Goal: Task Accomplishment & Management: Complete application form

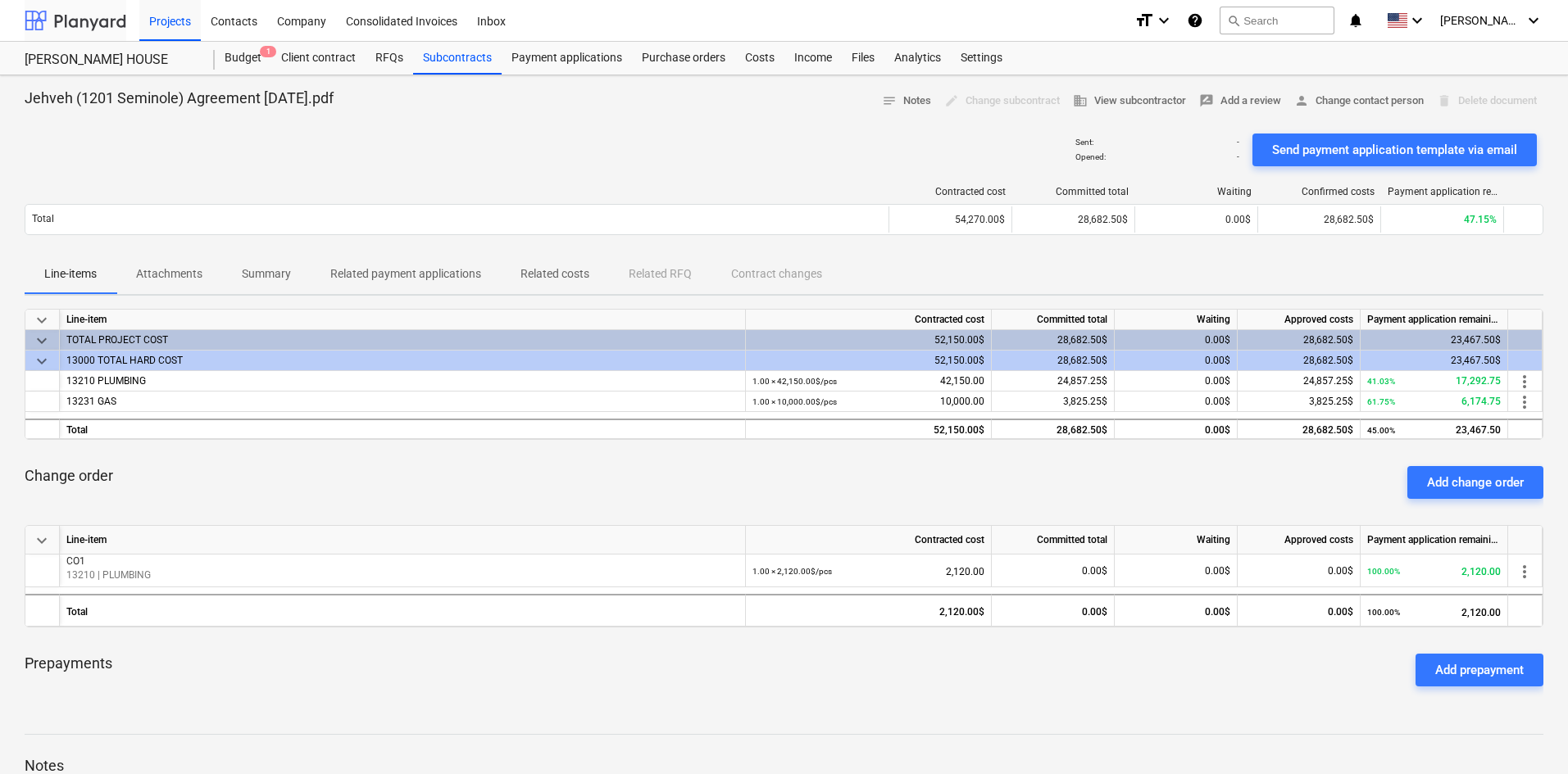
click at [85, 20] on div at bounding box center [75, 20] width 101 height 41
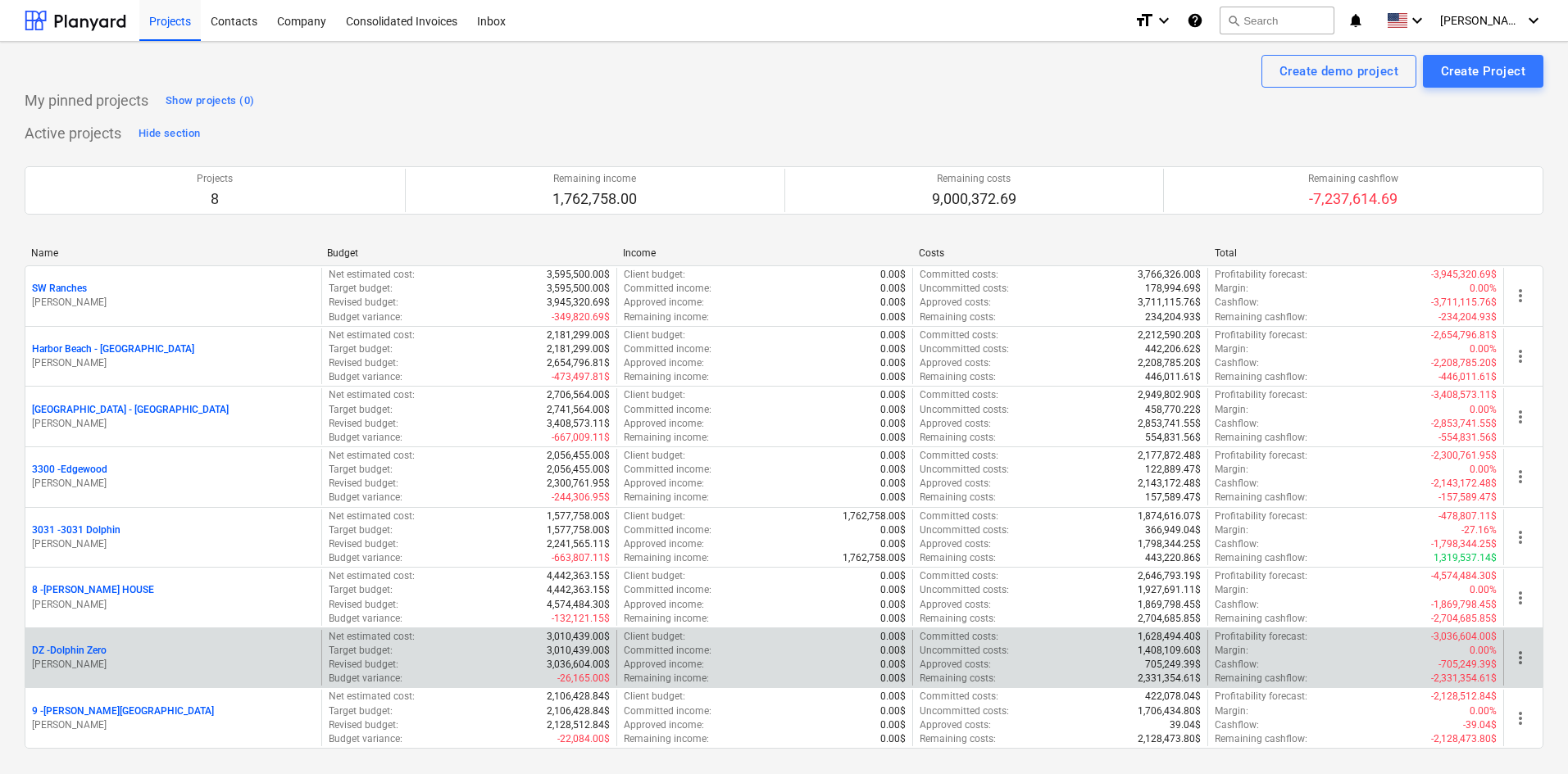
click at [88, 651] on p "DZ - Dolphin Zero" at bounding box center [69, 651] width 74 height 14
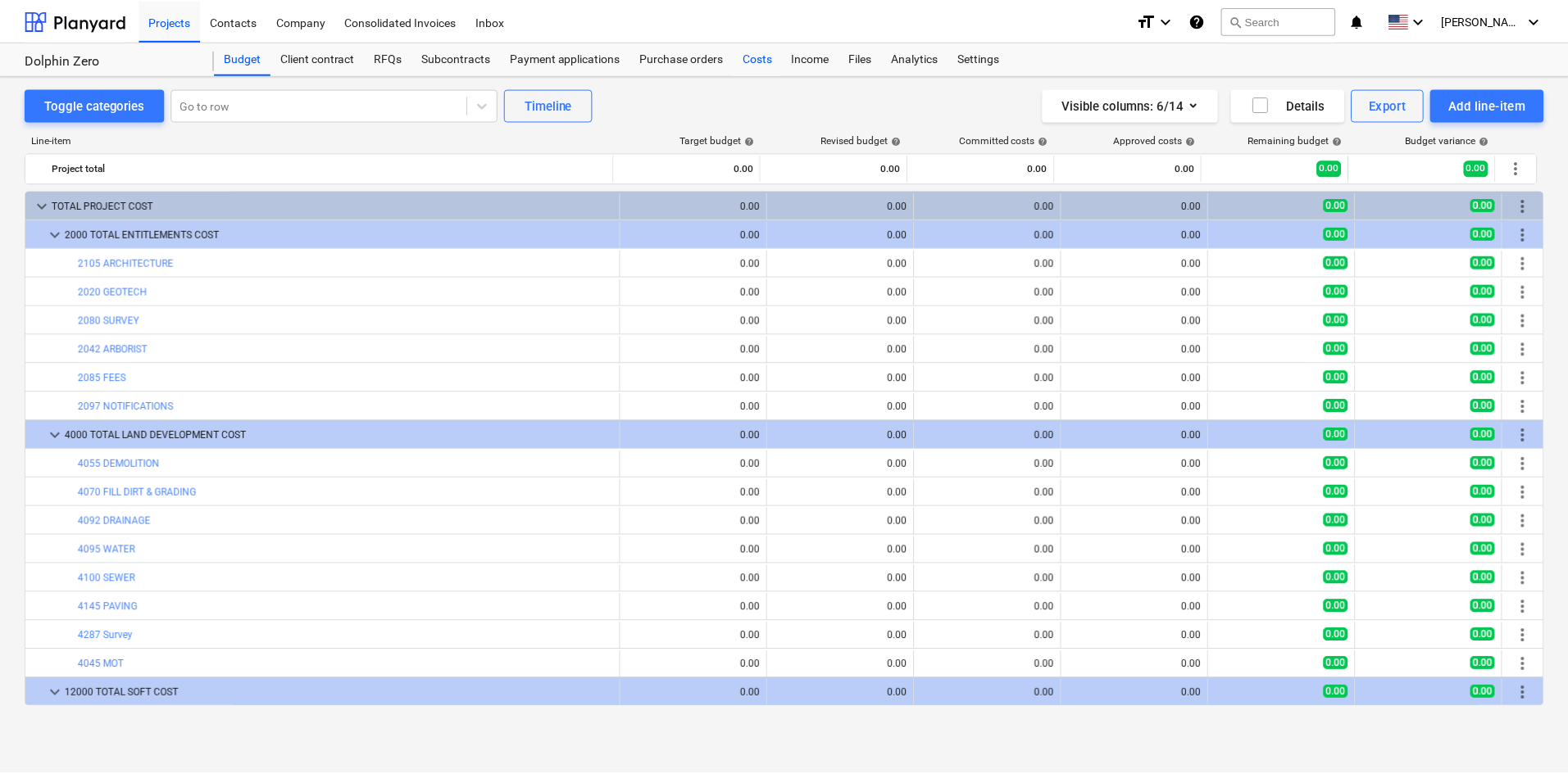
scroll to position [311, 0]
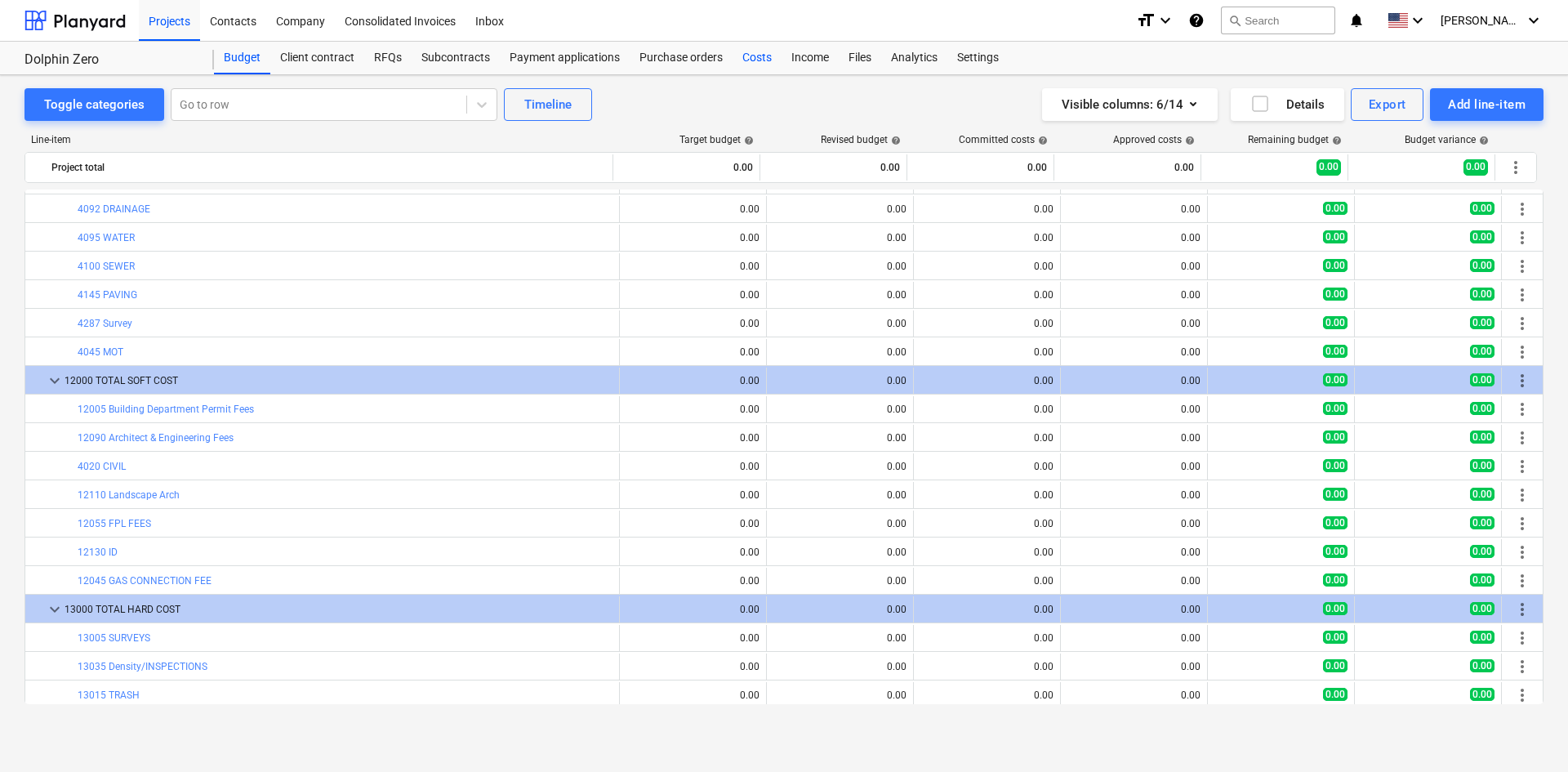
click at [750, 59] on div "Costs" at bounding box center [757, 58] width 49 height 33
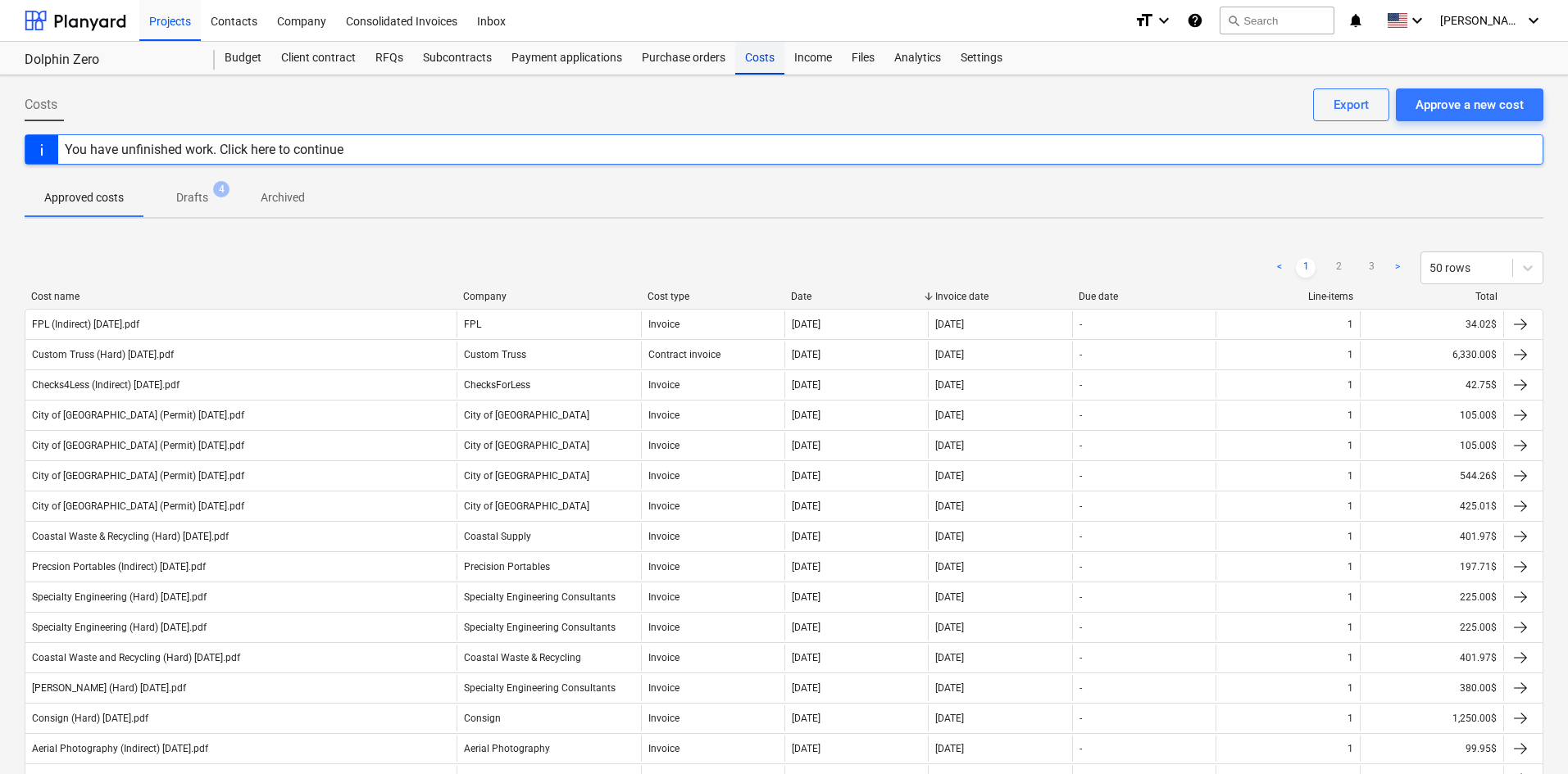
click at [756, 61] on div "Costs" at bounding box center [760, 59] width 49 height 33
click at [767, 60] on div "Costs" at bounding box center [760, 59] width 49 height 33
click at [784, 73] on div "Income" at bounding box center [813, 59] width 58 height 33
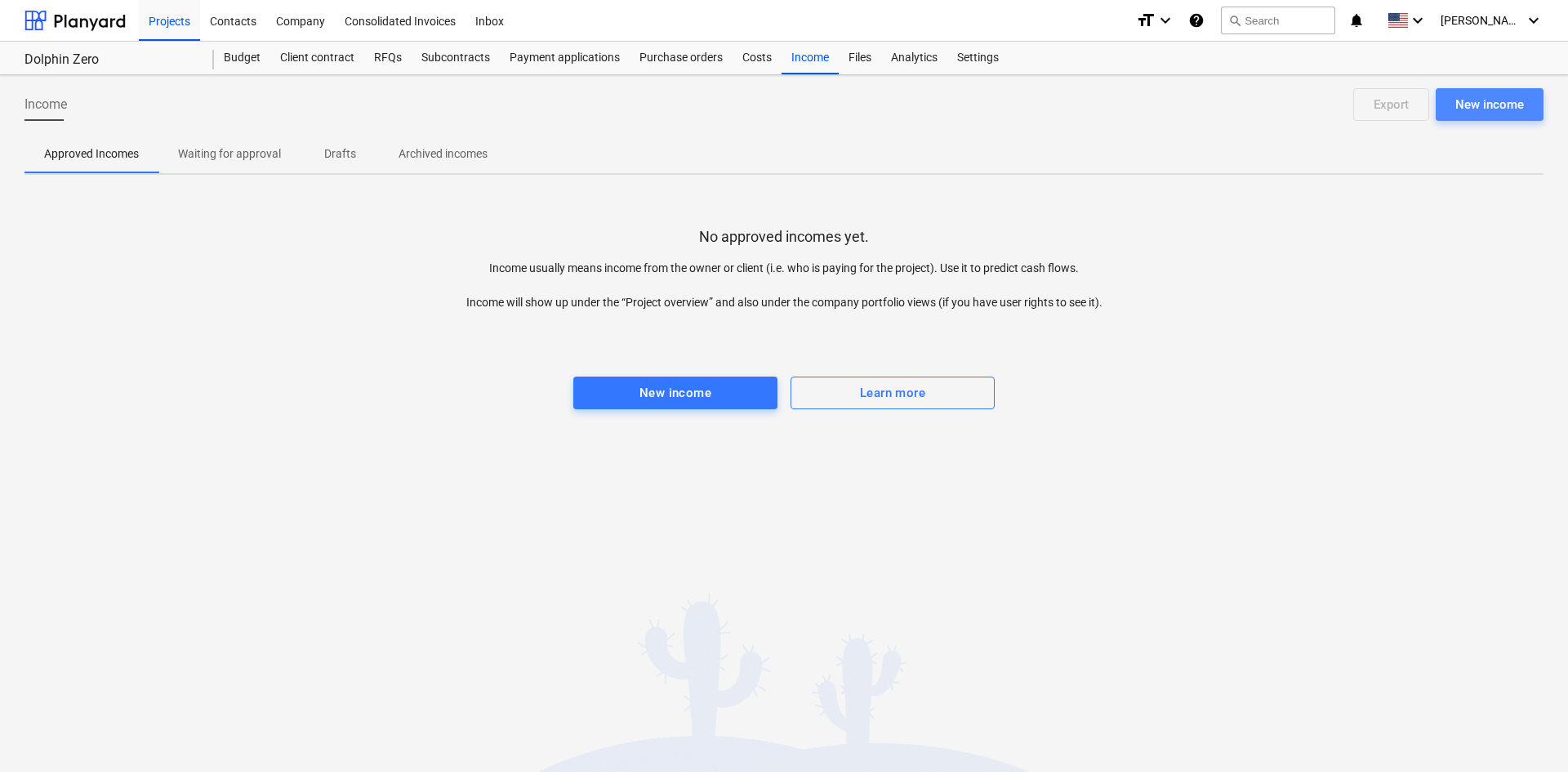
click at [1491, 108] on div "New income" at bounding box center [1490, 105] width 69 height 21
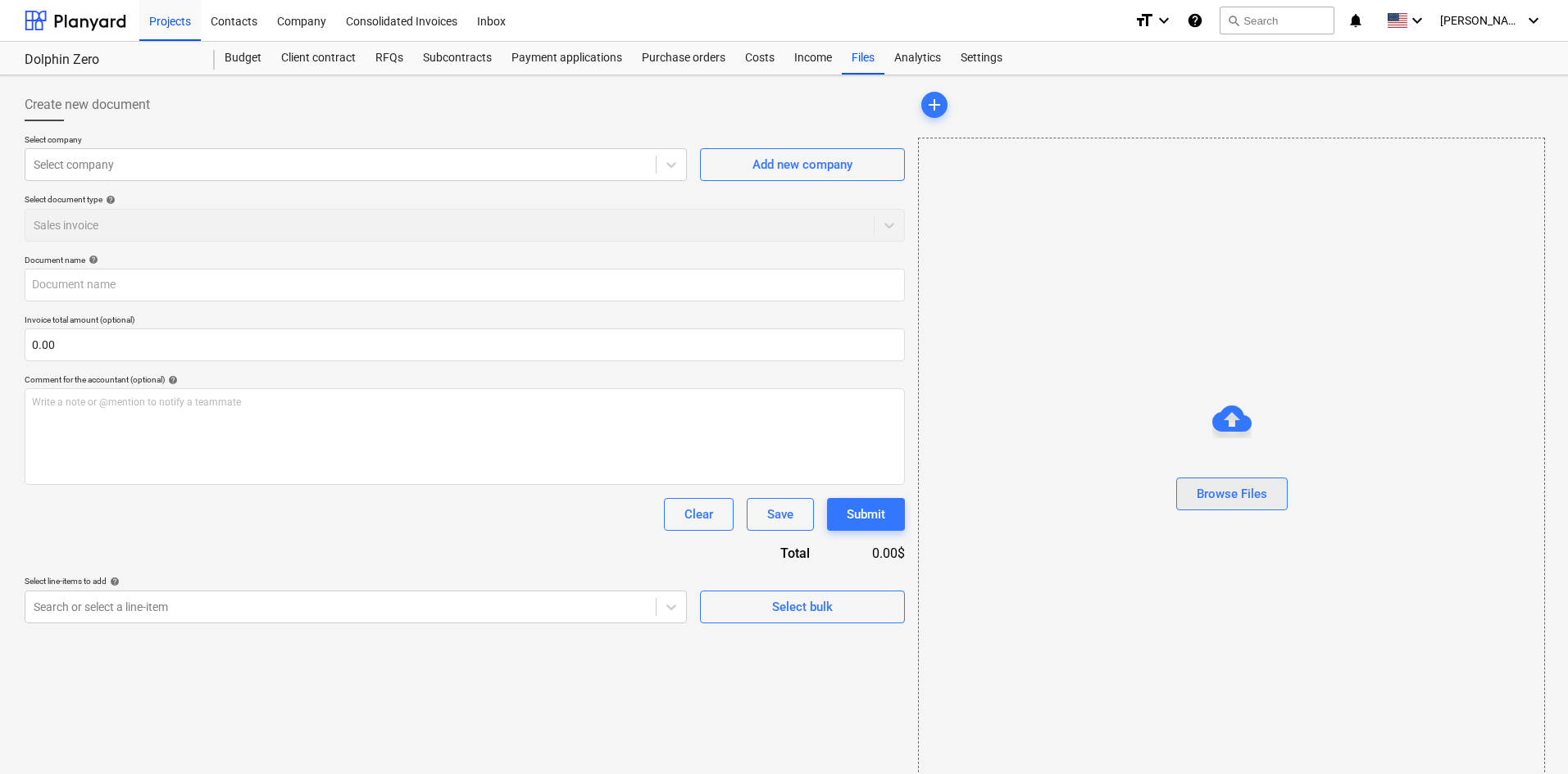
click at [1203, 483] on div "Browse Files" at bounding box center [1232, 494] width 71 height 21
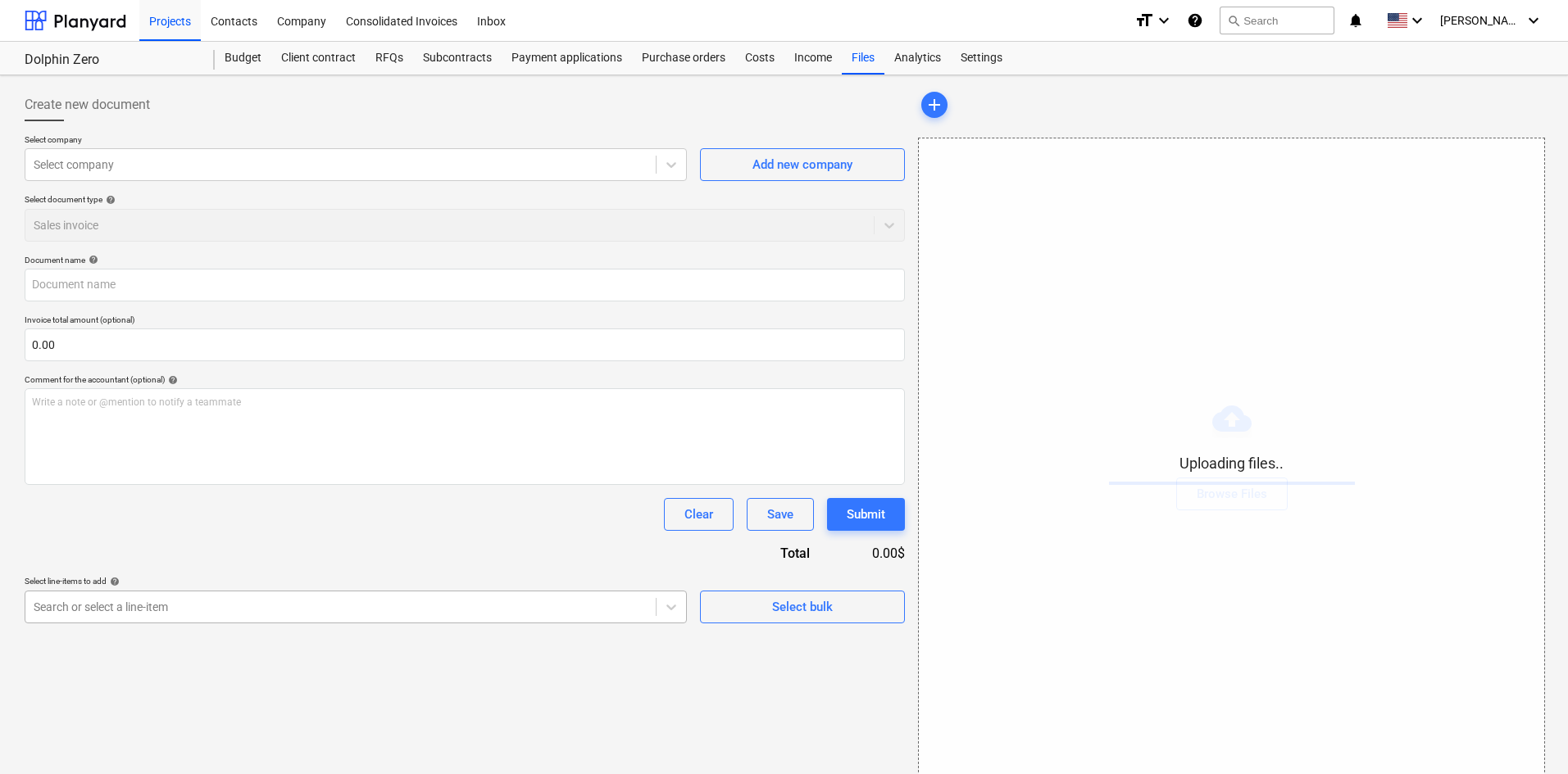
click at [365, 604] on div "Create new document Select company Select company Add new company Select docume…" at bounding box center [465, 437] width 893 height 709
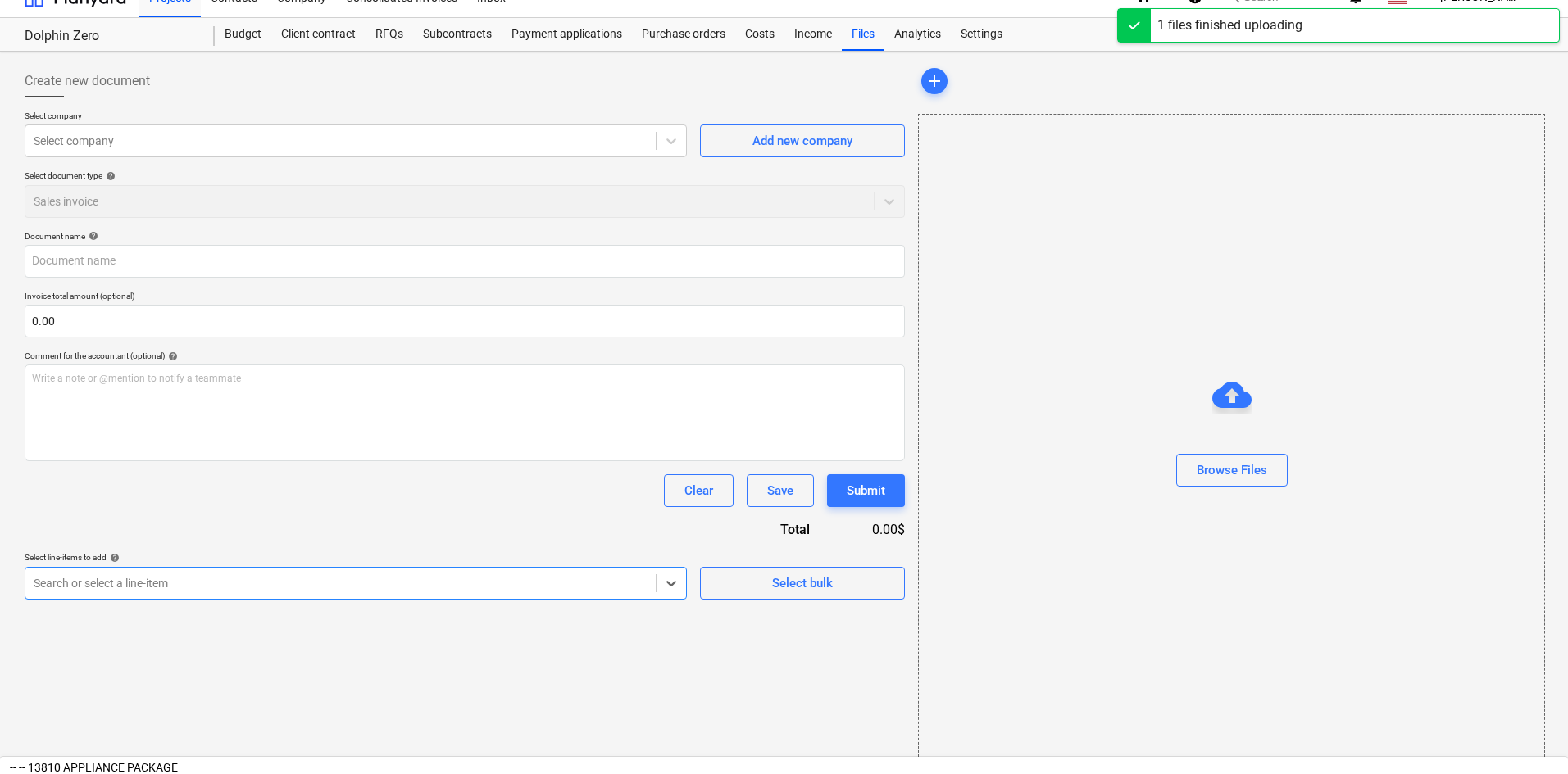
type input "Amazon (Indirect) [DATE].pdf"
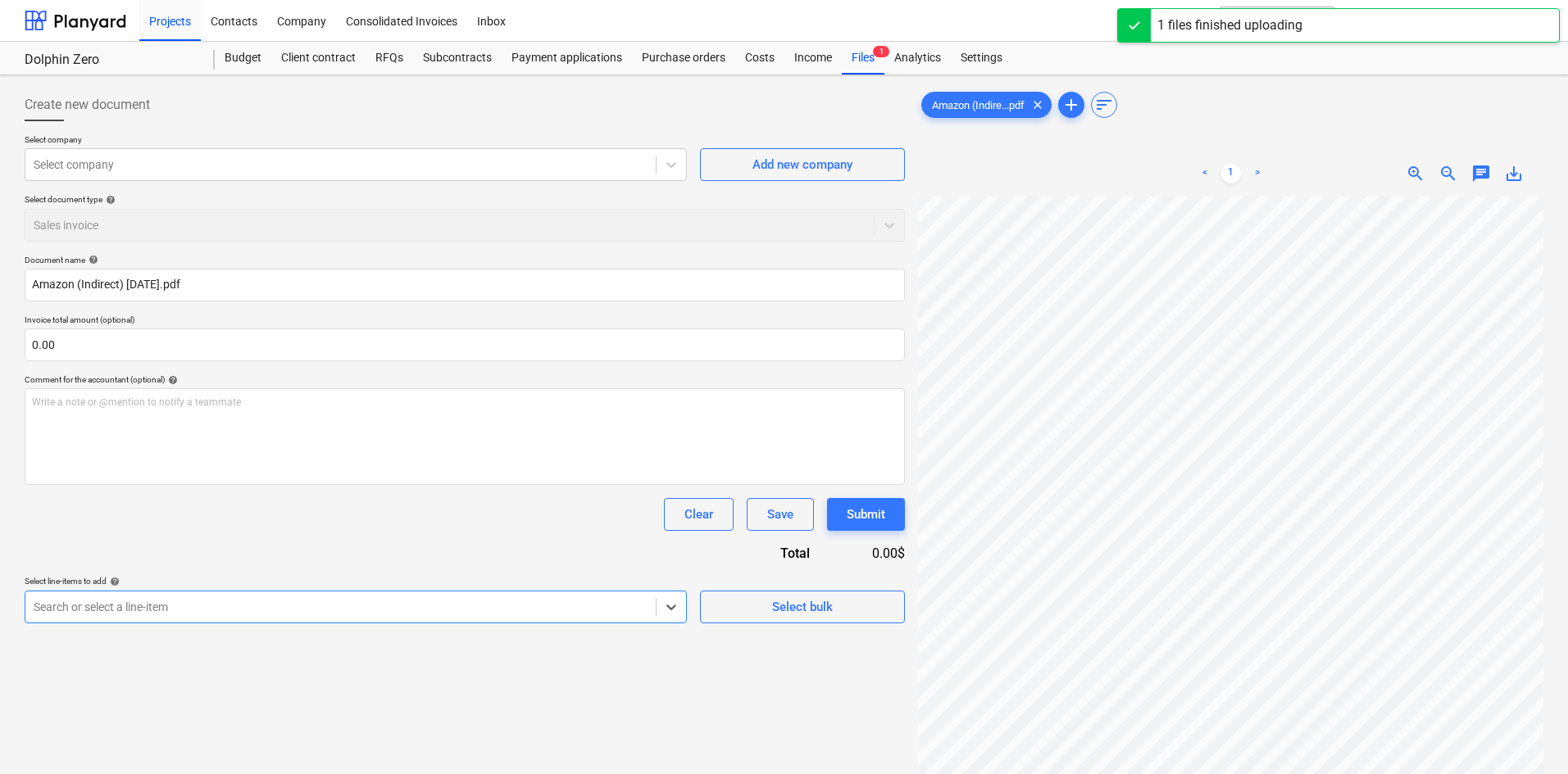
scroll to position [2414, 0]
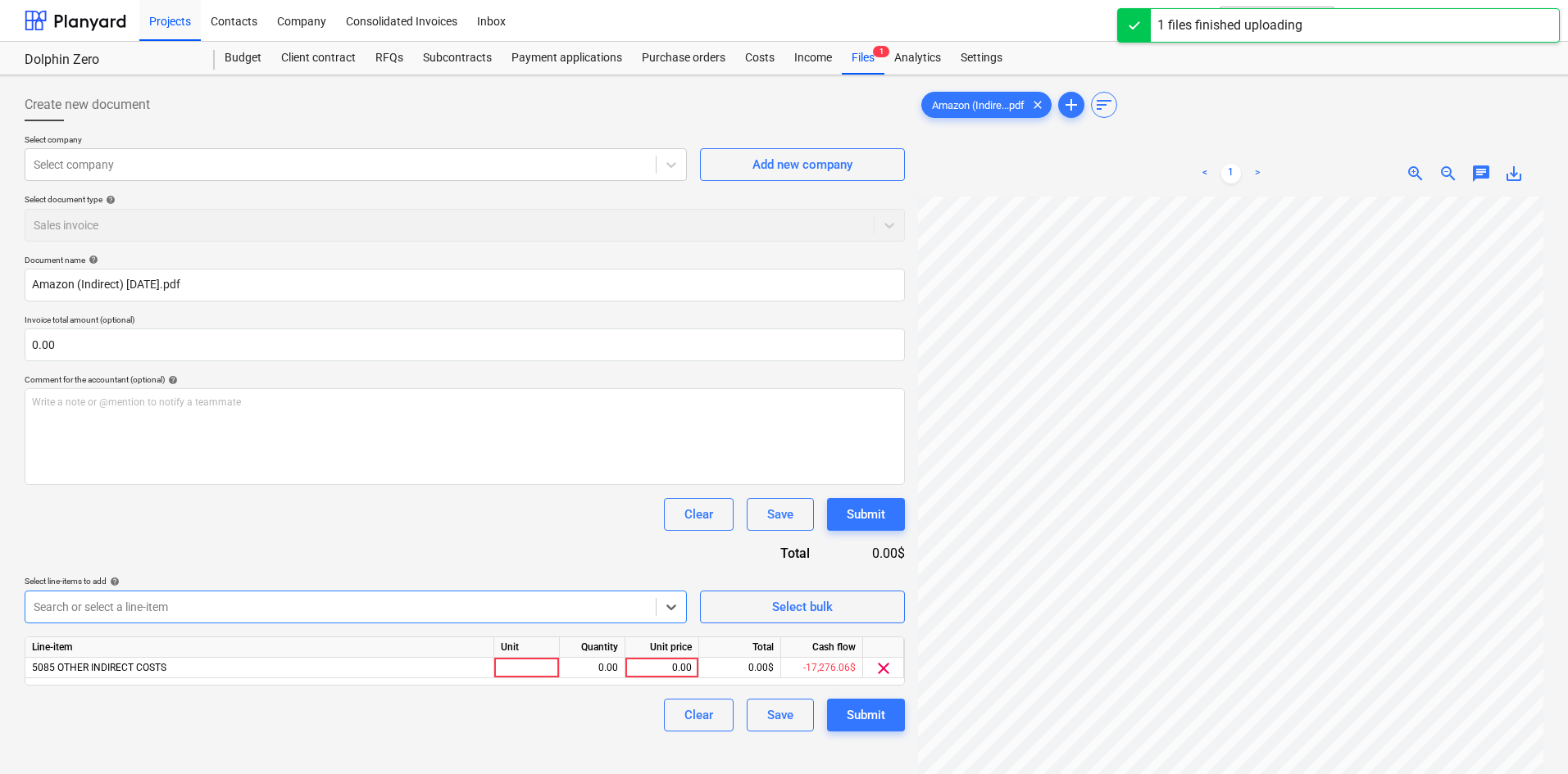
click at [383, 534] on div "Document name help Amazon (Indirect) [DATE].pdf Invoice total amount (optional)…" at bounding box center [464, 494] width 880 height 477
click at [651, 664] on div "0.00" at bounding box center [662, 667] width 59 height 20
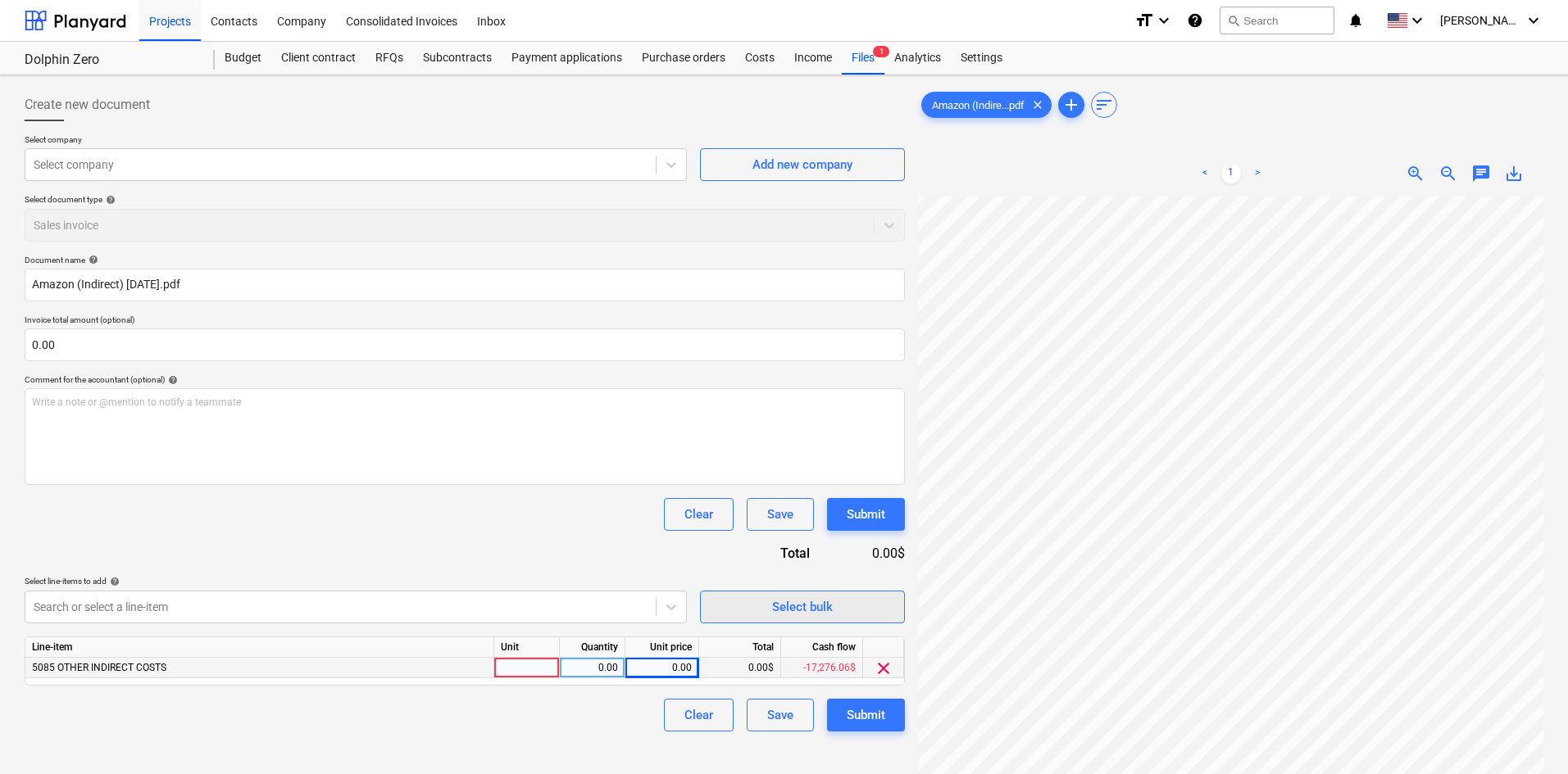
scroll to position [83, 136]
click at [647, 665] on div "0.00" at bounding box center [662, 667] width 59 height 20
type input "94.73"
click at [516, 715] on div "Clear Save Submit" at bounding box center [464, 715] width 880 height 33
click at [850, 714] on div "Submit" at bounding box center [866, 715] width 38 height 21
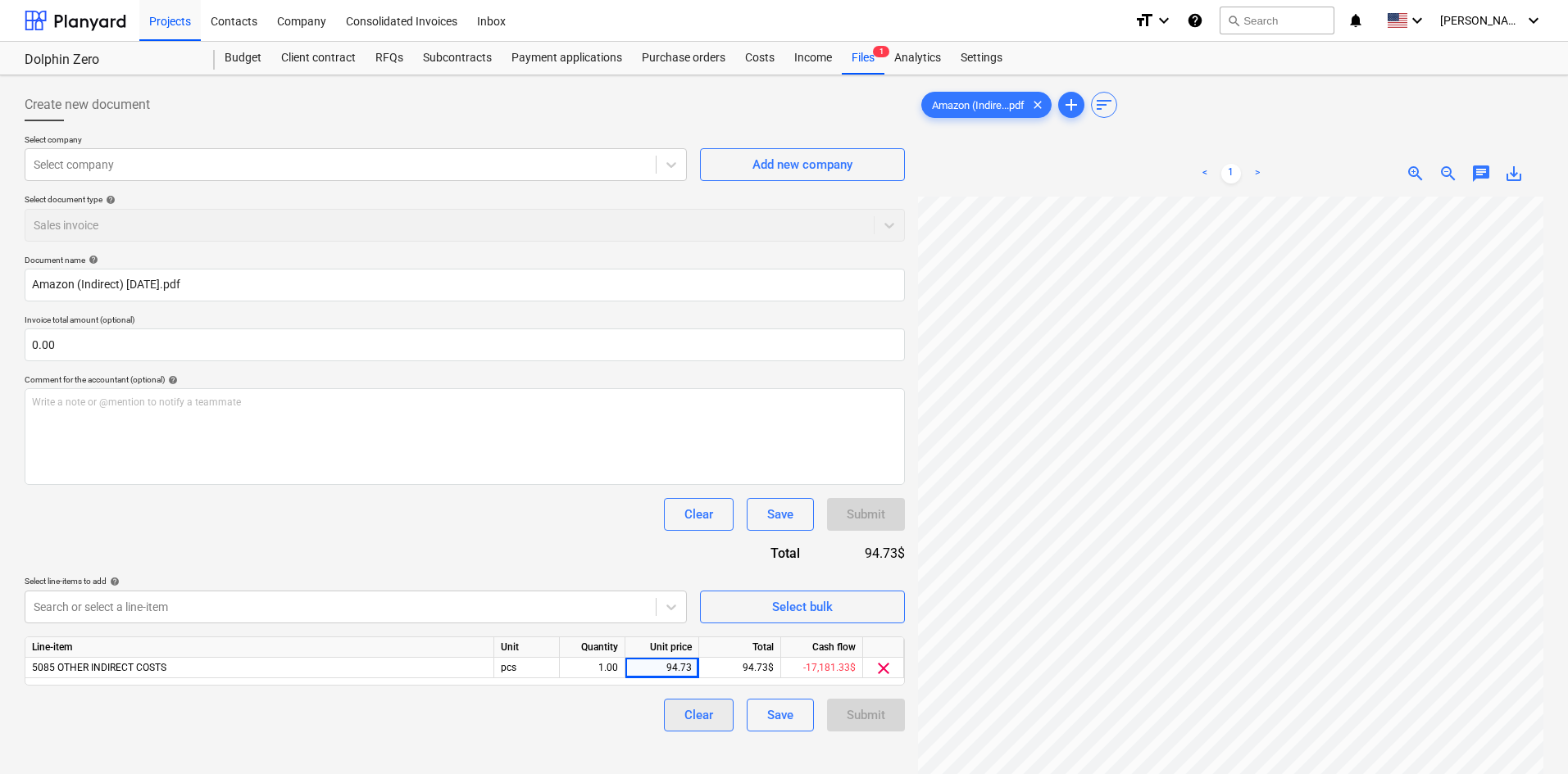
click at [700, 718] on div "Clear" at bounding box center [698, 715] width 29 height 21
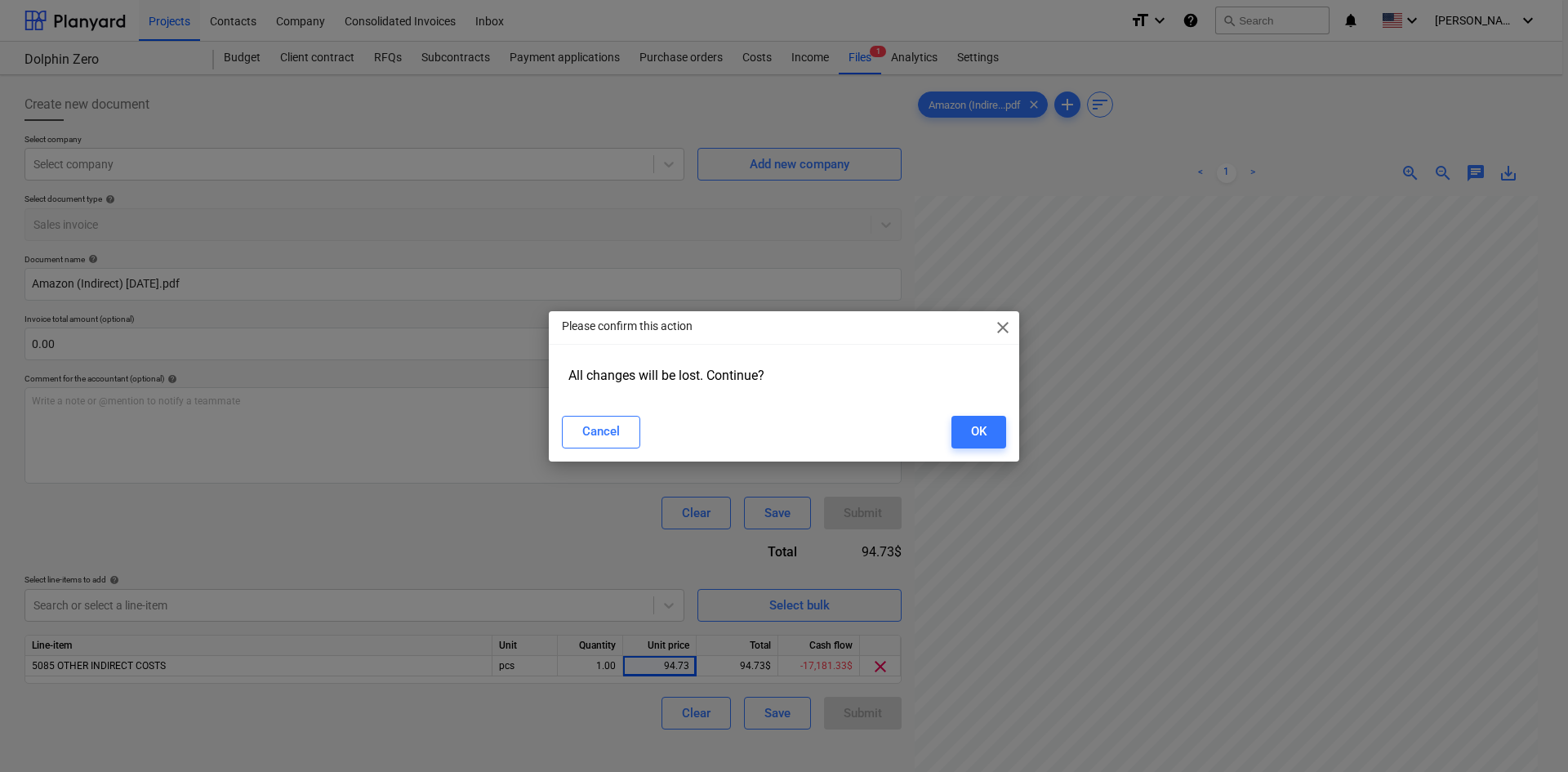
click at [616, 413] on div "Cancel OK" at bounding box center [784, 432] width 464 height 46
click at [605, 426] on div "Cancel" at bounding box center [601, 431] width 37 height 21
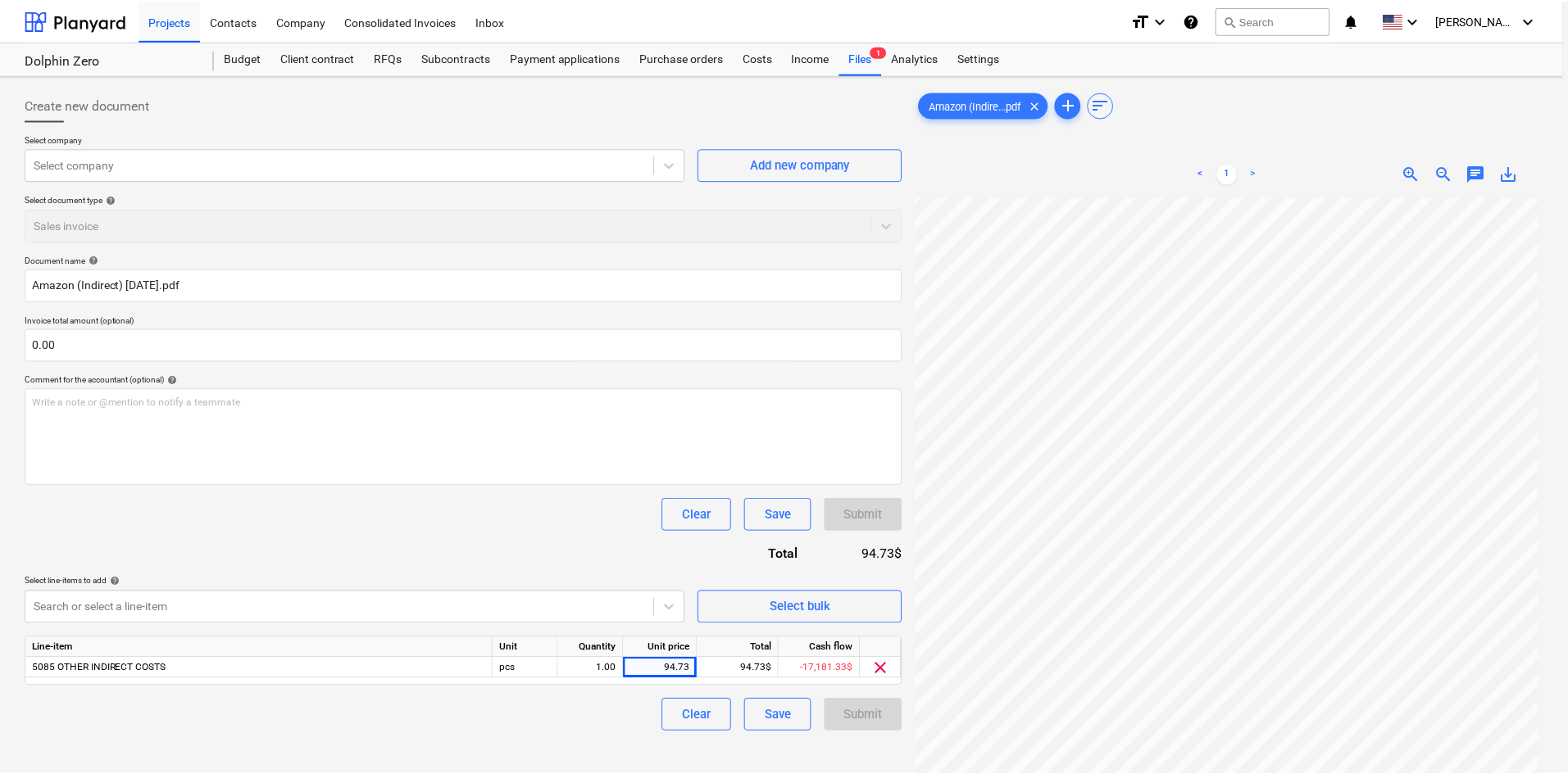
scroll to position [83, 134]
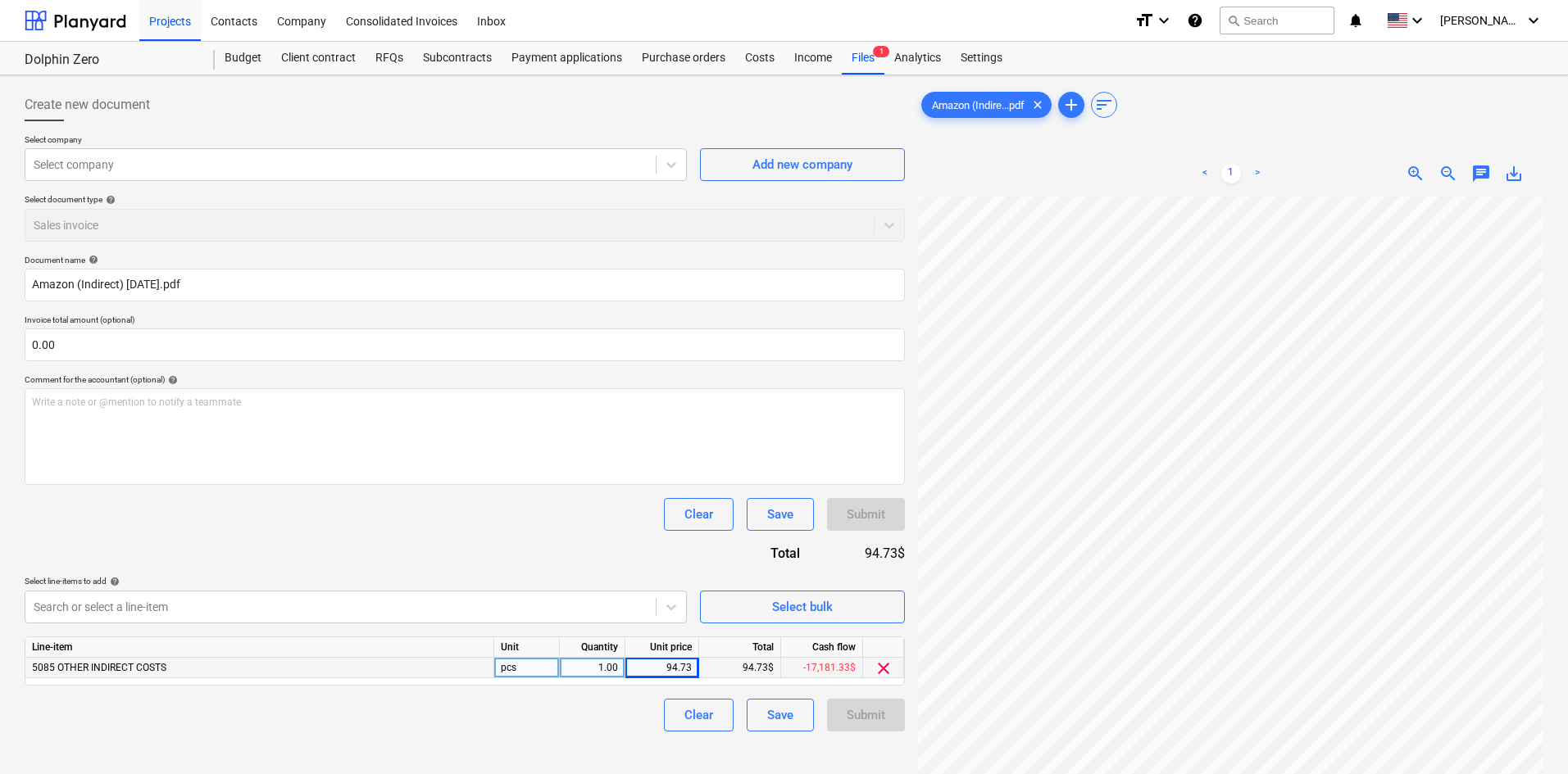
click at [797, 664] on div "-17,181.33$" at bounding box center [822, 667] width 82 height 20
click at [798, 667] on div "-17,181.33$" at bounding box center [822, 667] width 82 height 20
click at [665, 536] on div "Document name help Amazon (Indirect) [DATE].pdf Invoice total amount (optional)…" at bounding box center [464, 494] width 880 height 477
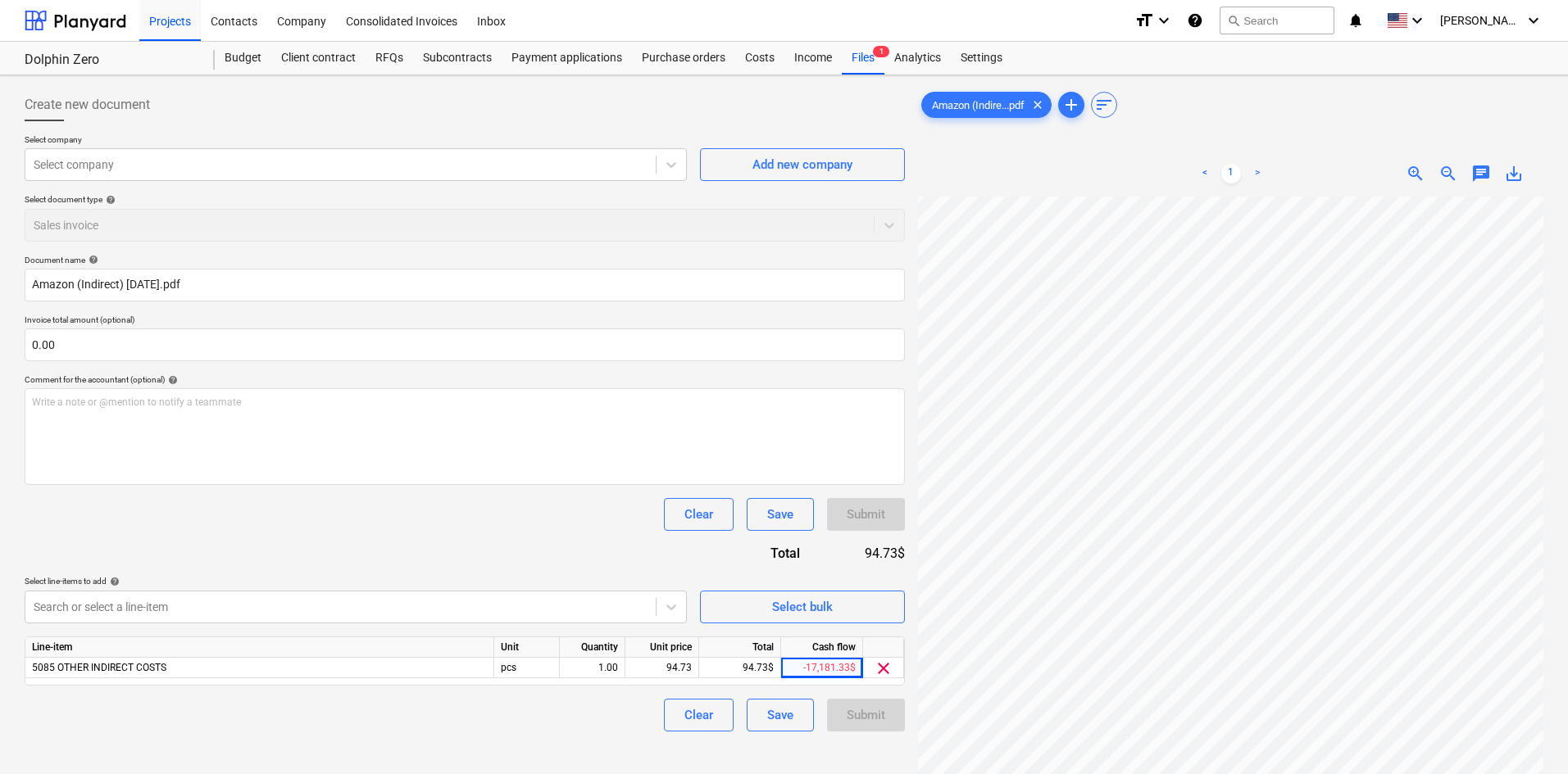
click at [599, 710] on div "Clear Save Submit" at bounding box center [464, 715] width 880 height 33
click at [559, 496] on div "Document name help Amazon (Indirect) [DATE].pdf Invoice total amount (optional)…" at bounding box center [464, 494] width 880 height 477
click at [714, 728] on button "Clear" at bounding box center [699, 715] width 70 height 33
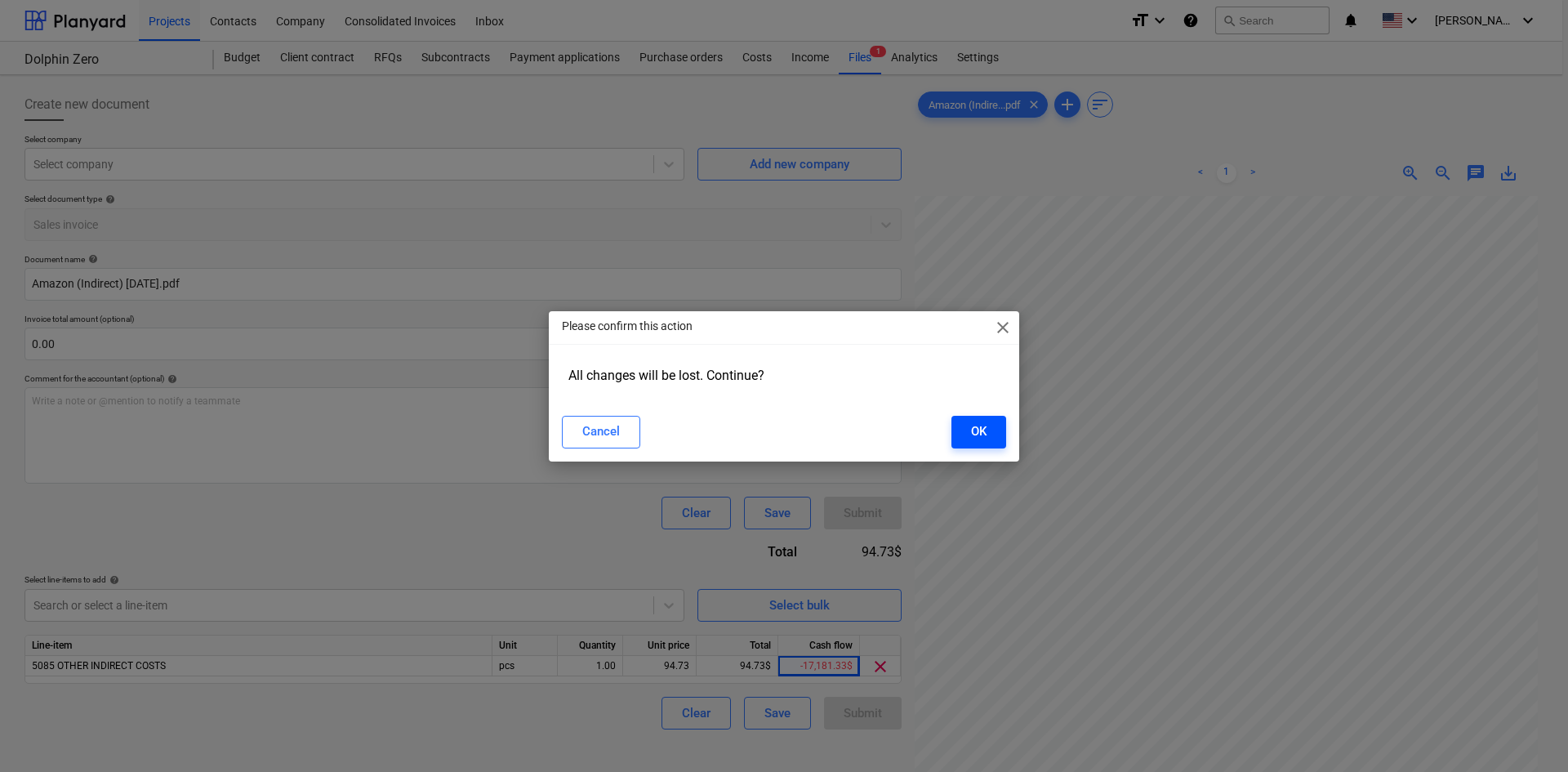
click at [977, 433] on div "OK" at bounding box center [979, 431] width 16 height 21
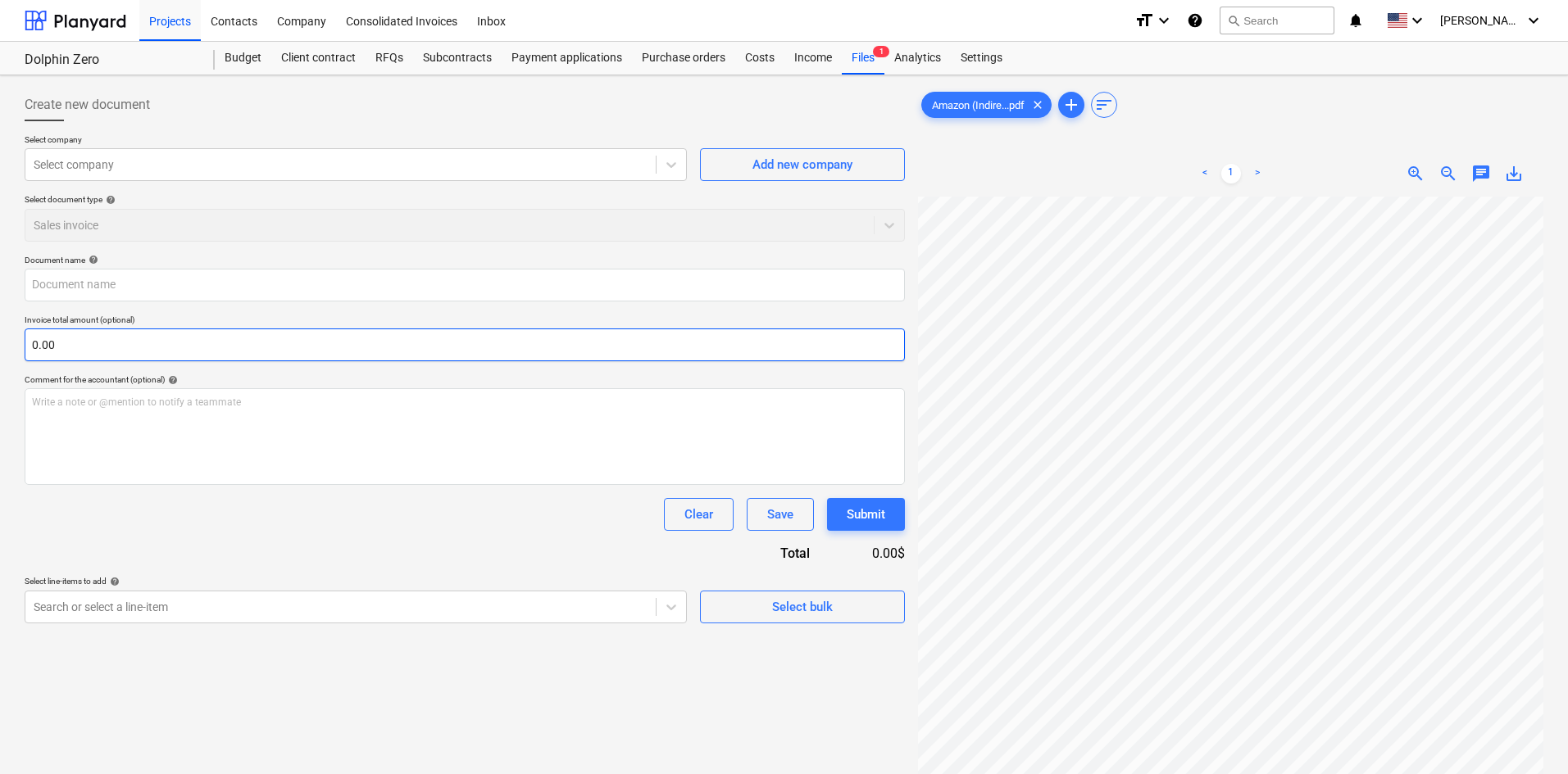
scroll to position [0, 134]
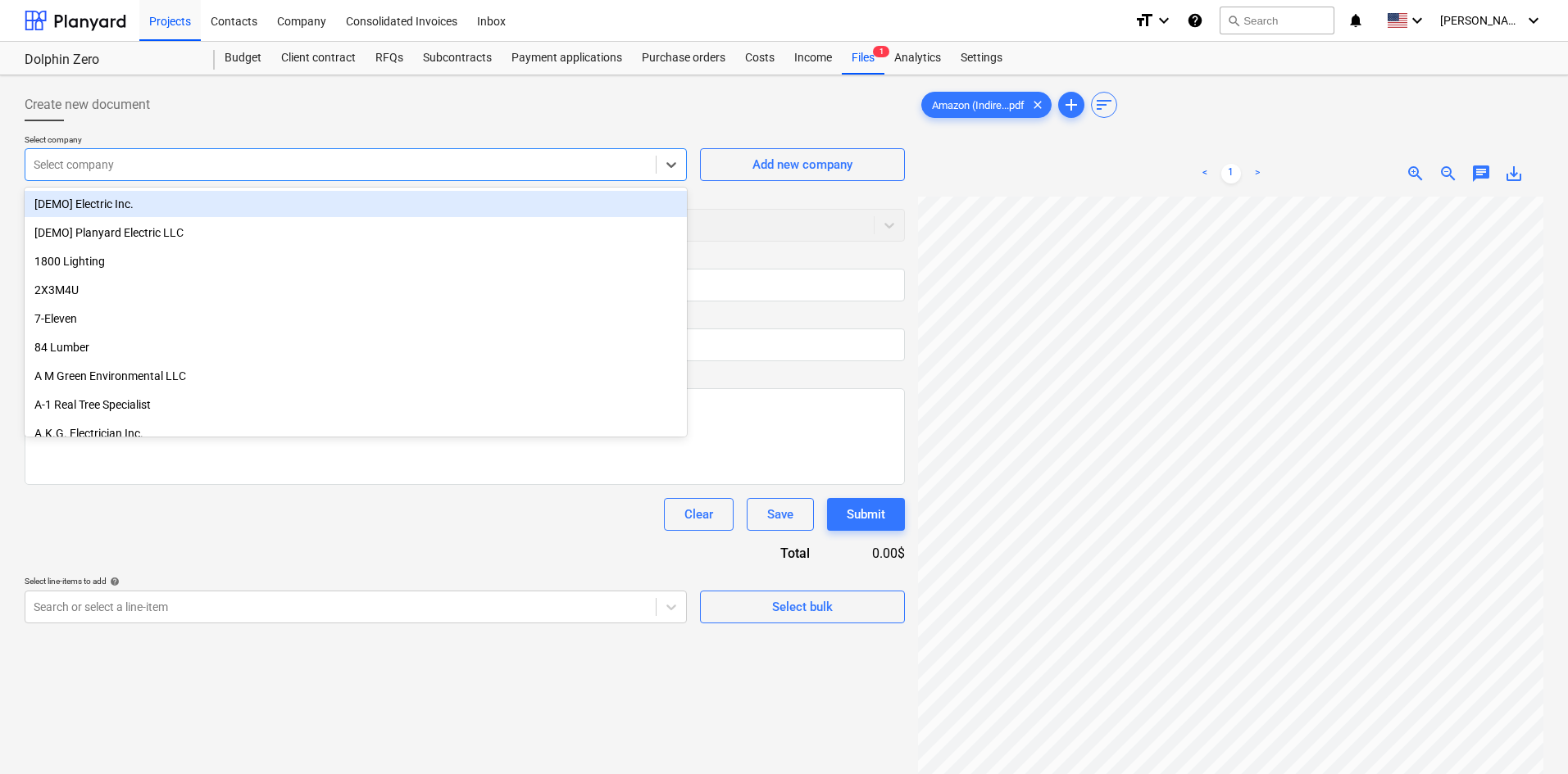
click at [182, 159] on div at bounding box center [340, 164] width 614 height 17
type input "m"
type input "am"
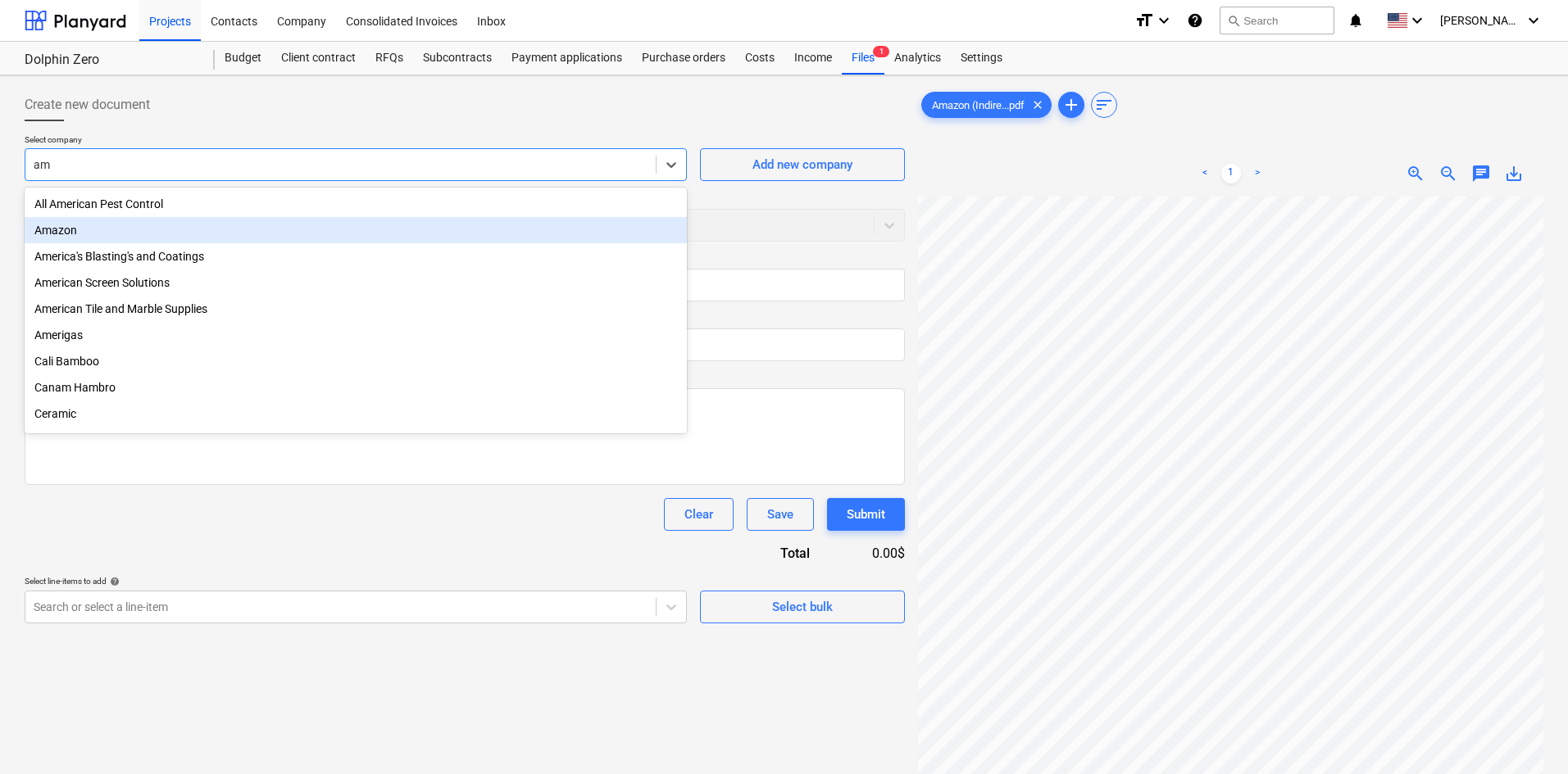
click at [82, 239] on div "Amazon" at bounding box center [356, 230] width 663 height 26
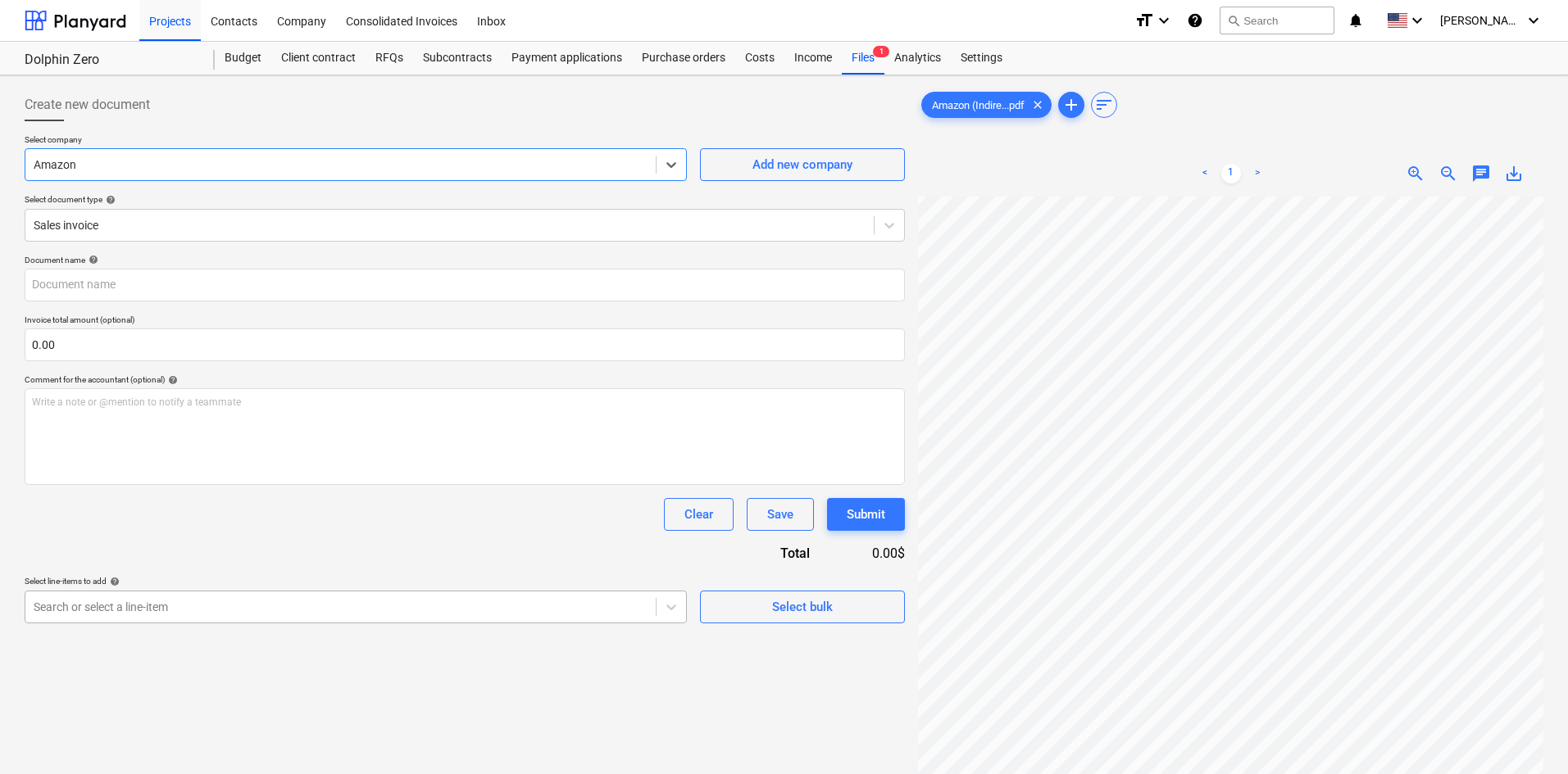
click at [317, 613] on body "Projects Contacts Company Consolidated Invoices Inbox format_size keyboard_arro…" at bounding box center [784, 387] width 1568 height 774
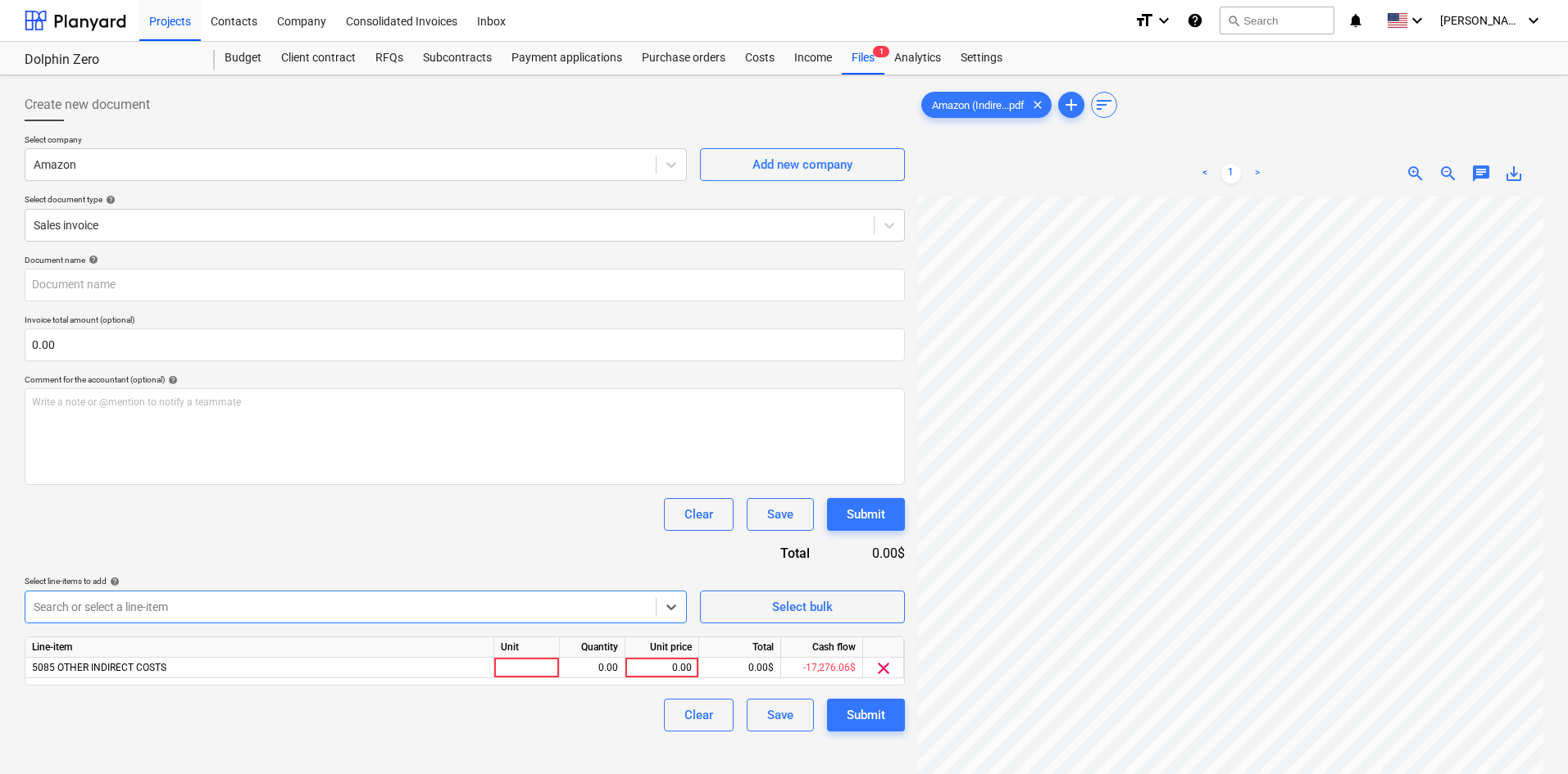
click at [488, 537] on div "Document name help Invoice total amount (optional) 0.00 Comment for the account…" at bounding box center [464, 494] width 880 height 477
click at [675, 674] on div "0.00" at bounding box center [662, 667] width 59 height 20
type input "94.73"
click at [626, 717] on div "Clear Save Submit" at bounding box center [464, 715] width 880 height 33
click at [863, 717] on div "Submit" at bounding box center [866, 715] width 38 height 21
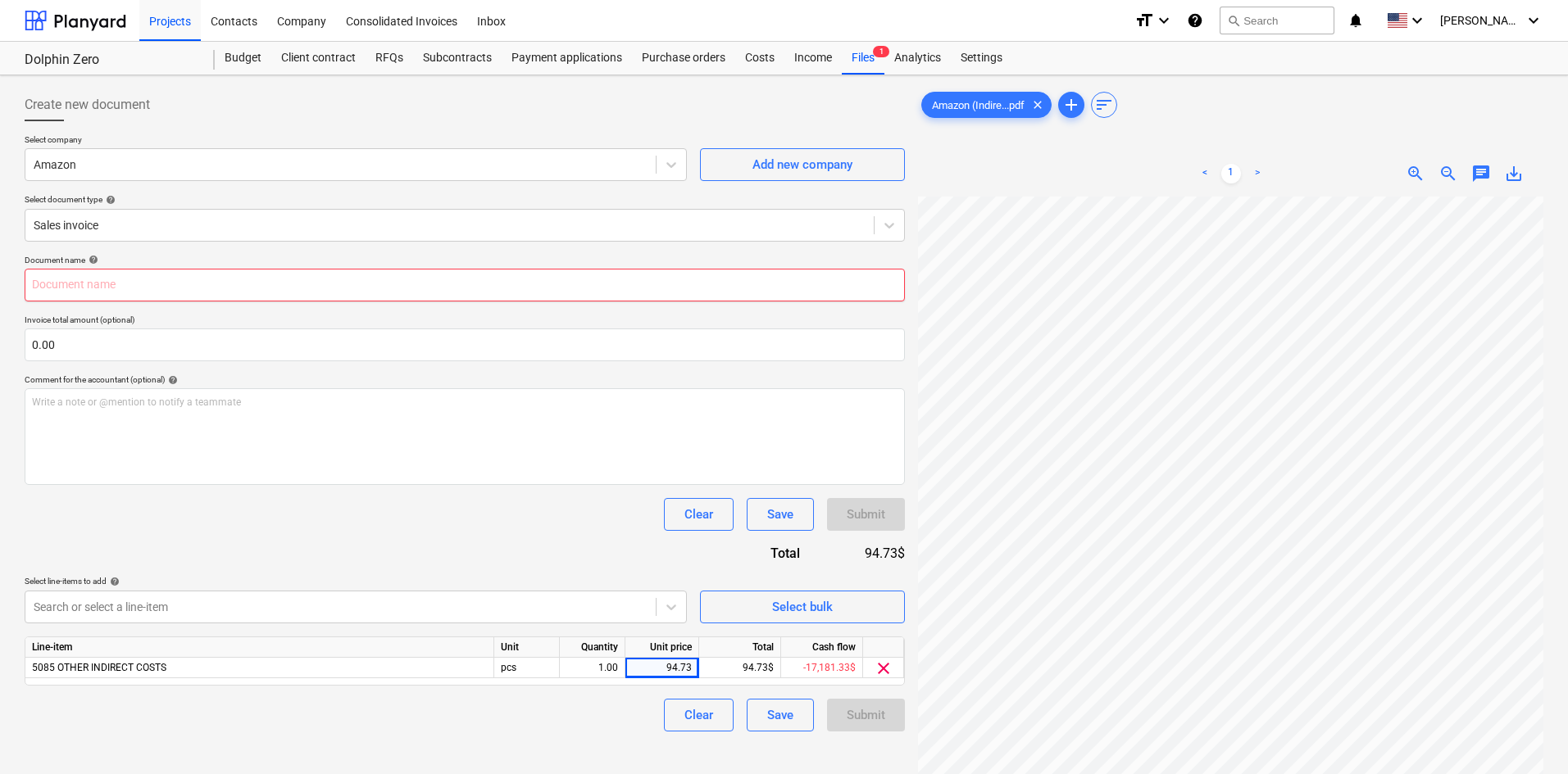
click at [627, 283] on input "text" at bounding box center [464, 286] width 880 height 33
click at [1041, 111] on span "clear" at bounding box center [1037, 105] width 20 height 20
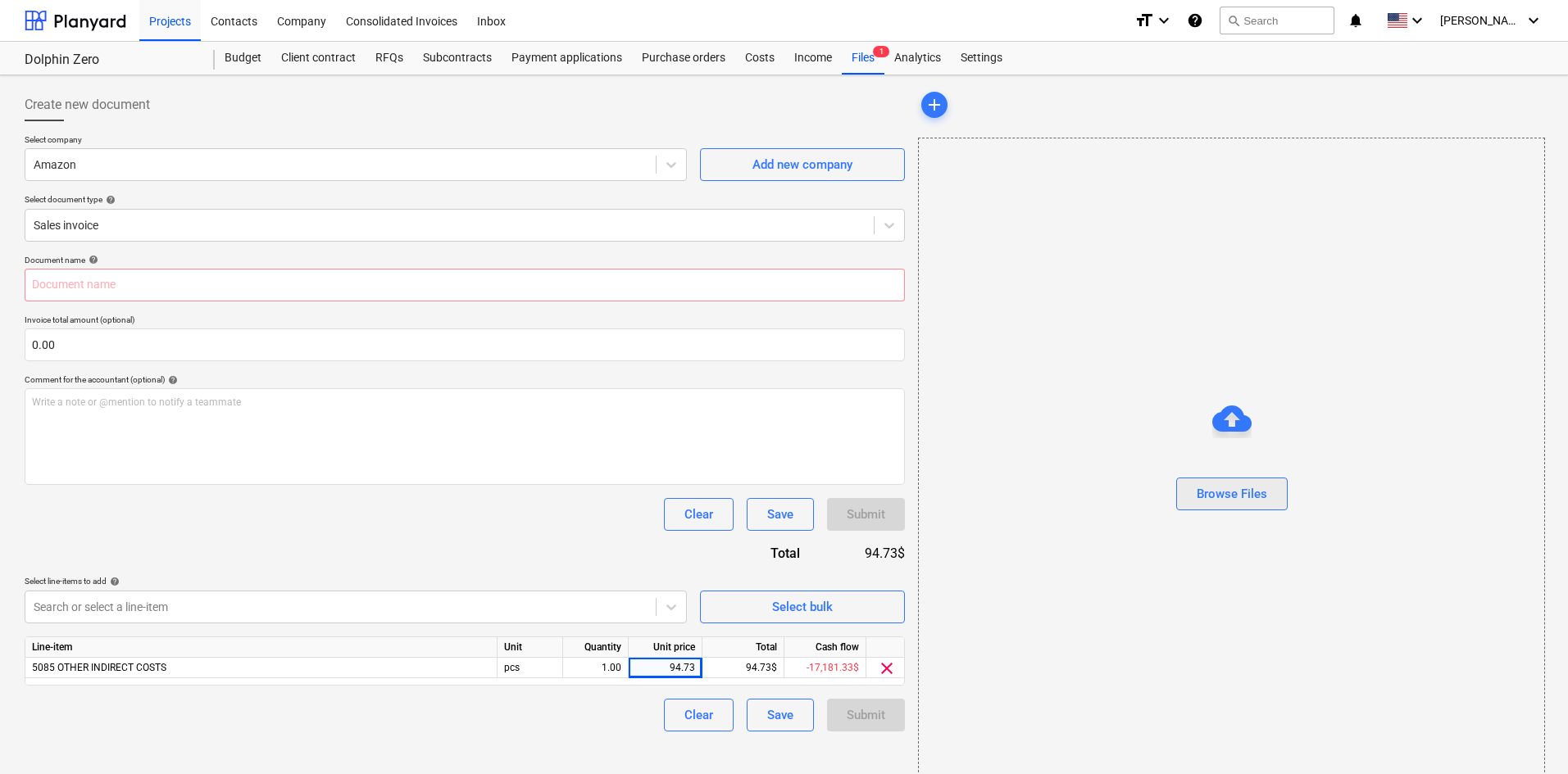
click at [1200, 487] on div "Browse Files" at bounding box center [1232, 494] width 71 height 21
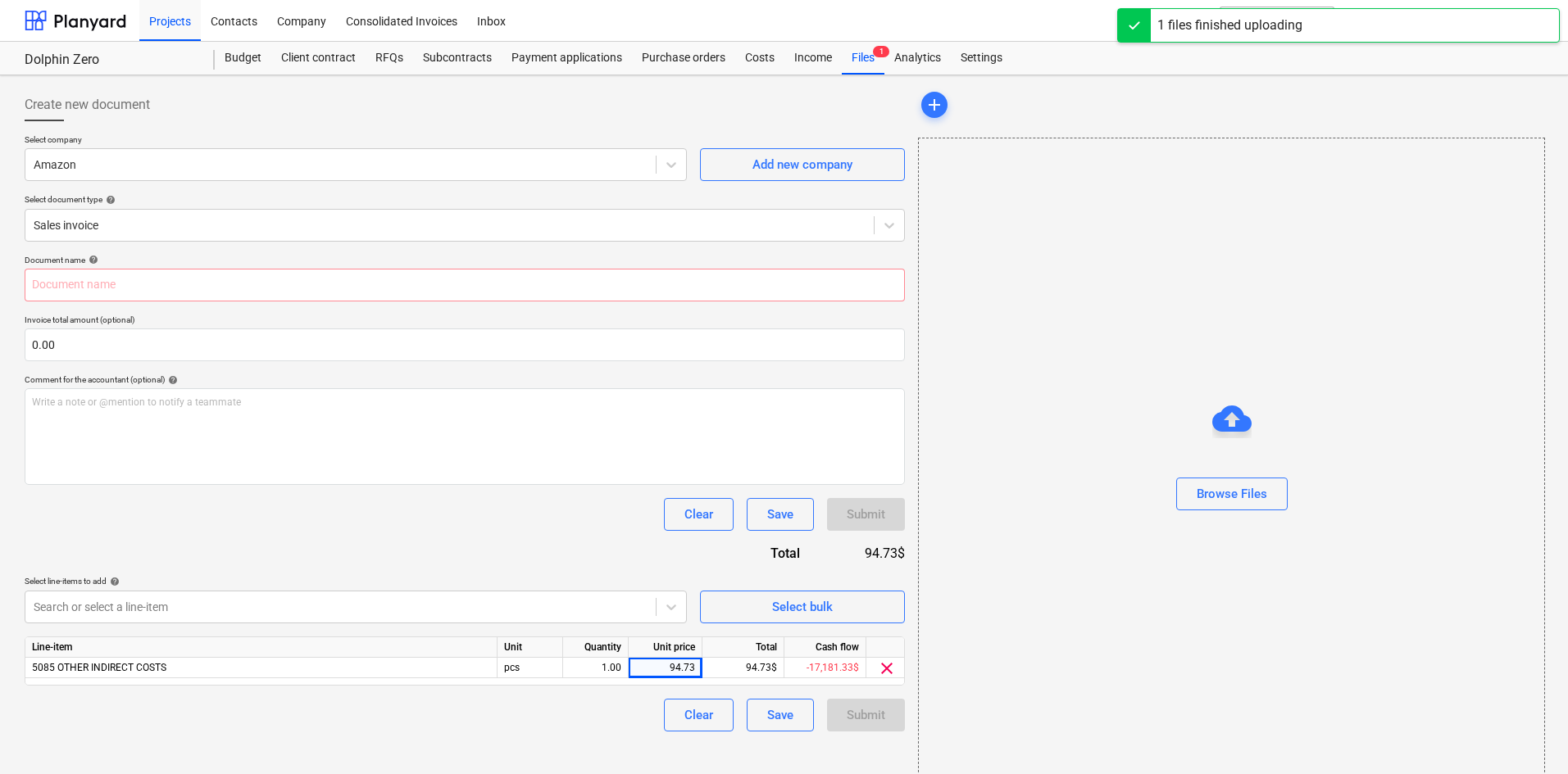
type input "Amazon (Indirect) [DATE].pdf"
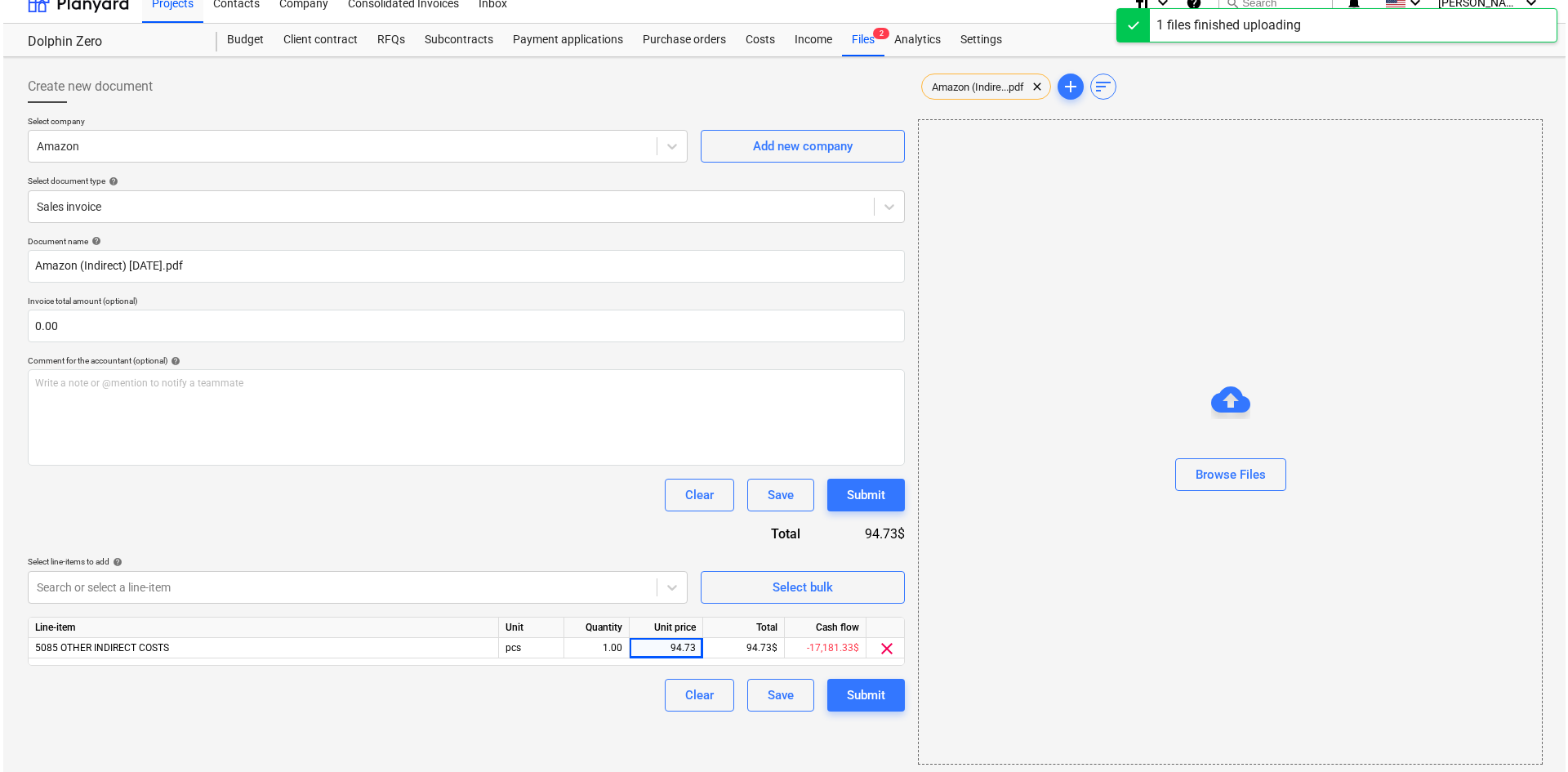
scroll to position [24, 0]
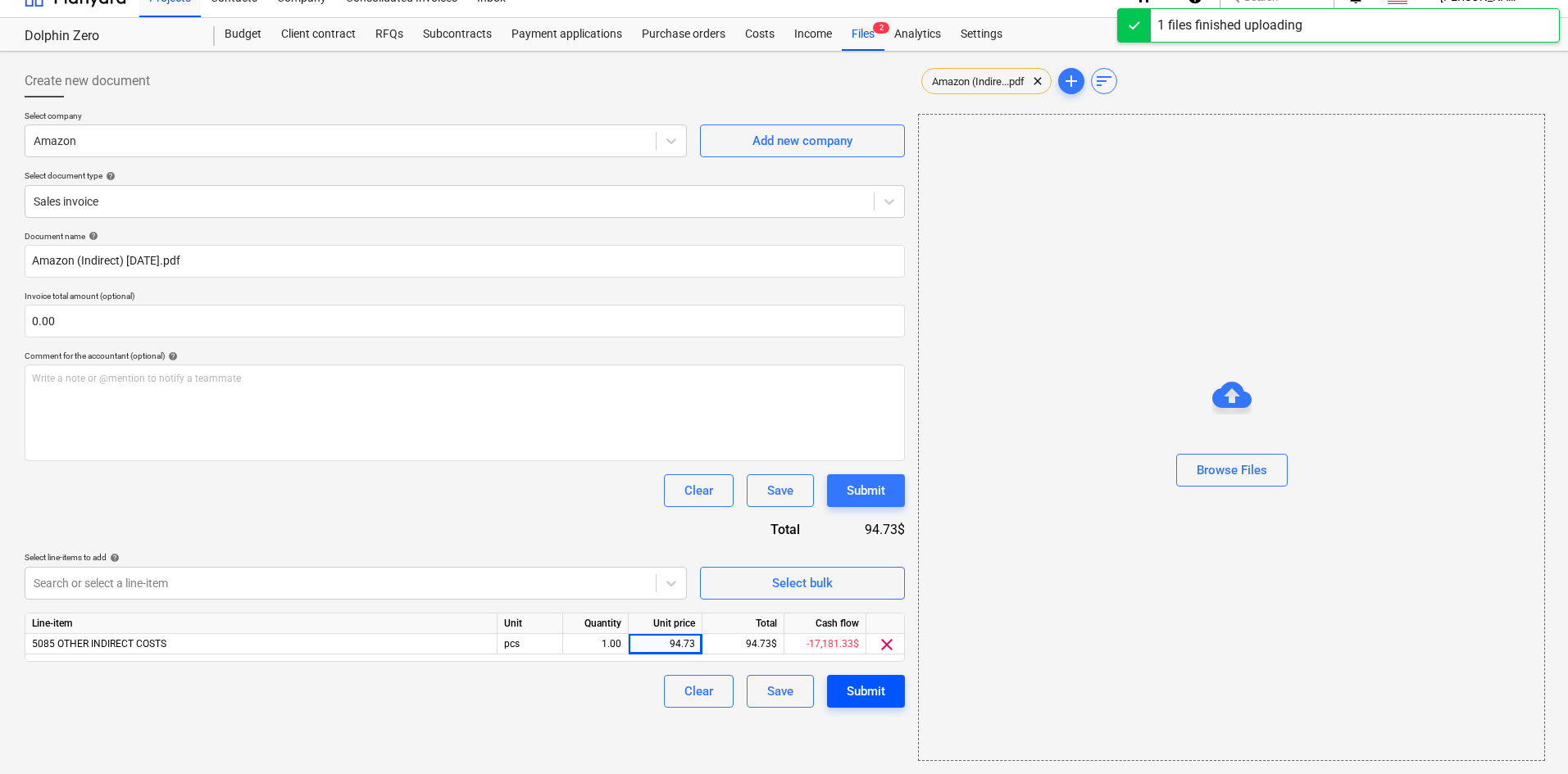
click at [875, 689] on div "Submit" at bounding box center [866, 691] width 38 height 21
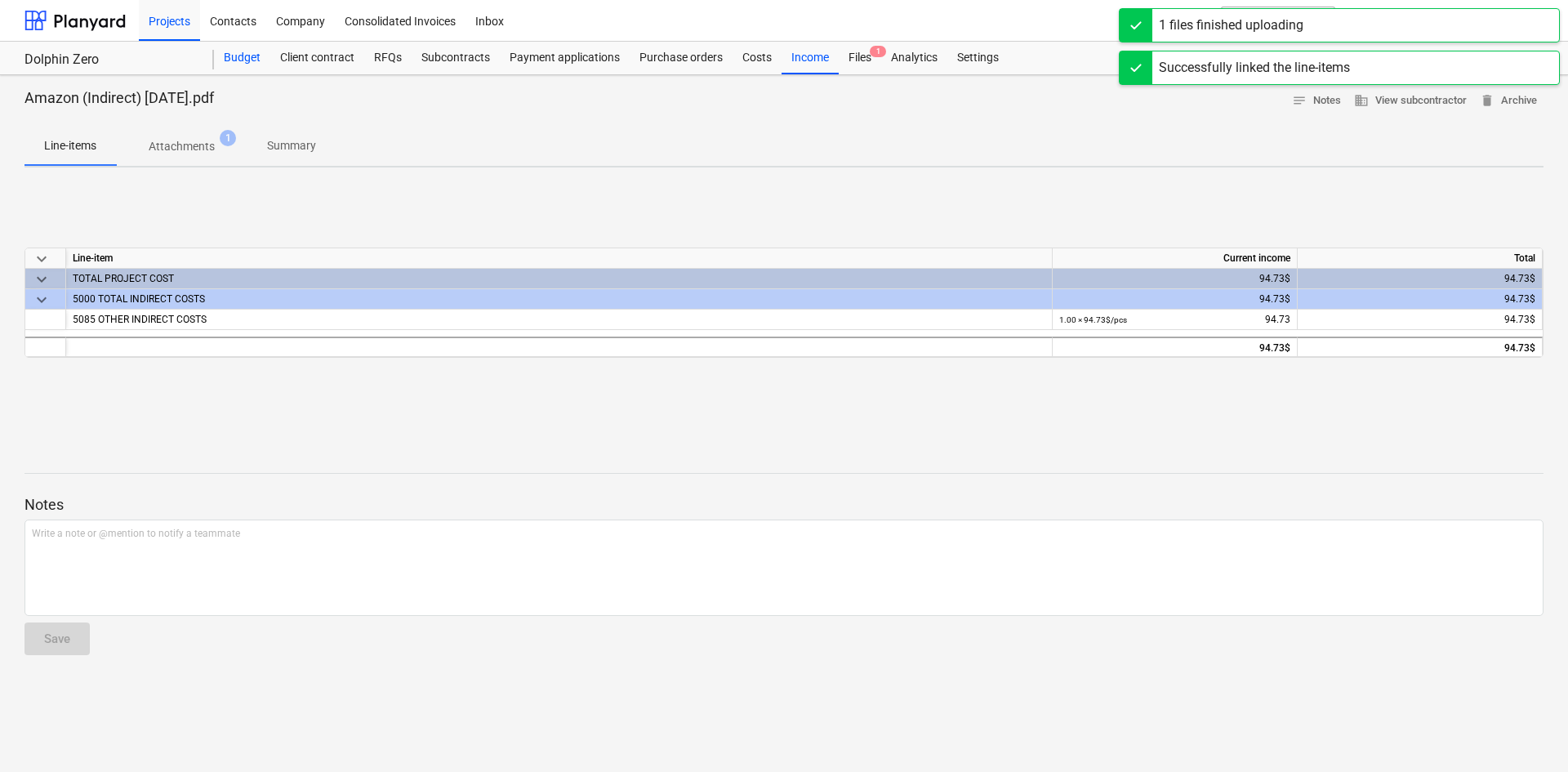
click at [265, 64] on div "Budget" at bounding box center [242, 58] width 57 height 33
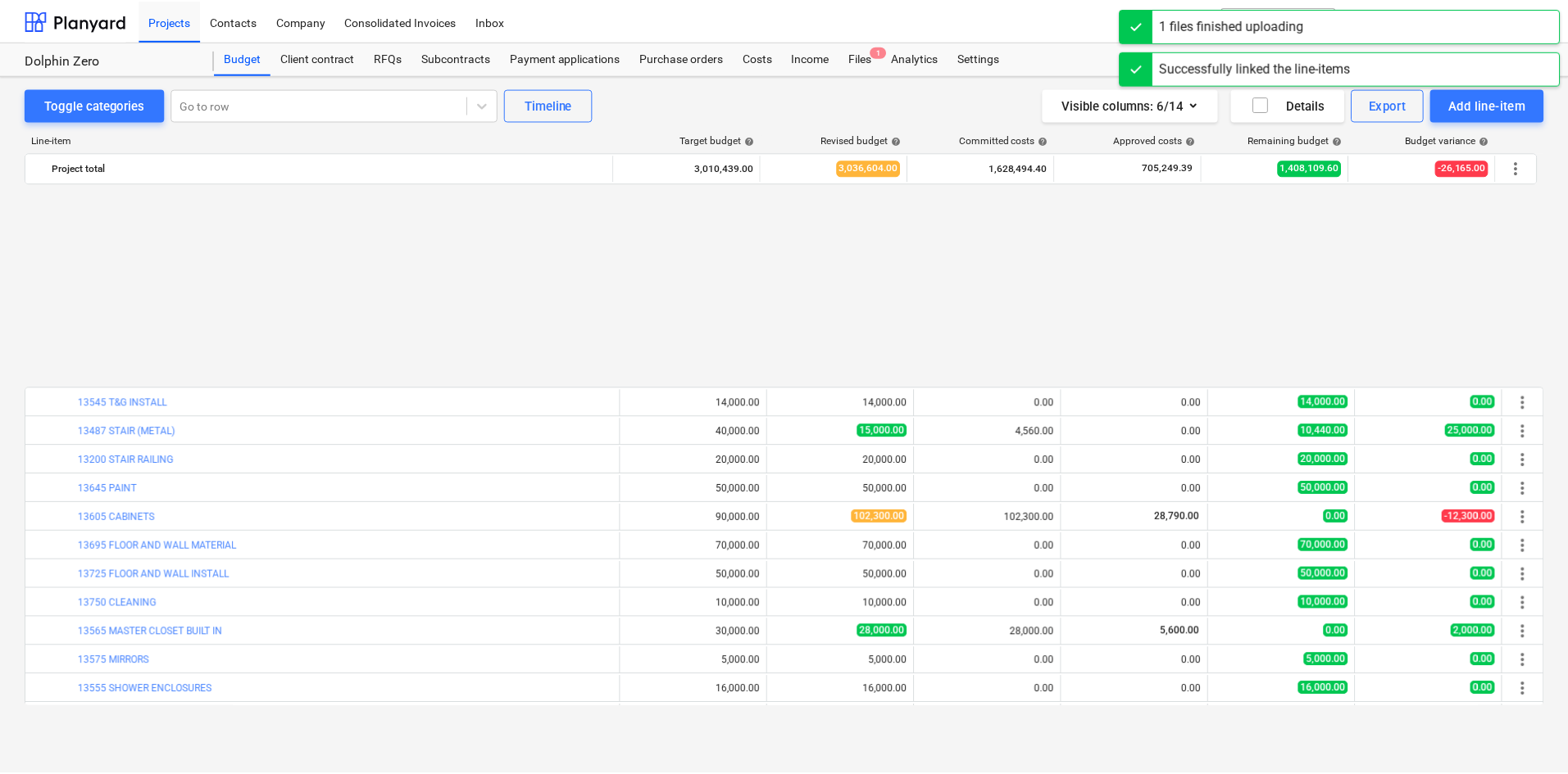
scroll to position [1950, 0]
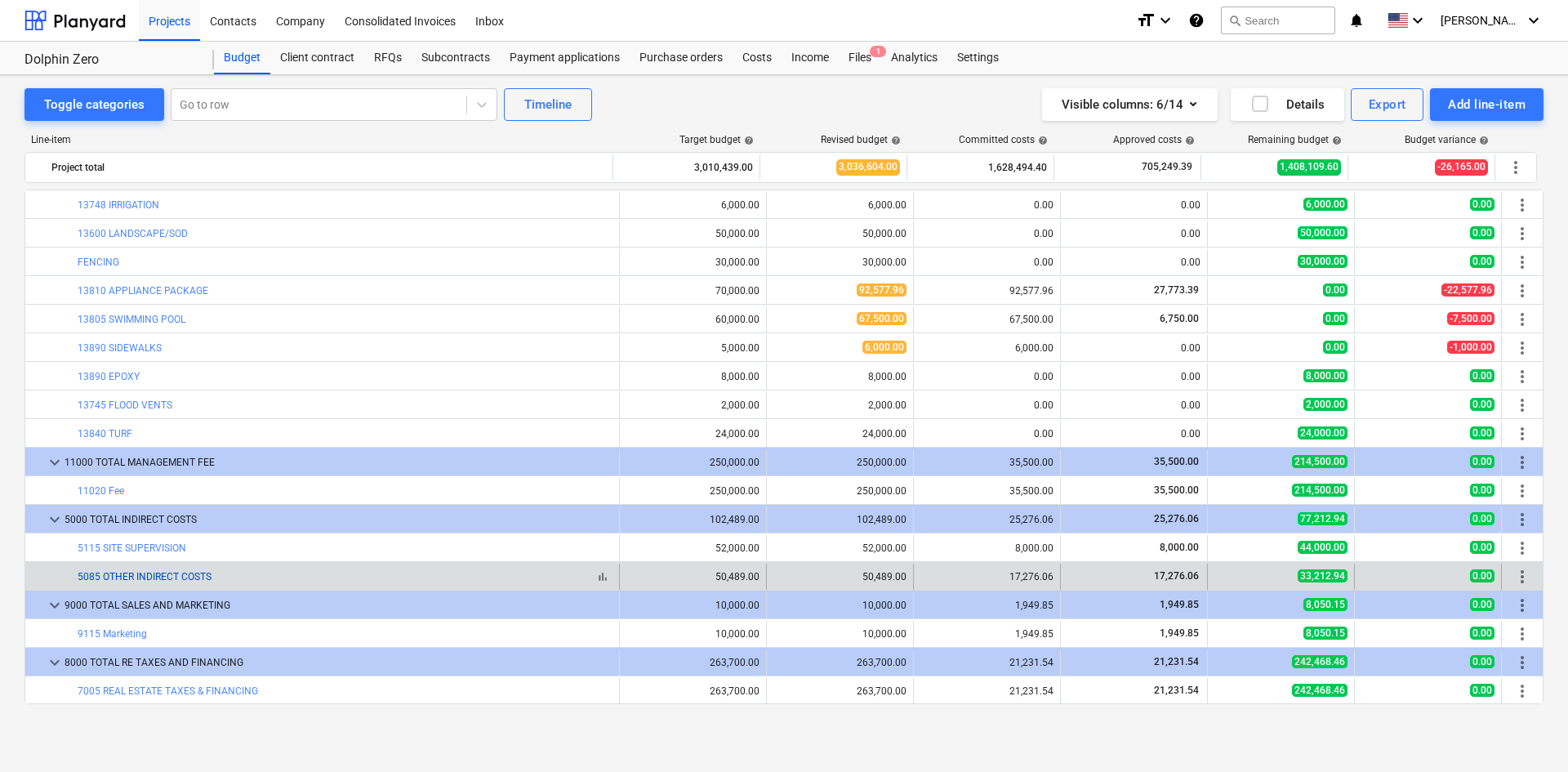
click at [202, 577] on link "5085 OTHER INDIRECT COSTS" at bounding box center [145, 576] width 134 height 11
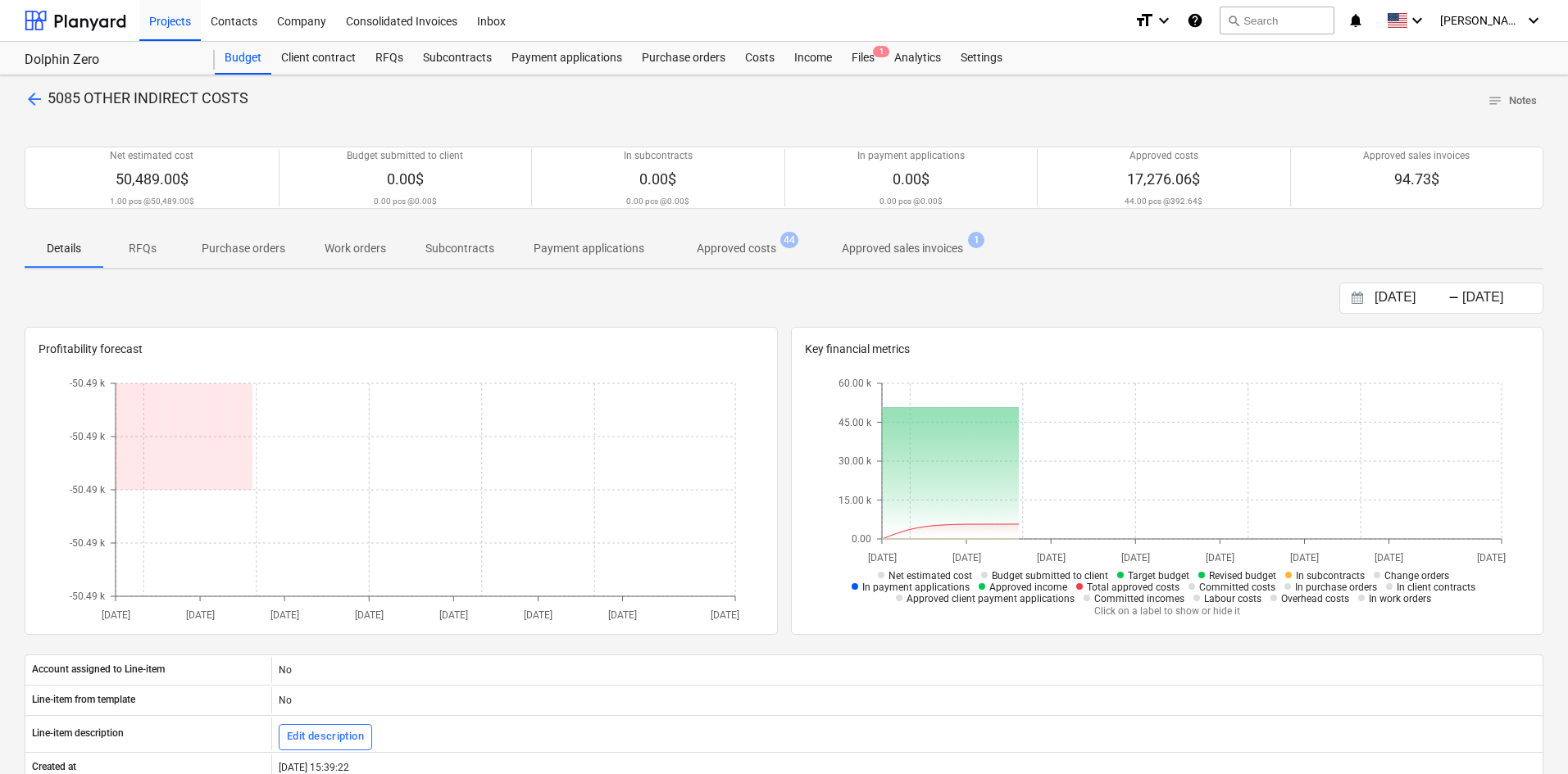
click at [744, 257] on p "Approved costs" at bounding box center [736, 249] width 80 height 17
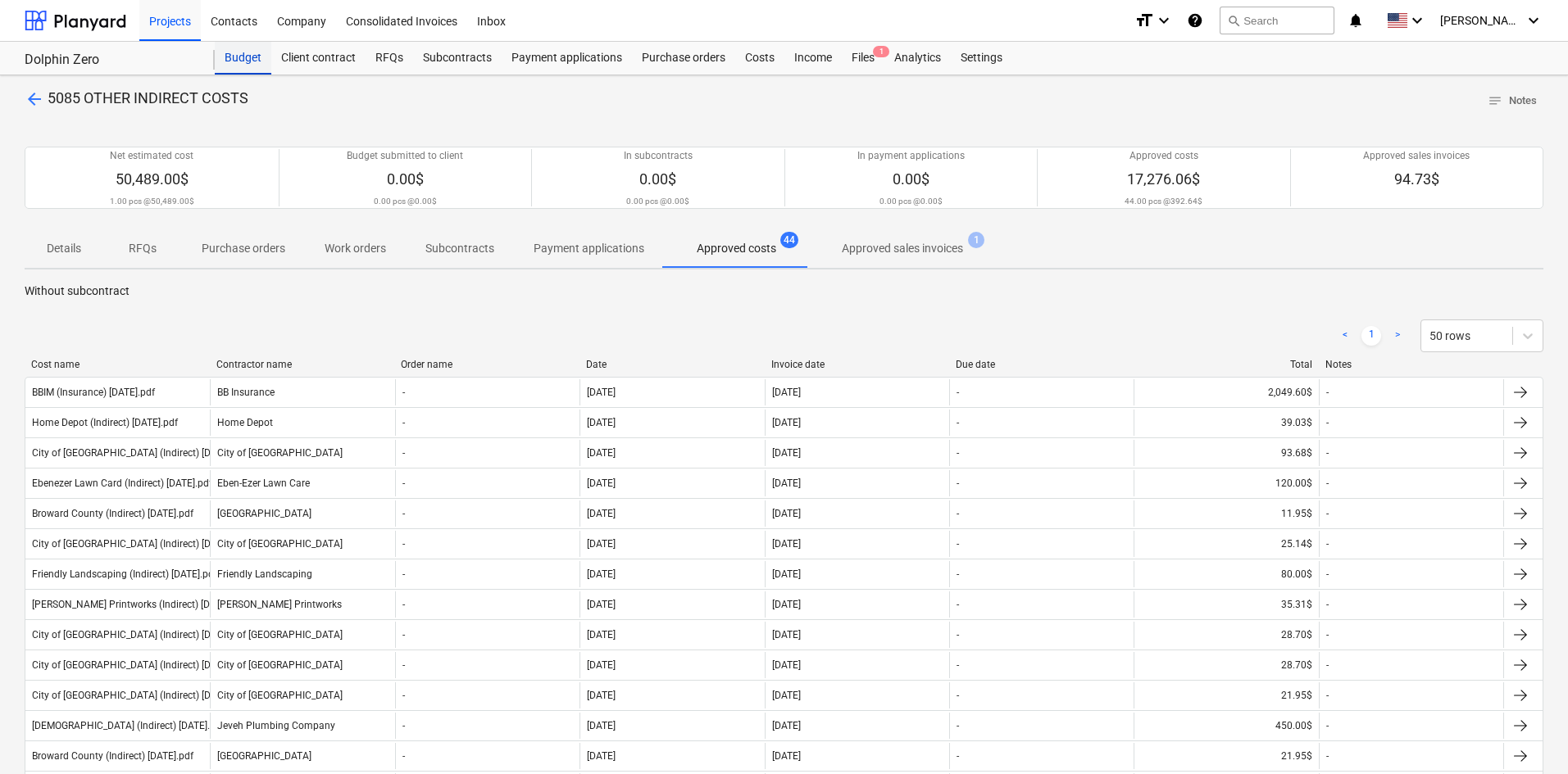
click at [260, 65] on div "Budget" at bounding box center [243, 59] width 57 height 33
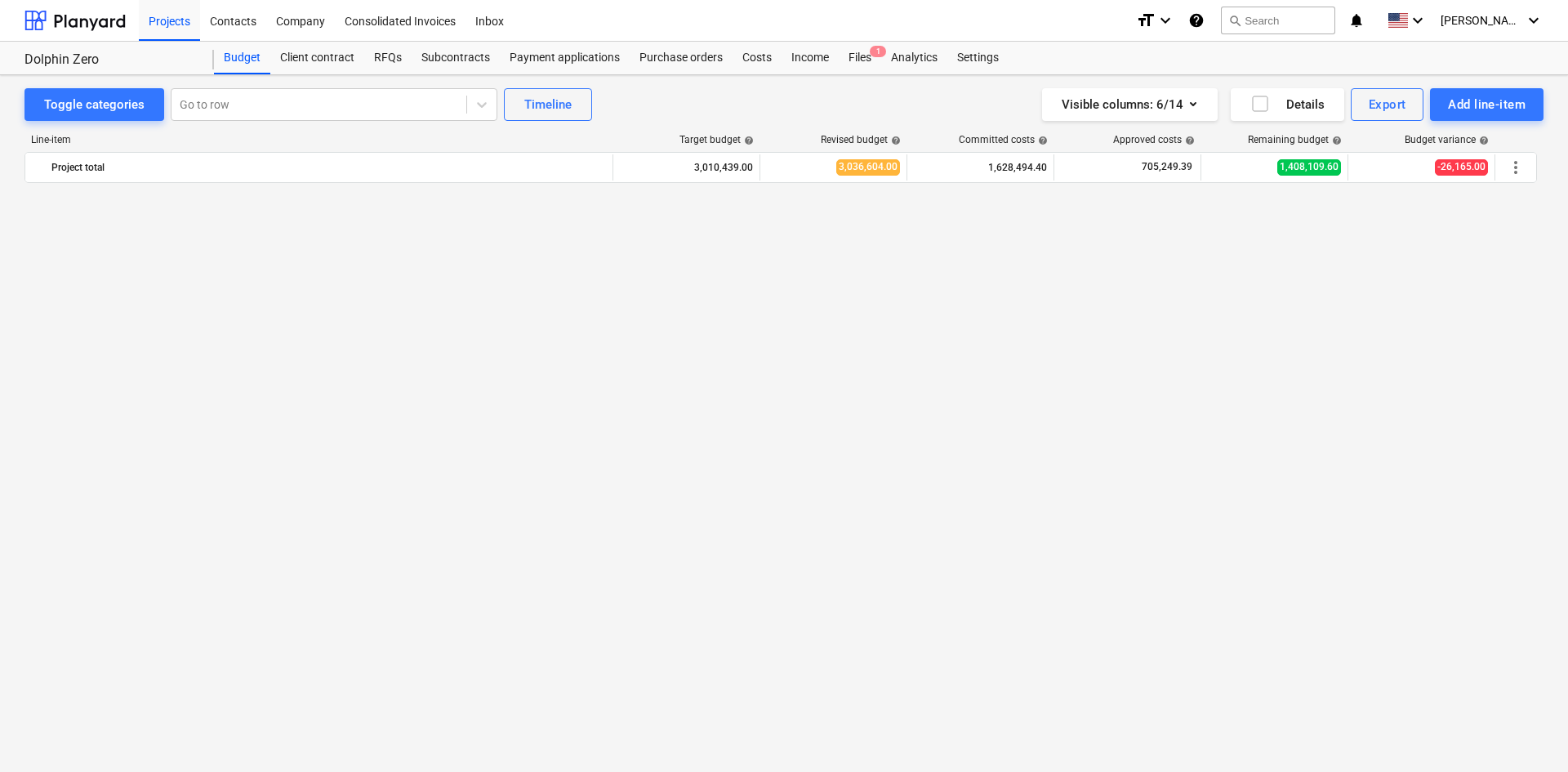
scroll to position [1945, 0]
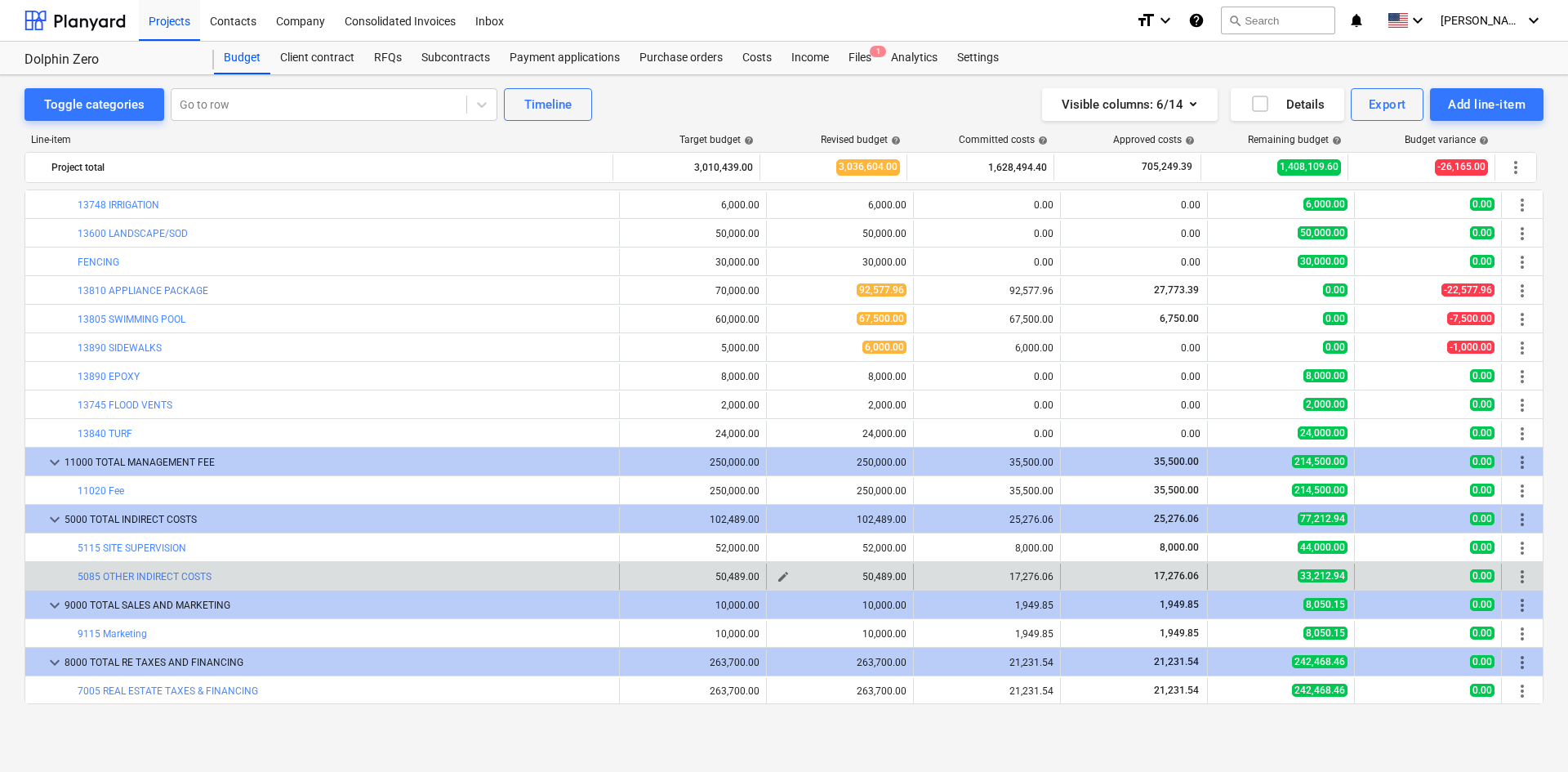
click at [778, 571] on span "edit" at bounding box center [783, 577] width 13 height 13
type textarea "x"
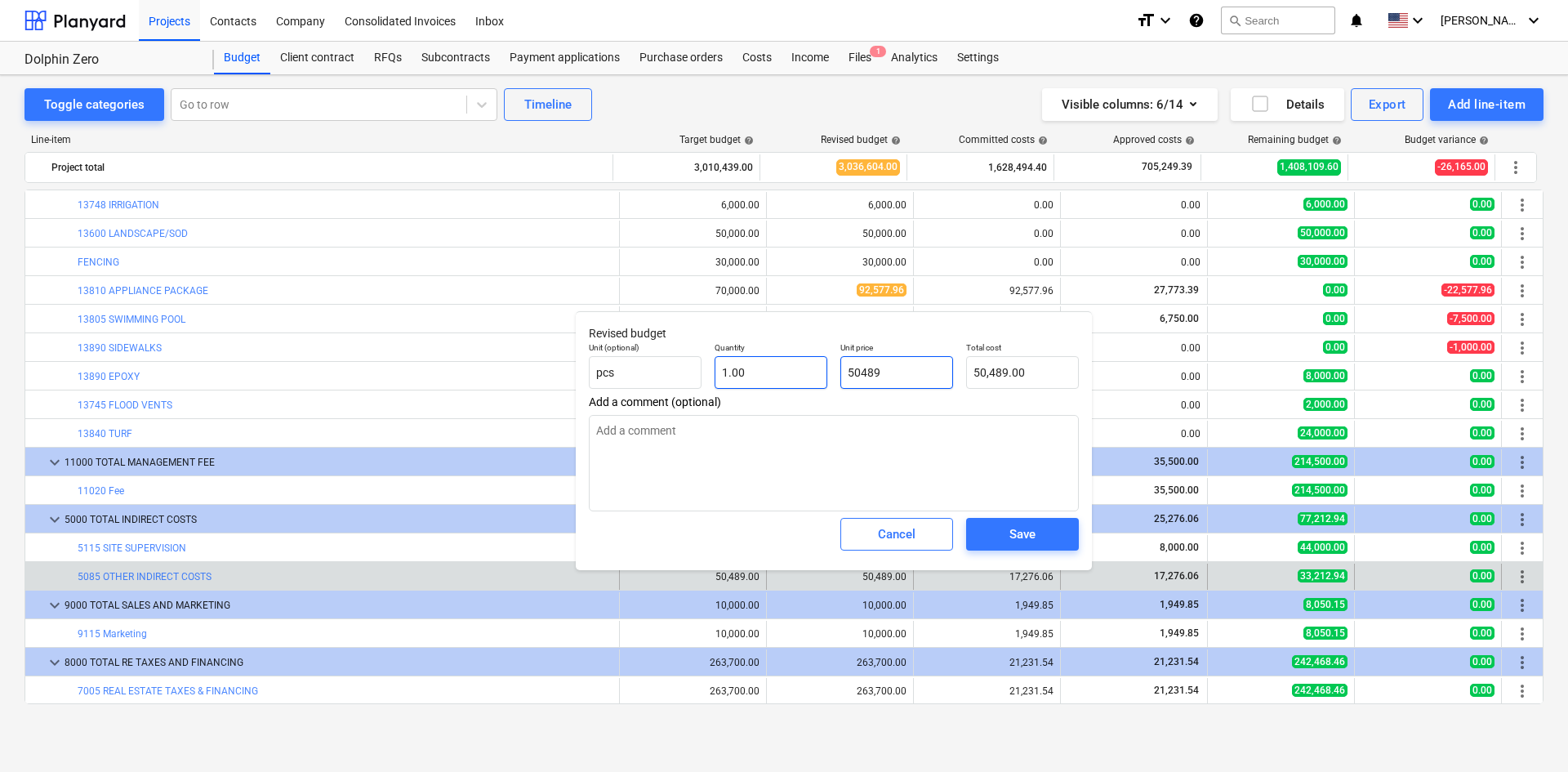
drag, startPoint x: 933, startPoint y: 370, endPoint x: 736, endPoint y: 370, distance: 197.0
click at [736, 370] on div "Unit (optional) pcs Quantity 1.00 Unit price 50489 Total cost 50,489.00" at bounding box center [835, 365] width 504 height 59
type input "6"
type textarea "x"
type input "6.00"
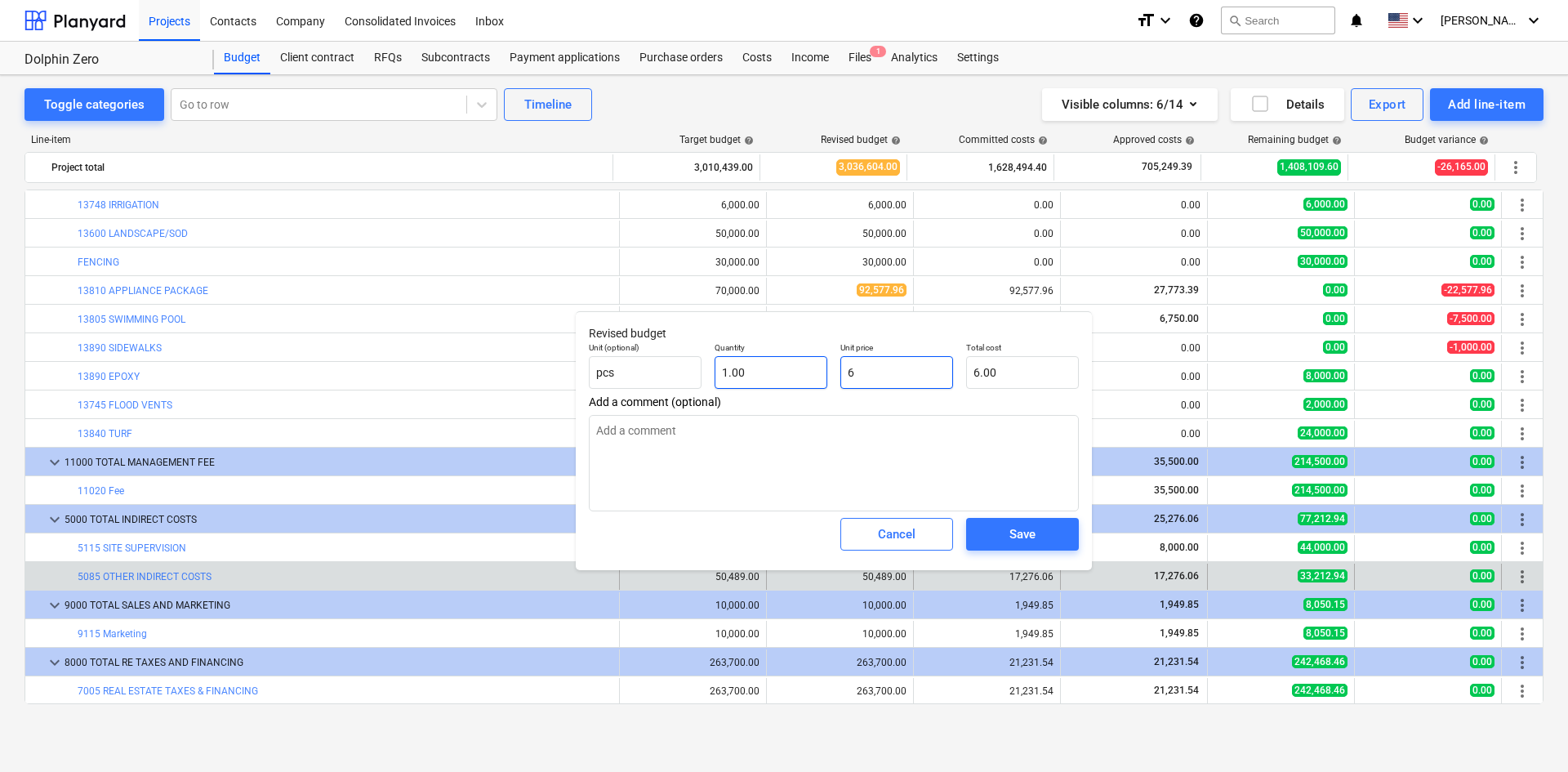
type textarea "x"
type input "67"
type input "67.00"
type textarea "x"
type input "672"
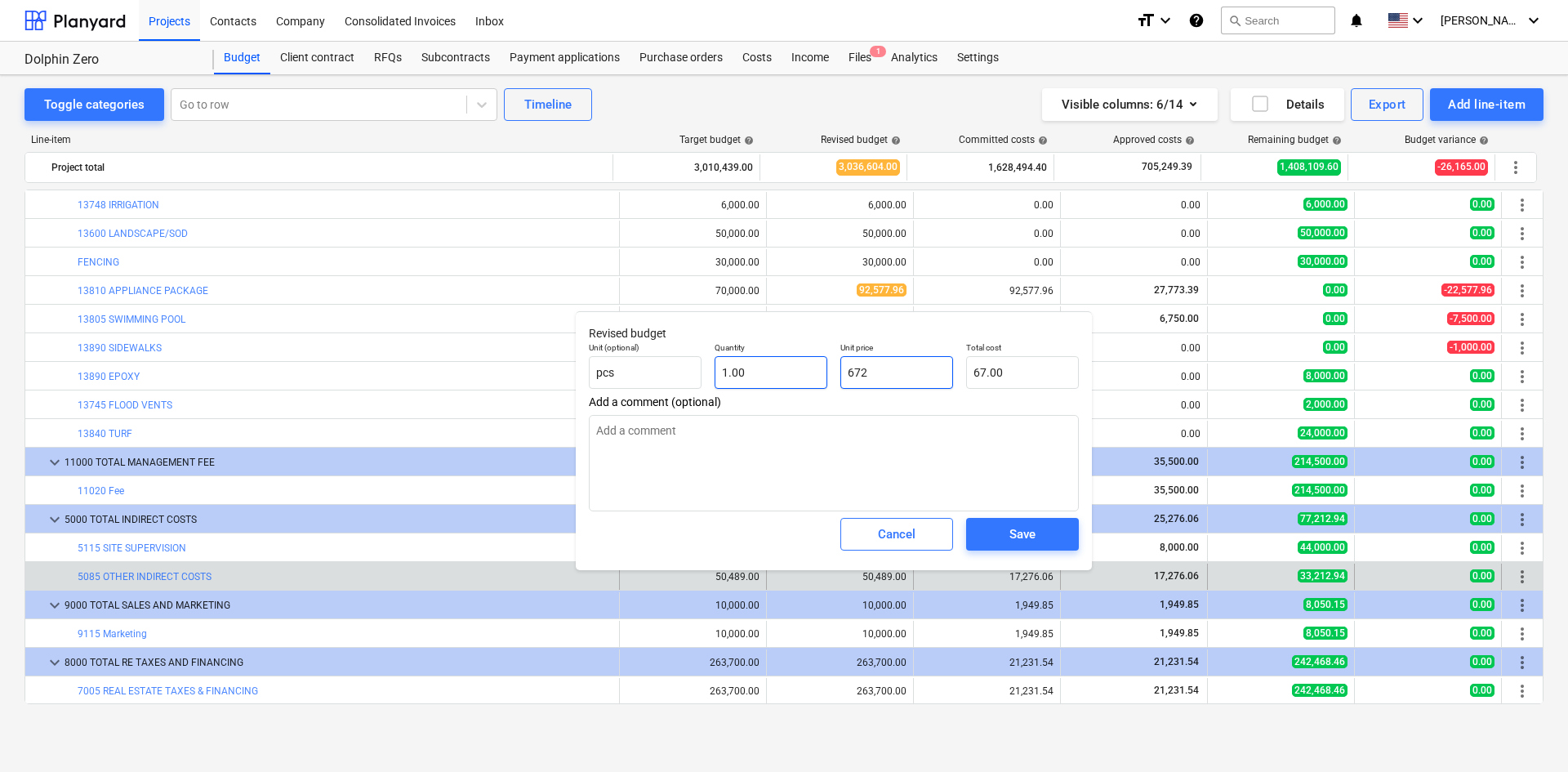
type input "672.00"
type textarea "x"
type input "6727"
type input "6,727.00"
type textarea "x"
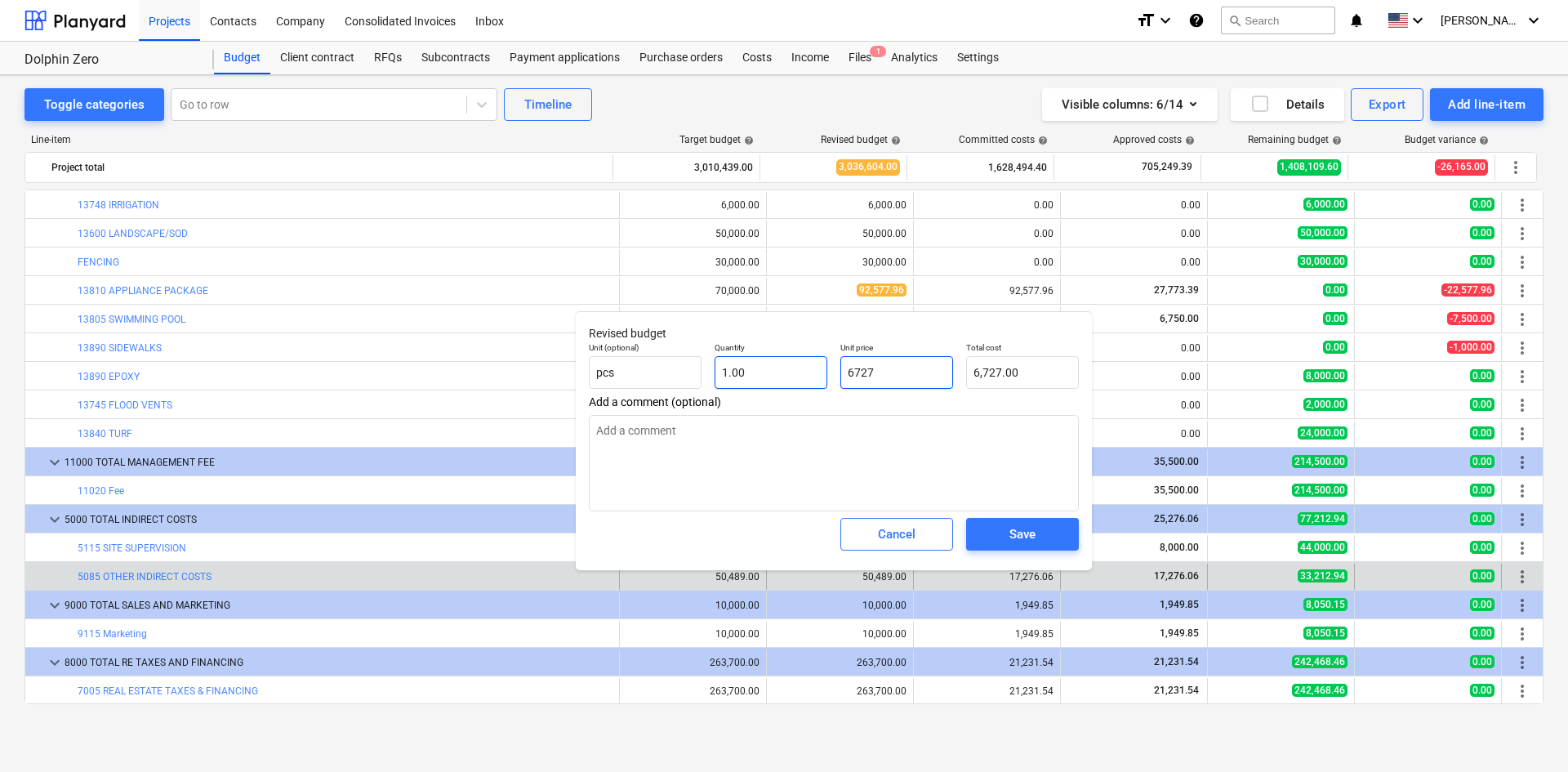
type input "67276"
type input "67,276.00"
type textarea "x"
type input "67276."
type textarea "x"
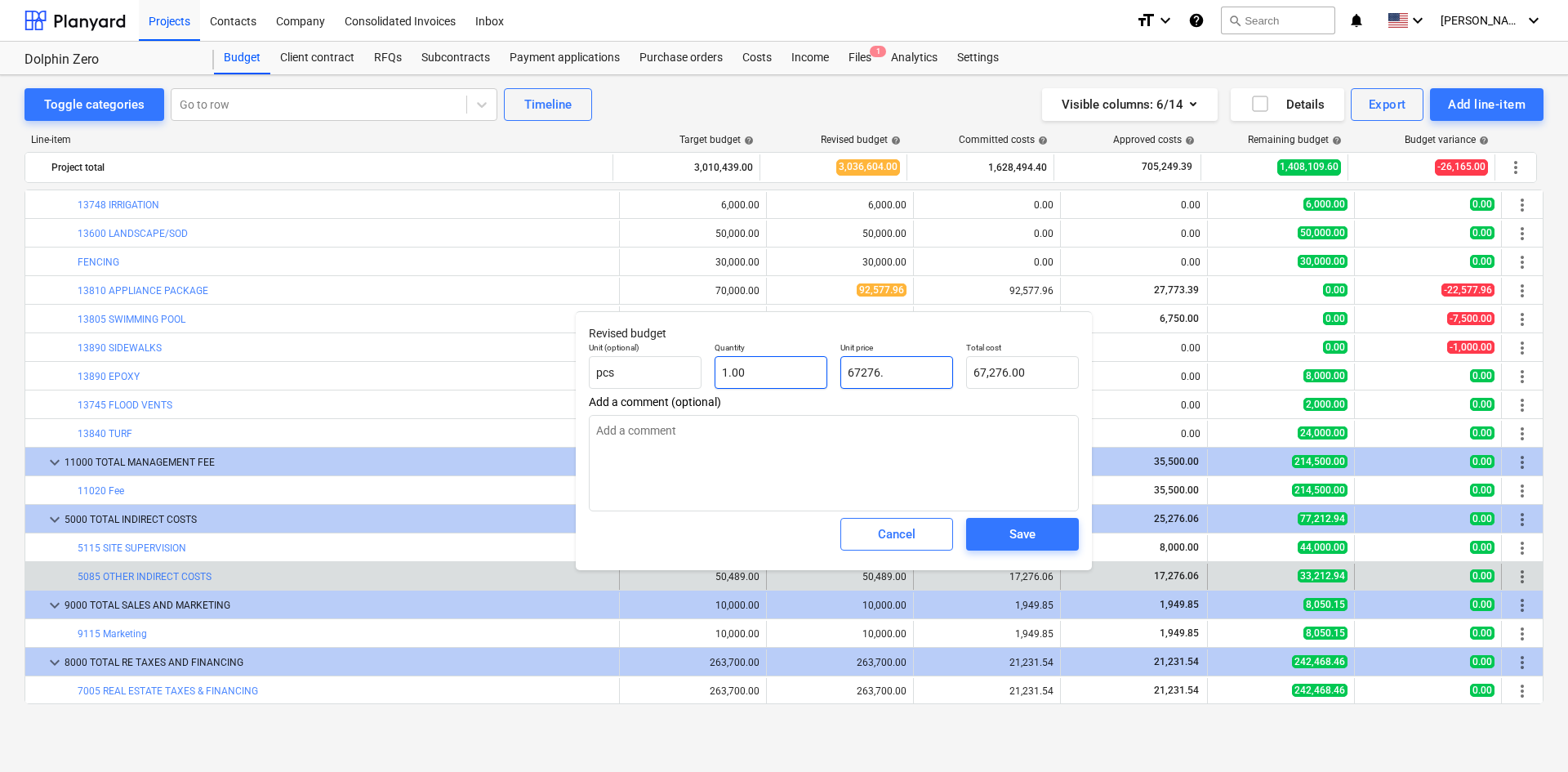
type input "67276.0"
type textarea "x"
type input "67276.06"
type input "67,276.06"
type input "67276.06"
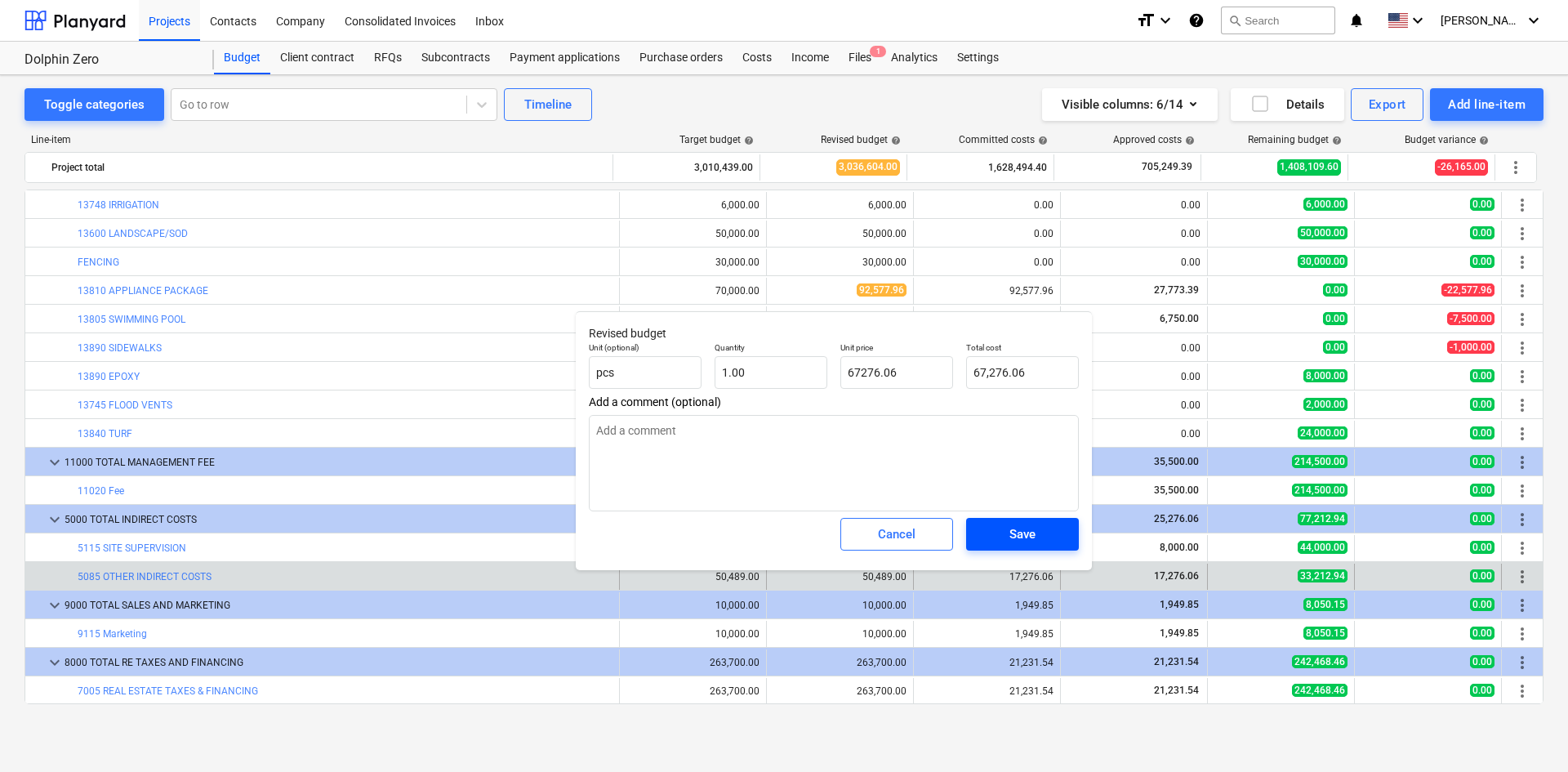
type textarea "x"
type input "67,276.06"
click at [1044, 528] on span "Save" at bounding box center [1023, 534] width 73 height 21
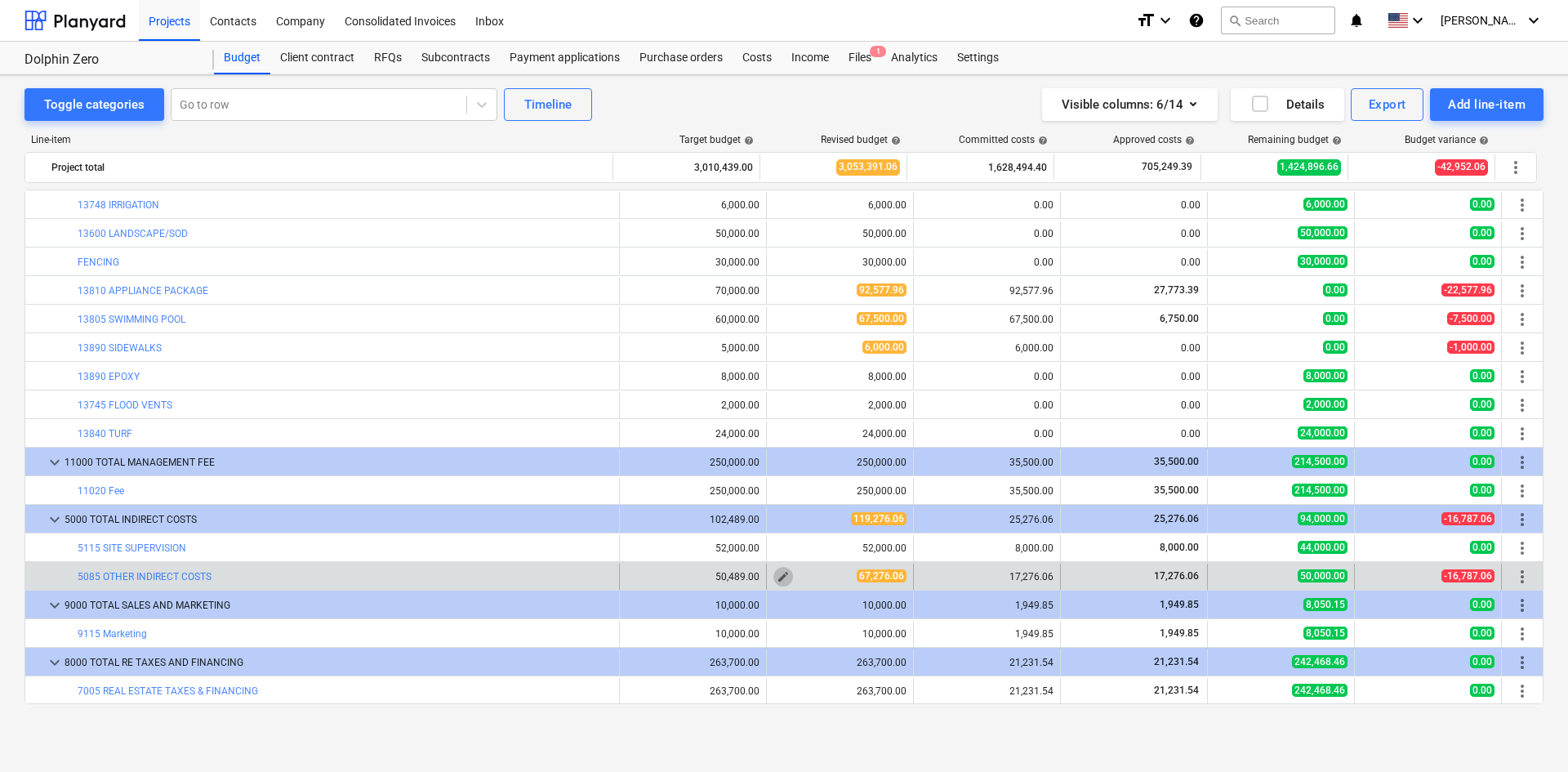
click at [777, 579] on span "edit" at bounding box center [783, 577] width 13 height 13
type textarea "x"
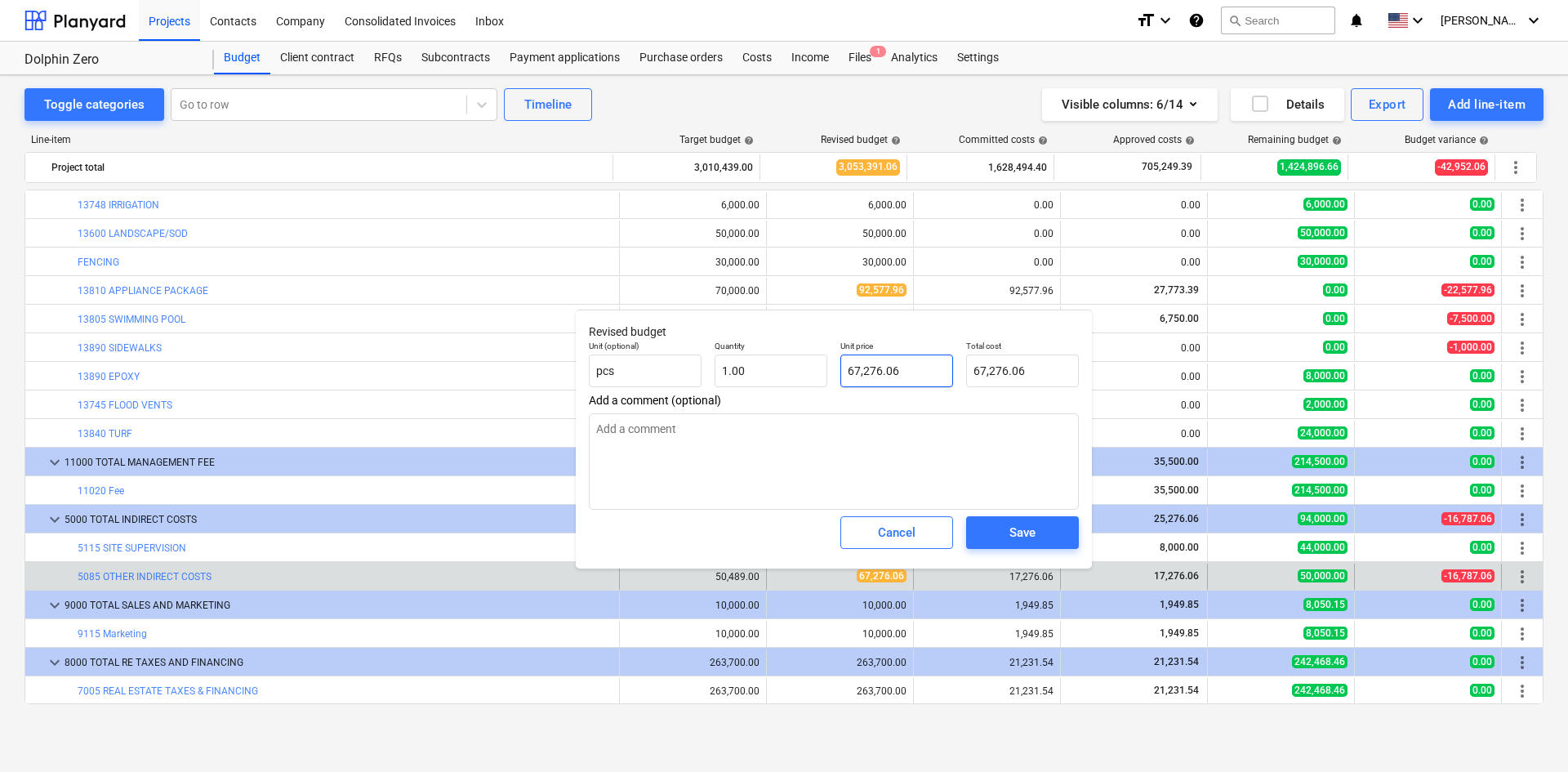
type input "67276.06"
drag, startPoint x: 914, startPoint y: 381, endPoint x: 781, endPoint y: 387, distance: 133.1
click at [781, 387] on div "Unit (optional) pcs Quantity 1.00 Unit price 67276.06 Total cost 67,276.06" at bounding box center [835, 364] width 504 height 59
type textarea "x"
type input "3"
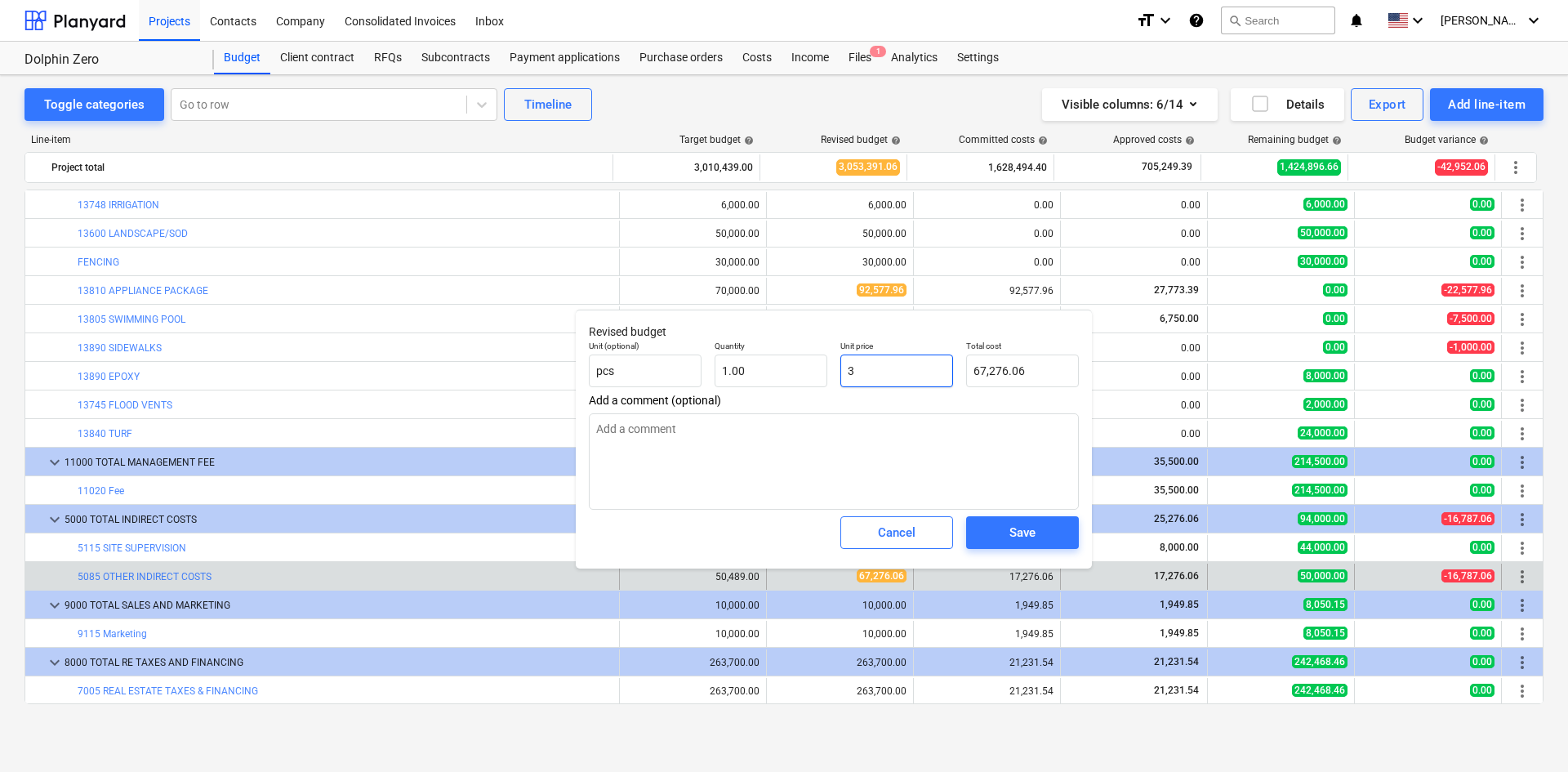
type input "3.00"
type textarea "x"
type input "30"
type input "30.00"
type textarea "x"
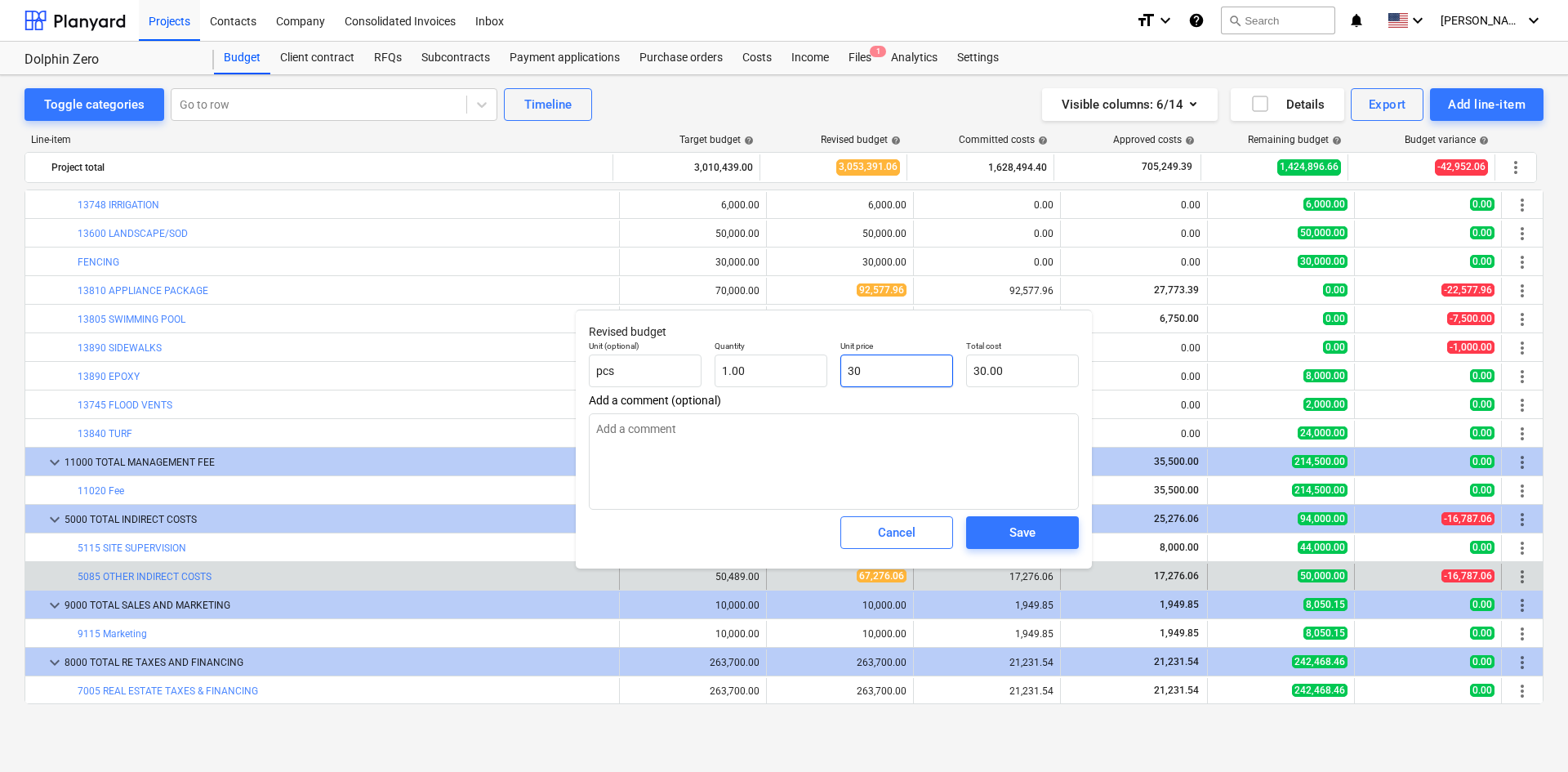
type input "300"
type input "300.00"
type textarea "x"
type input "3000"
type input "3,000.00"
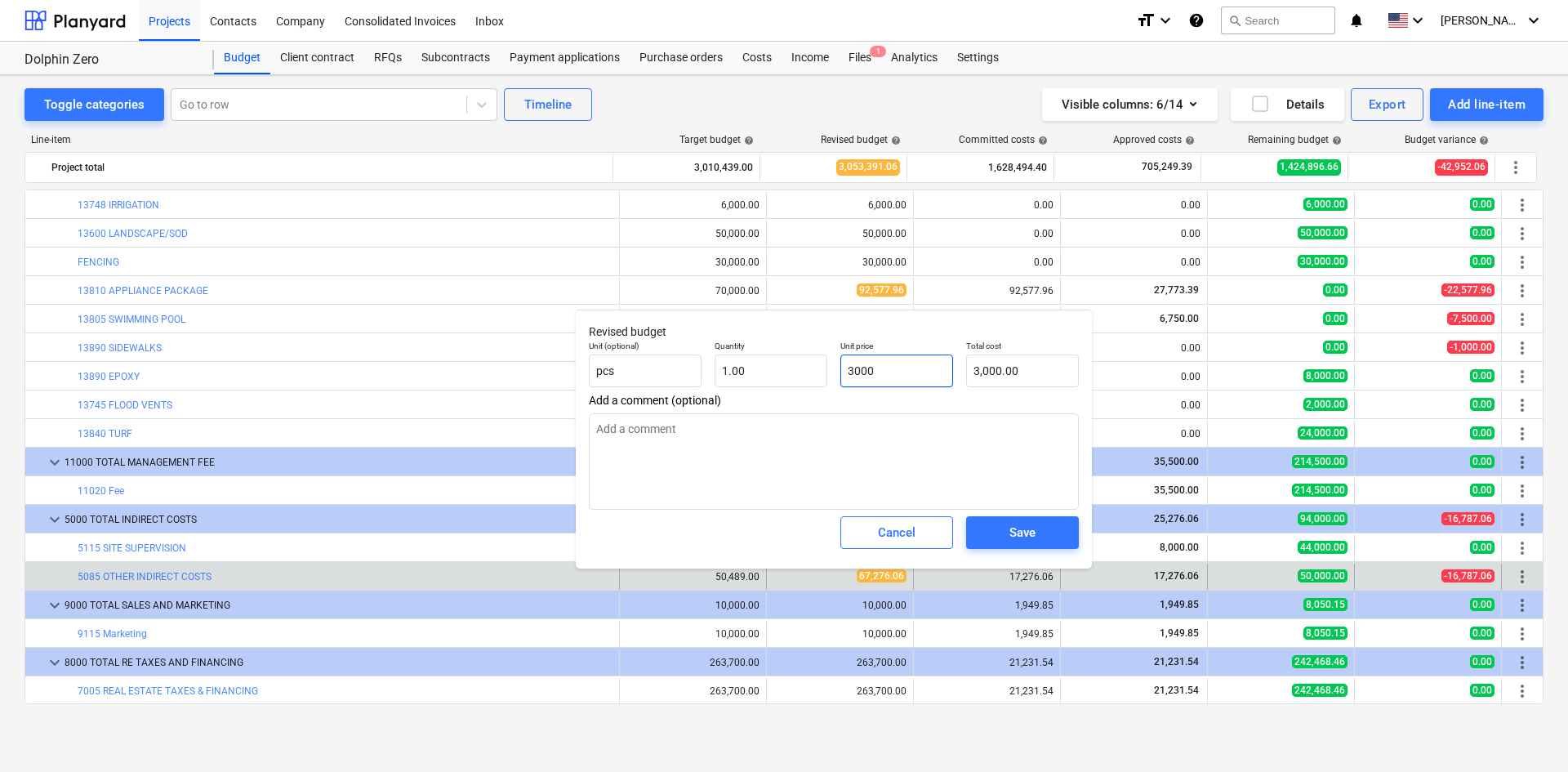
type textarea "x"
type input "30000"
type input "30,000.00"
type input "30000"
type textarea "x"
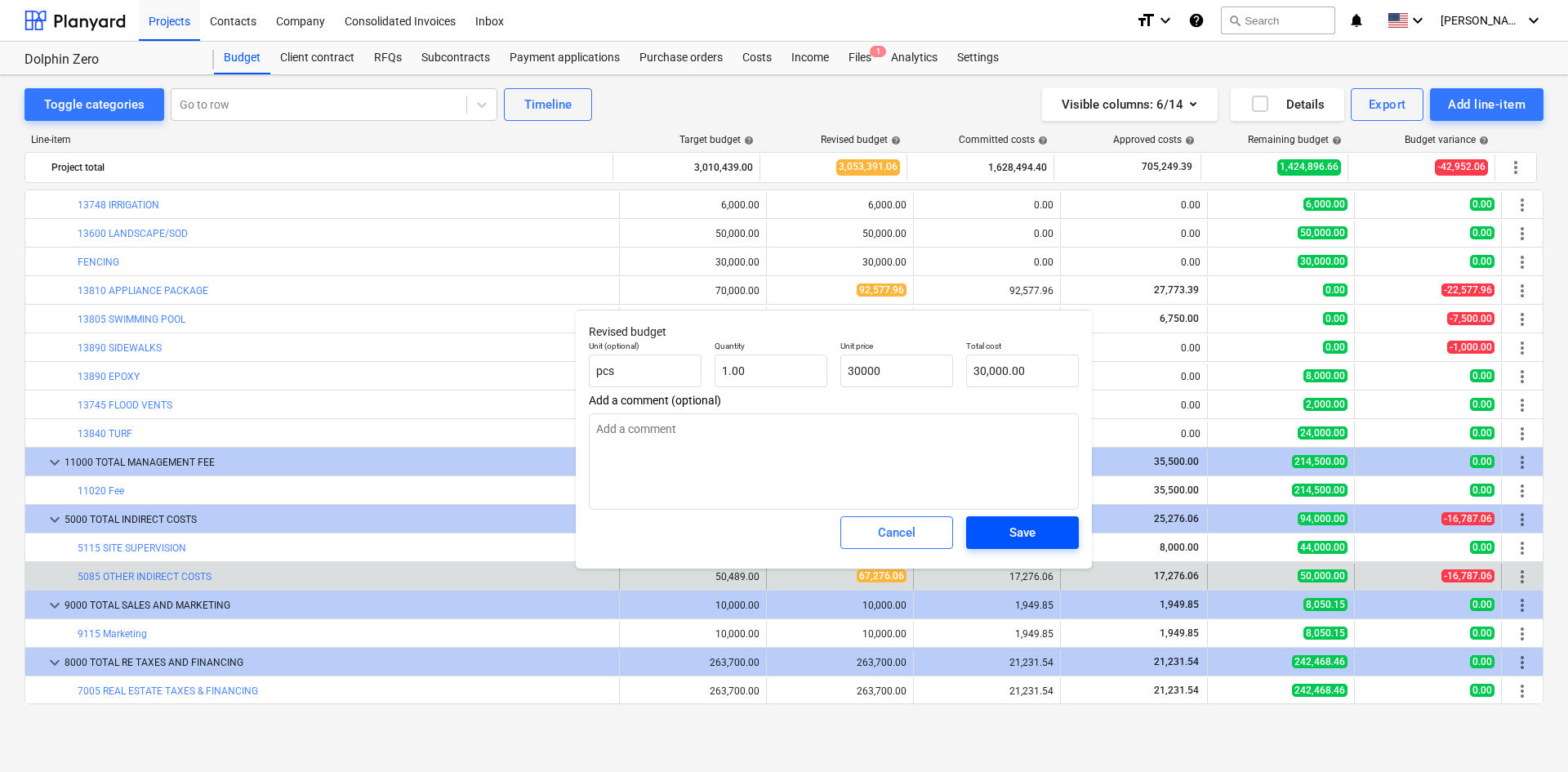
type input "30,000.00"
click at [1041, 532] on span "Save" at bounding box center [1023, 532] width 73 height 21
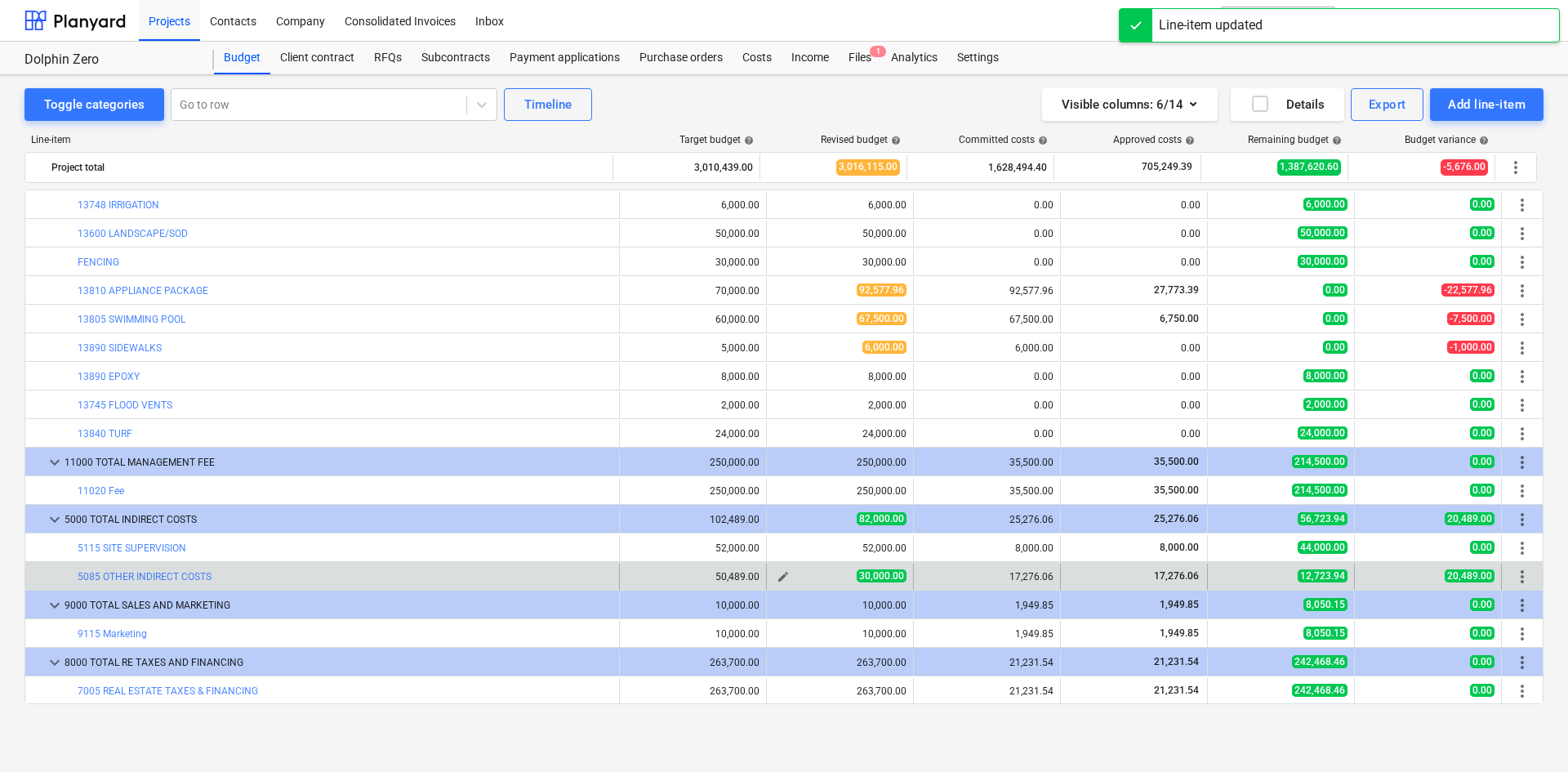
click at [781, 577] on span "edit" at bounding box center [783, 577] width 13 height 13
type textarea "x"
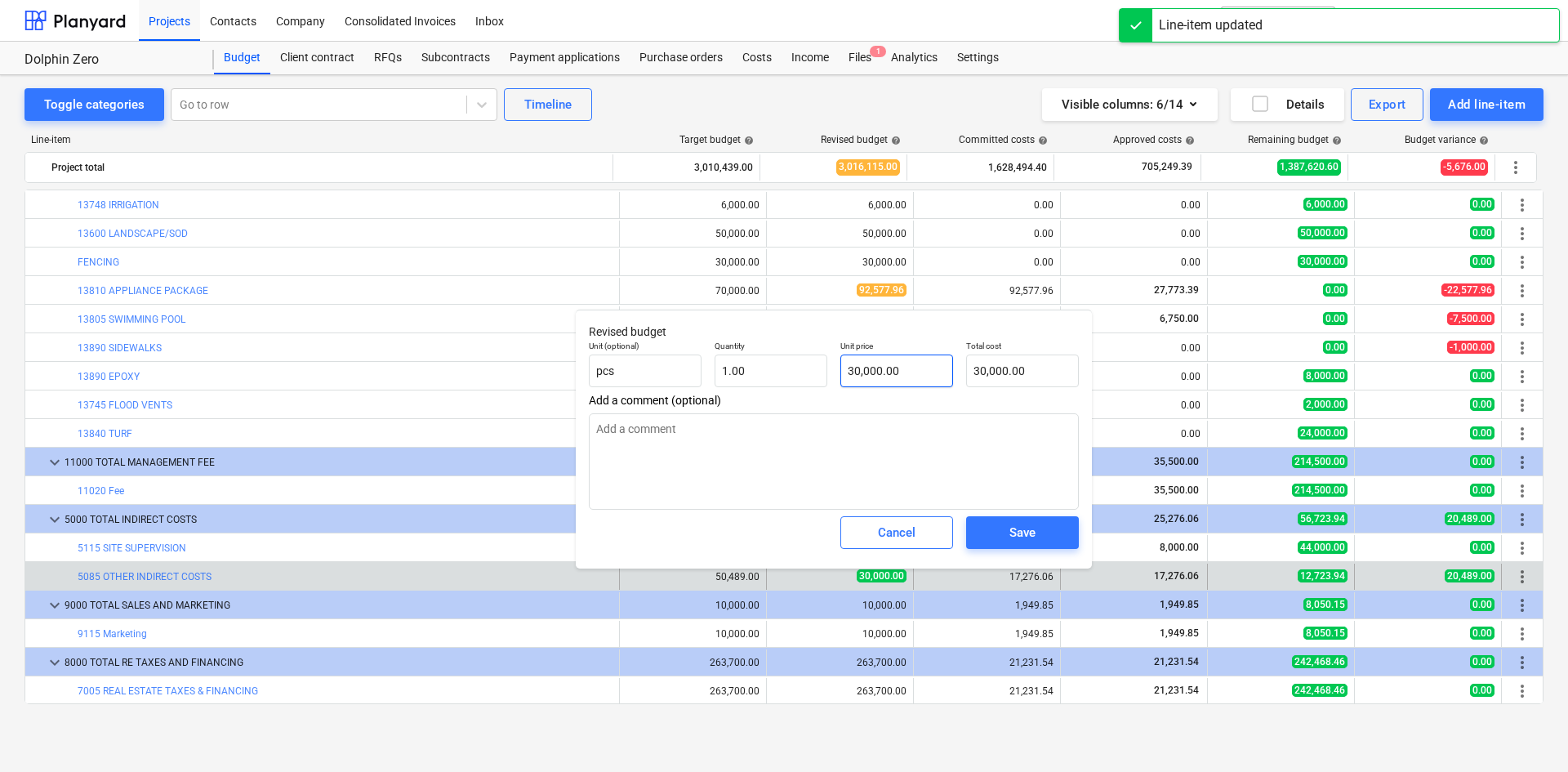
type input "30000"
drag, startPoint x: 913, startPoint y: 362, endPoint x: 769, endPoint y: 373, distance: 144.4
click at [769, 373] on div "Unit (optional) pcs Quantity 1.00 Unit price 30000 Total cost 30,000.00" at bounding box center [835, 364] width 504 height 59
type textarea "x"
type input "8"
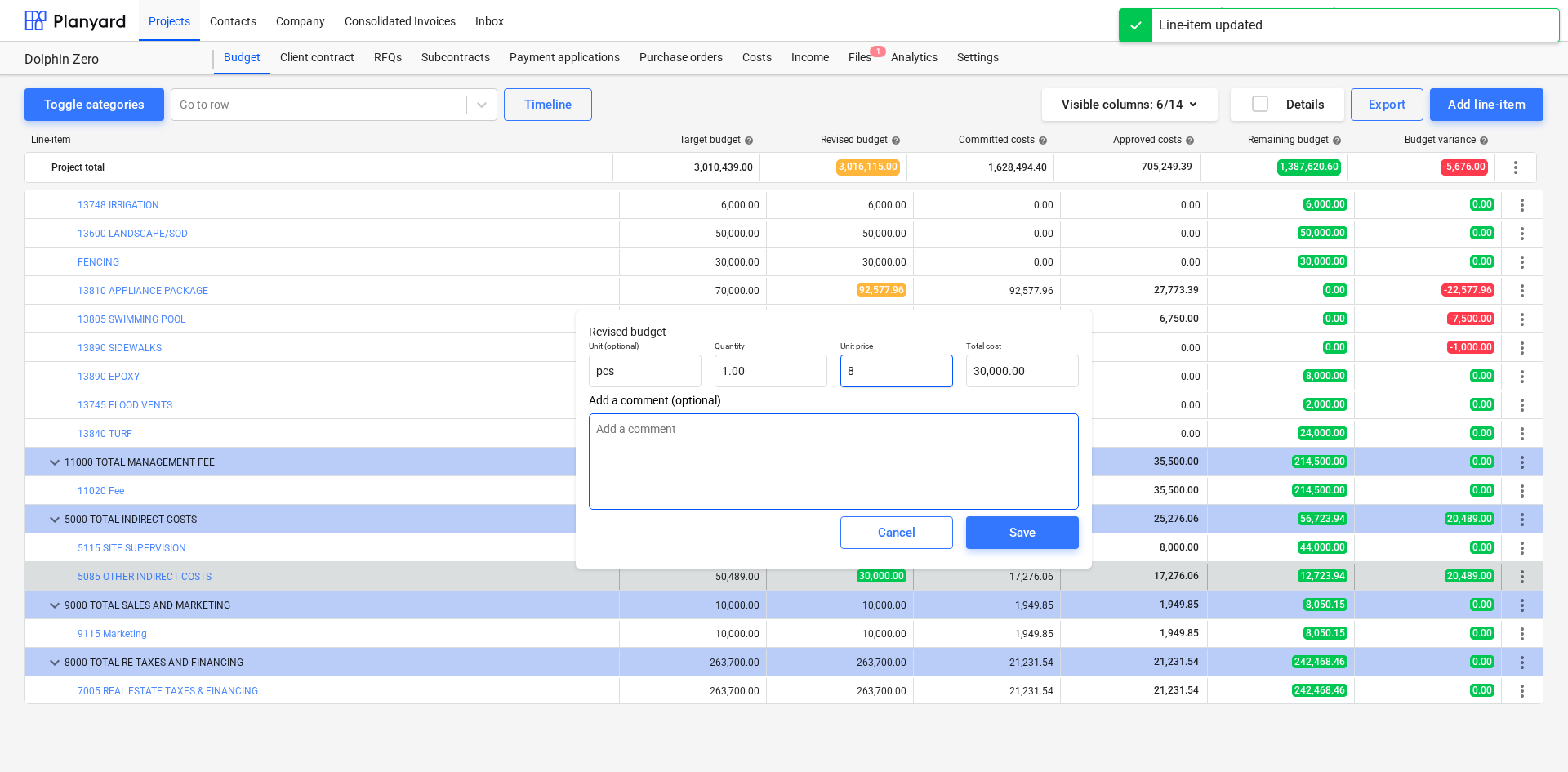
type input "8.00"
type textarea "x"
type input "0.00"
type textarea "x"
type input "2"
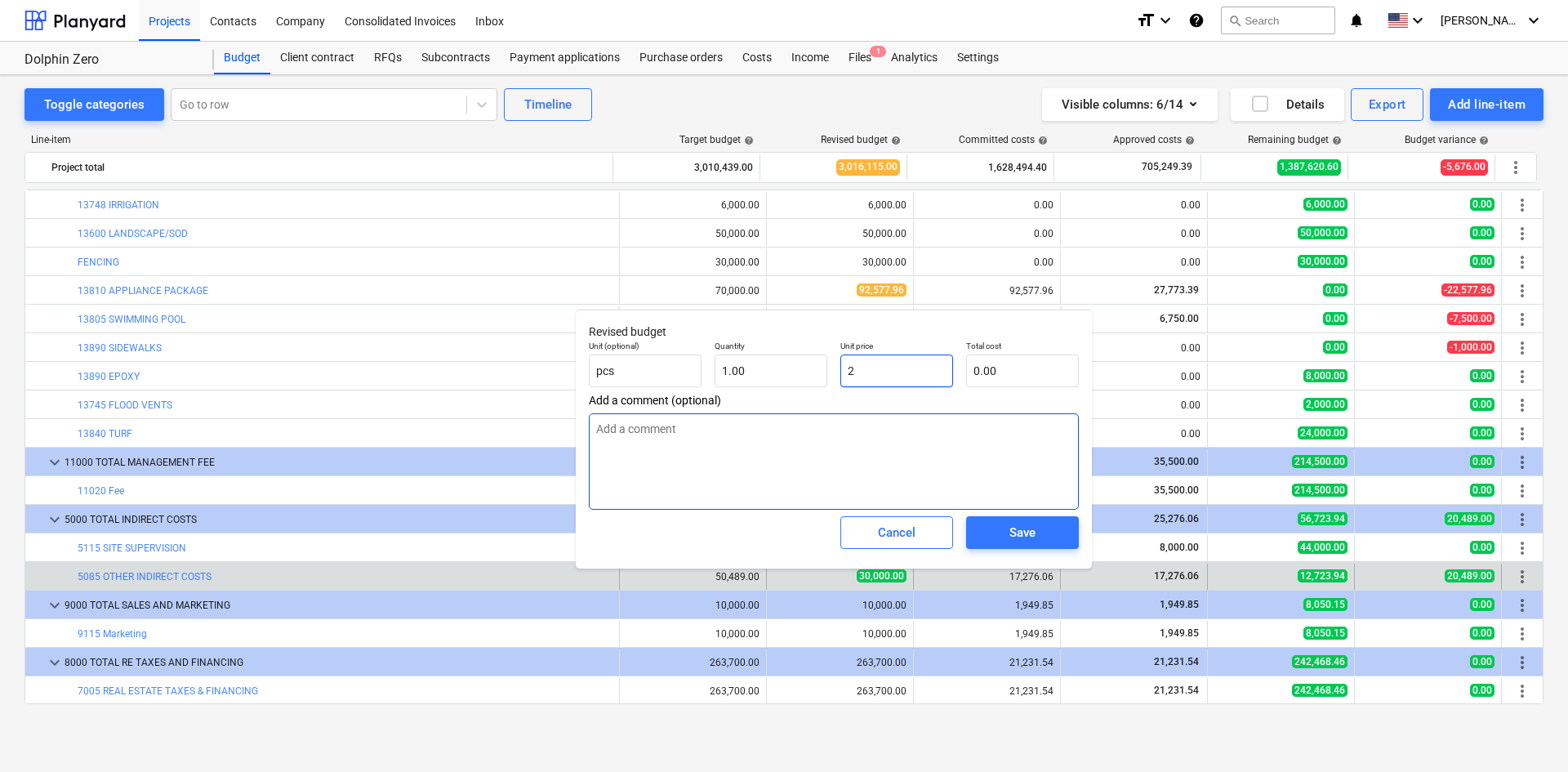
type input "2.00"
type textarea "x"
type input "20"
type input "20.00"
type textarea "x"
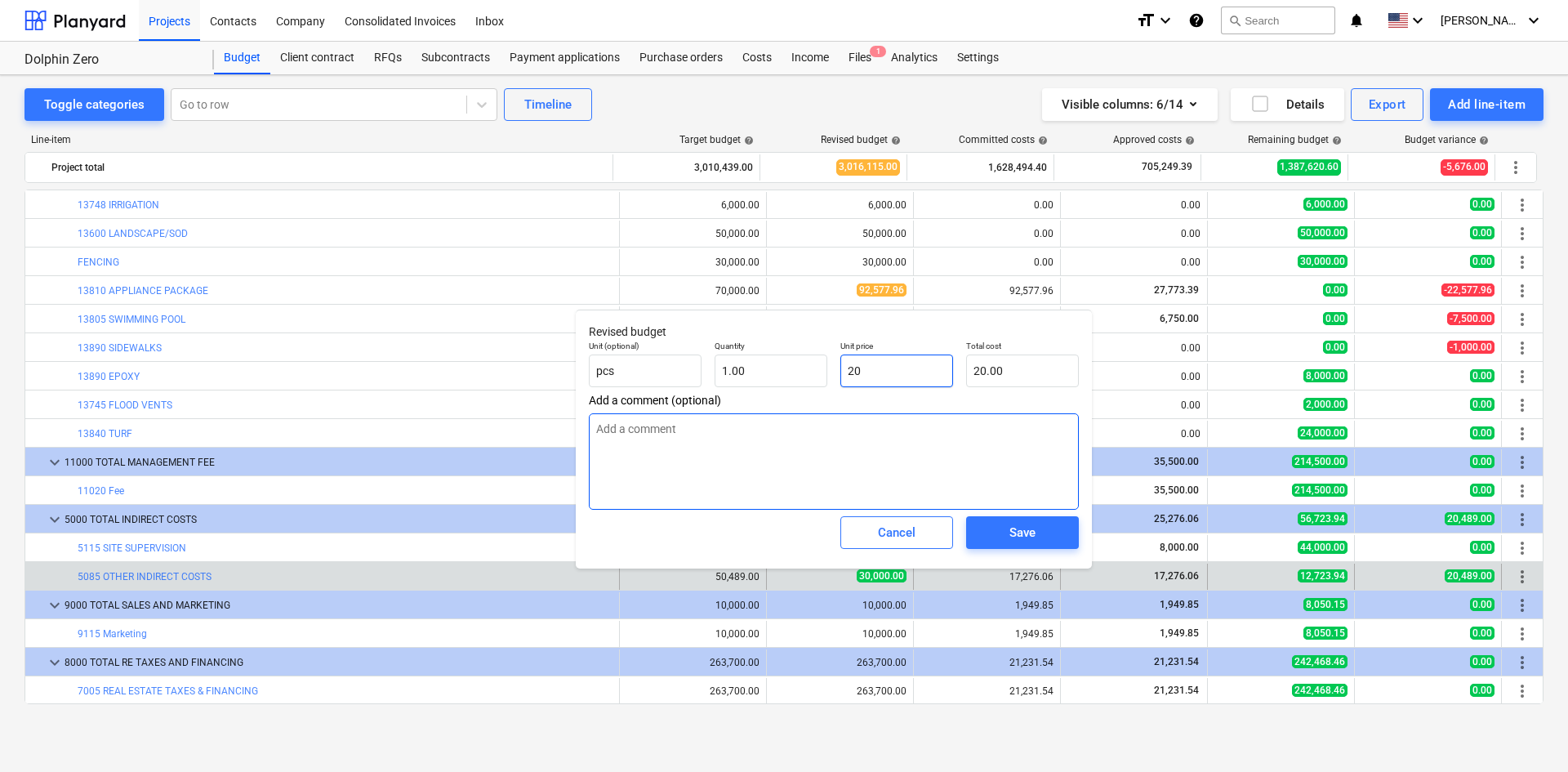
type input "2"
type input "2.00"
type textarea "x"
type input "0.00"
type textarea "x"
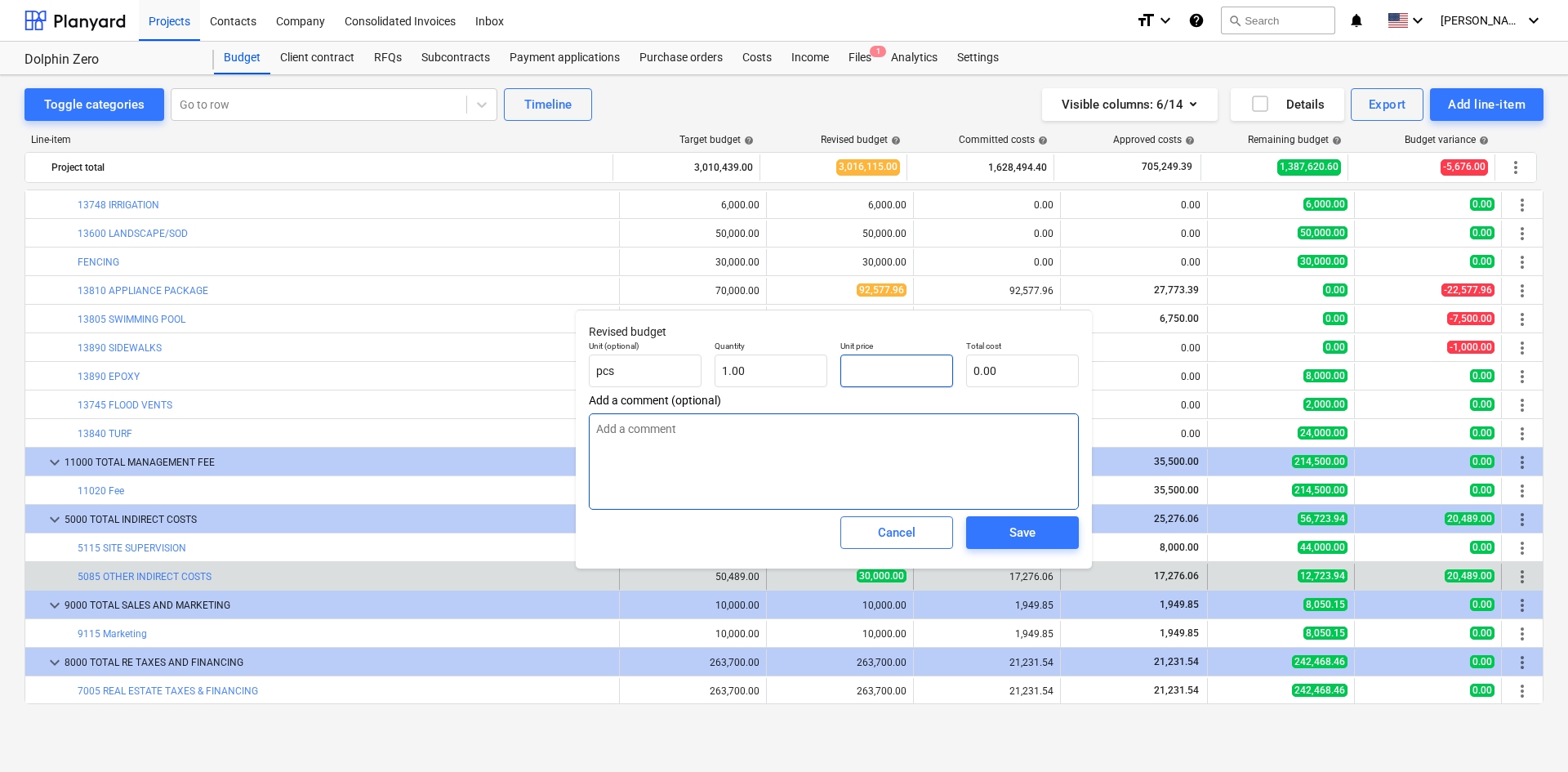
type input "5"
type input "5.00"
type textarea "x"
type input "50"
type input "50.00"
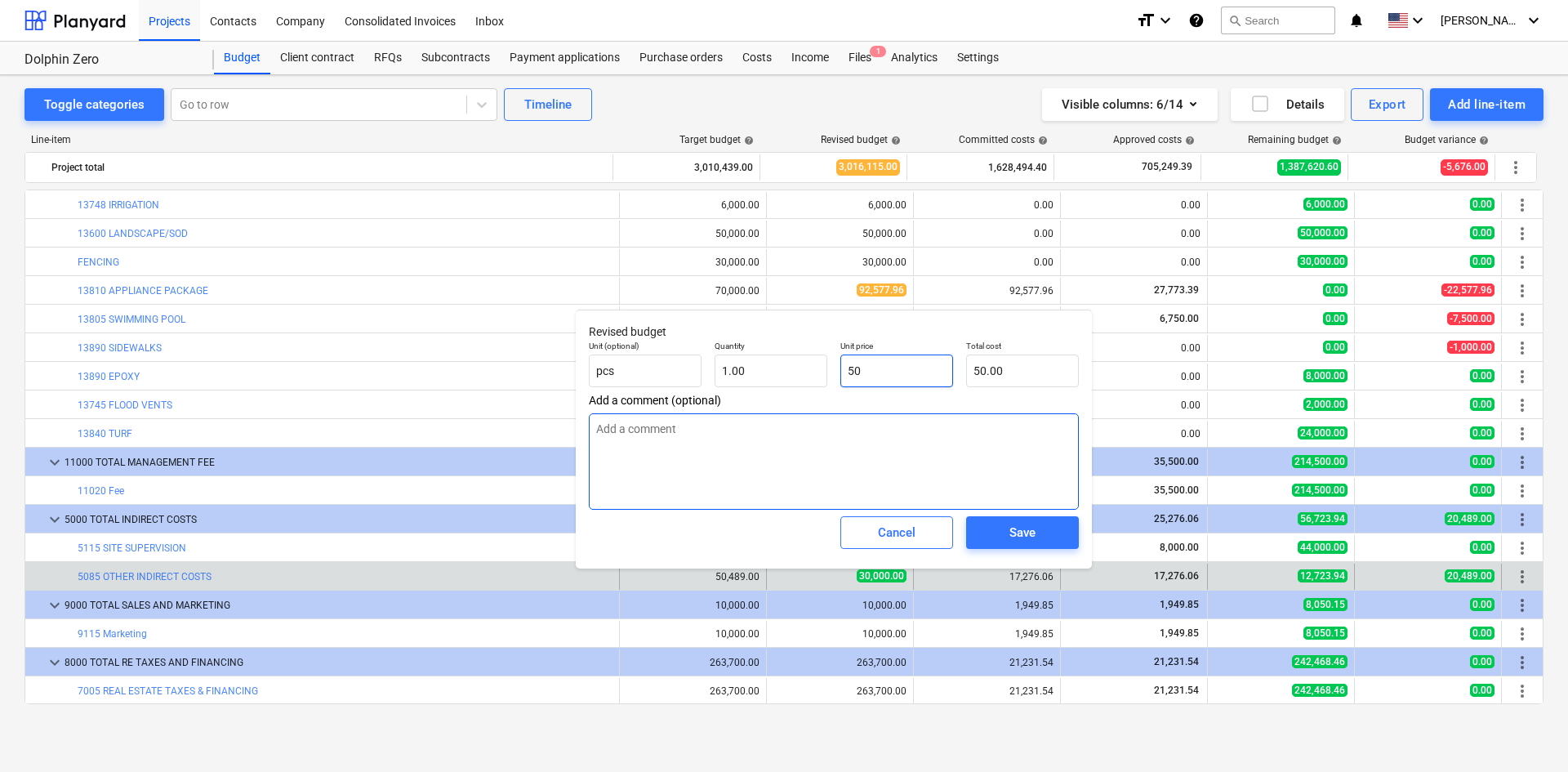
type textarea "x"
type input "500"
type input "500.00"
type textarea "x"
type input "5000"
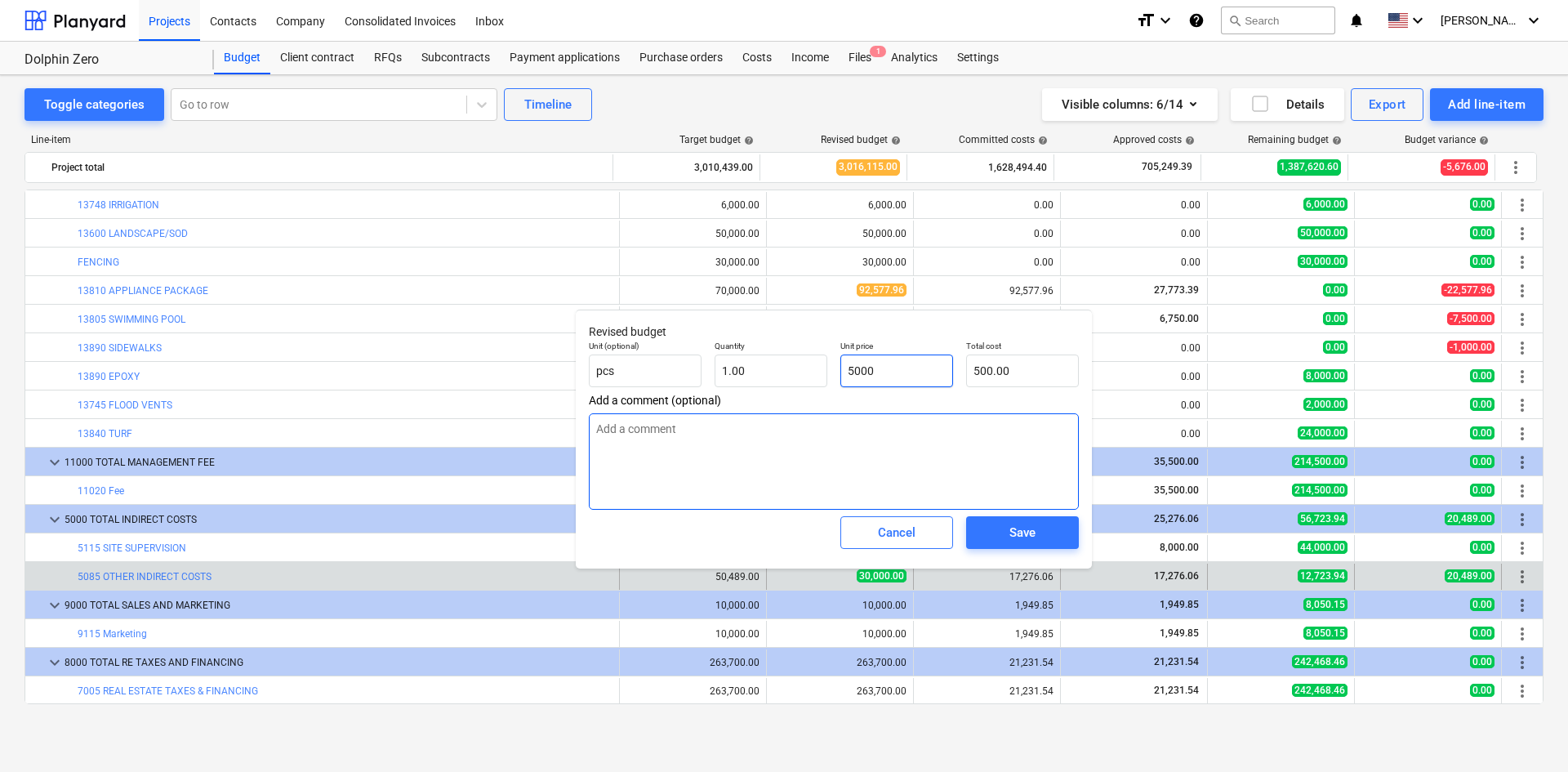
type input "5,000.00"
type textarea "x"
type input "50000"
type input "50,000.00"
type input "50000"
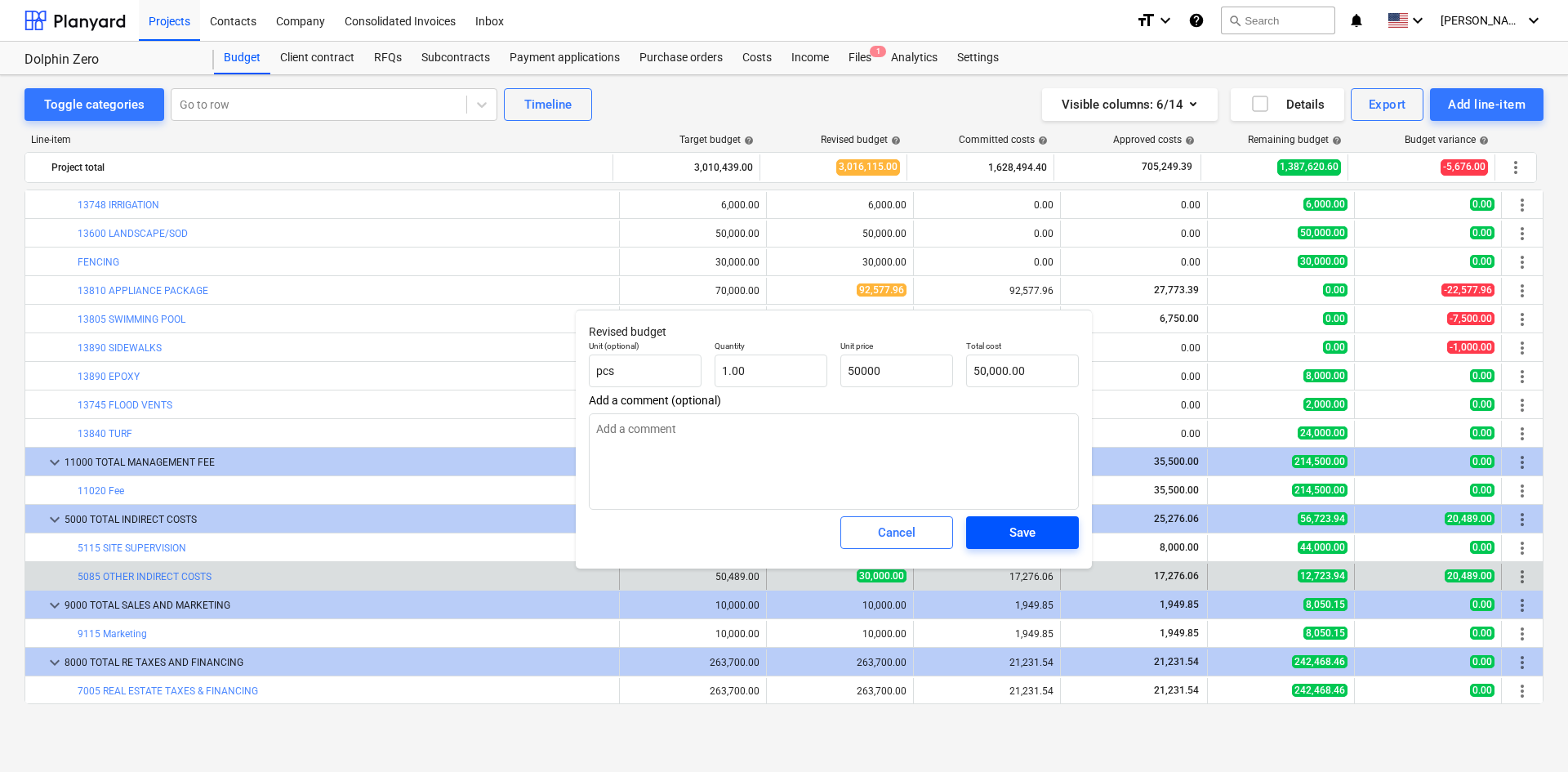
type textarea "x"
type input "50,000.00"
click at [1010, 538] on div "Save" at bounding box center [1023, 532] width 26 height 21
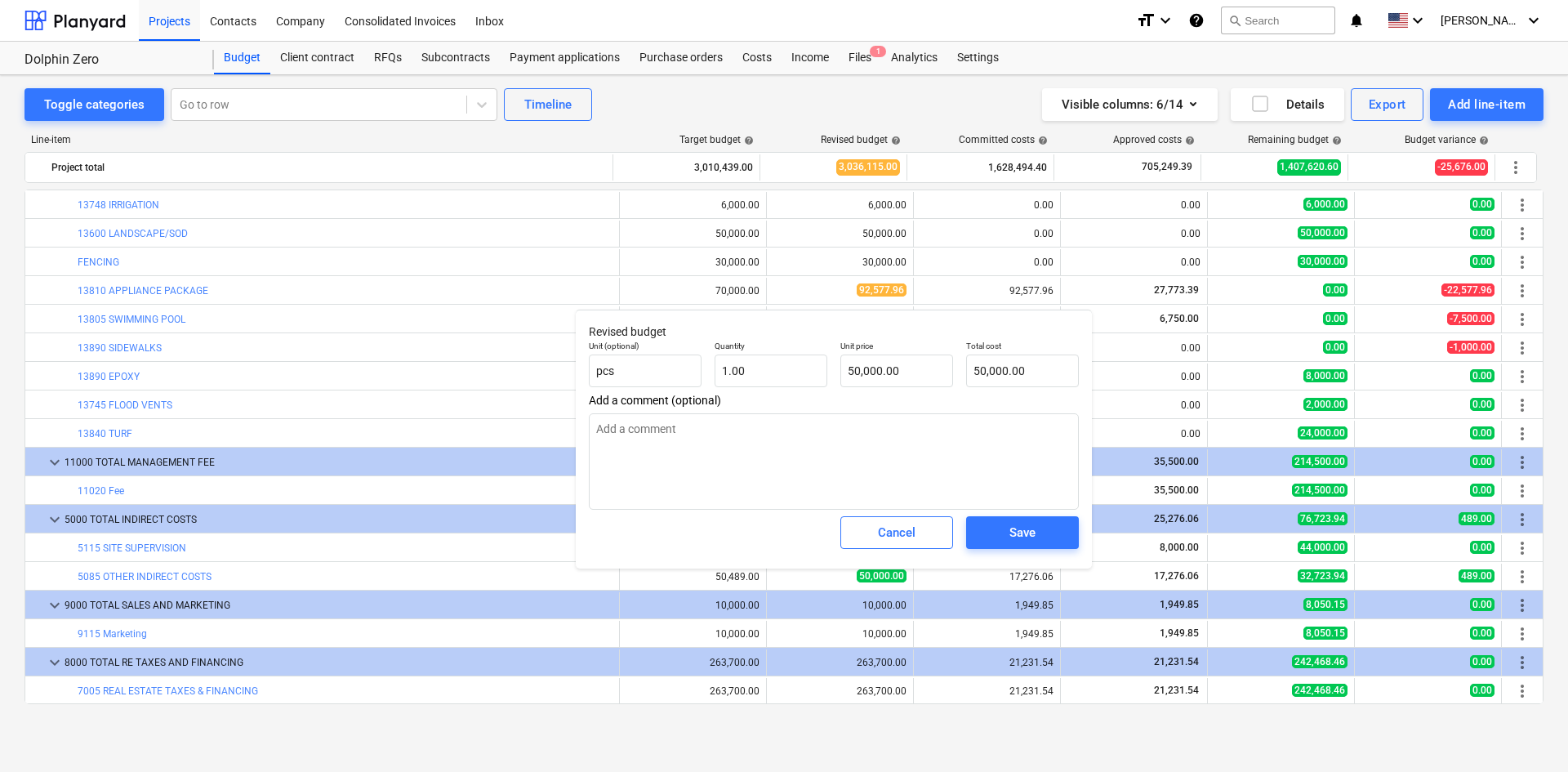
type textarea "x"
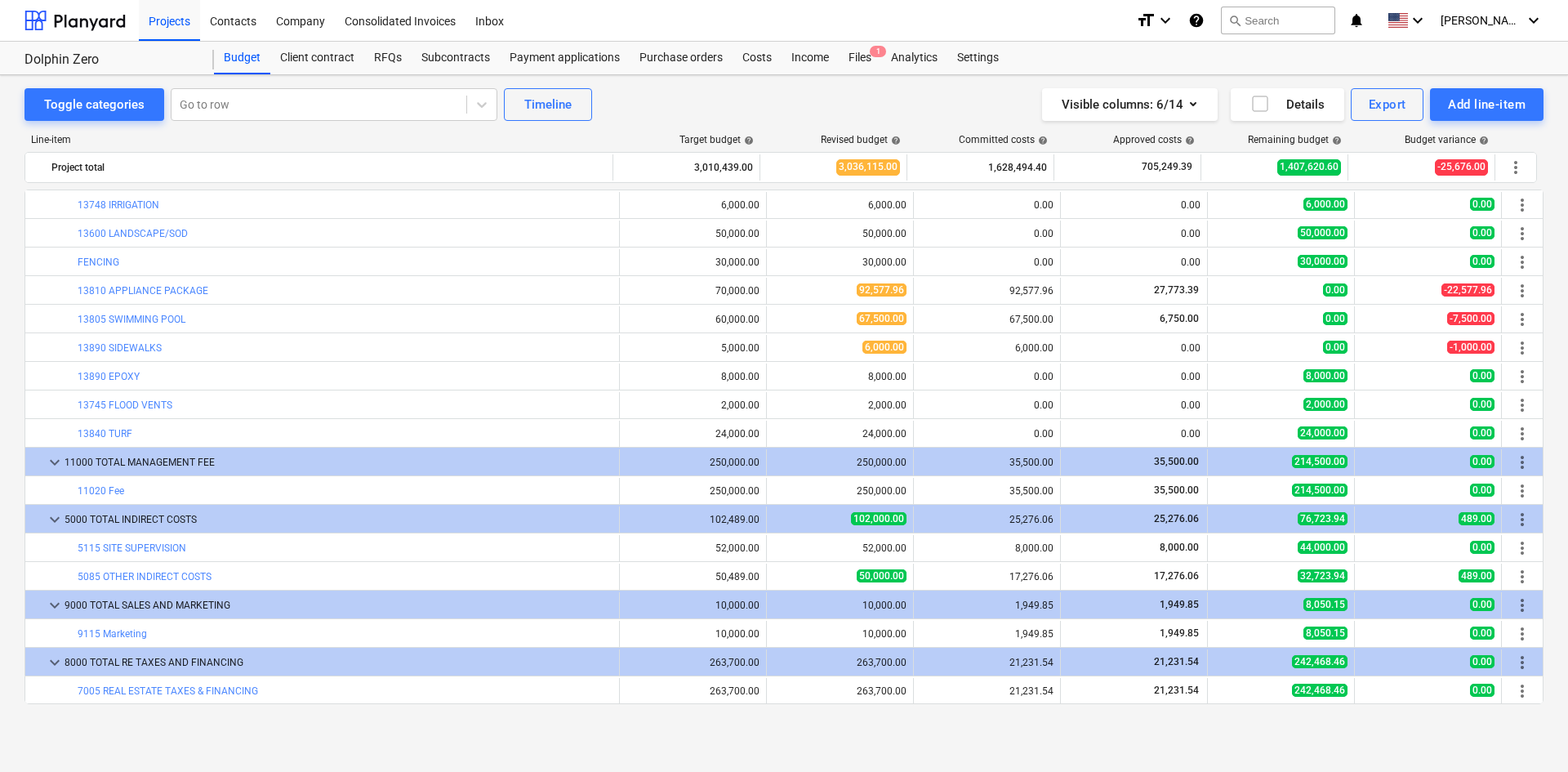
click at [800, 77] on div "Toggle categories Go to row Timeline Visible columns : 6/14 Details Export Add …" at bounding box center [784, 406] width 1568 height 662
click at [759, 58] on div "Costs" at bounding box center [757, 58] width 49 height 33
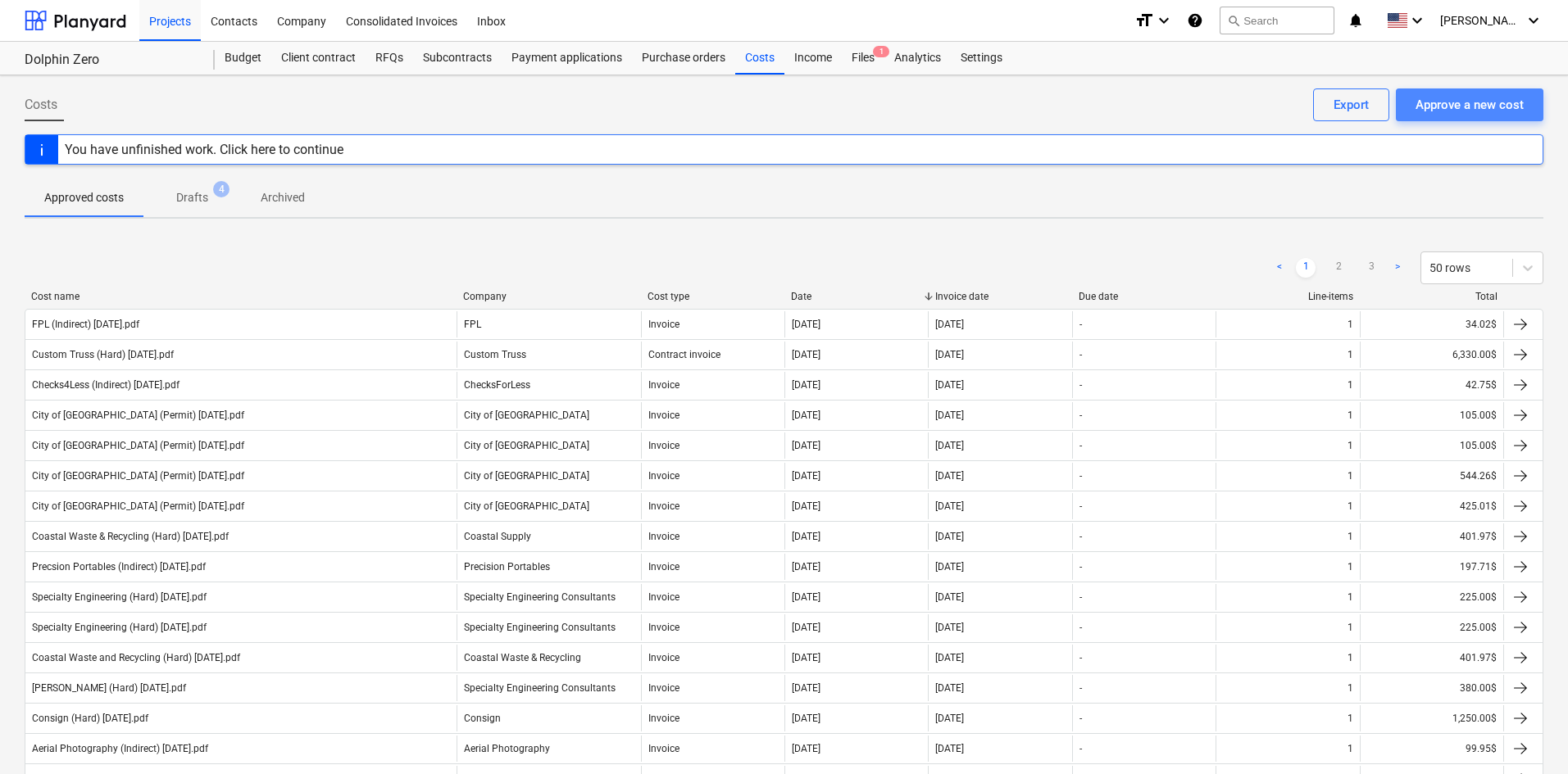
click at [1455, 104] on div "Approve a new cost" at bounding box center [1469, 105] width 108 height 21
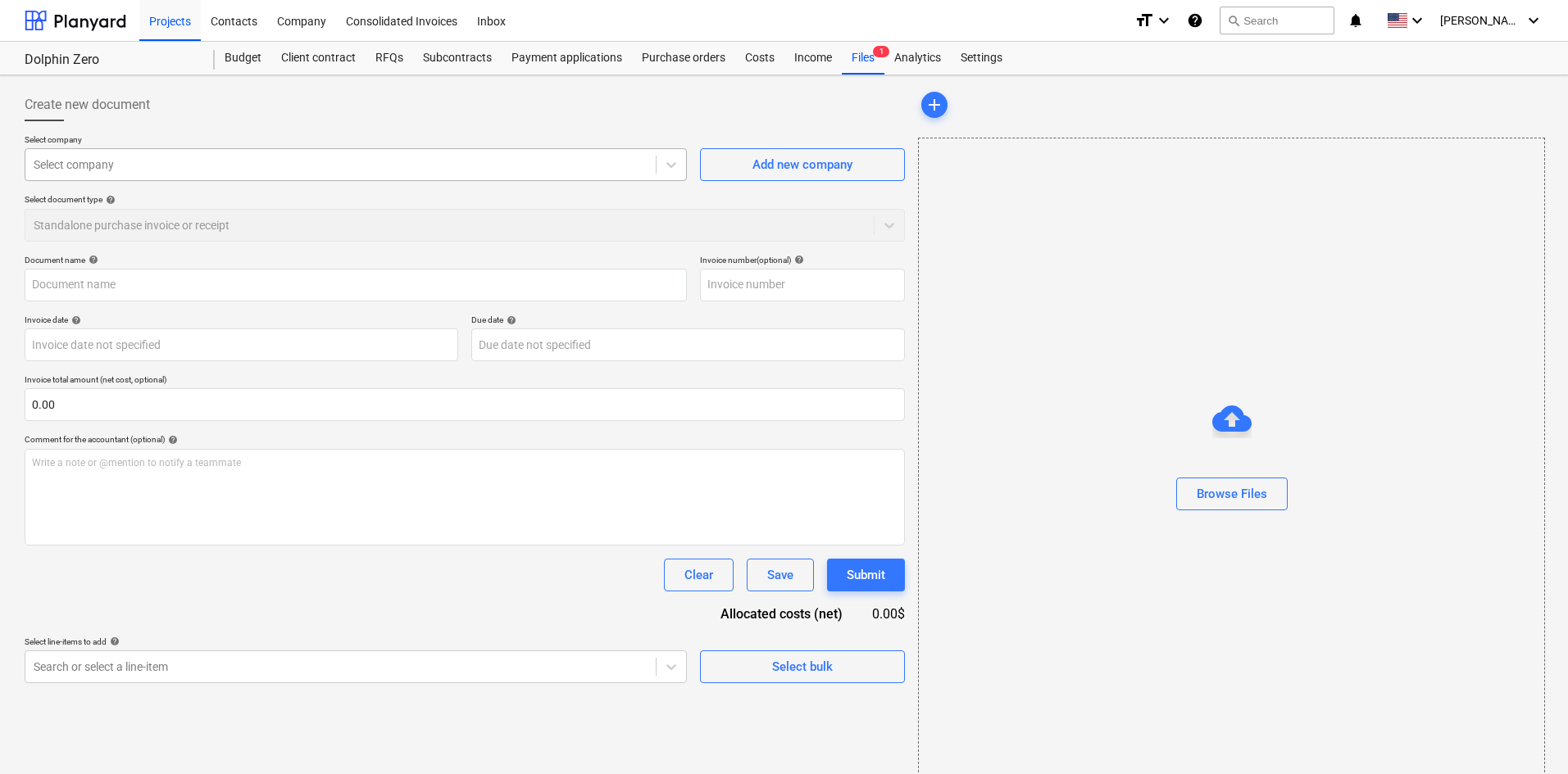
click at [164, 156] on div at bounding box center [340, 164] width 614 height 17
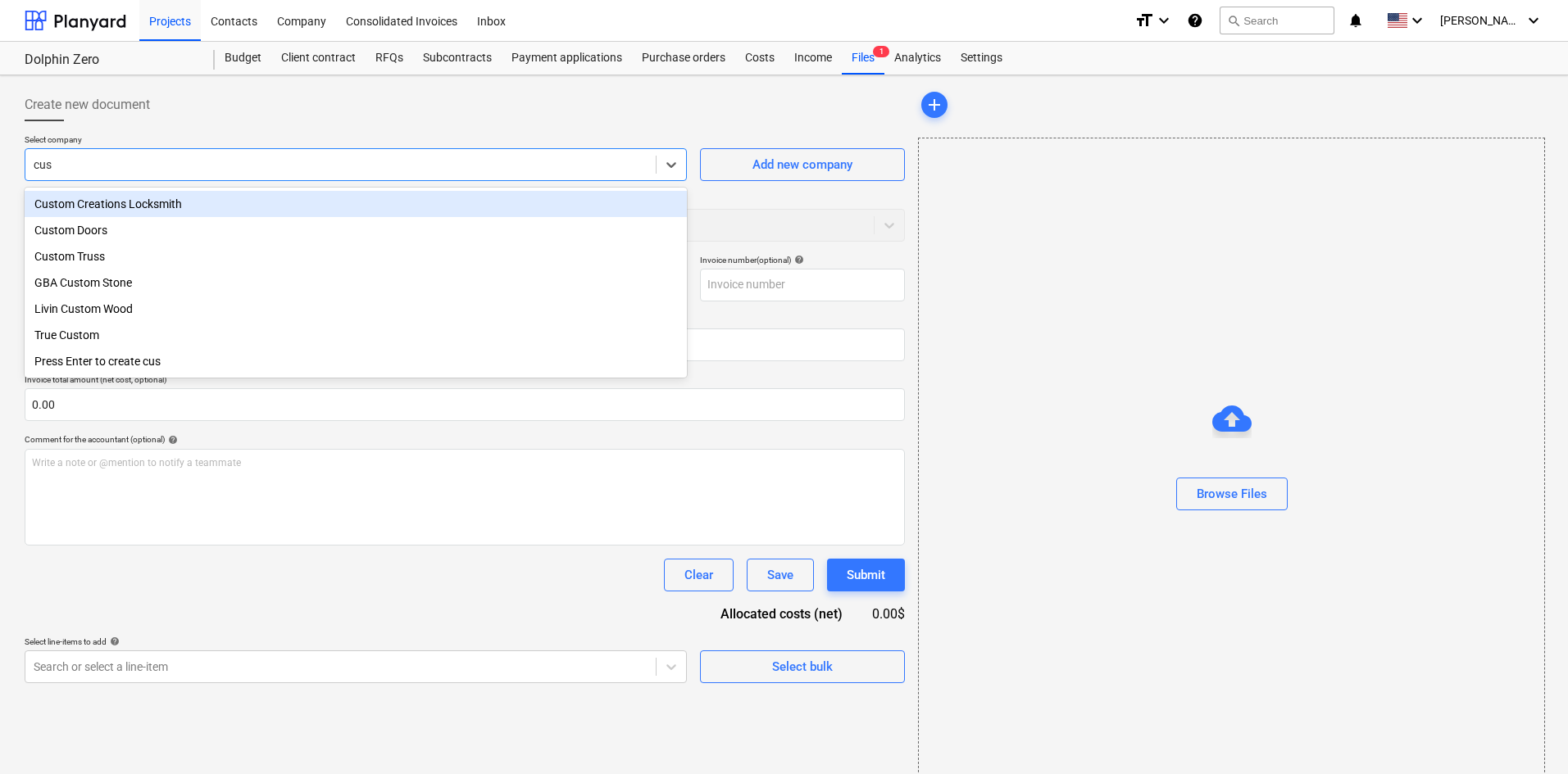
type input "cust"
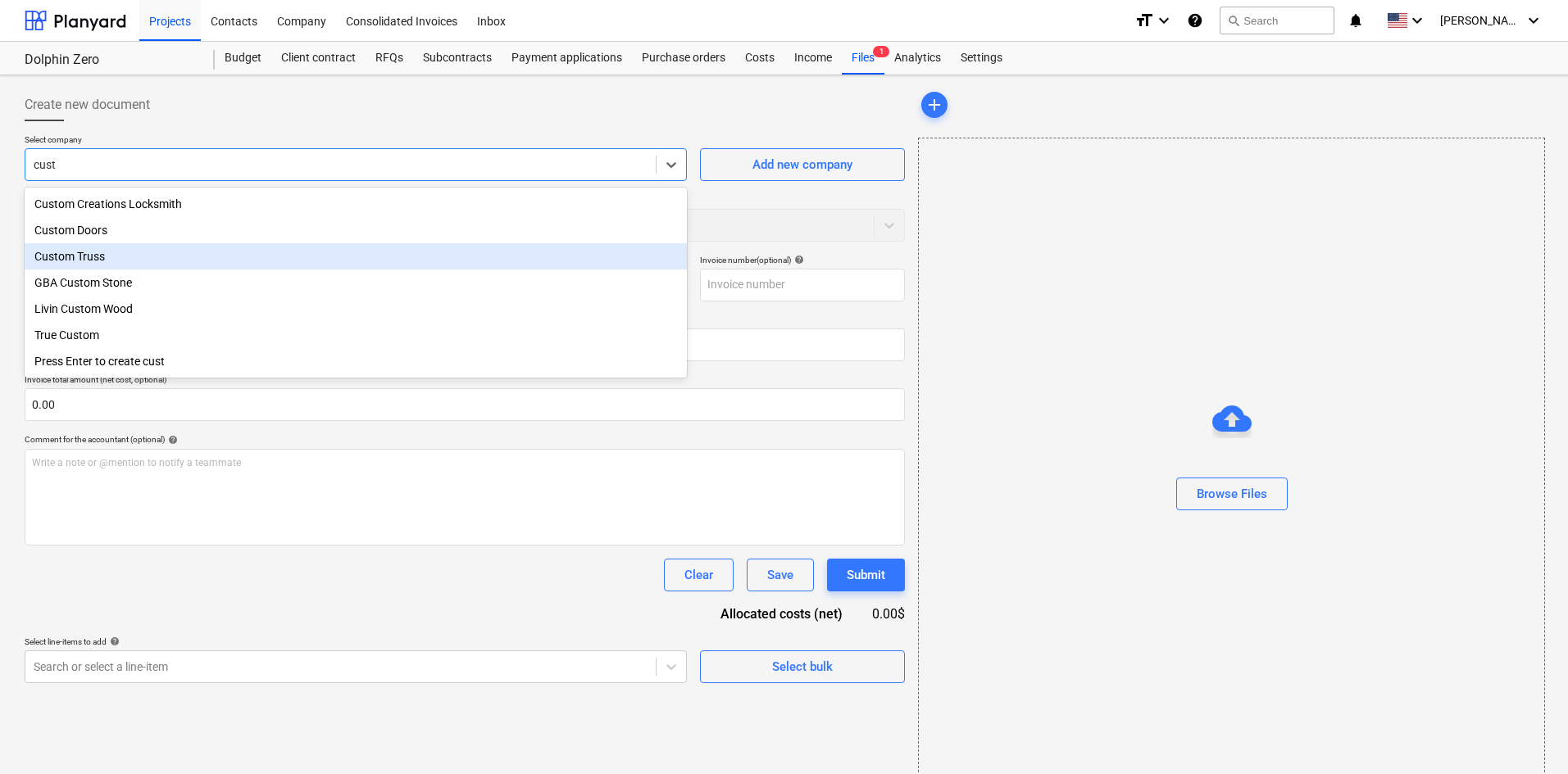
click at [94, 262] on div "Custom Truss" at bounding box center [356, 257] width 663 height 26
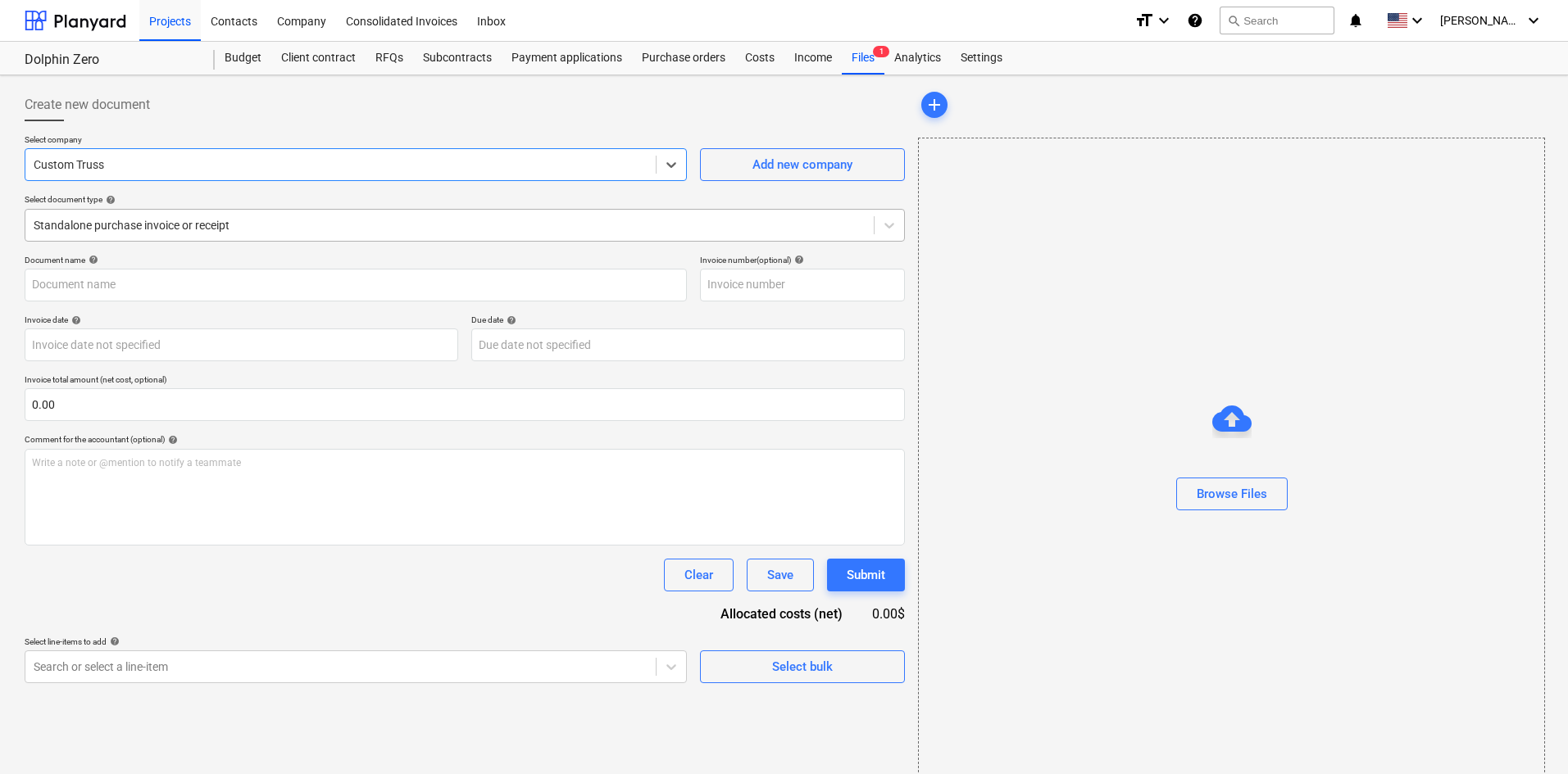
click at [130, 221] on div at bounding box center [449, 225] width 832 height 17
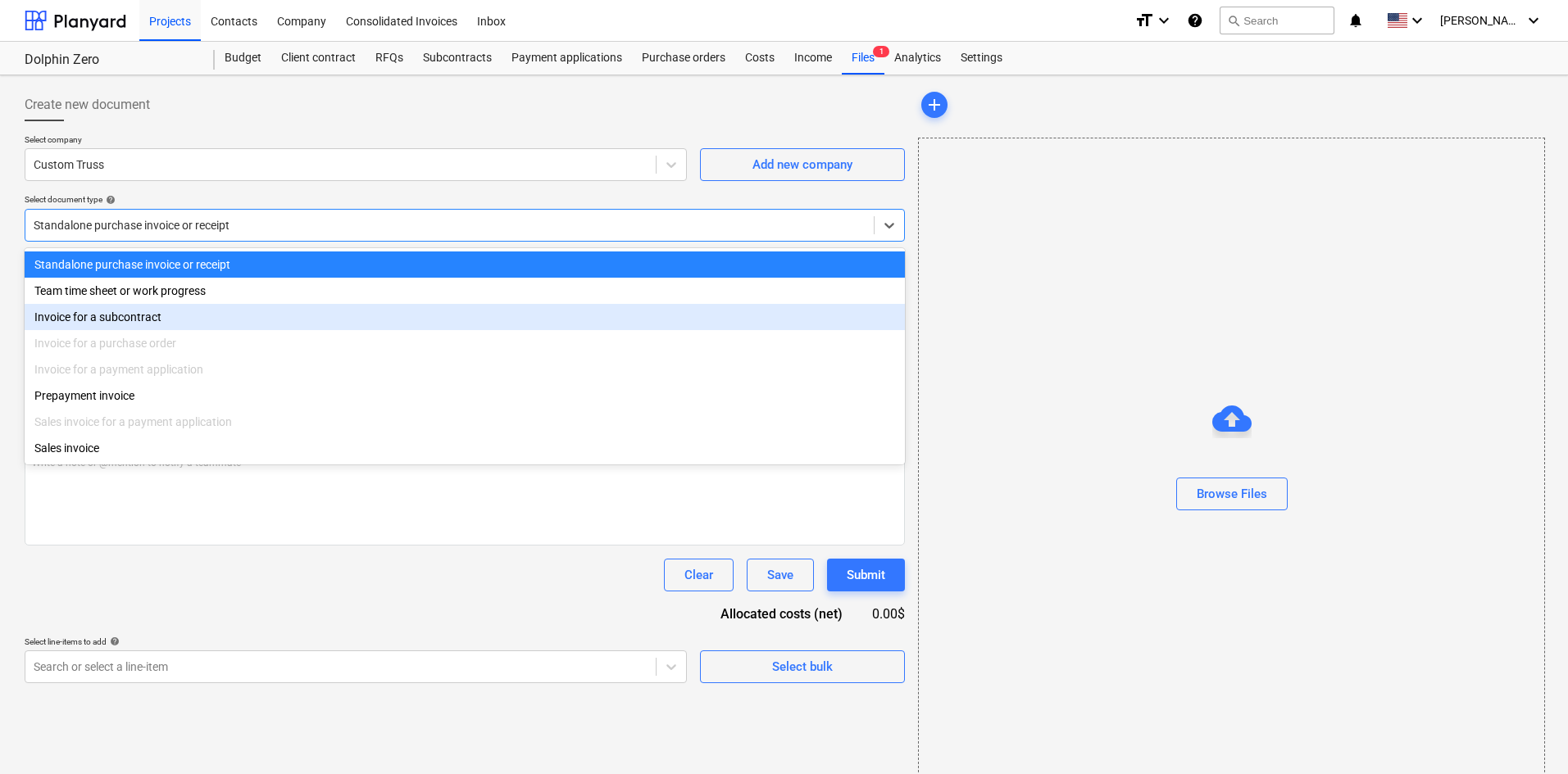
click at [114, 316] on div "Invoice for a subcontract" at bounding box center [464, 317] width 880 height 26
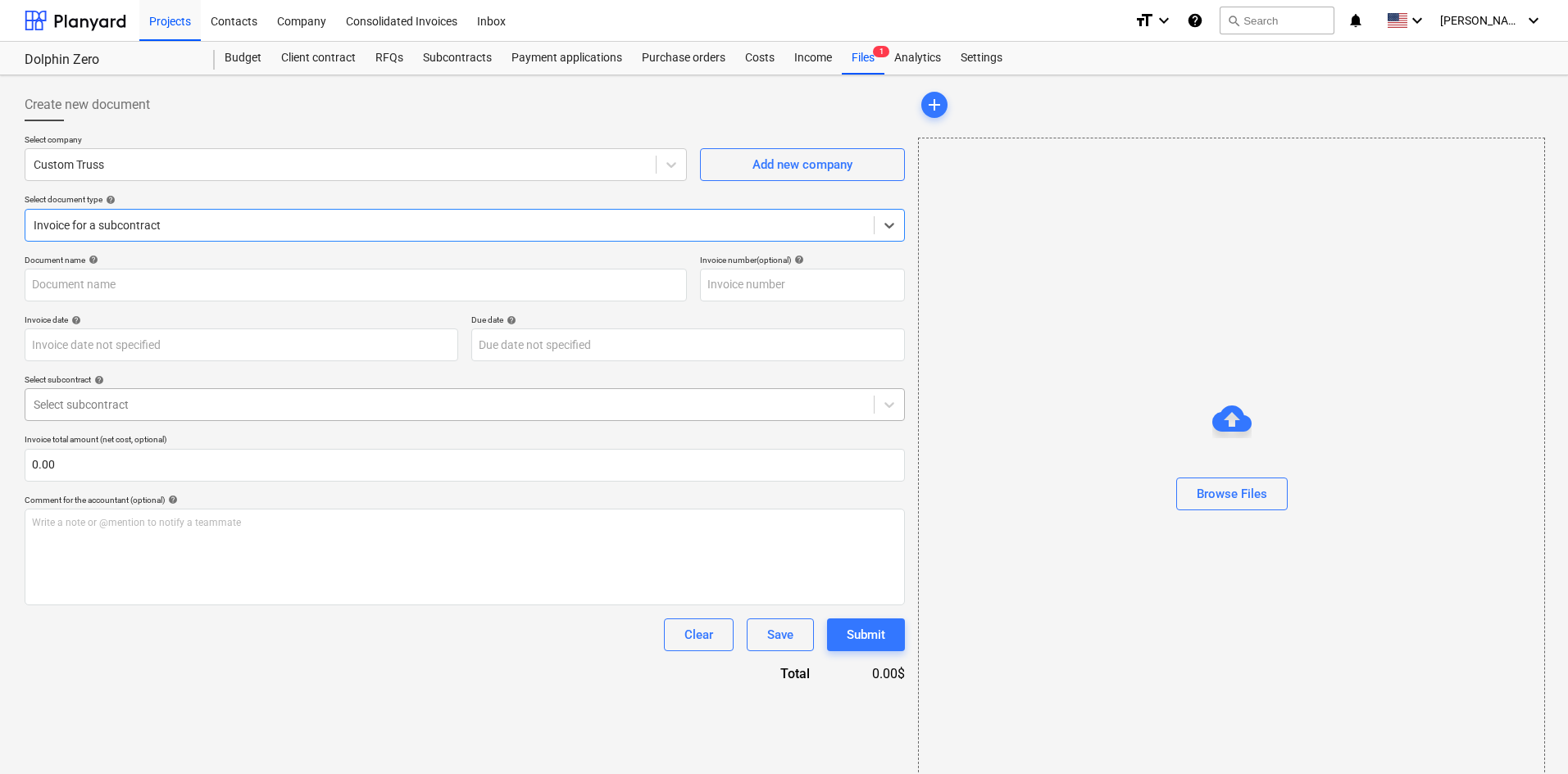
click at [138, 407] on div at bounding box center [449, 404] width 832 height 17
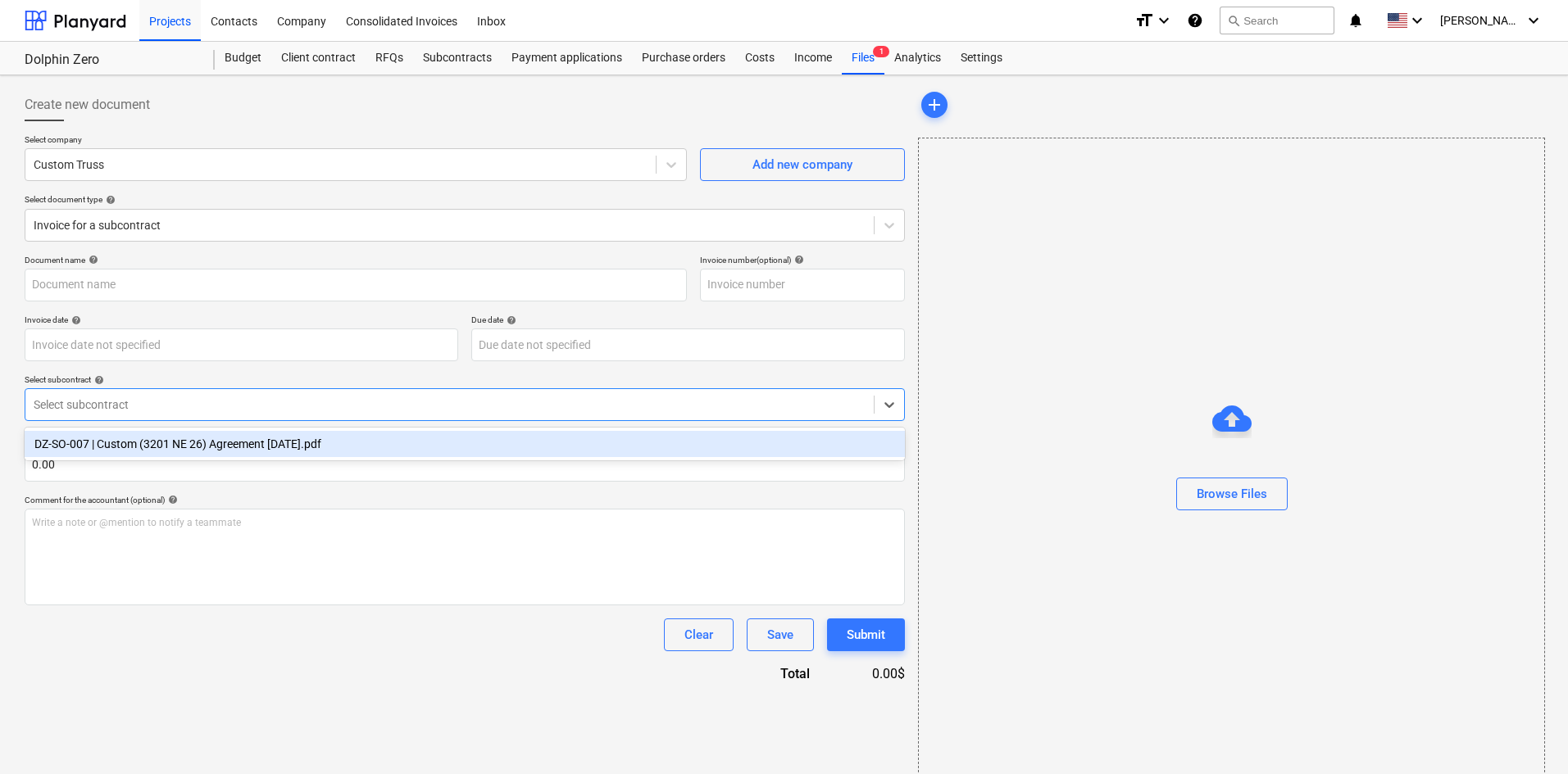
click at [141, 439] on div "DZ-SO-007 | Custom (3201 NE 26) Agreement [DATE].pdf" at bounding box center [464, 444] width 880 height 26
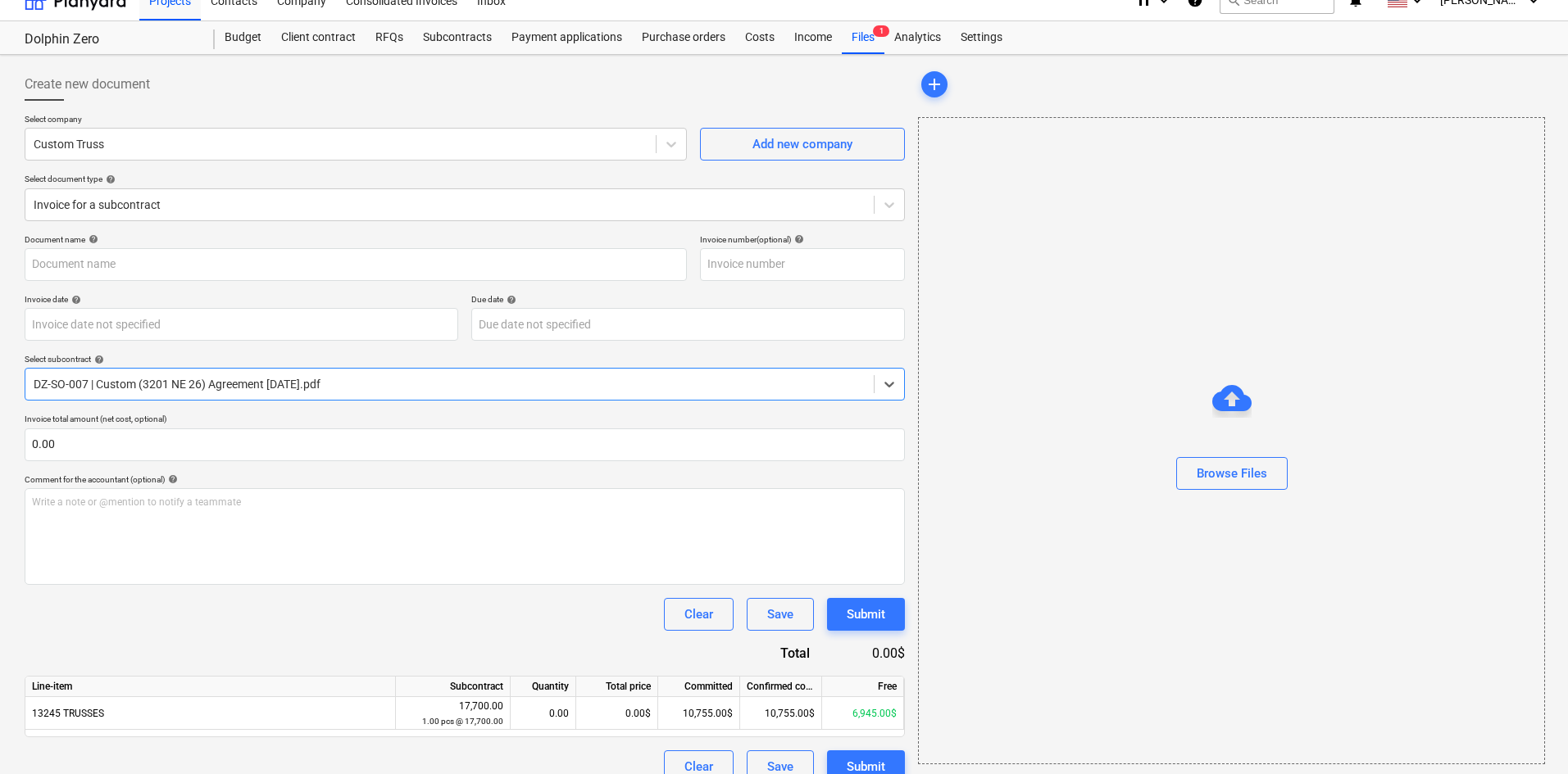
scroll to position [43, 0]
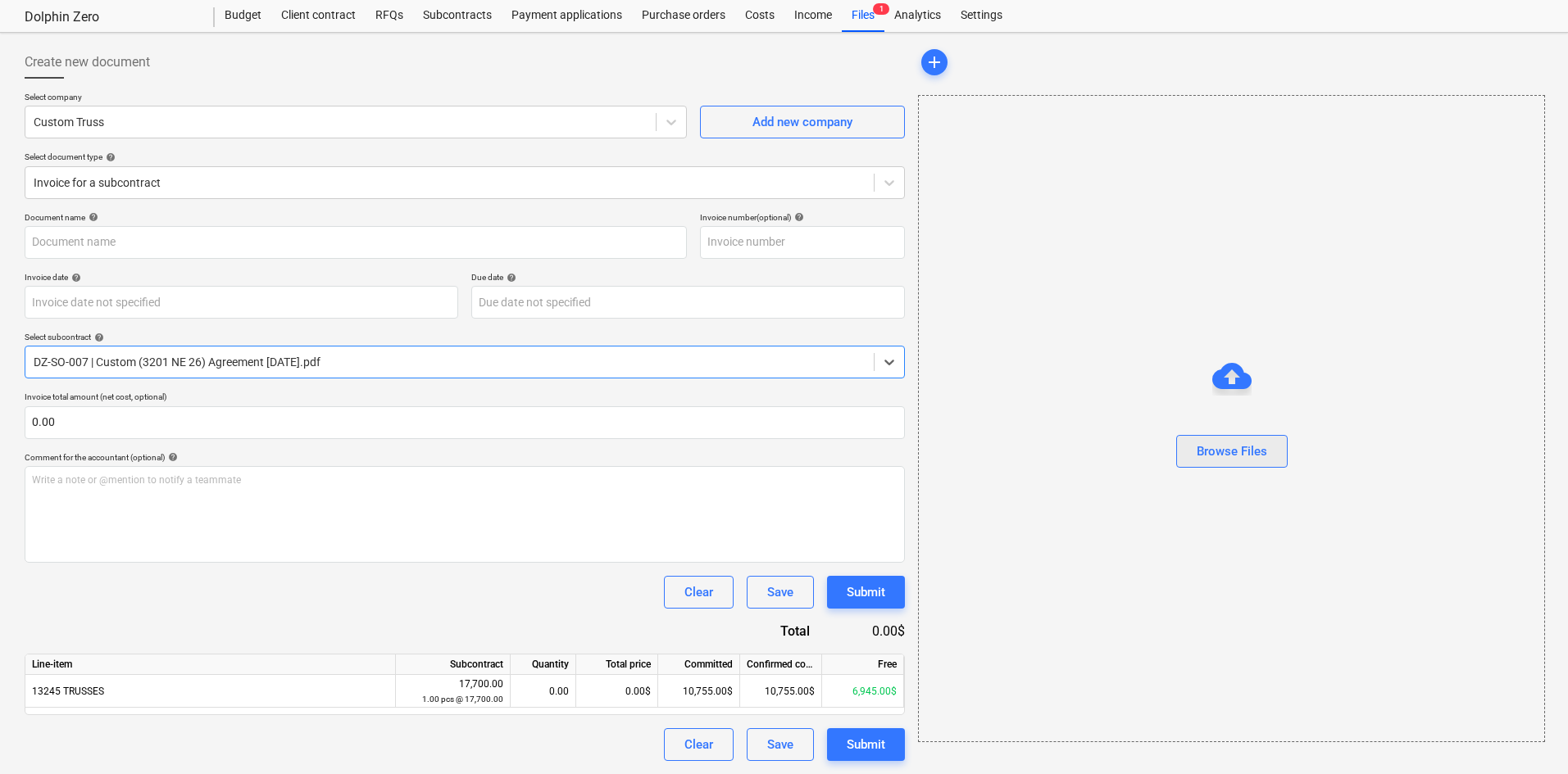
click at [1207, 459] on div "Browse Files" at bounding box center [1232, 451] width 71 height 21
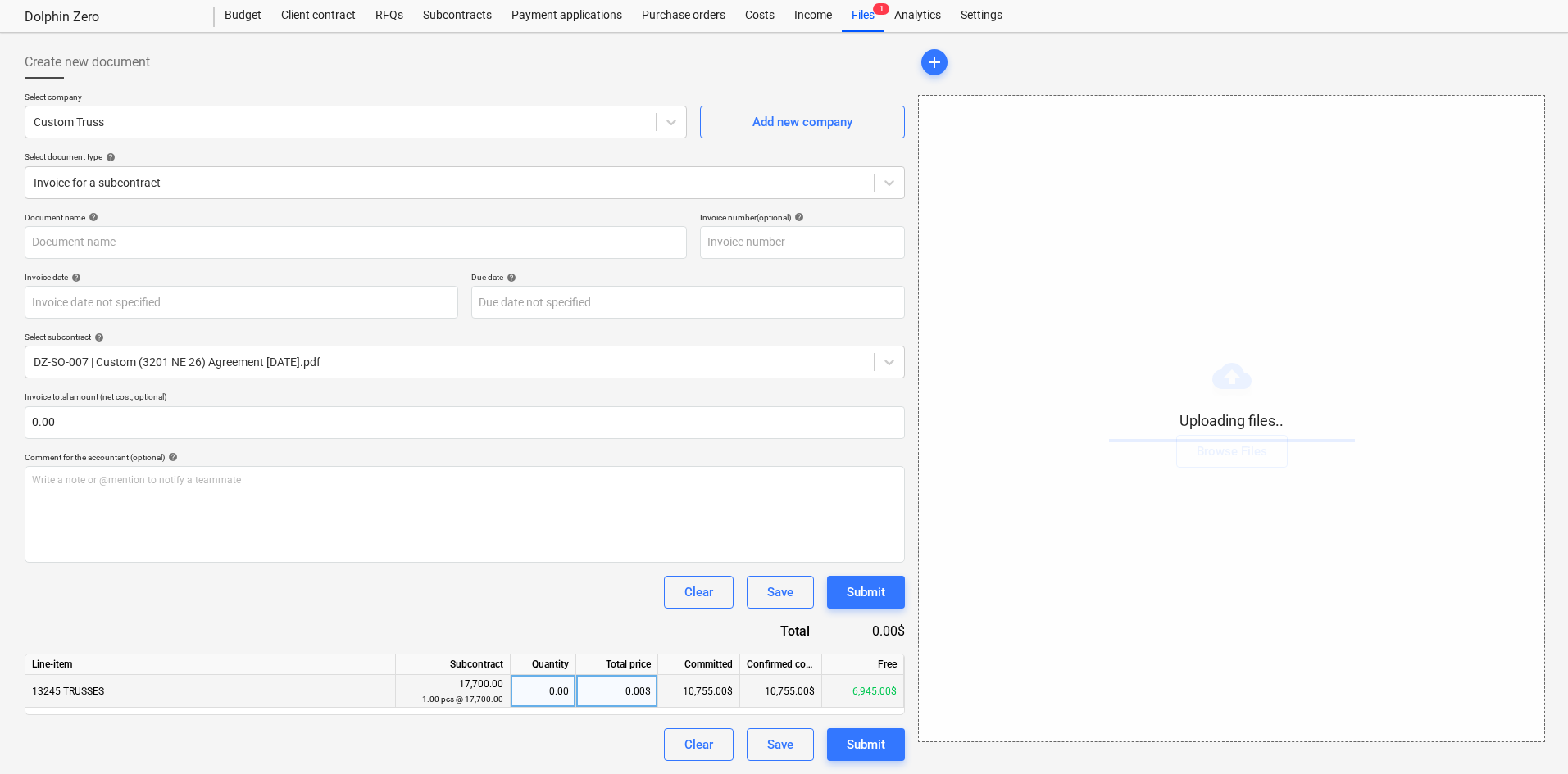
click at [601, 685] on div "0.00$" at bounding box center [617, 692] width 82 height 33
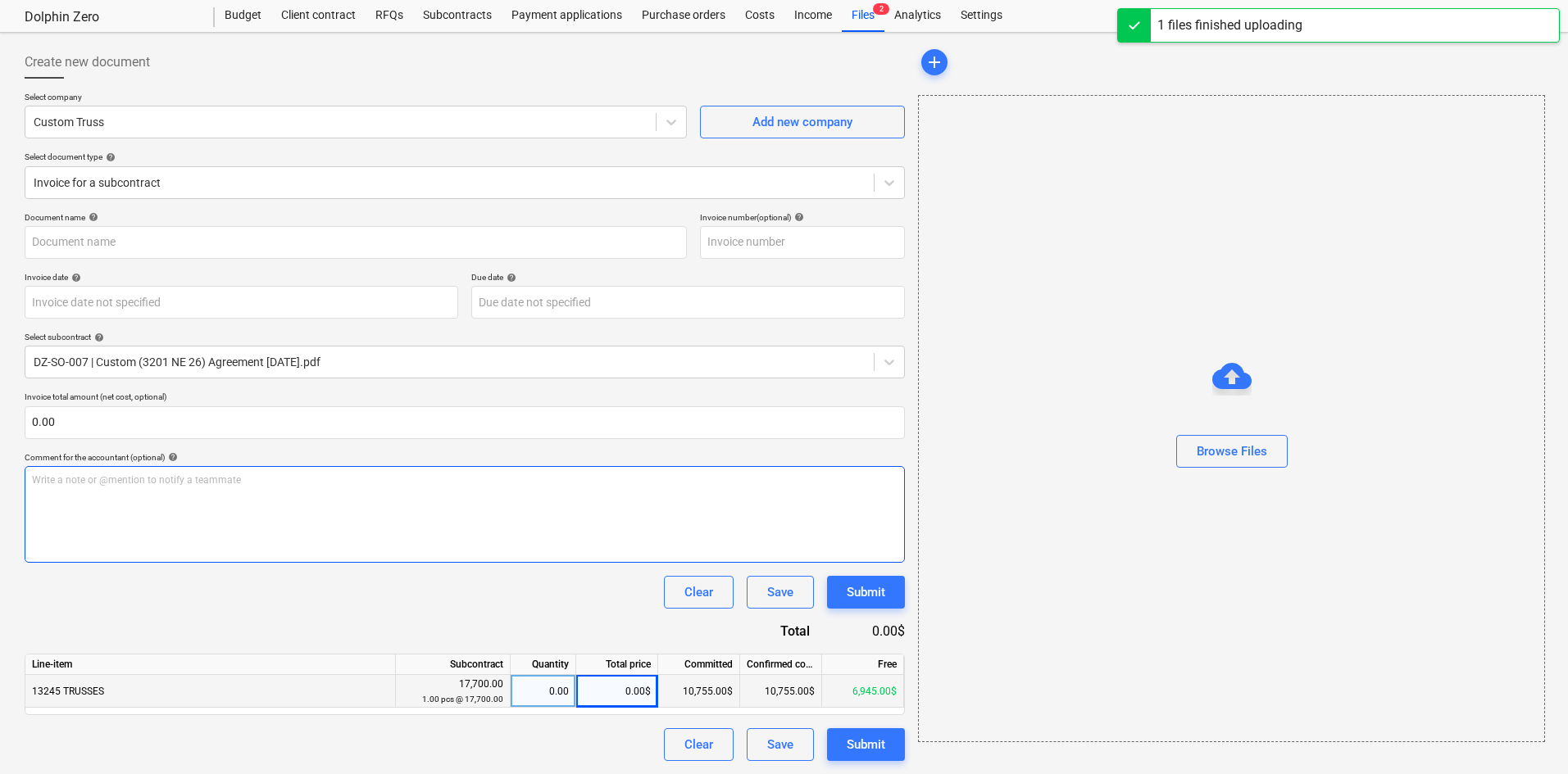
type input "Custom Truss (Hard) [DATE].pdf"
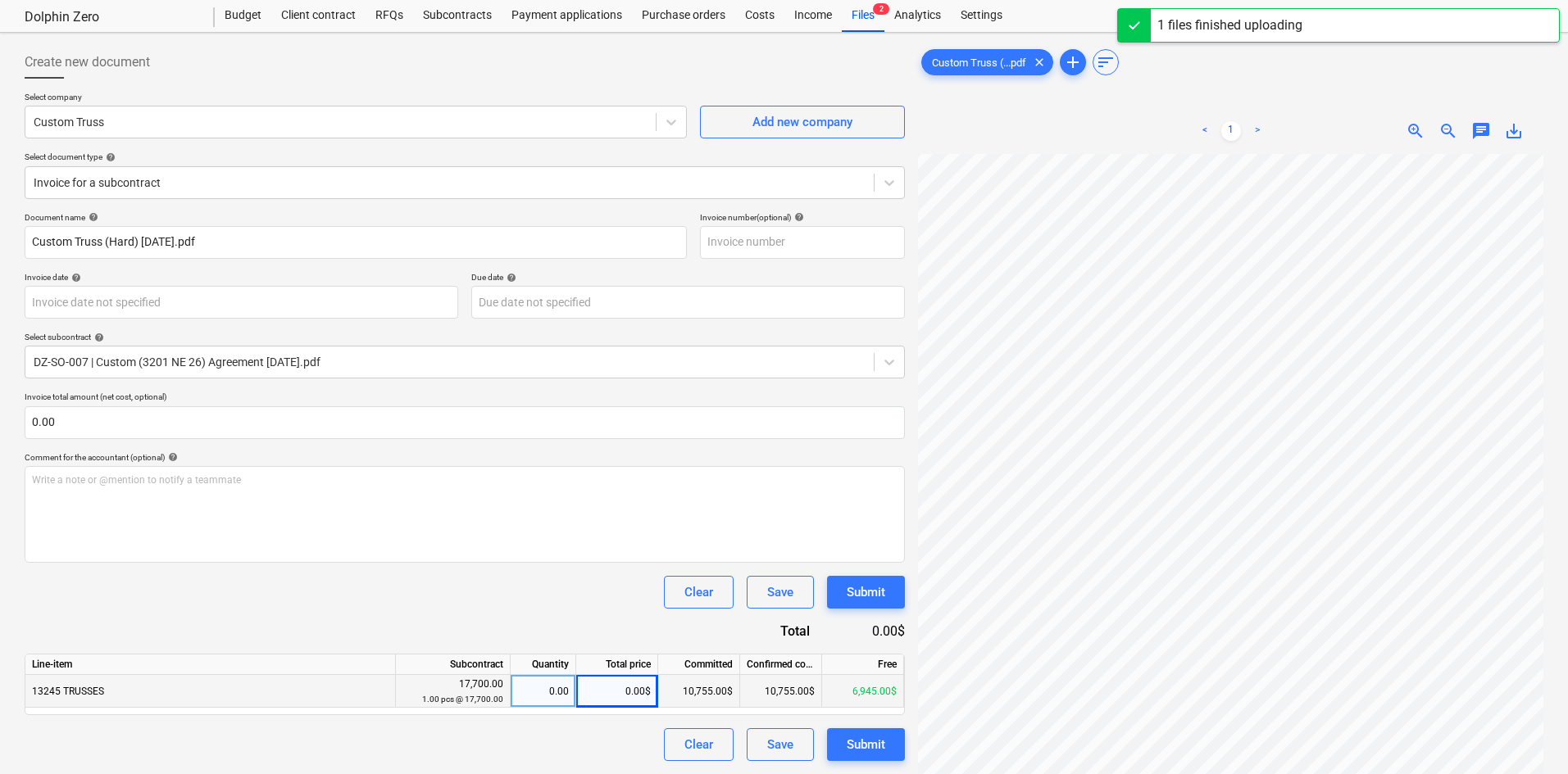
click at [867, 219] on div "Create new document Select company Custom Truss Add new company Select document…" at bounding box center [784, 464] width 1532 height 849
click at [808, 552] on div "Create new document Select company Custom Truss Add new company Select document…" at bounding box center [784, 464] width 1532 height 849
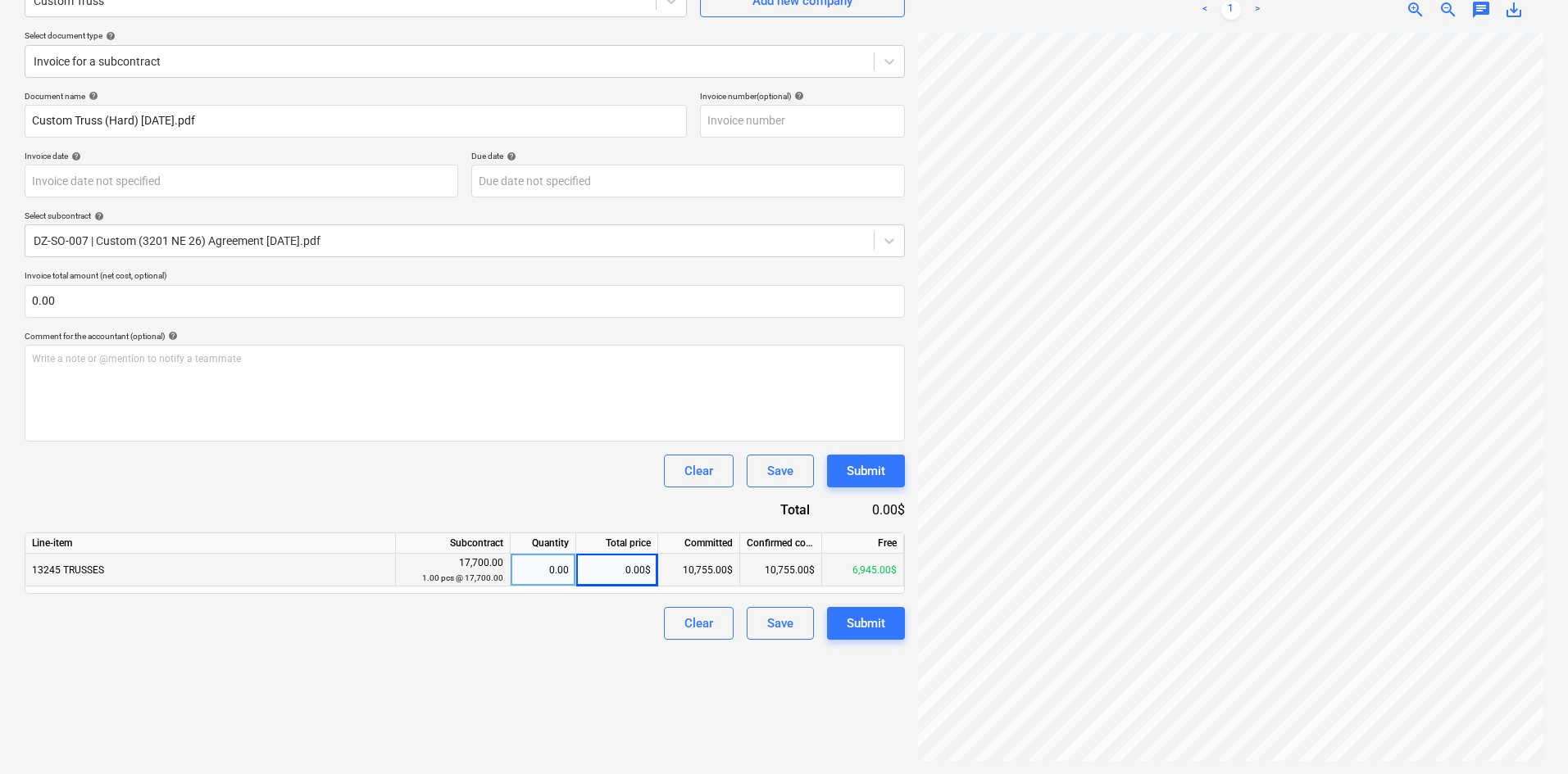
scroll to position [234, 1173]
click at [1442, 17] on div "Project fetching failed" at bounding box center [1338, 17] width 442 height 34
click at [1448, 6] on div "Project fetching failed" at bounding box center [1338, 17] width 442 height 34
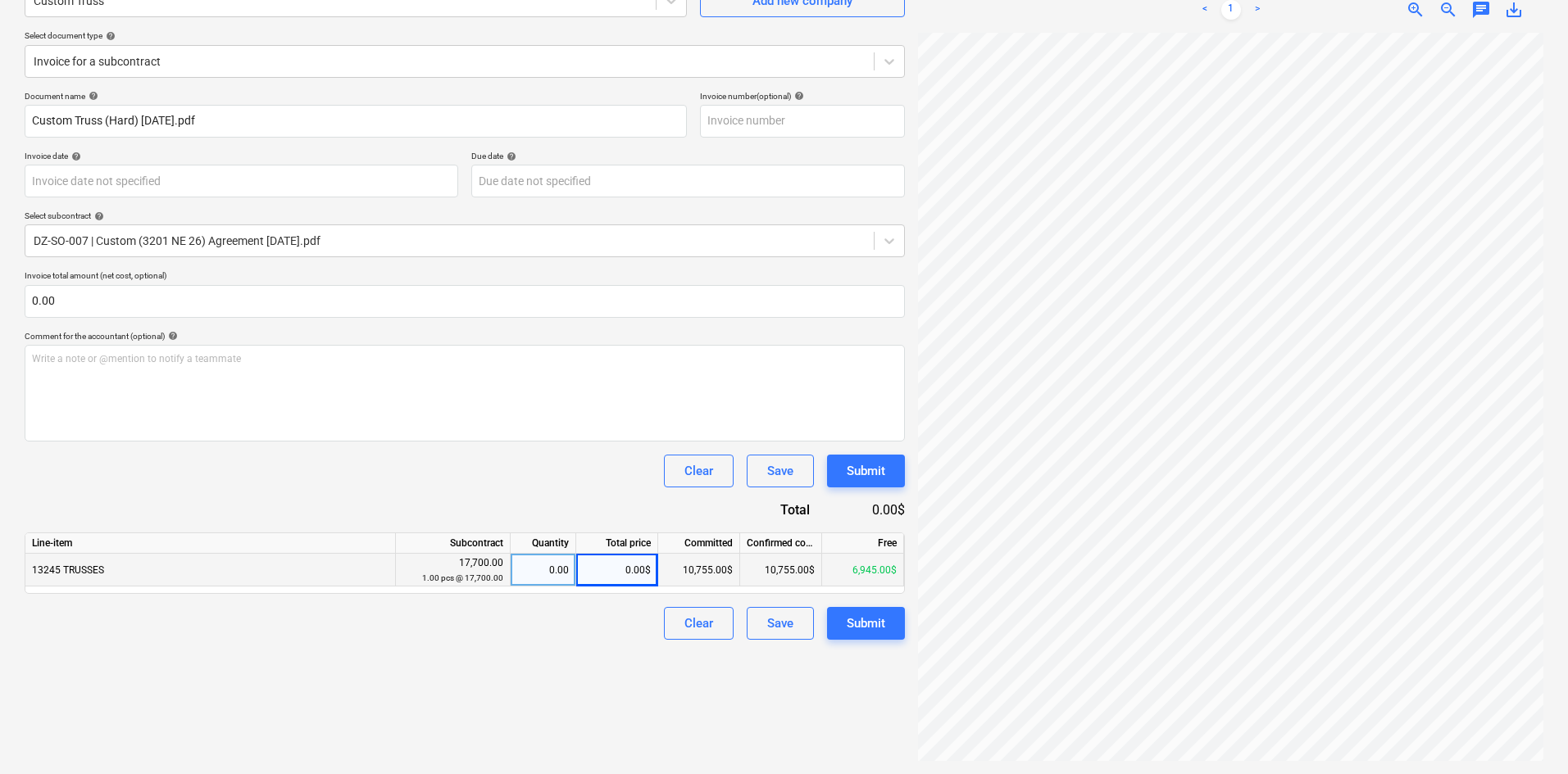
click at [1442, 8] on div "Project fetching failed" at bounding box center [1338, 17] width 442 height 34
click at [1567, 520] on html "Projects Contacts Company Consolidated Invoices Inbox format_size keyboard_arro…" at bounding box center [784, 223] width 1568 height 774
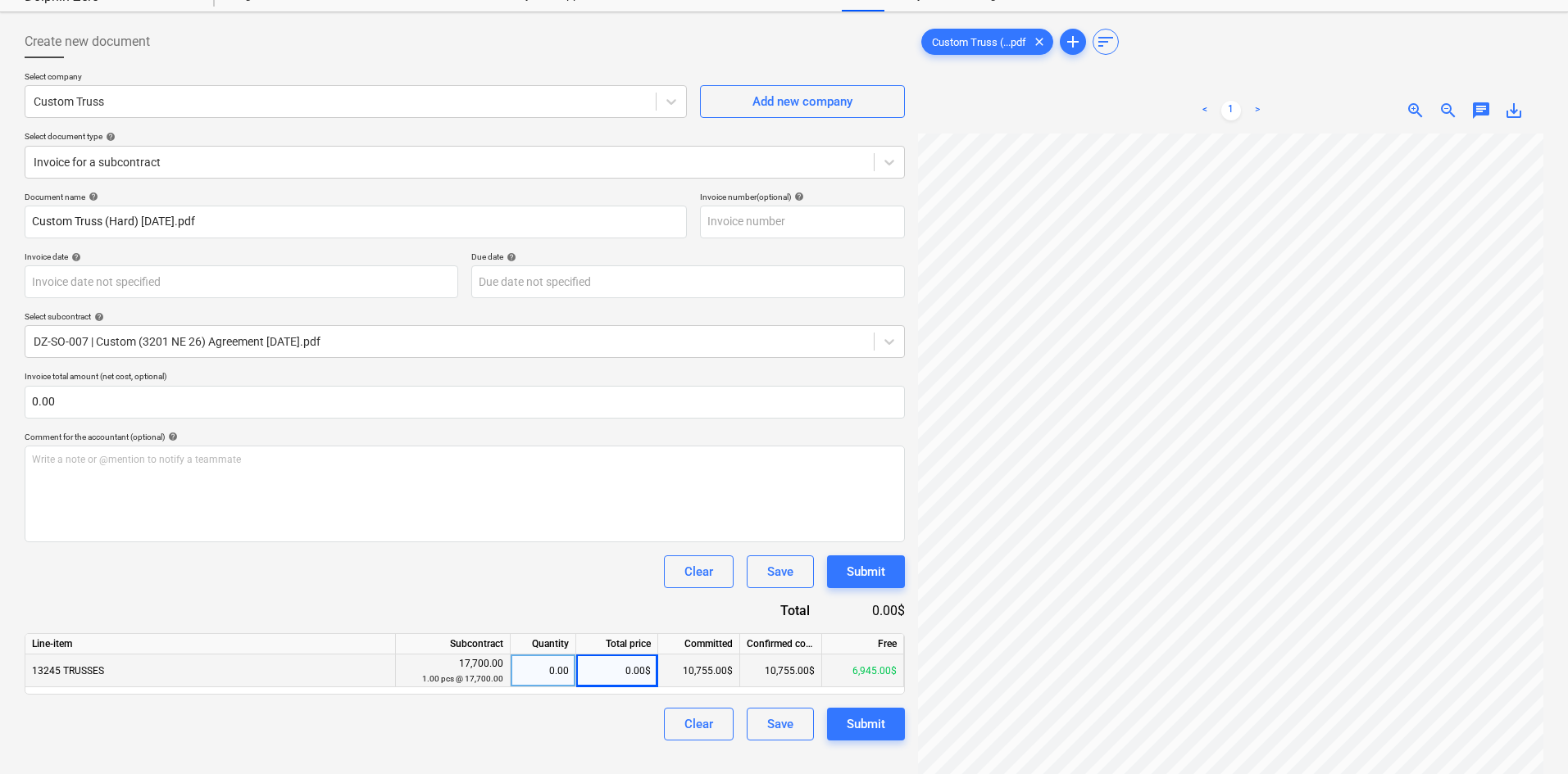
scroll to position [0, 0]
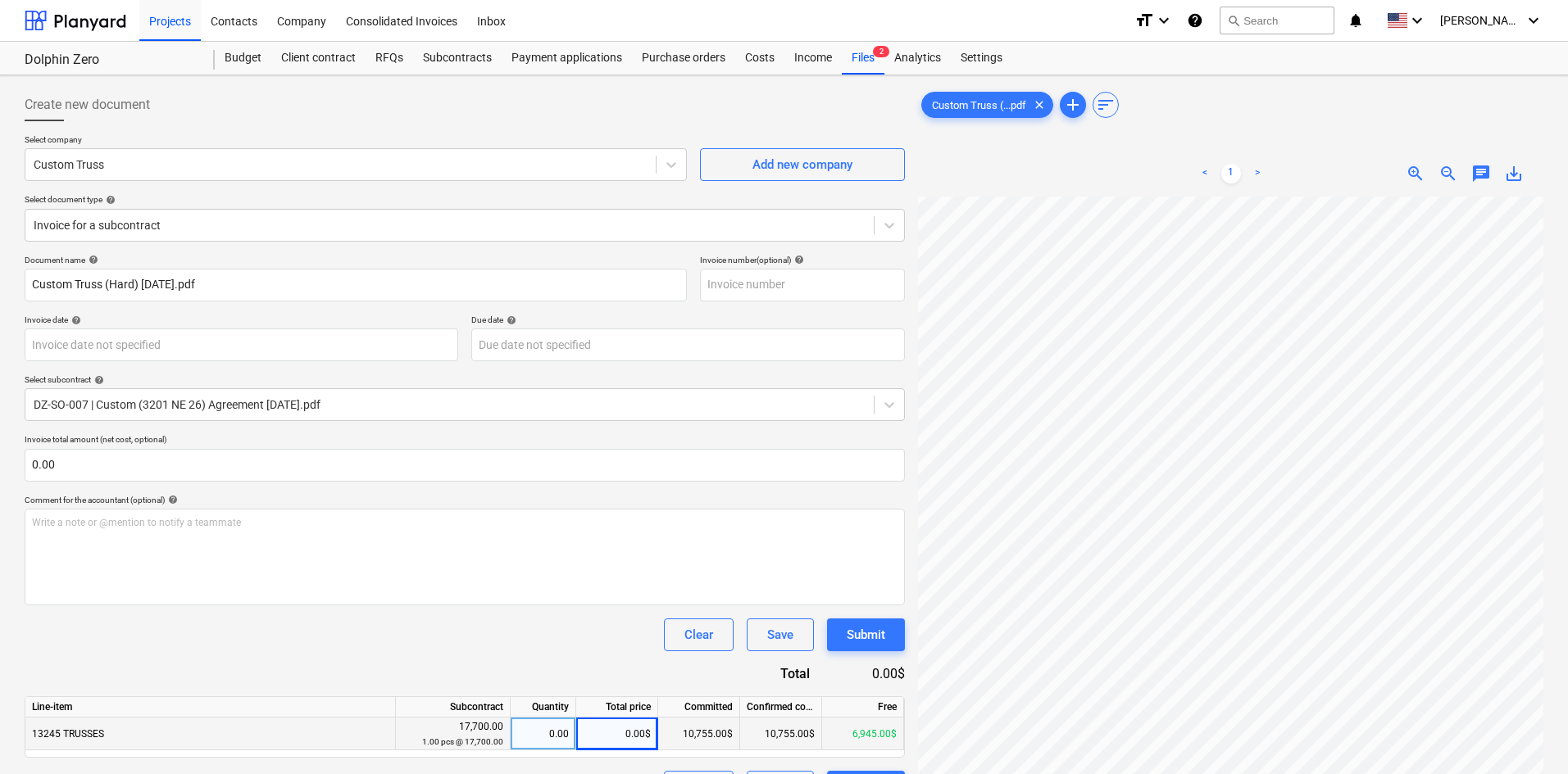
drag, startPoint x: 109, startPoint y: 622, endPoint x: 129, endPoint y: 610, distance: 23.3
click at [109, 622] on div "Clear Save Submit" at bounding box center [464, 635] width 880 height 33
click at [714, 637] on button "Clear" at bounding box center [699, 635] width 70 height 33
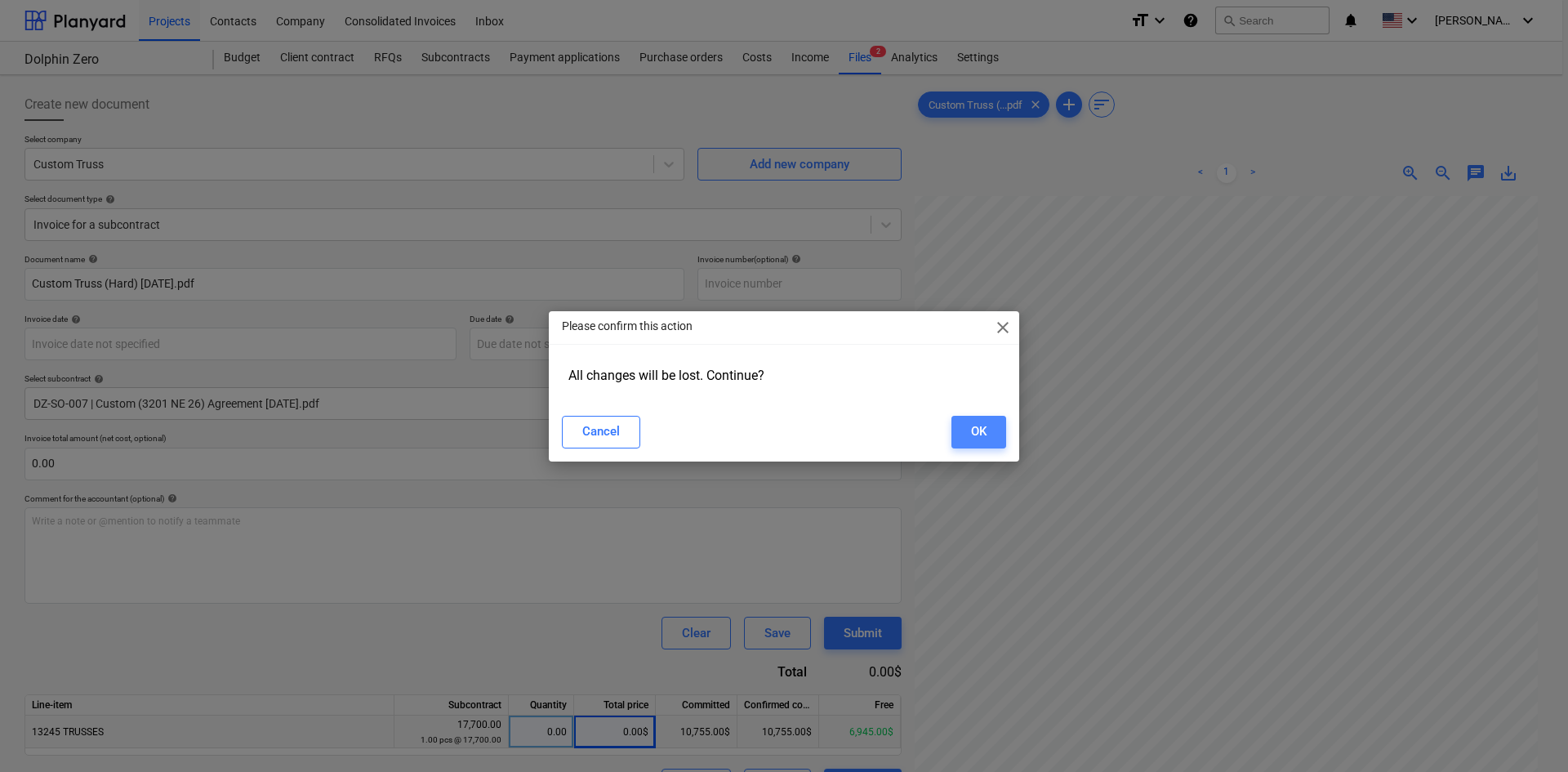
click at [990, 419] on button "OK" at bounding box center [978, 432] width 55 height 33
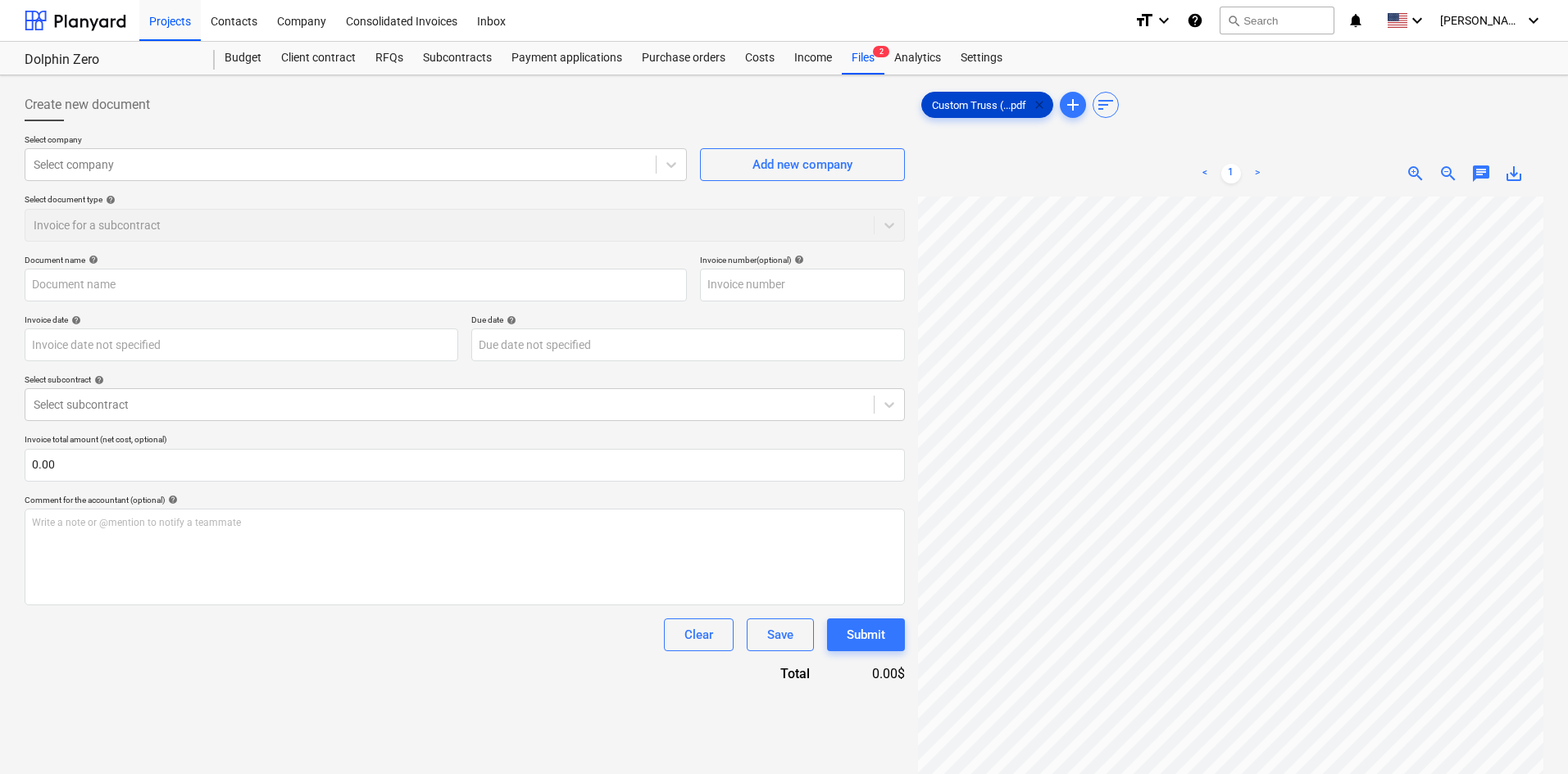
click at [1037, 107] on span "clear" at bounding box center [1039, 105] width 20 height 20
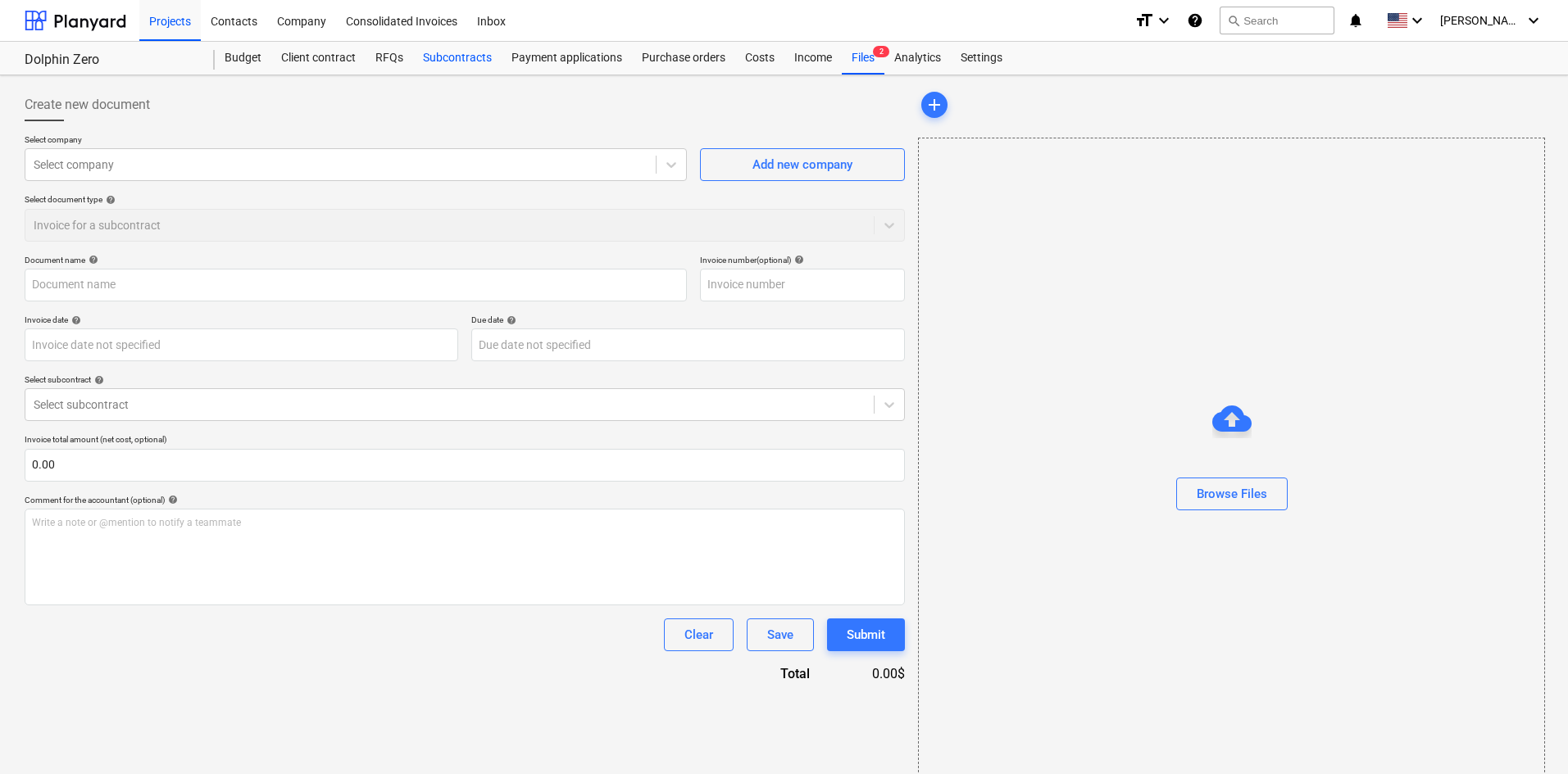
click at [448, 59] on div "Subcontracts" at bounding box center [457, 59] width 88 height 33
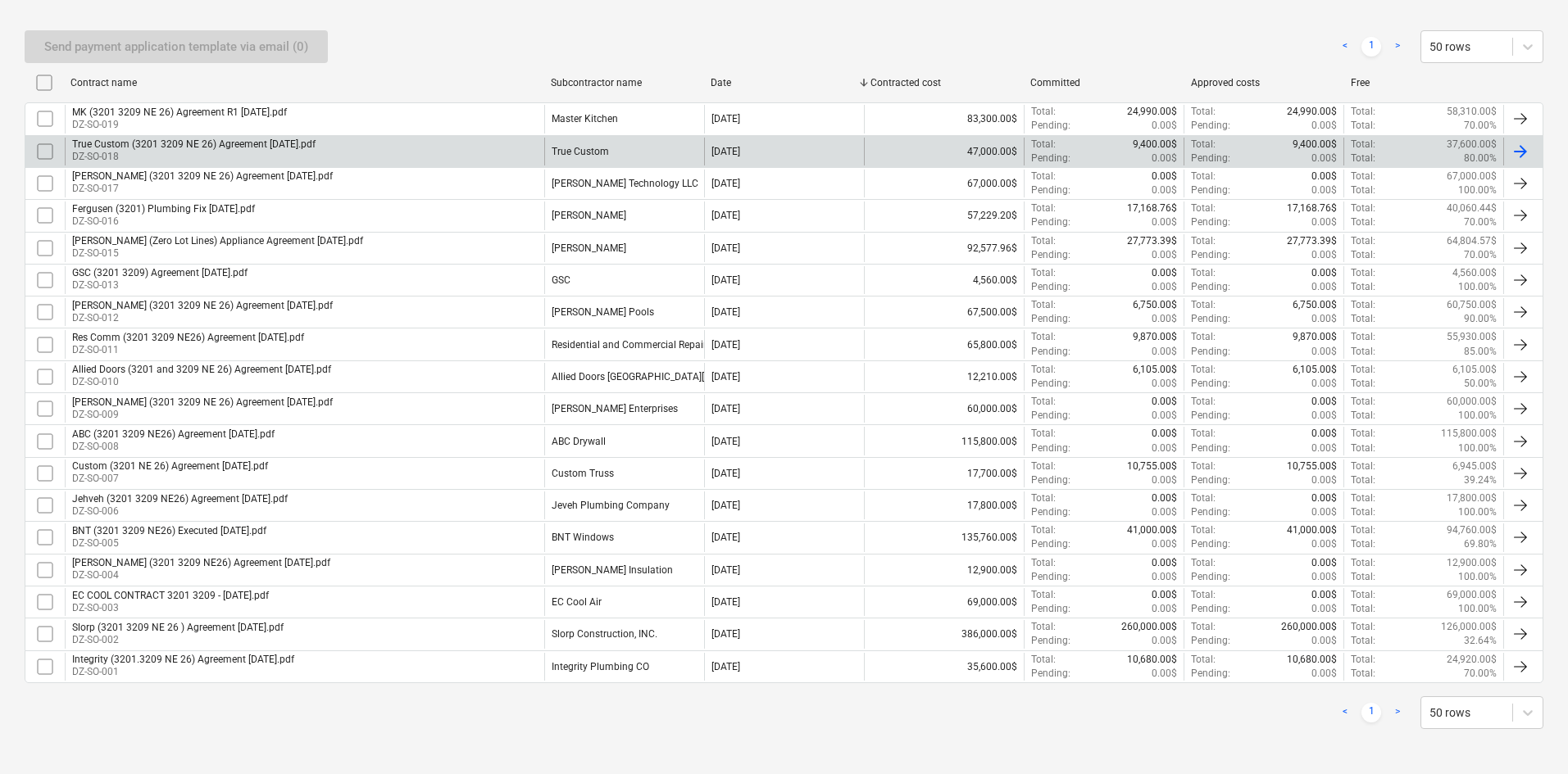
scroll to position [327, 0]
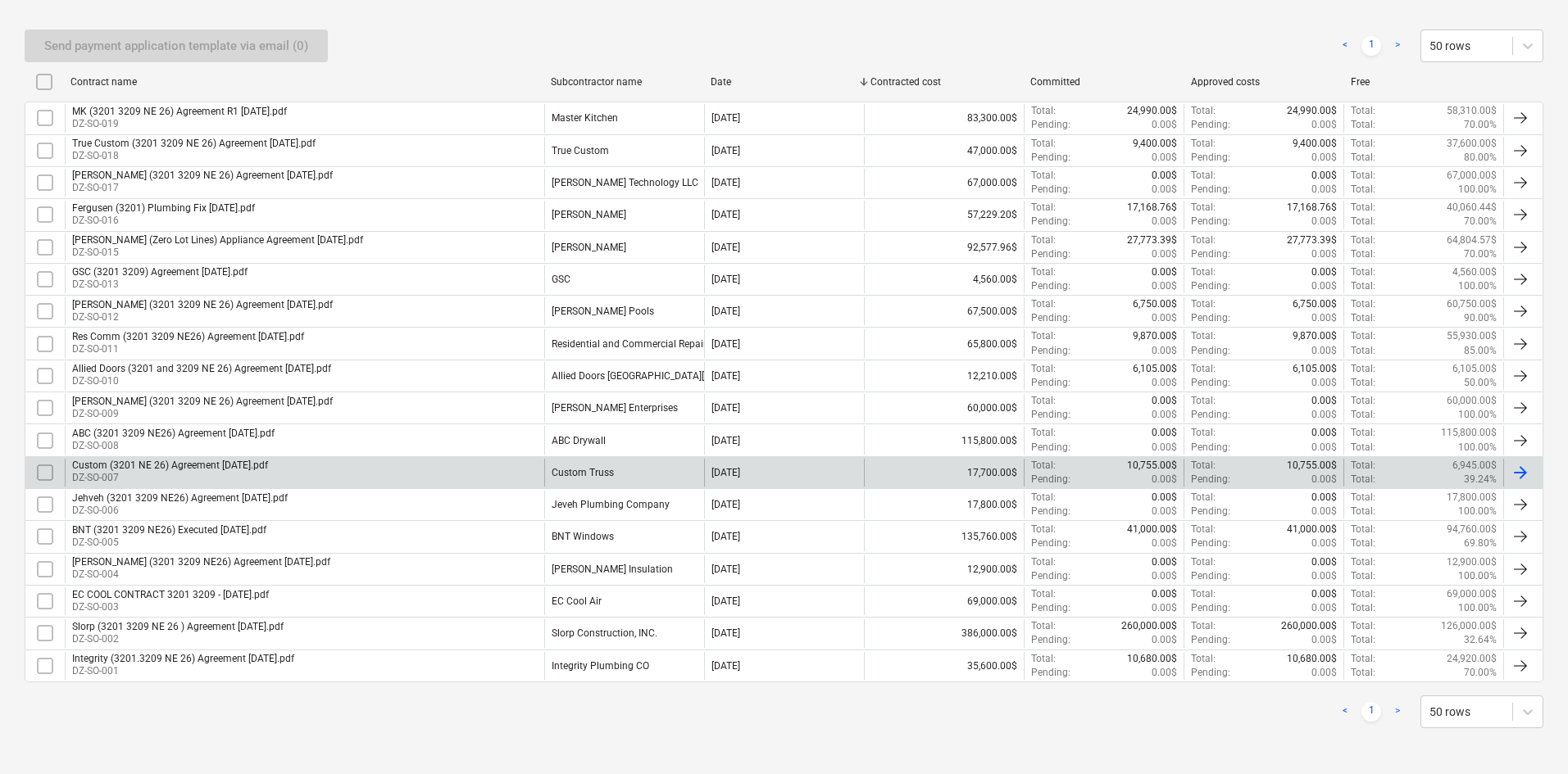
click at [431, 473] on div "Custom (3201 NE 26) Agreement [DATE].pdf DZ-SO-007" at bounding box center [304, 473] width 480 height 28
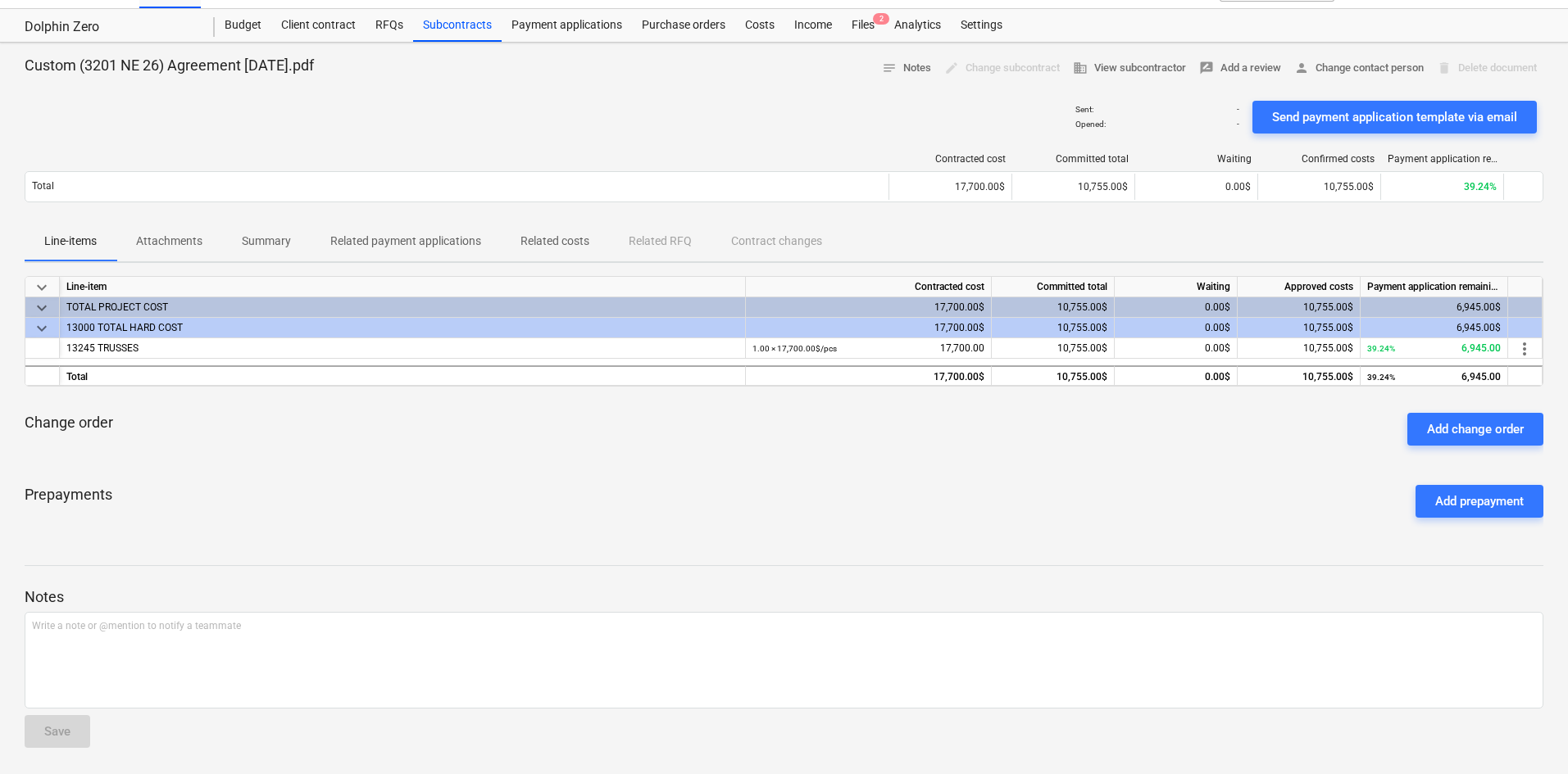
click at [180, 243] on p "Attachments" at bounding box center [170, 241] width 66 height 17
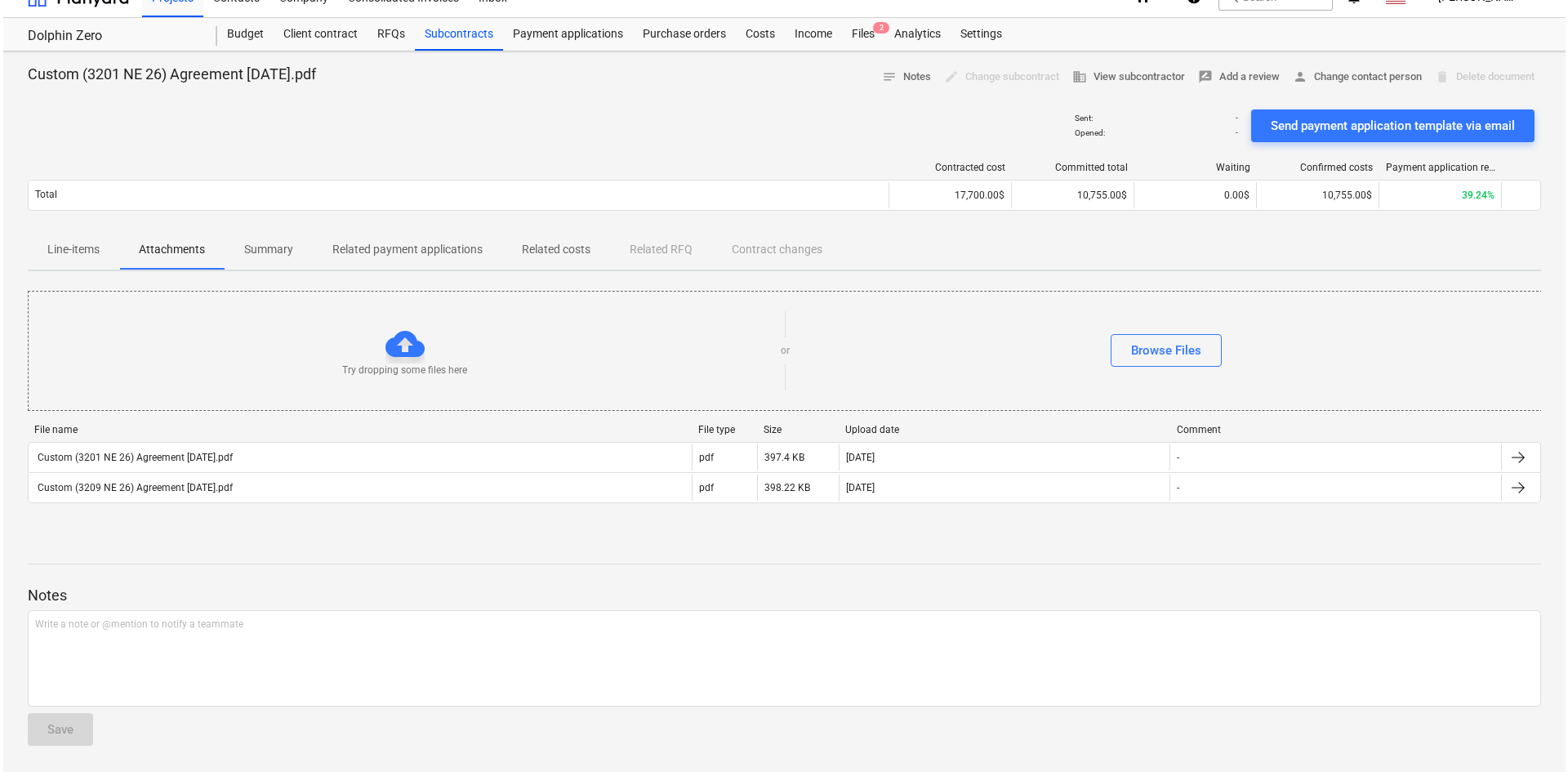
scroll to position [24, 0]
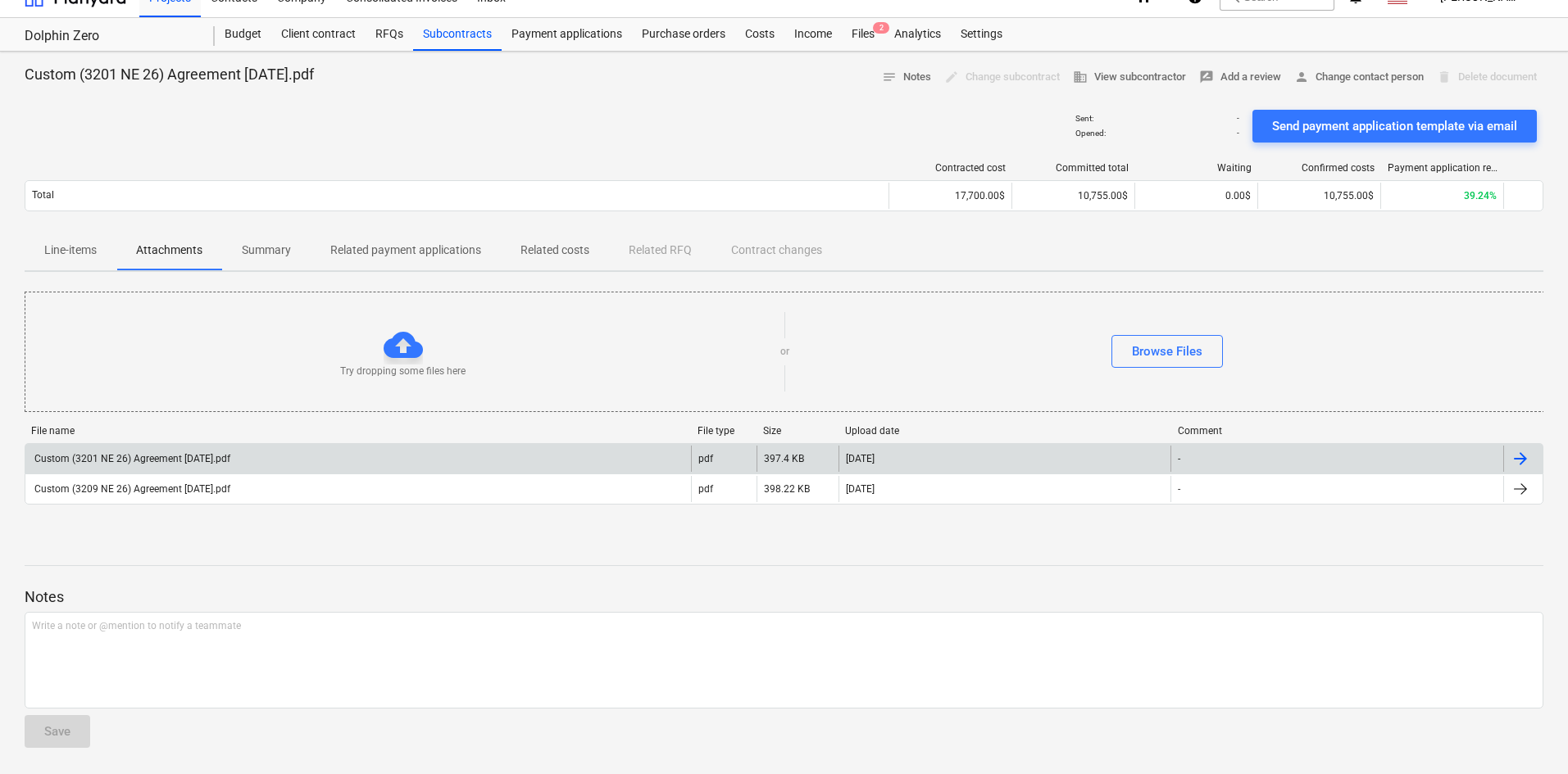
click at [313, 466] on div "Custom (3201 NE 26) Agreement [DATE].pdf" at bounding box center [357, 459] width 665 height 26
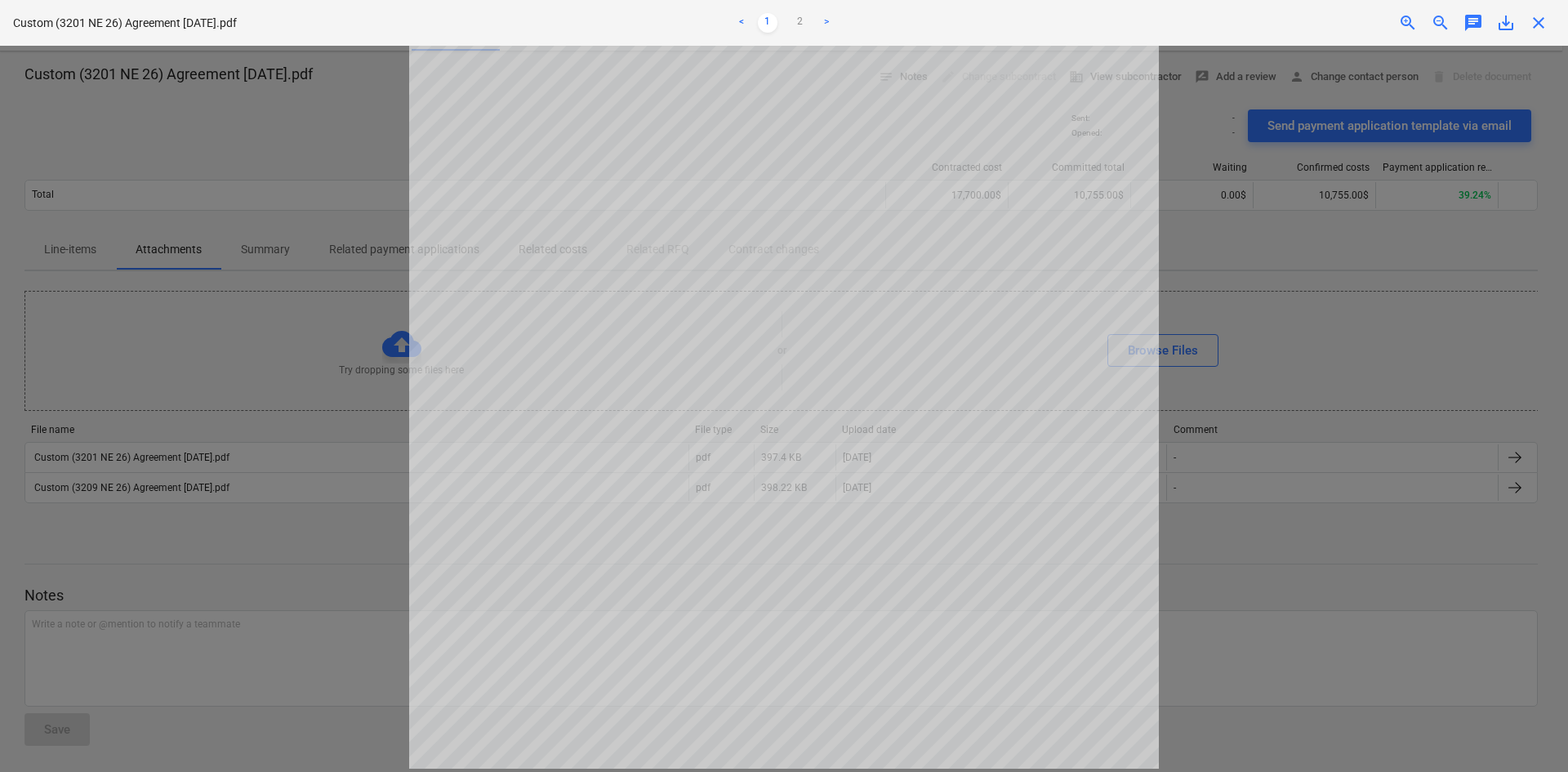
scroll to position [0, 0]
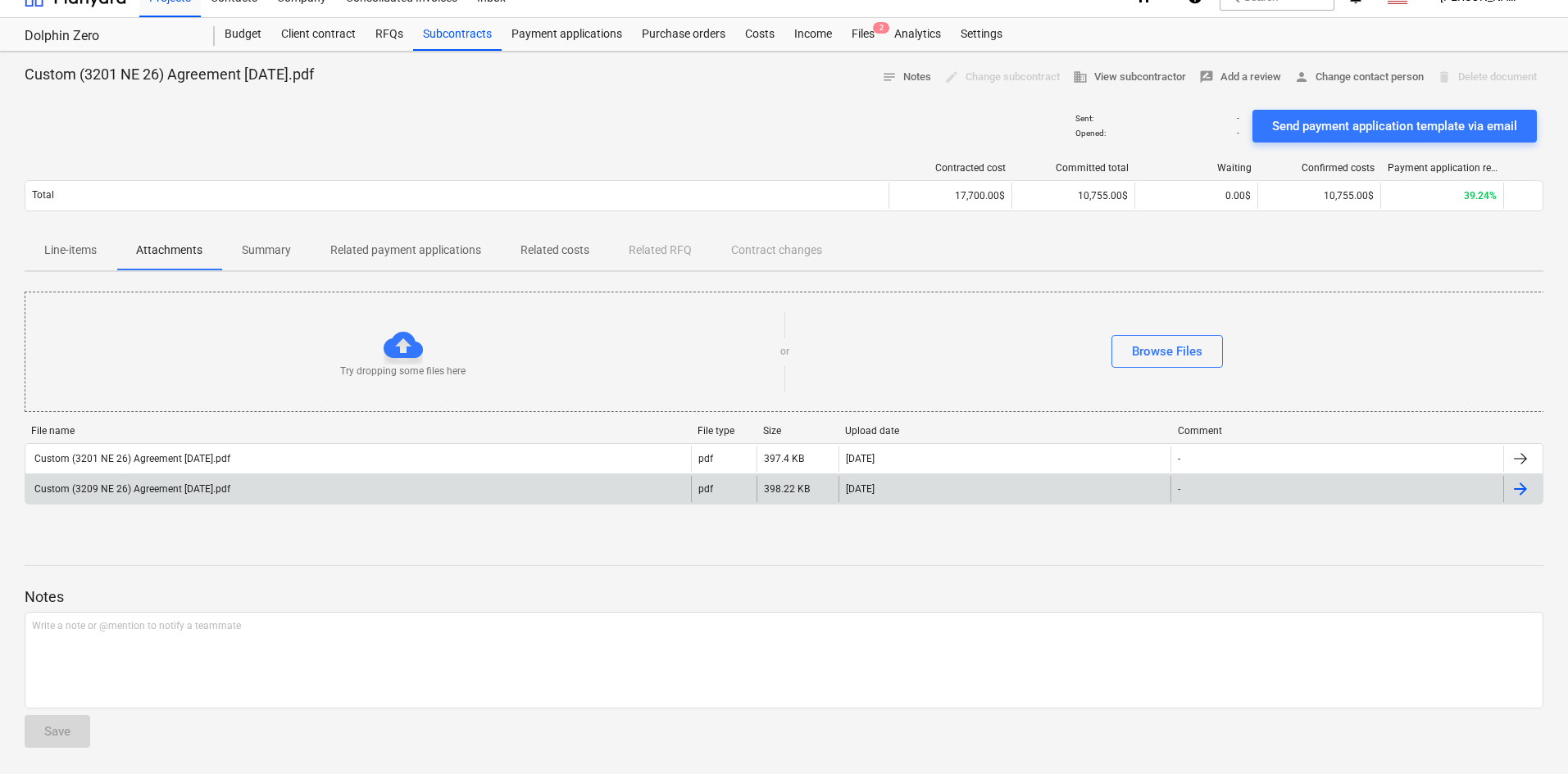
click at [350, 490] on div "Custom (3209 NE 26) Agreement [DATE].pdf" at bounding box center [357, 489] width 665 height 26
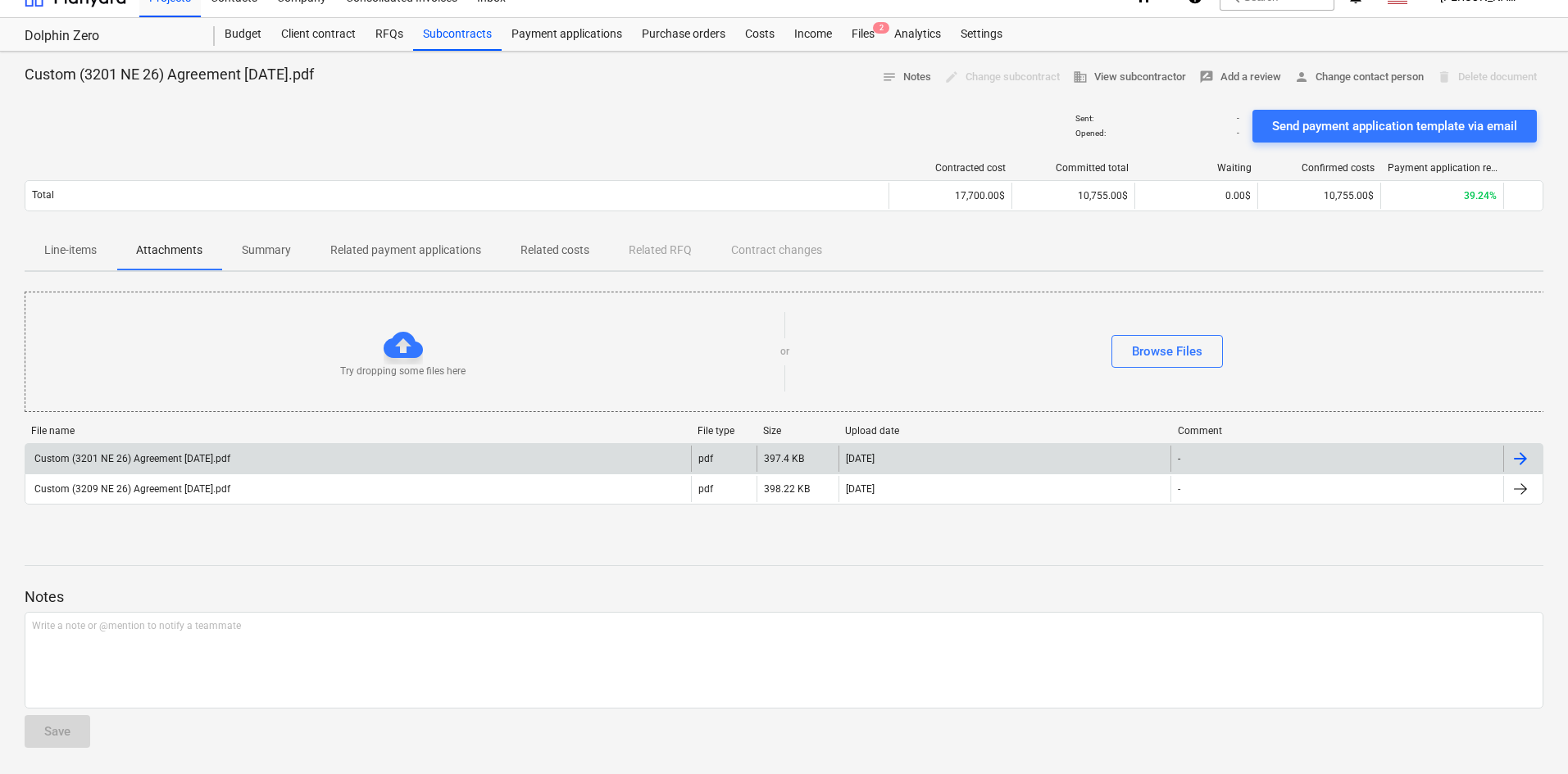
click at [417, 458] on div "Custom (3201 NE 26) Agreement [DATE].pdf" at bounding box center [357, 459] width 665 height 26
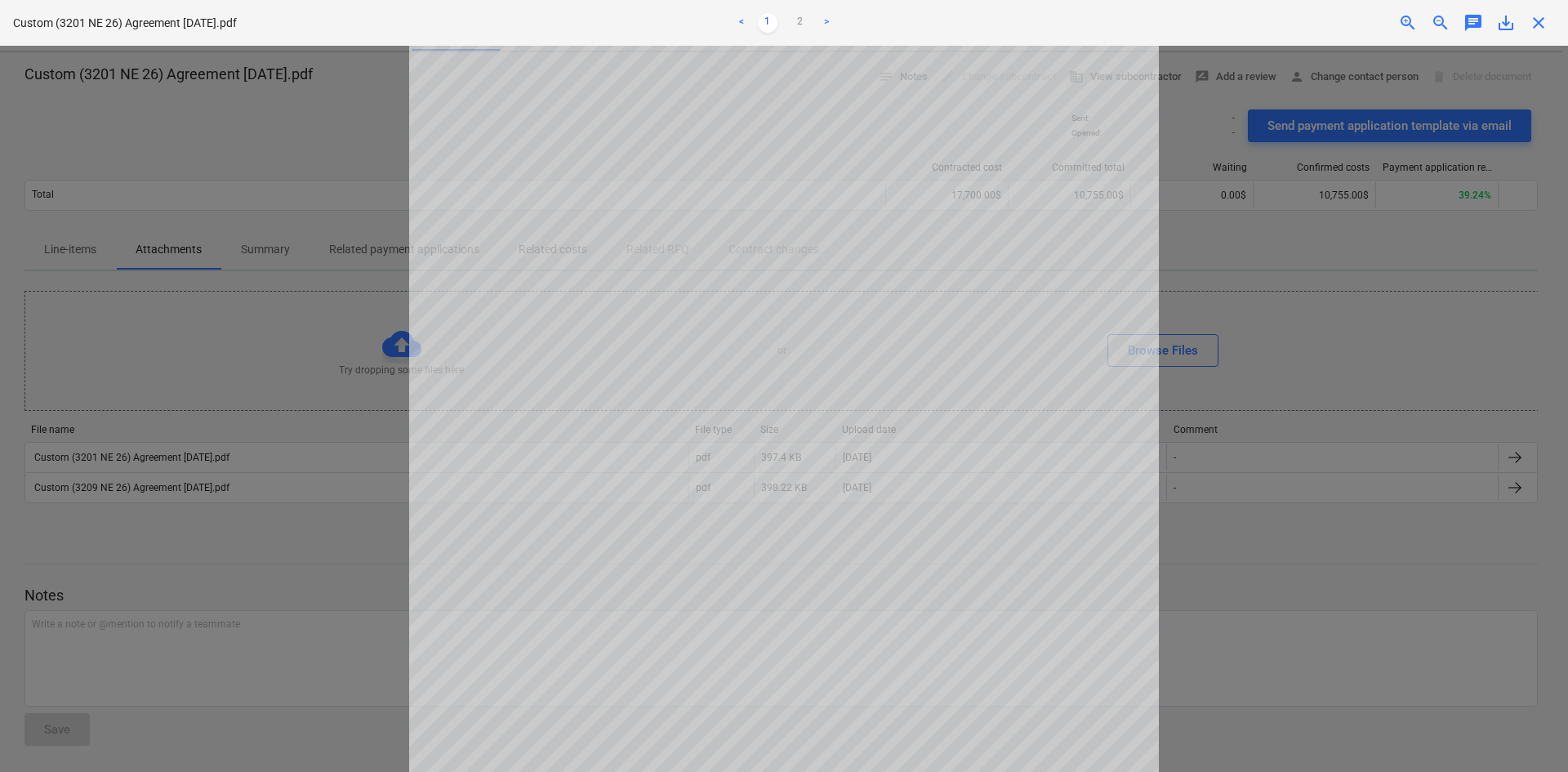
click at [139, 368] on div at bounding box center [784, 410] width 1568 height 727
click at [826, 17] on link ">" at bounding box center [827, 23] width 20 height 20
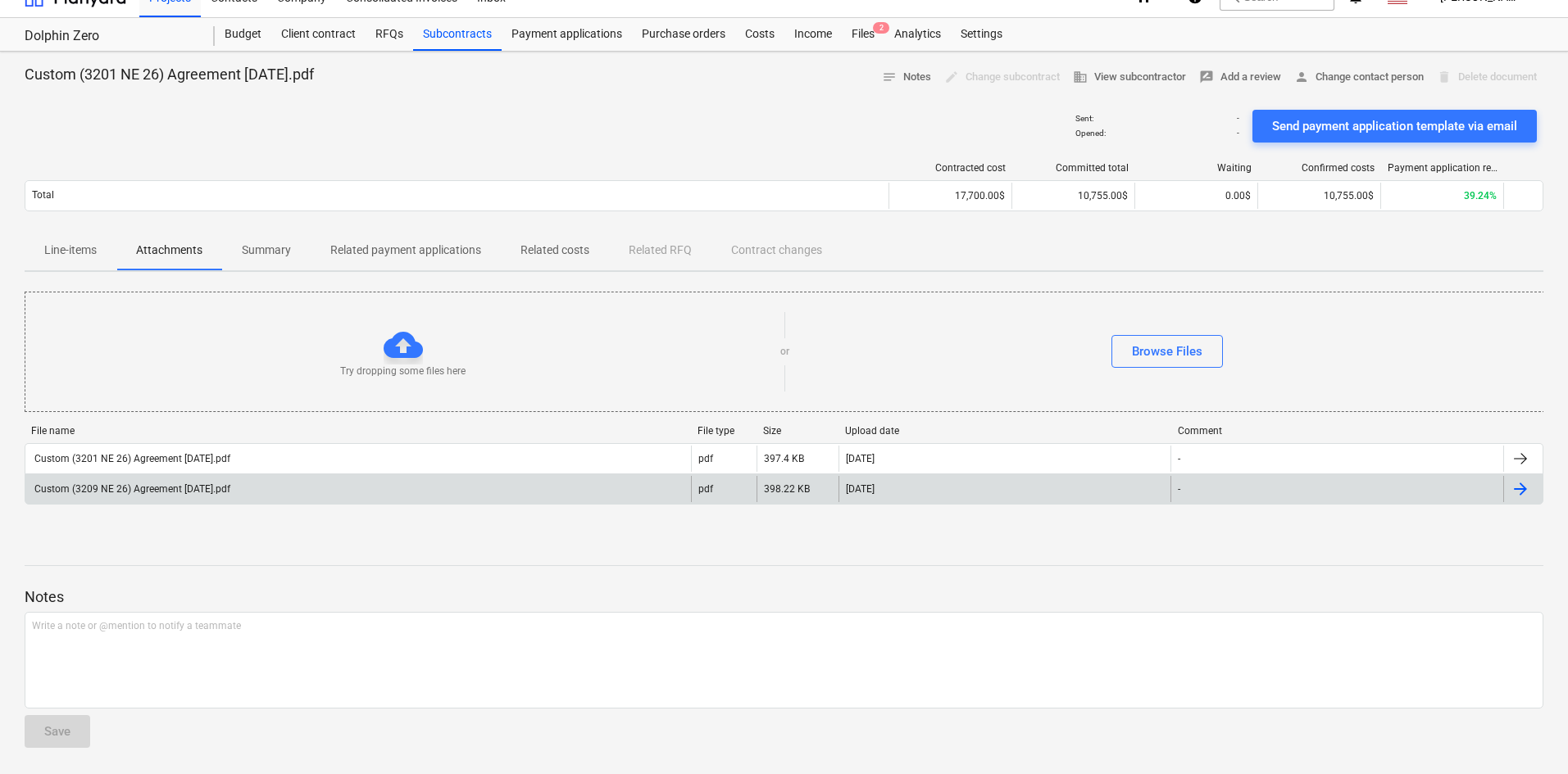
click at [533, 476] on div "Custom (3209 NE 26) Agreement [DATE].pdf" at bounding box center [357, 489] width 665 height 26
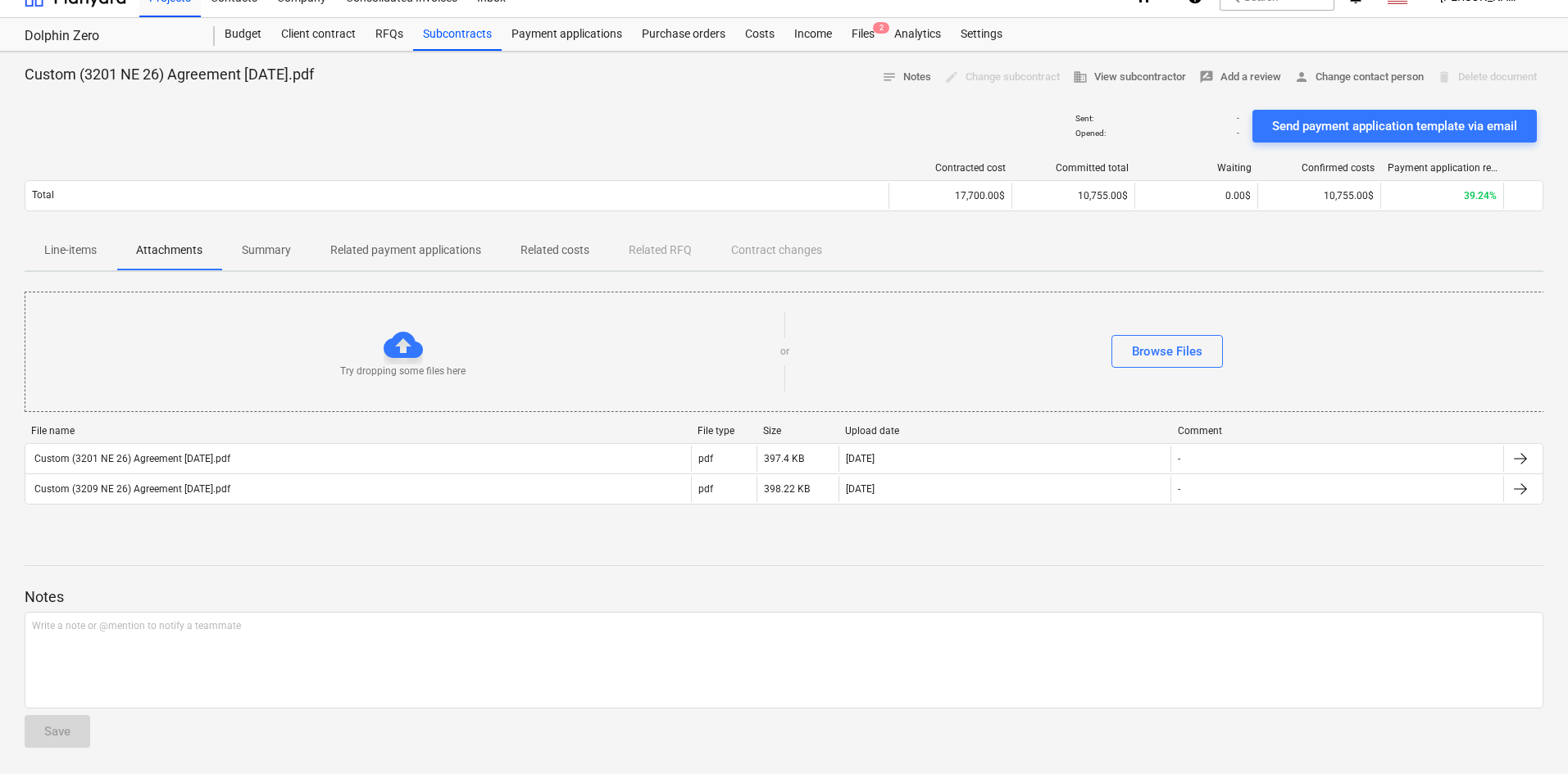
click at [52, 557] on div "Notes Write a note or @mention to notify a teammate ﻿ Save" at bounding box center [784, 653] width 1519 height 217
click at [559, 243] on p "Related costs" at bounding box center [554, 251] width 69 height 17
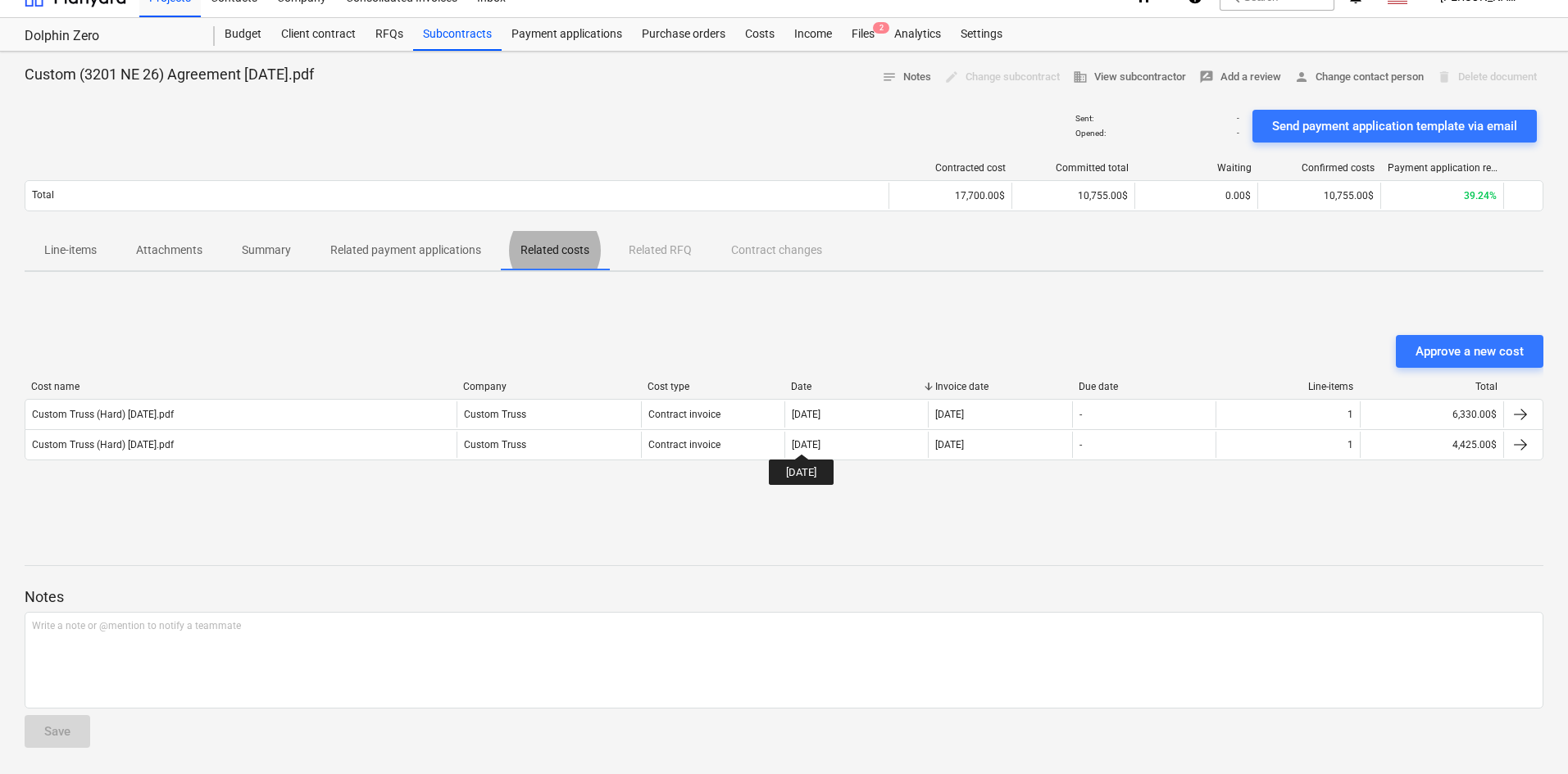
click at [587, 563] on div "Notes Write a note or @mention to notify a teammate ﻿ Save" at bounding box center [784, 653] width 1519 height 217
click at [670, 595] on p "Notes" at bounding box center [784, 597] width 1519 height 20
click at [697, 577] on div at bounding box center [784, 580] width 1519 height 13
click at [467, 29] on div "Subcontracts" at bounding box center [457, 35] width 88 height 33
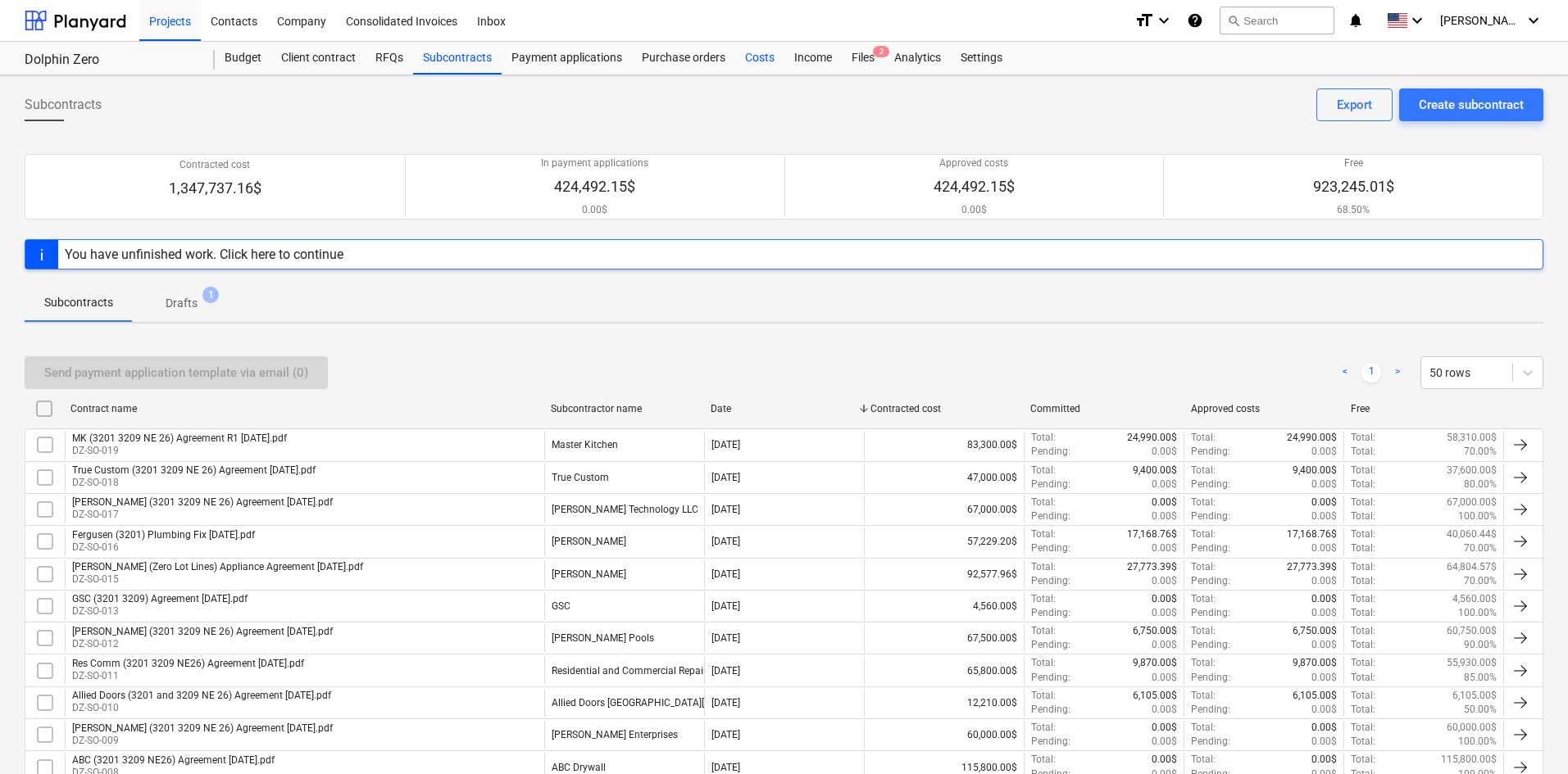
click at [748, 67] on div "Costs" at bounding box center [760, 59] width 49 height 33
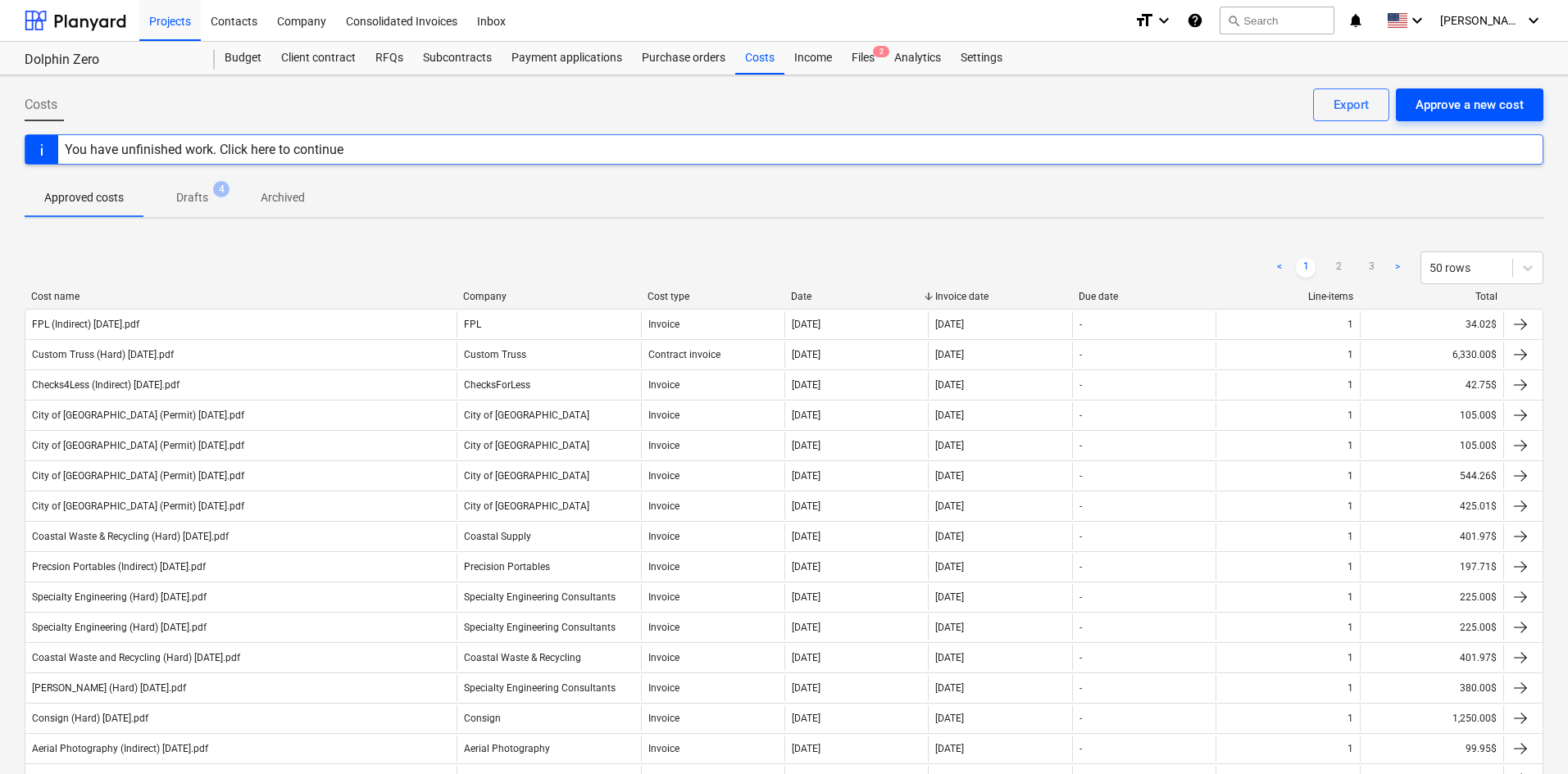
click at [1464, 102] on div "Approve a new cost" at bounding box center [1469, 105] width 108 height 21
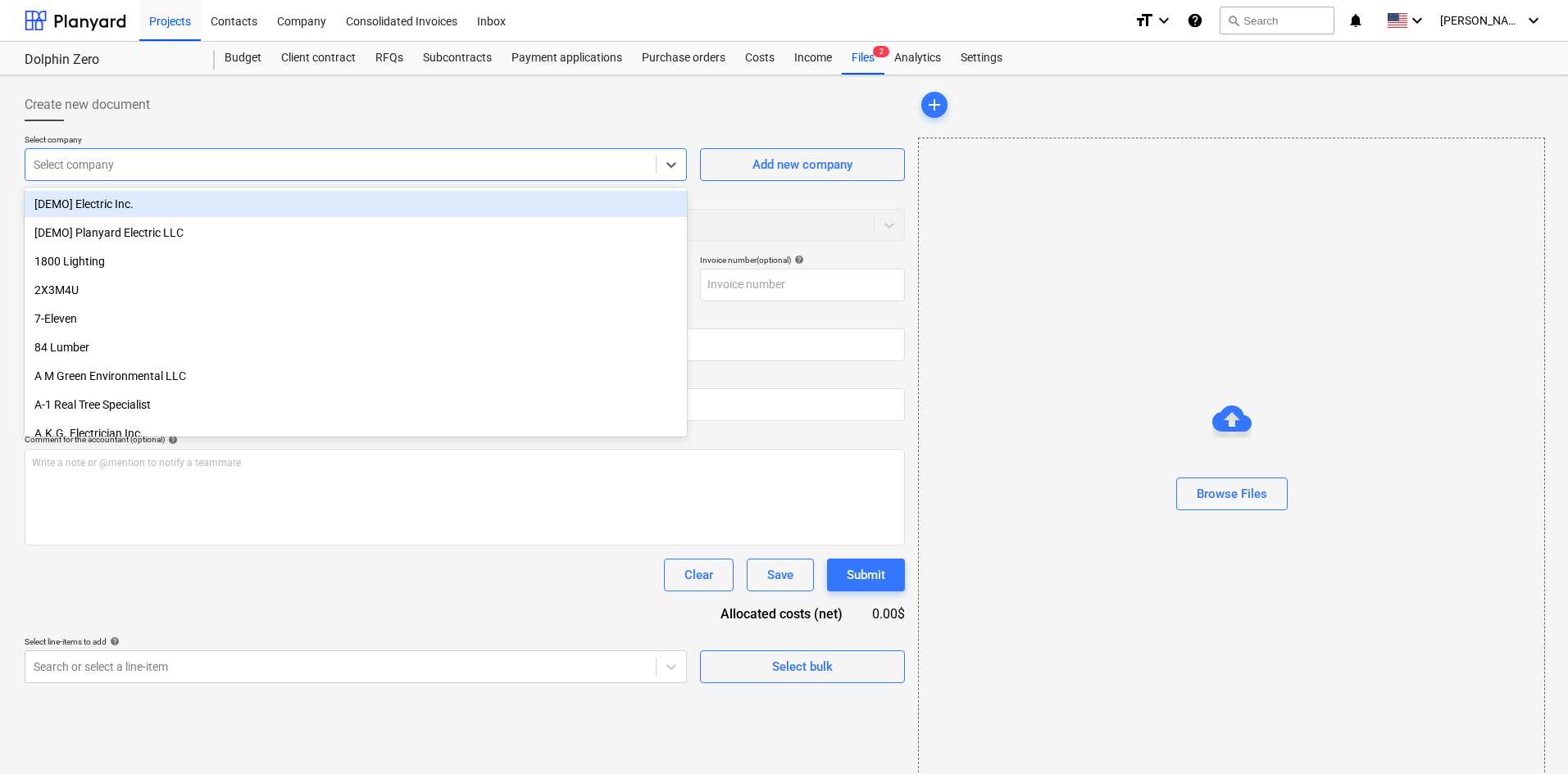
click at [288, 164] on div at bounding box center [340, 164] width 614 height 17
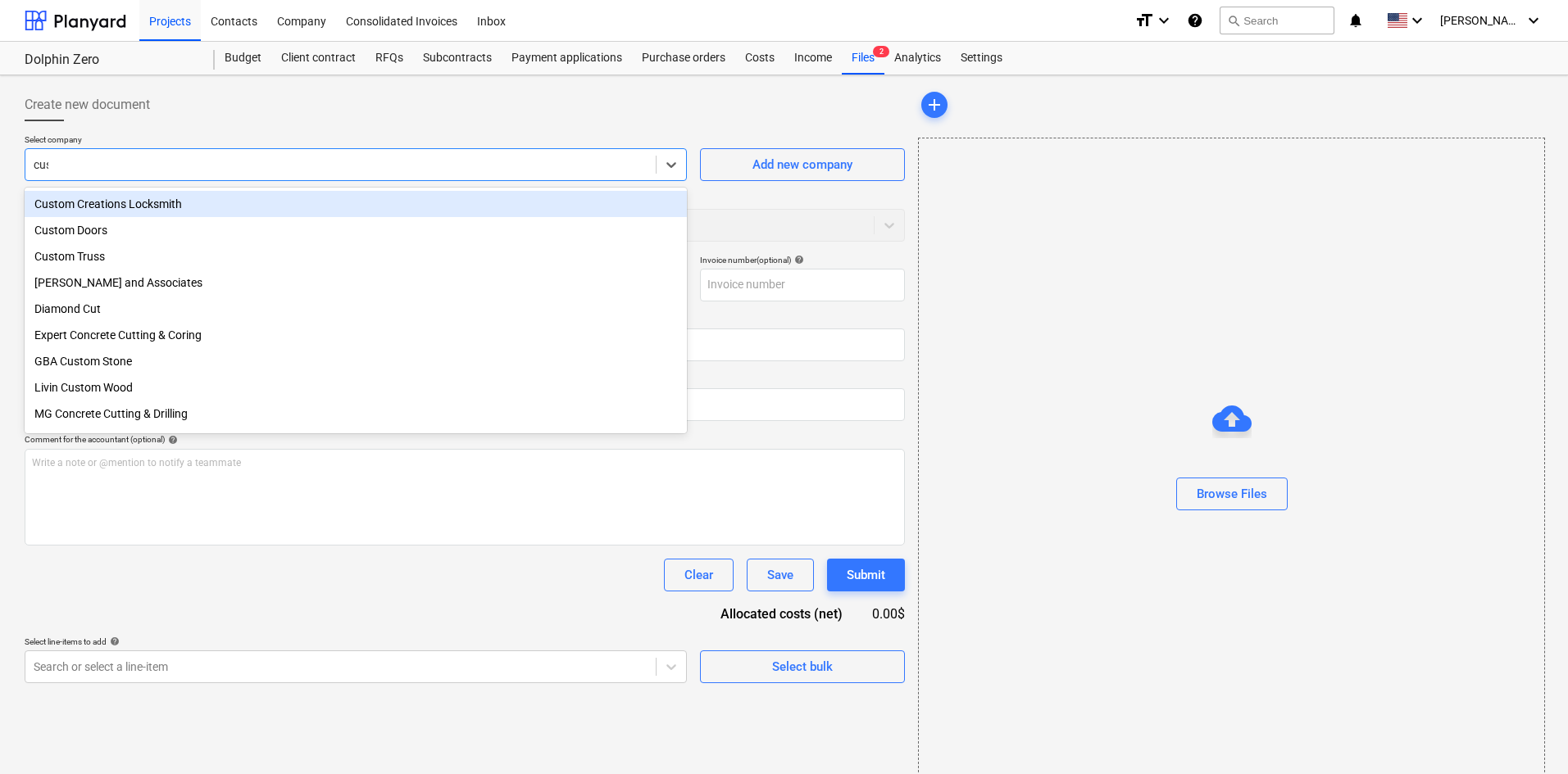
type input "cust"
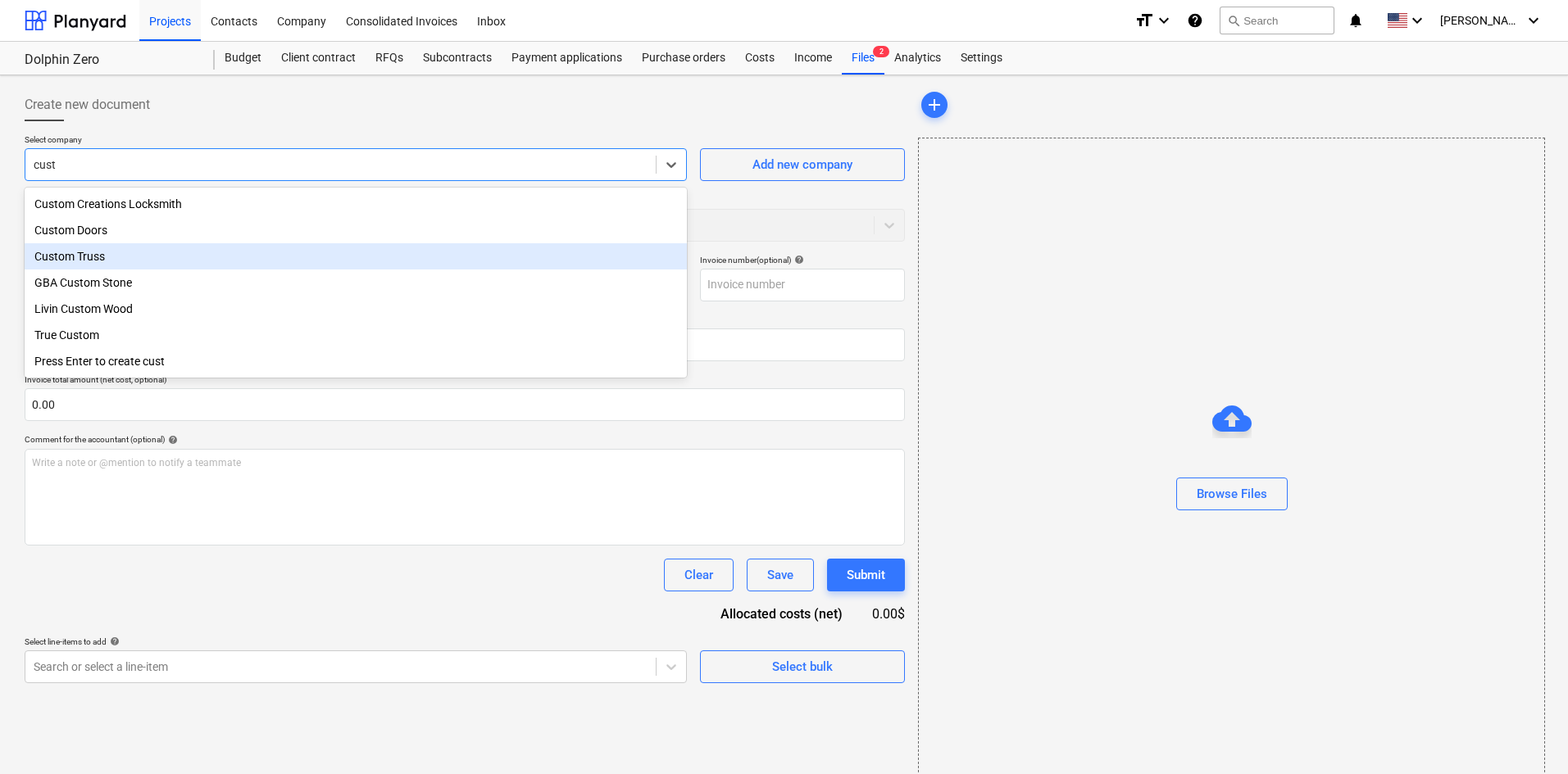
click at [212, 261] on div "Custom Truss" at bounding box center [356, 257] width 663 height 26
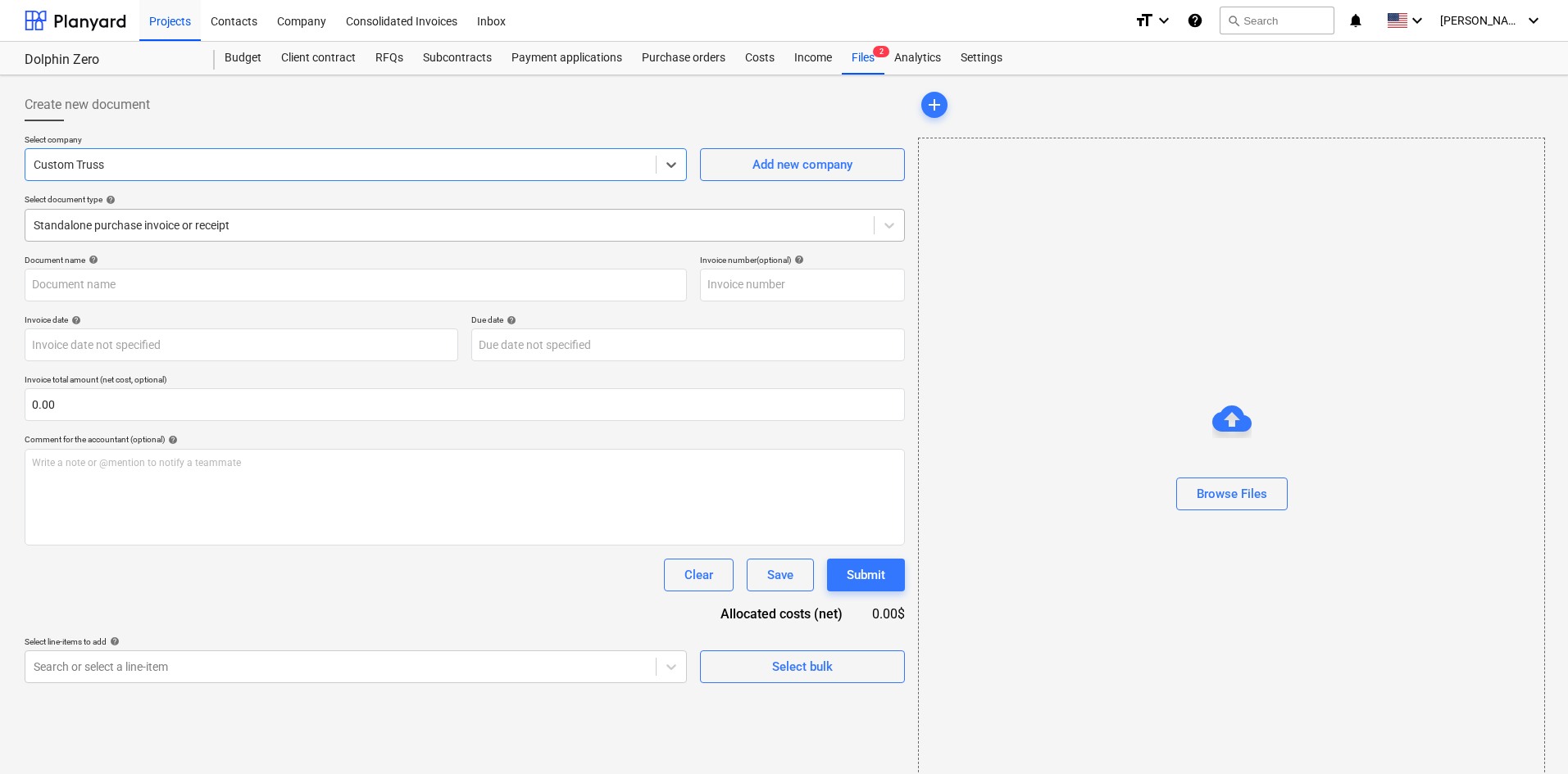
click at [228, 225] on div at bounding box center [449, 225] width 832 height 17
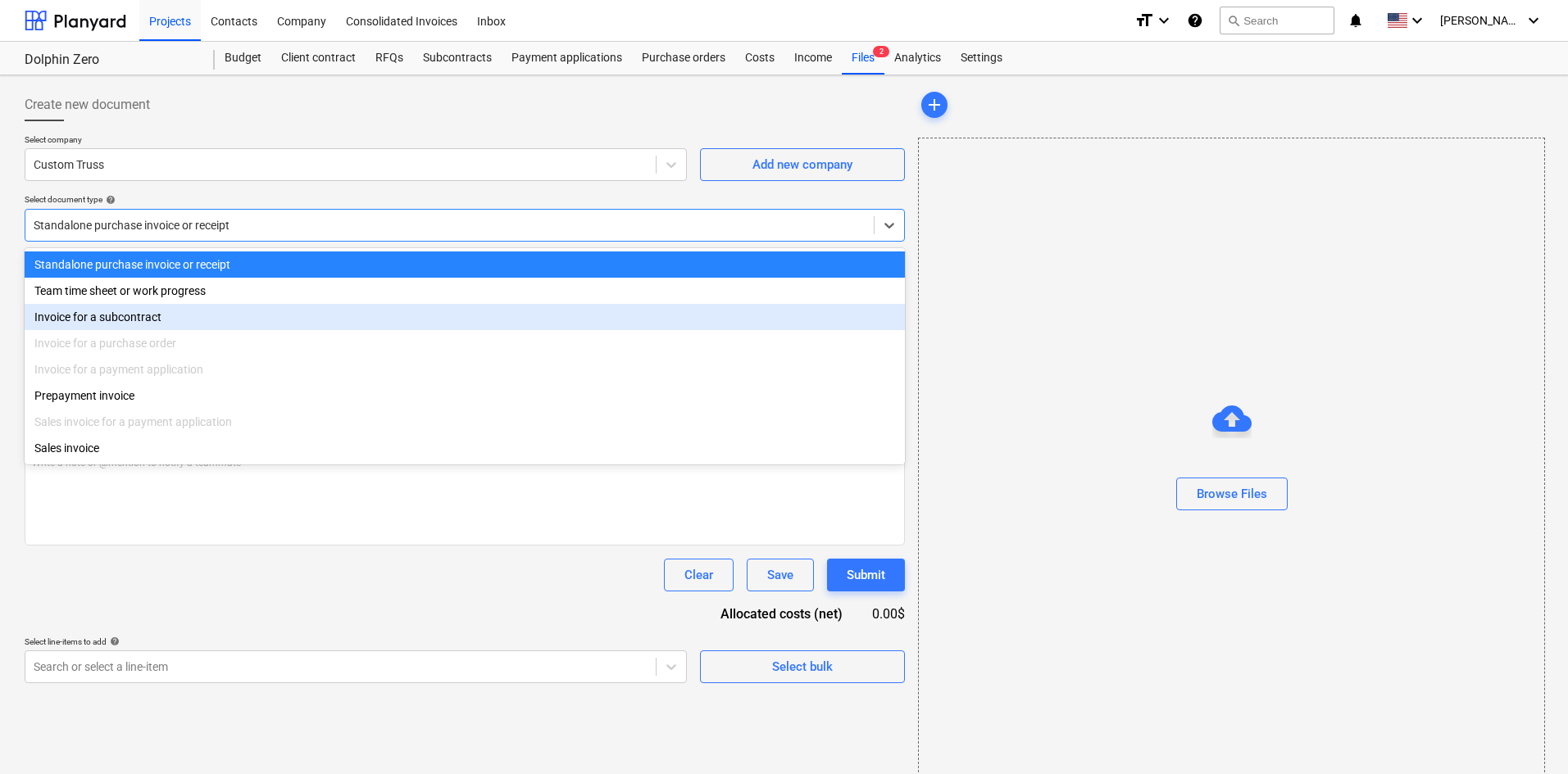
click at [178, 333] on div "Invoice for a purchase order" at bounding box center [464, 343] width 880 height 26
click at [178, 323] on div "Invoice for a subcontract" at bounding box center [464, 317] width 880 height 26
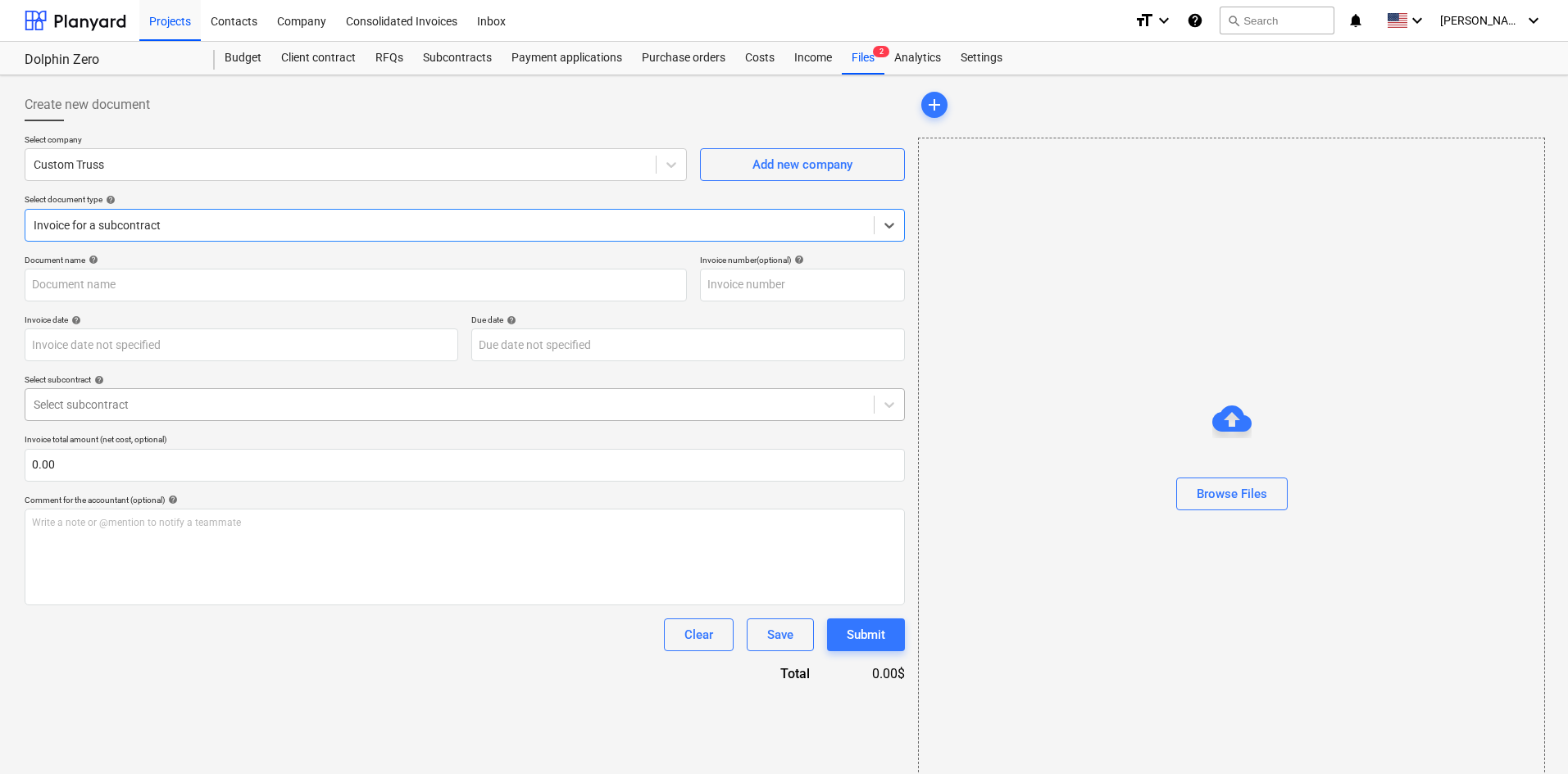
drag, startPoint x: 149, startPoint y: 394, endPoint x: 146, endPoint y: 420, distance: 26.2
click at [149, 393] on div "Select subcontract" at bounding box center [449, 404] width 849 height 23
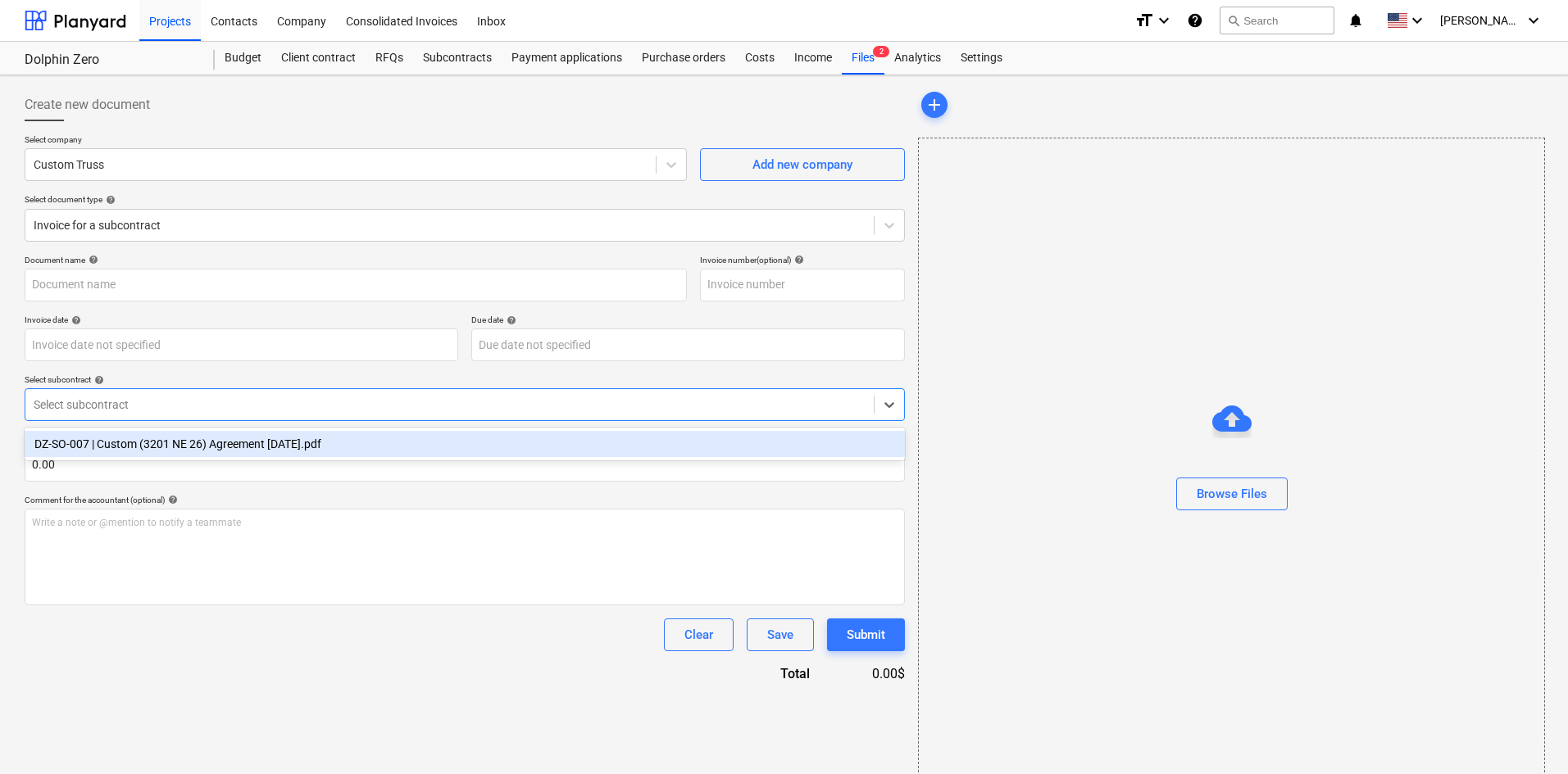
click at [164, 460] on div "DZ-SO-007 | Custom (3201 NE 26) Agreement [DATE].pdf" at bounding box center [464, 444] width 880 height 33
click at [184, 454] on div "DZ-SO-007 | Custom (3201 NE 26) Agreement [DATE].pdf" at bounding box center [464, 444] width 880 height 26
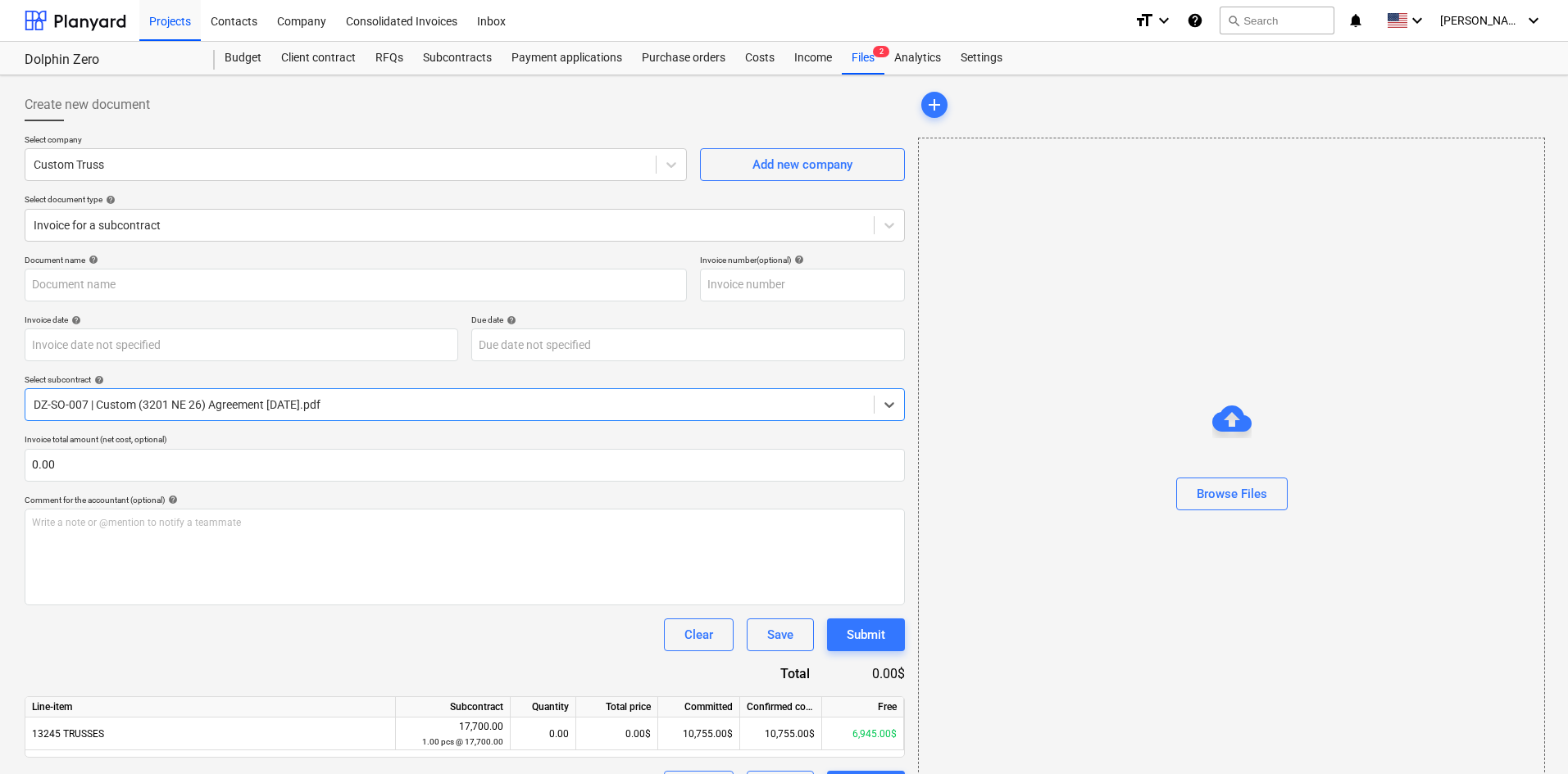
click at [1223, 510] on div at bounding box center [1231, 516] width 625 height 13
click at [1236, 501] on div "Browse Files" at bounding box center [1232, 494] width 71 height 21
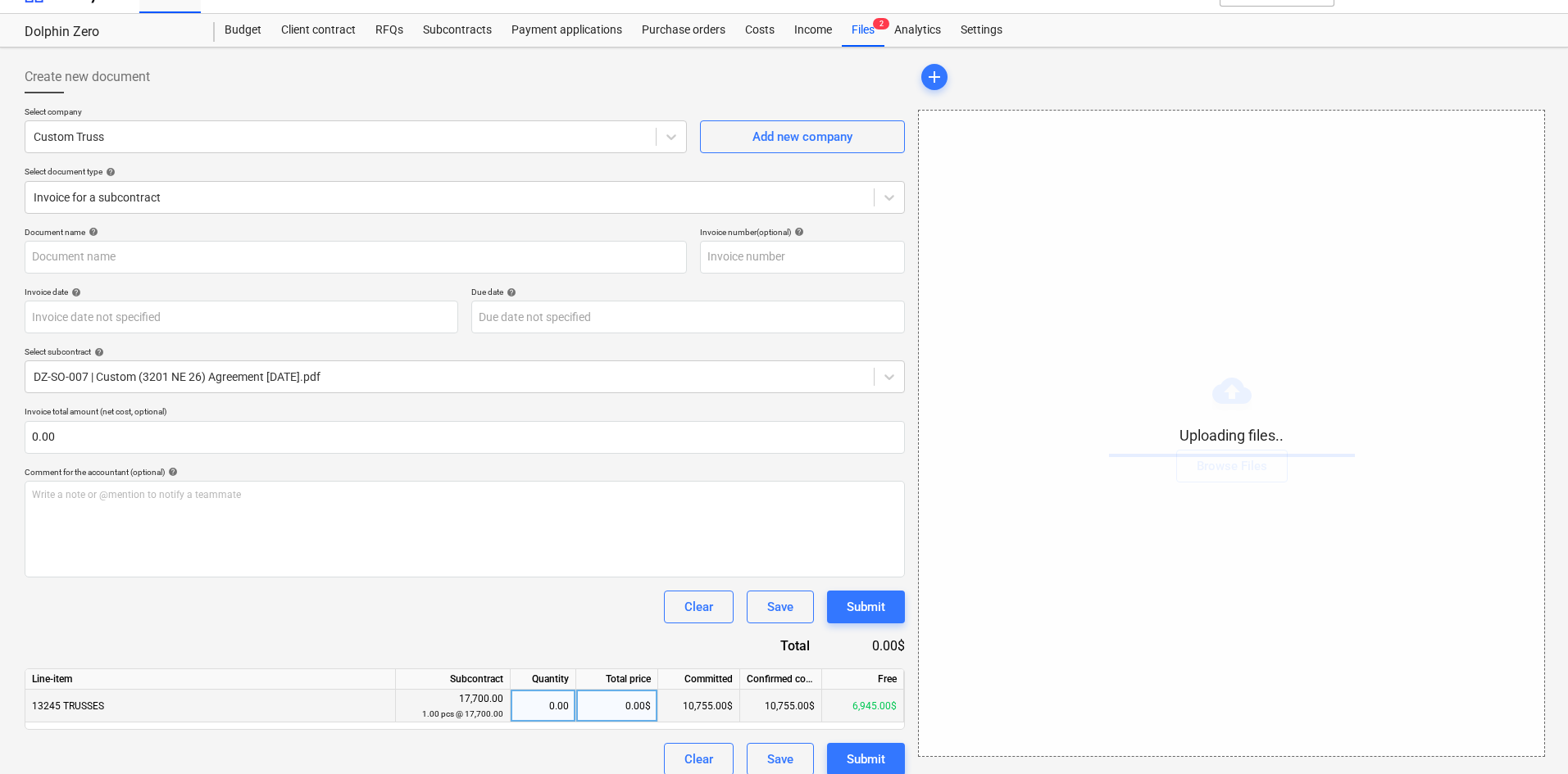
scroll to position [43, 0]
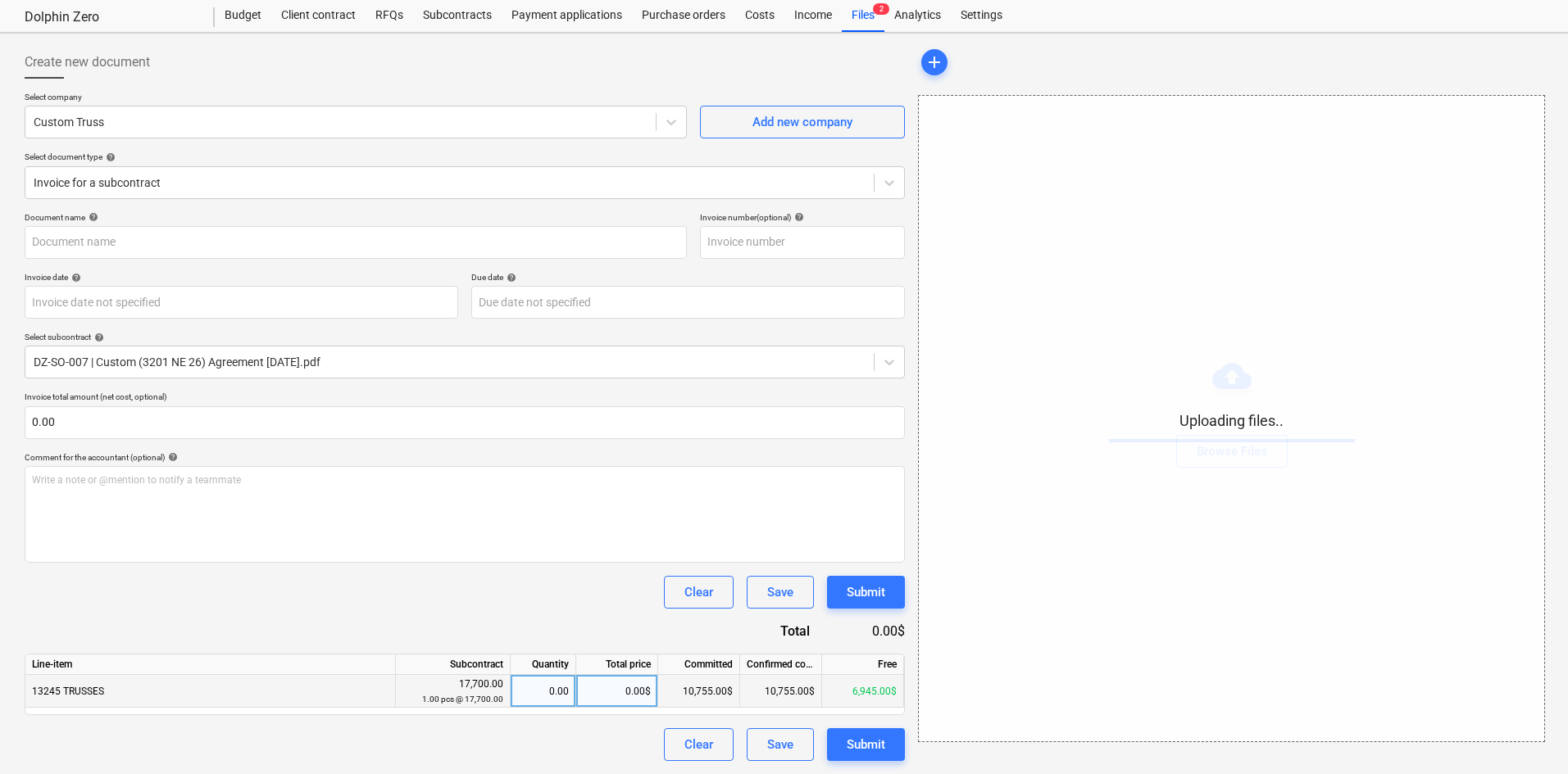
click at [594, 698] on div "0.00$" at bounding box center [617, 692] width 82 height 33
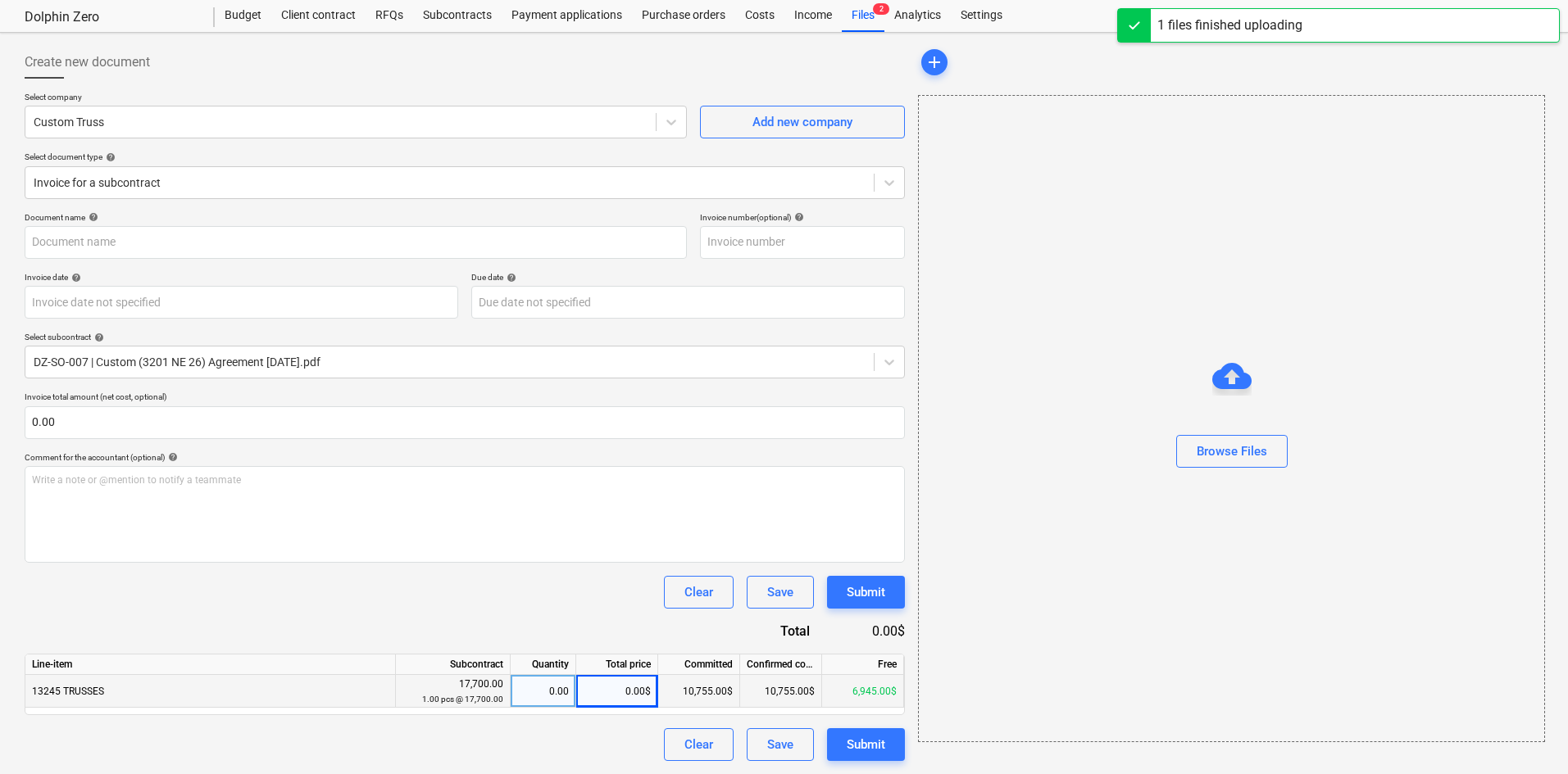
type input "Custom Truss (Hard) [DATE].pdf"
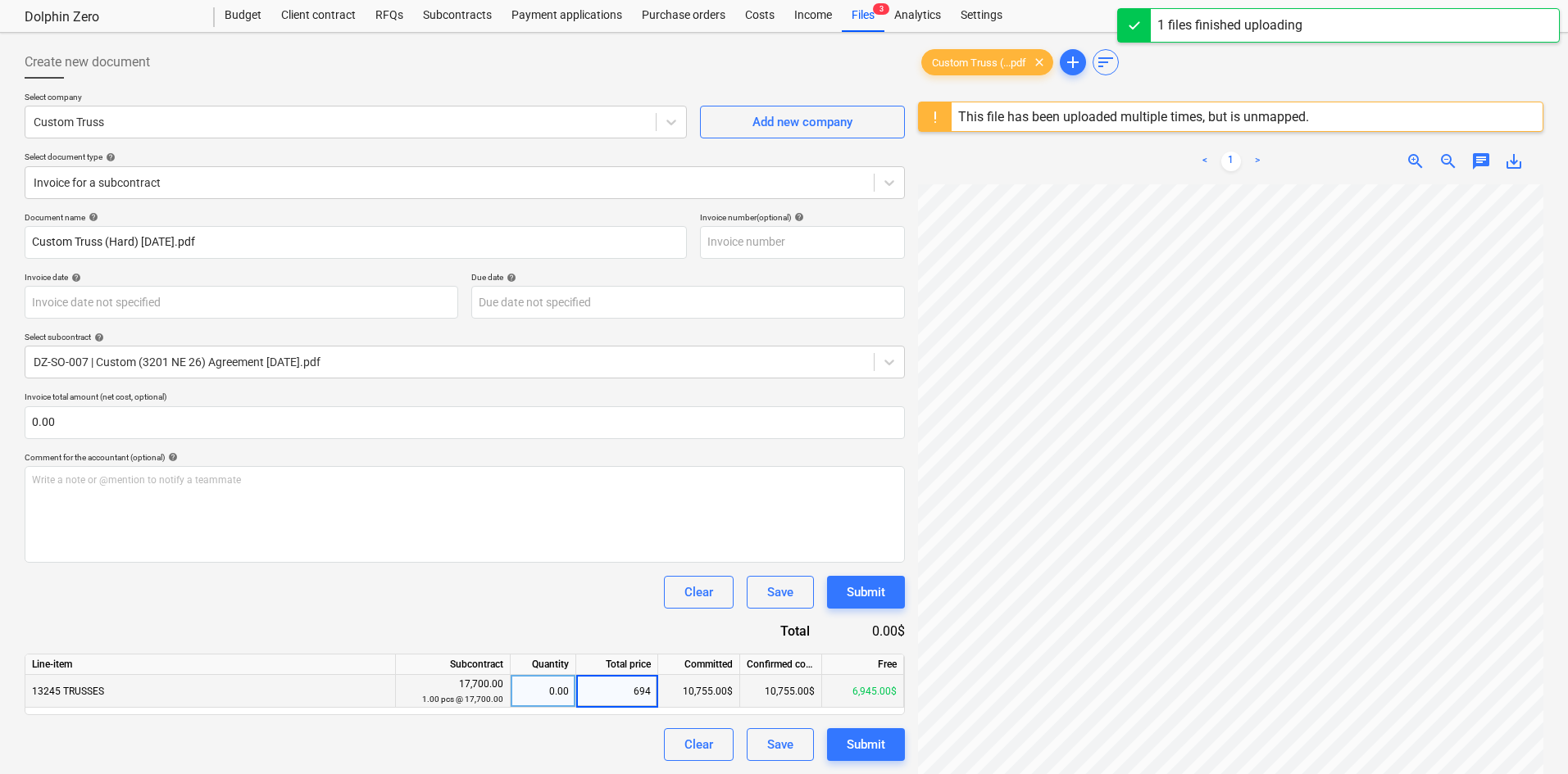
type input "6945"
click at [499, 579] on div "Clear Save Submit" at bounding box center [464, 592] width 880 height 33
click at [1203, 79] on div "Custom Truss (...pdf clear add sort This file has been uploaded multiple times,…" at bounding box center [1230, 480] width 625 height 867
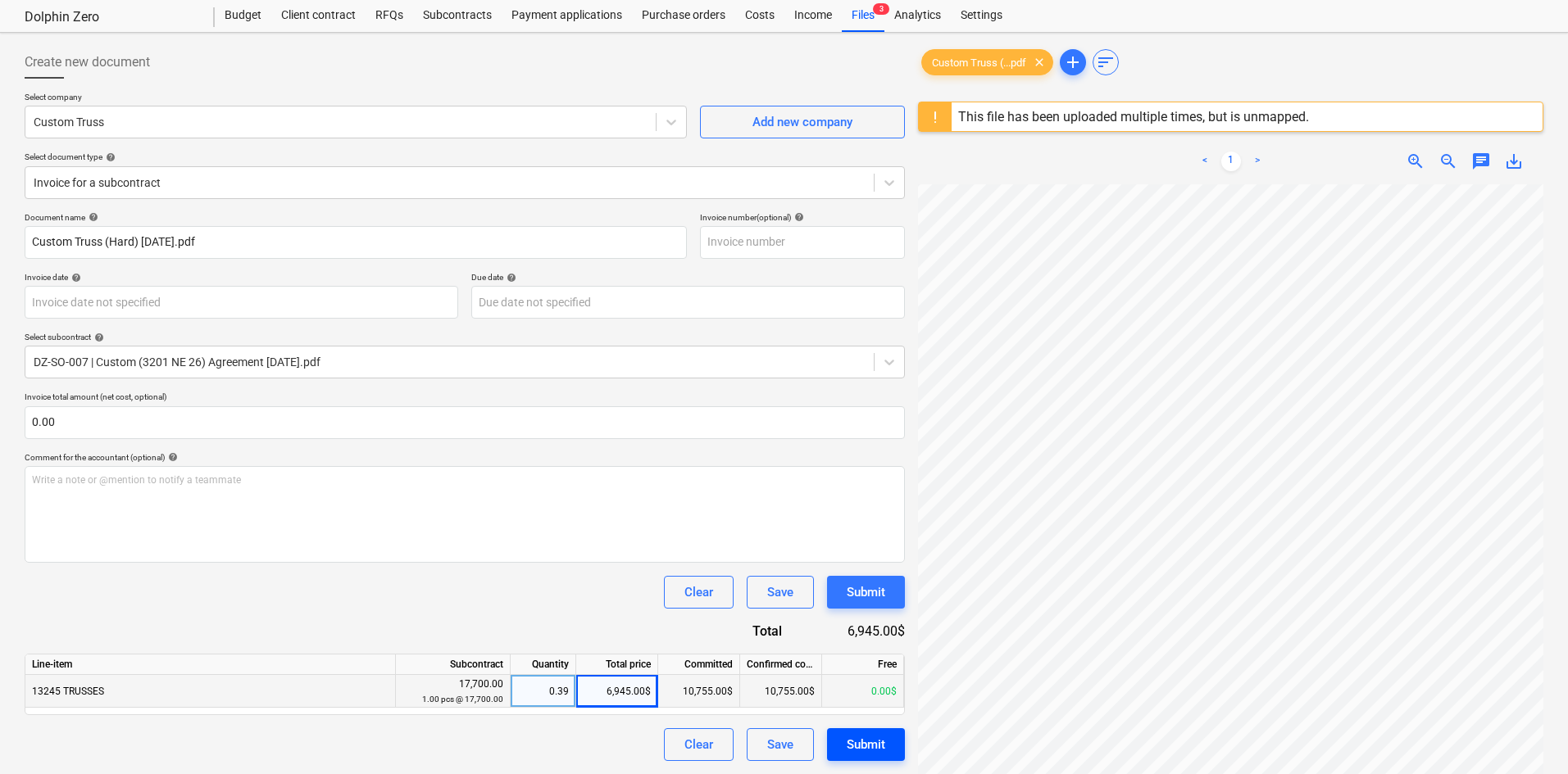
click at [871, 741] on div "Submit" at bounding box center [866, 744] width 38 height 21
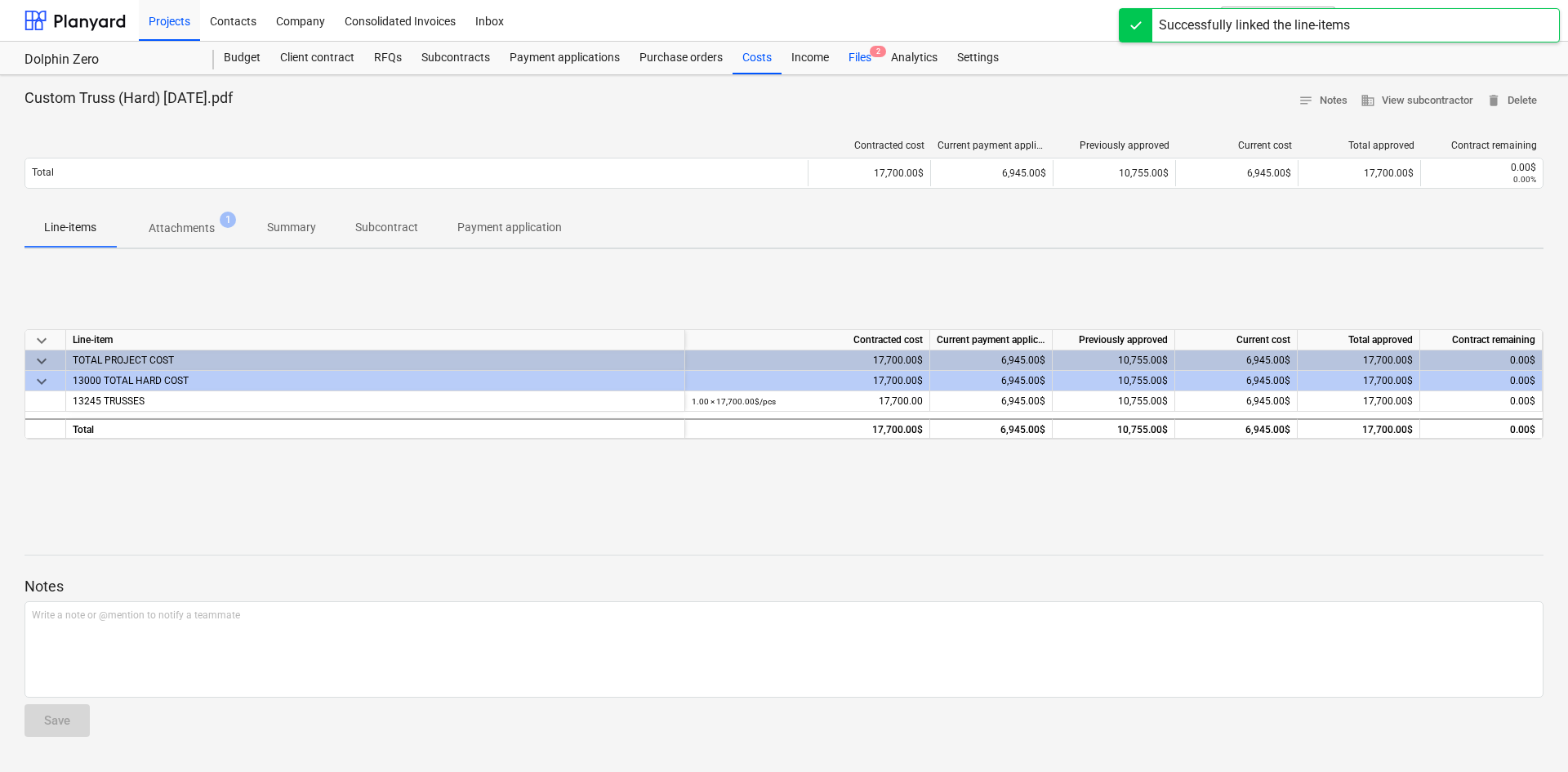
click at [862, 59] on div "Files 2" at bounding box center [860, 58] width 43 height 33
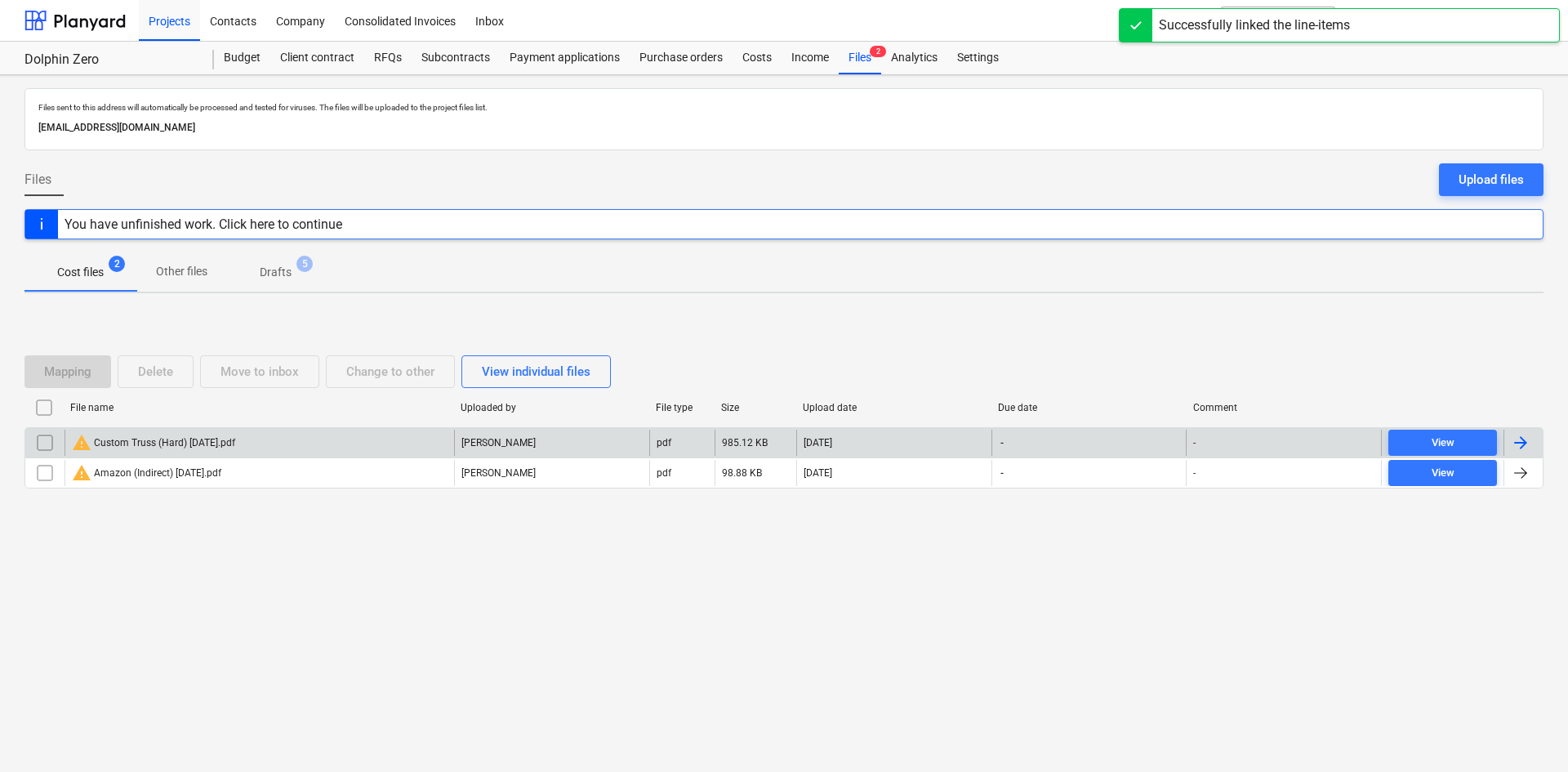
click at [38, 446] on input "checkbox" at bounding box center [45, 443] width 26 height 26
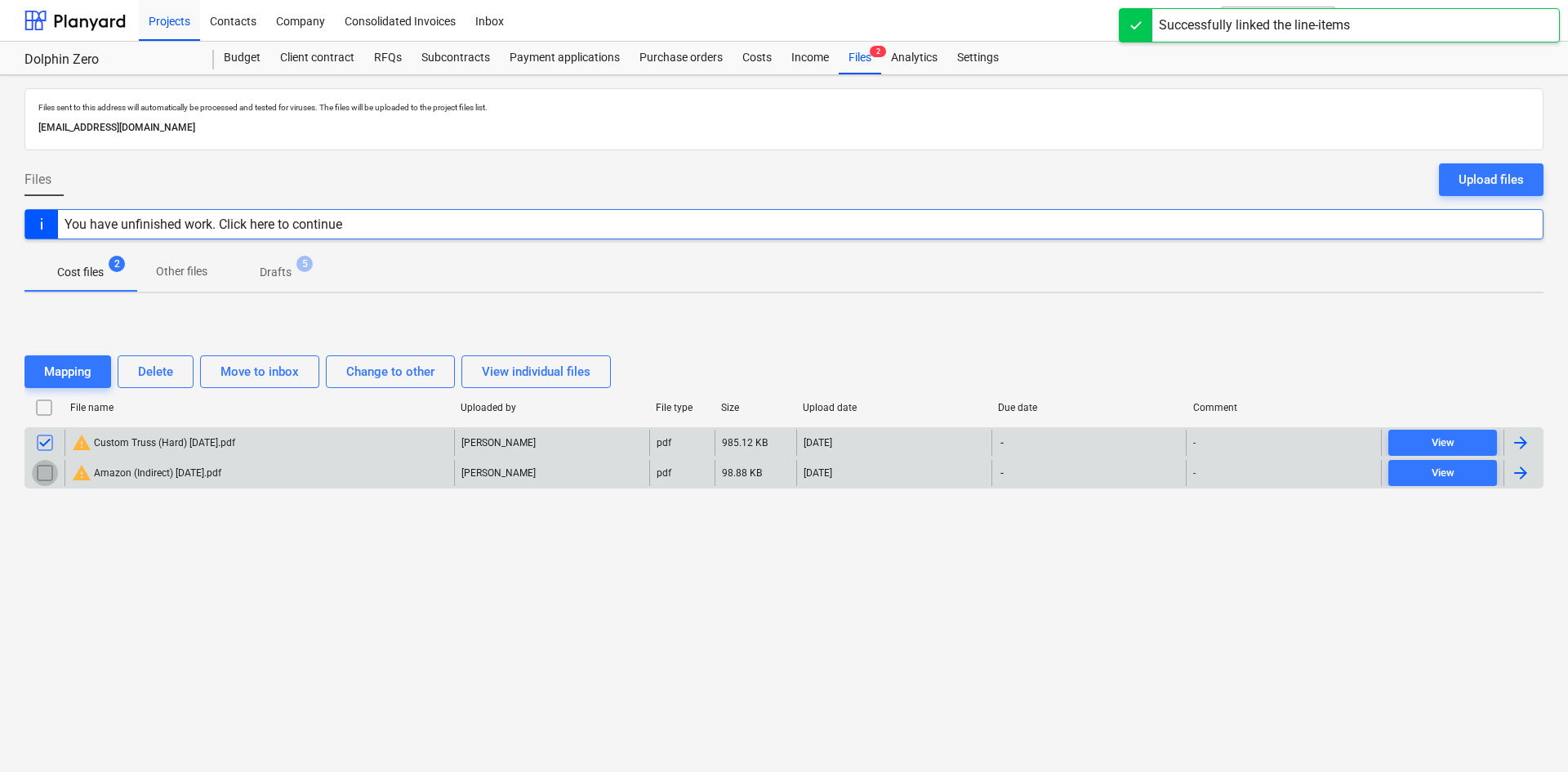
click at [49, 484] on input "checkbox" at bounding box center [45, 473] width 26 height 26
click at [172, 380] on div "Delete" at bounding box center [155, 371] width 35 height 21
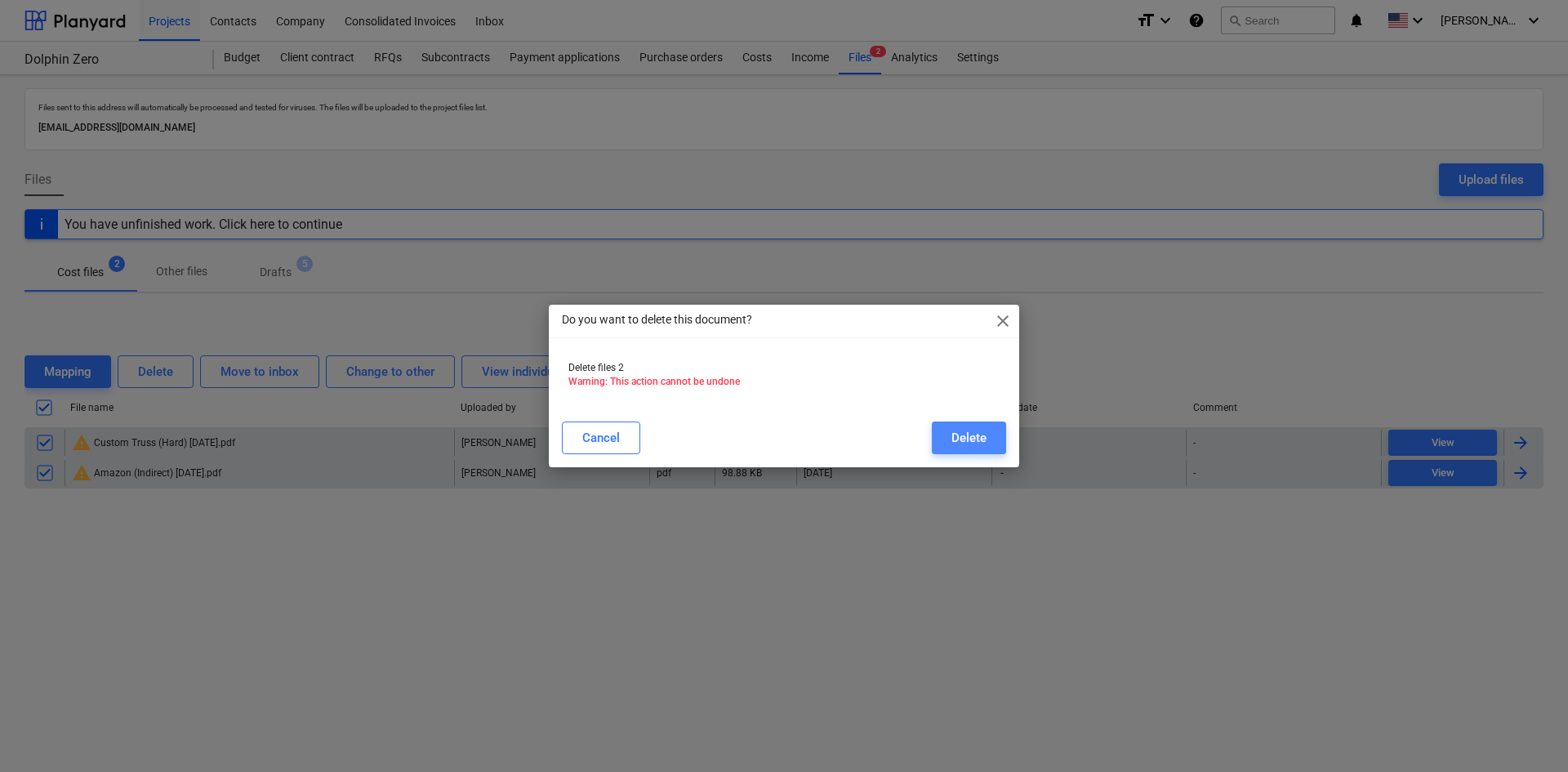
click at [992, 435] on button "Delete" at bounding box center [969, 438] width 74 height 33
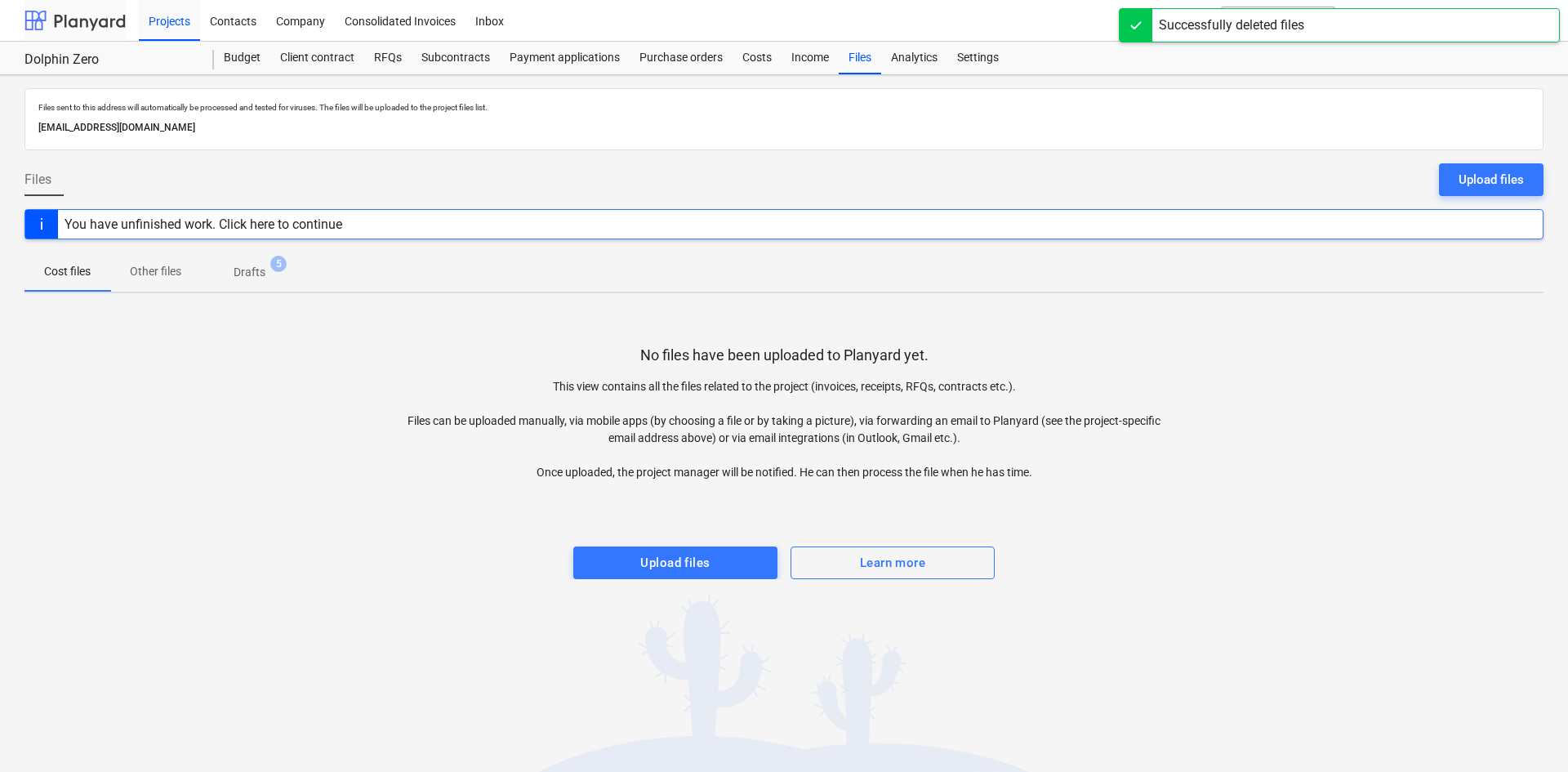
click at [87, 20] on div at bounding box center [75, 20] width 101 height 41
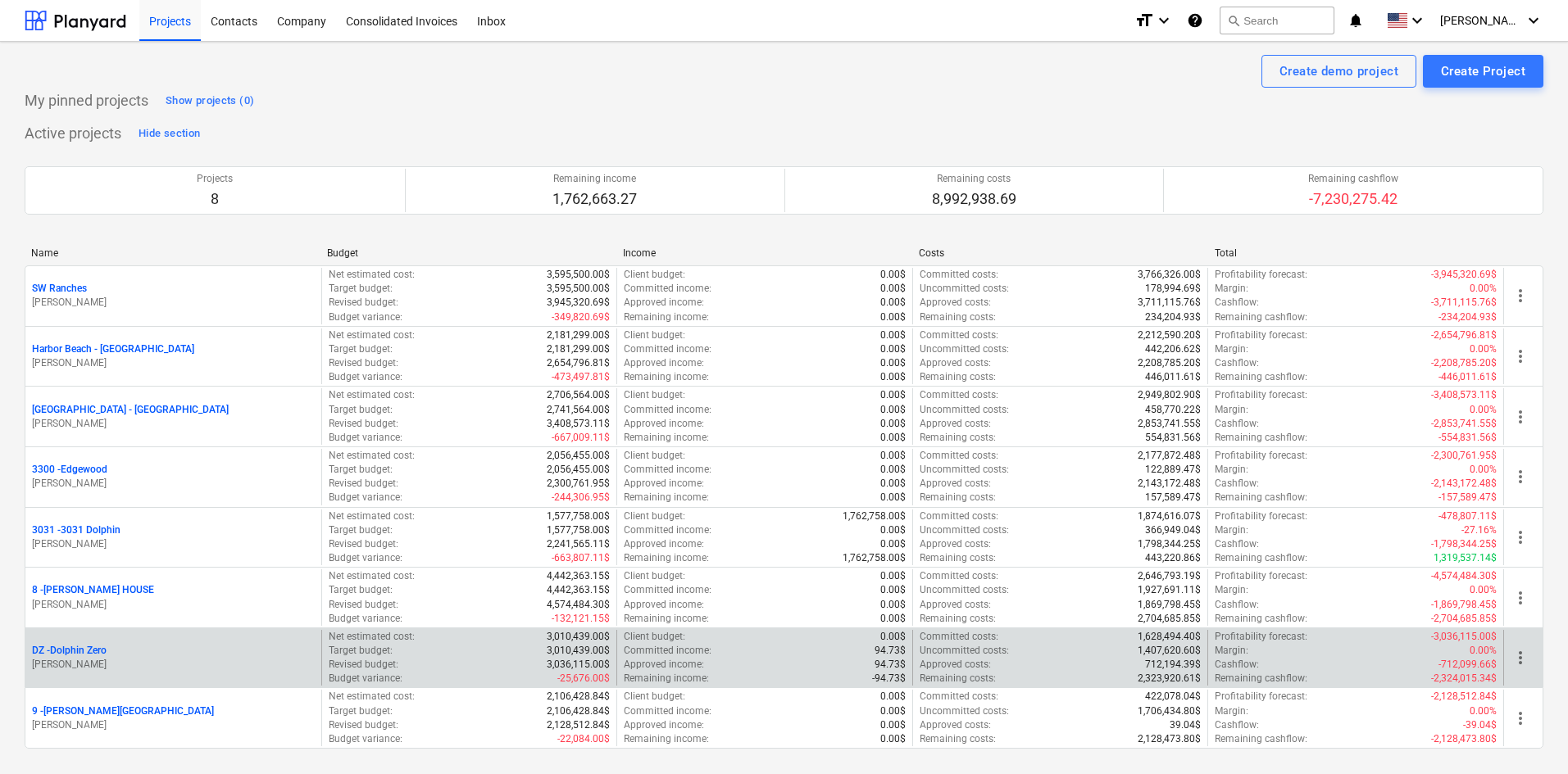
click at [96, 656] on p "DZ - Dolphin Zero" at bounding box center [69, 651] width 74 height 14
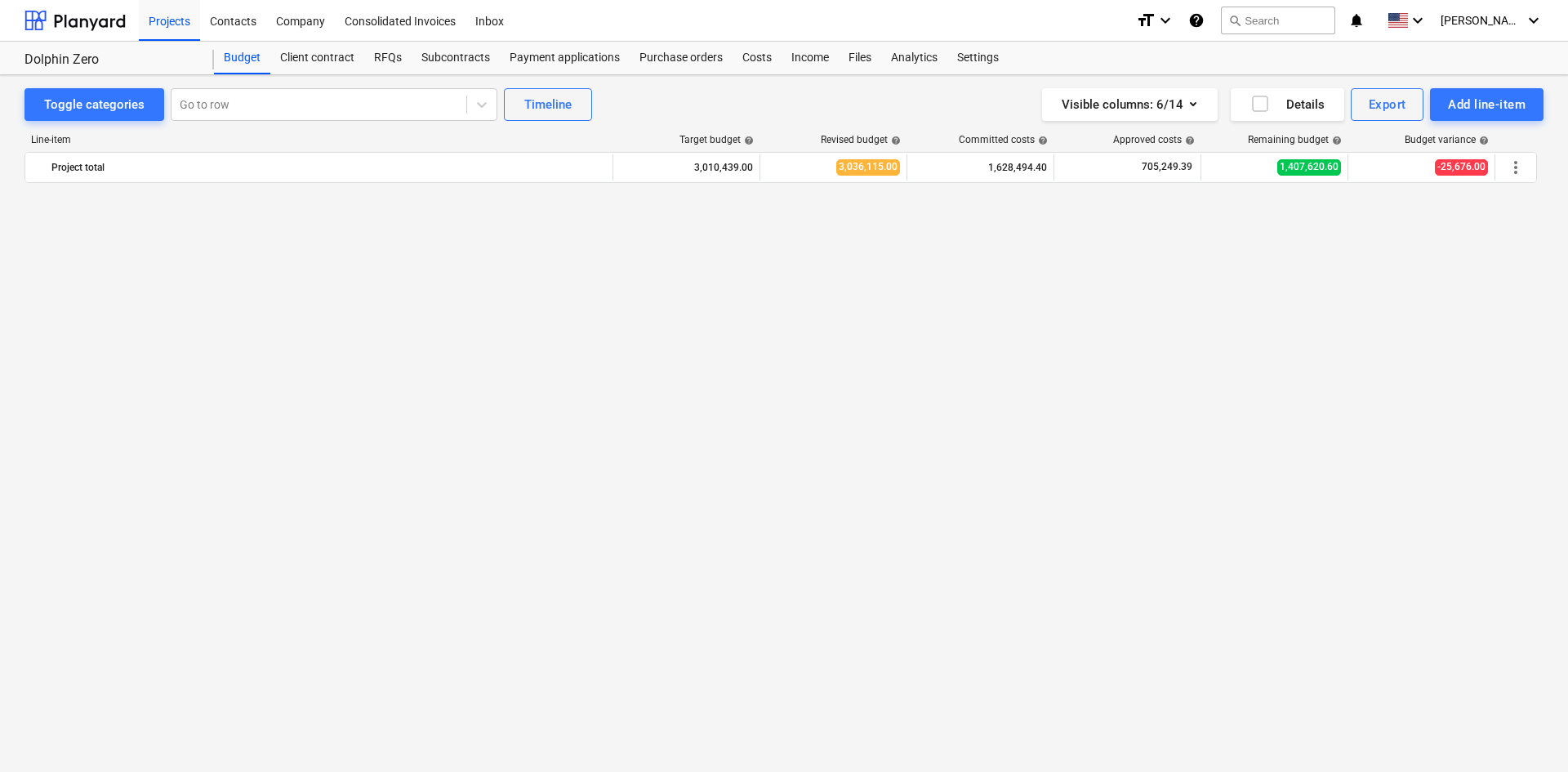
scroll to position [1945, 0]
click at [747, 64] on div "Costs" at bounding box center [757, 58] width 49 height 33
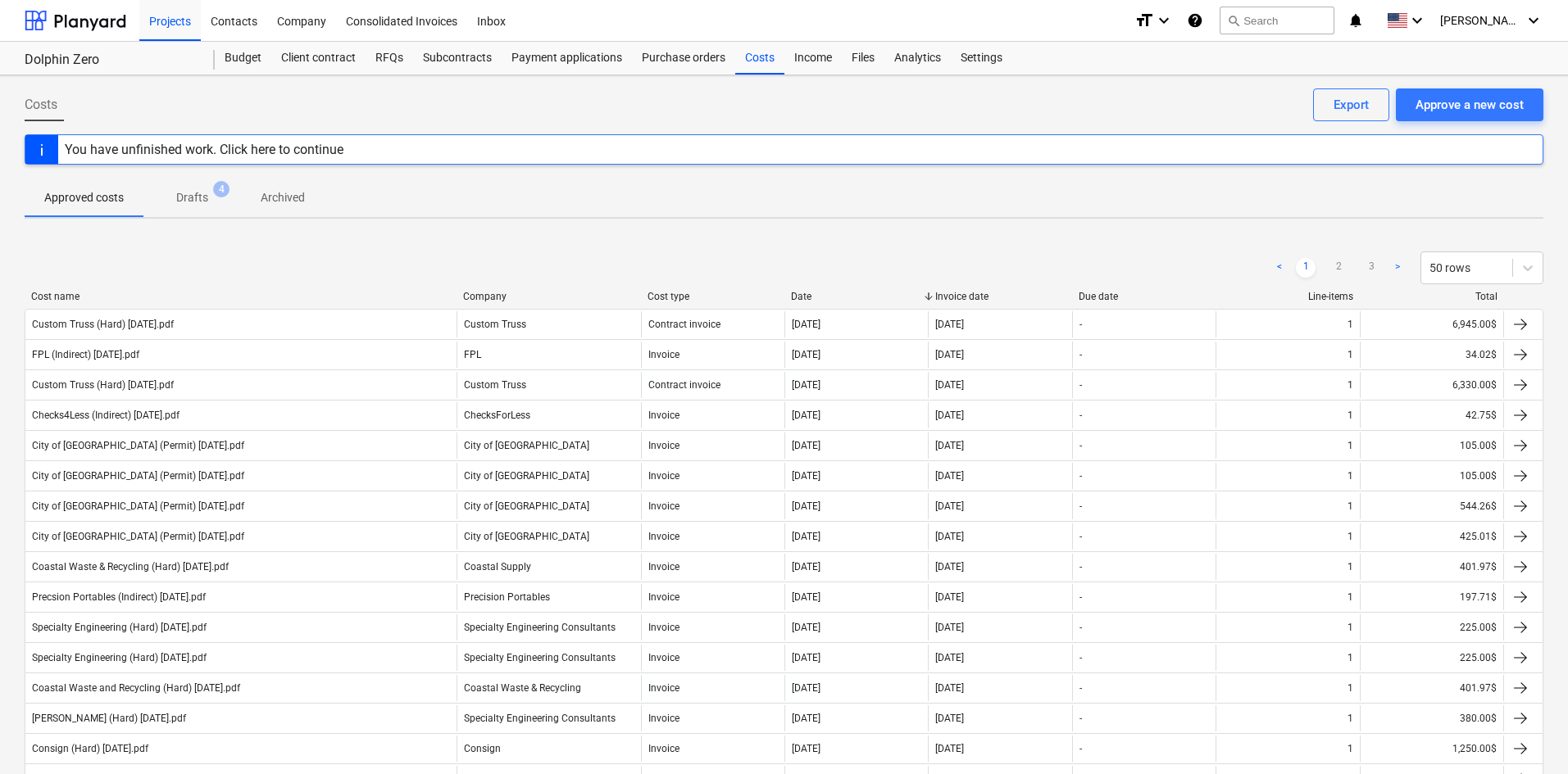
click at [1288, 205] on div "Approved costs Drafts 4 Archived" at bounding box center [784, 197] width 1519 height 39
click at [454, 59] on div "Subcontracts" at bounding box center [457, 59] width 88 height 33
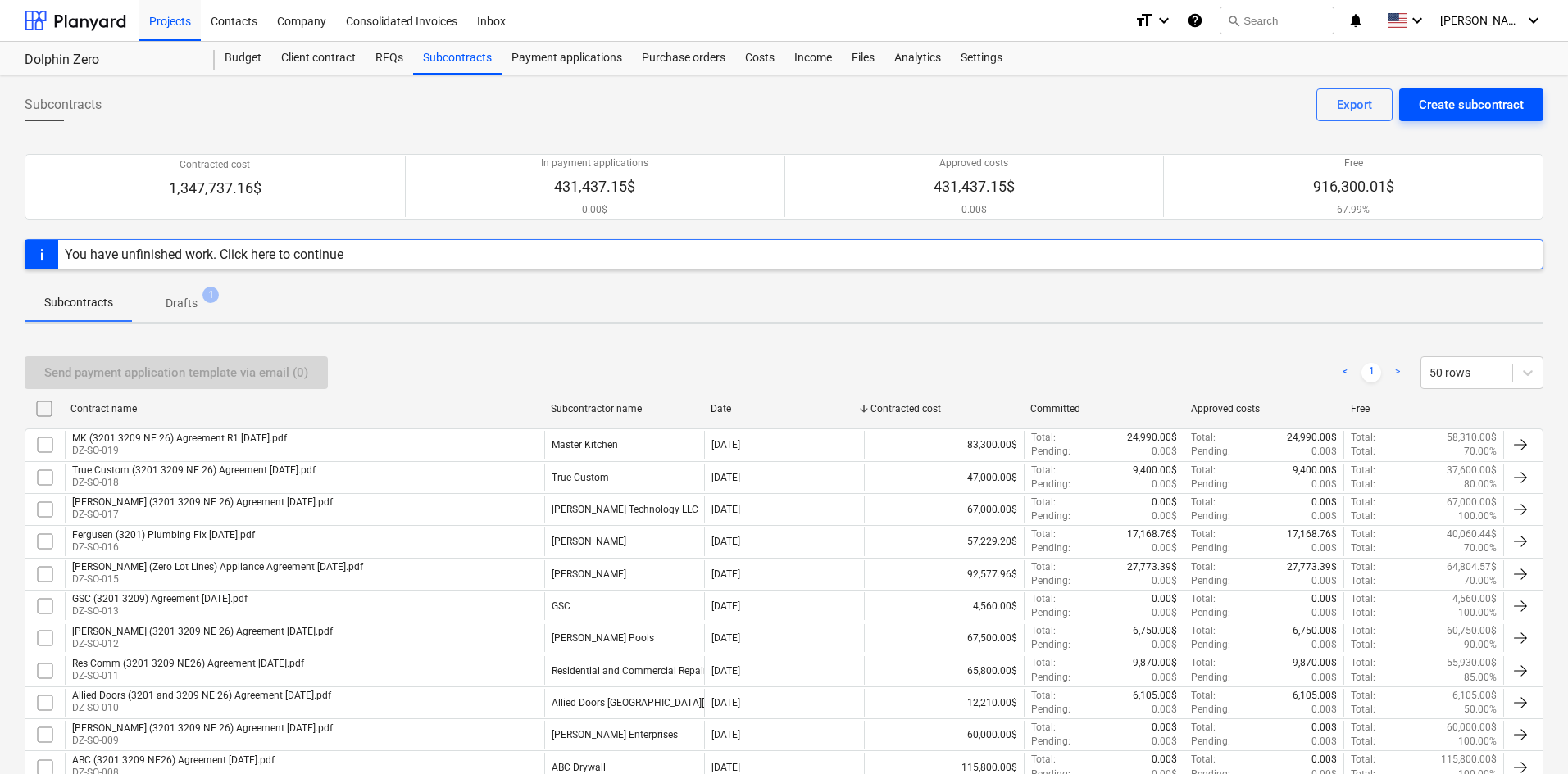
click at [1480, 102] on div "Create subcontract" at bounding box center [1471, 105] width 105 height 21
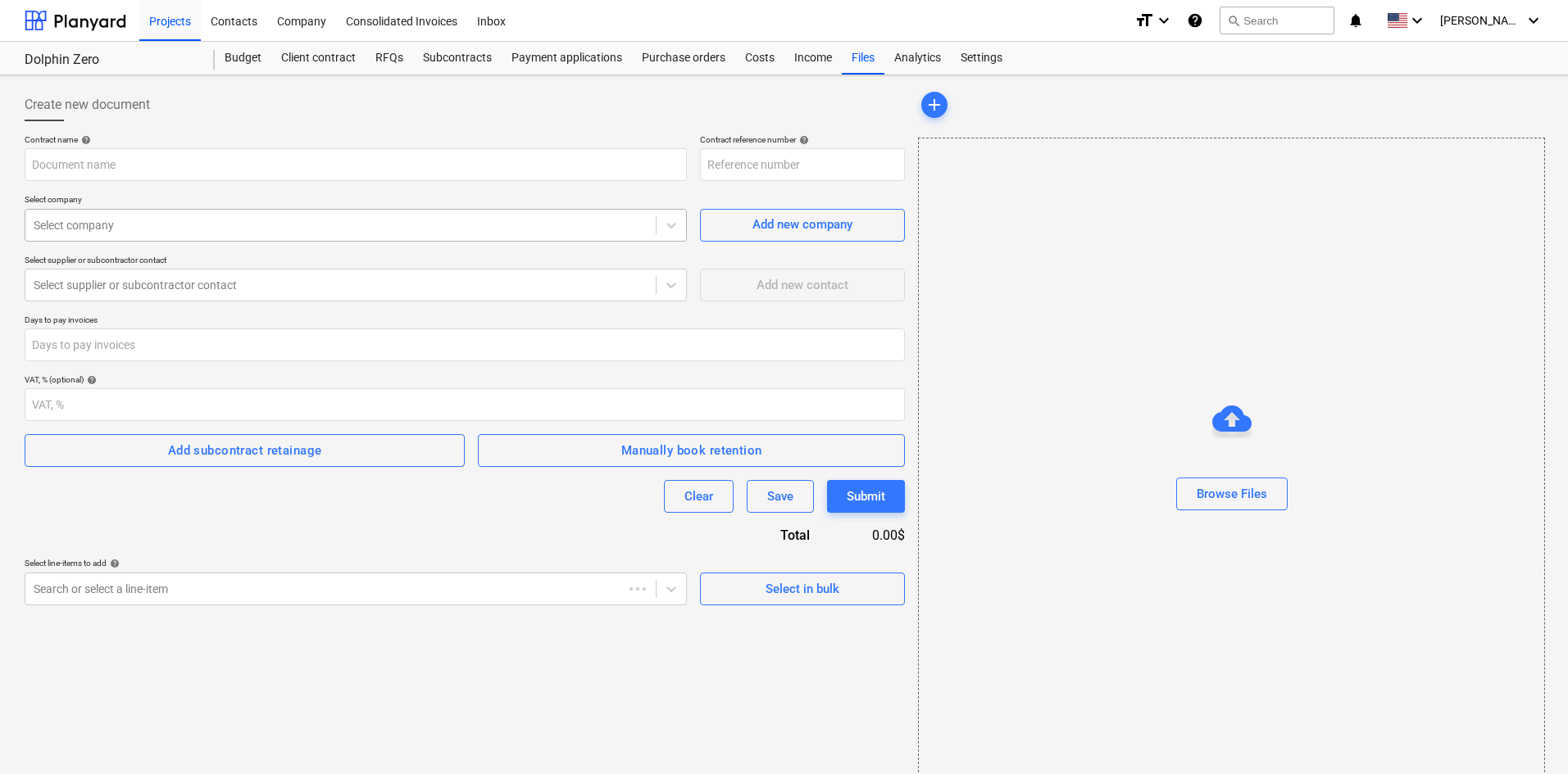
type input "DZ-SO-021"
click at [130, 214] on div "Select company" at bounding box center [340, 225] width 630 height 23
type input "heavy"
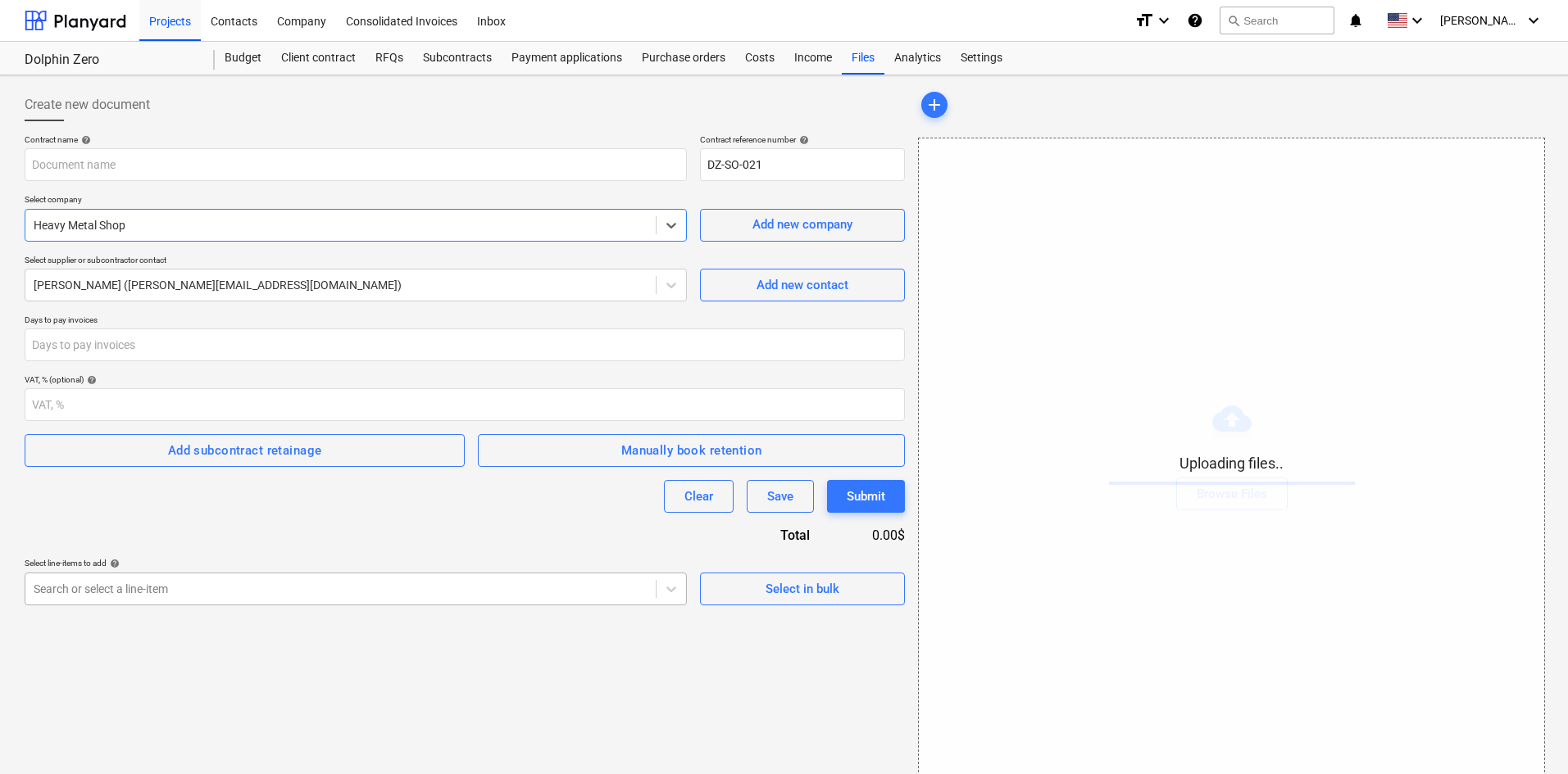
scroll to position [24, 0]
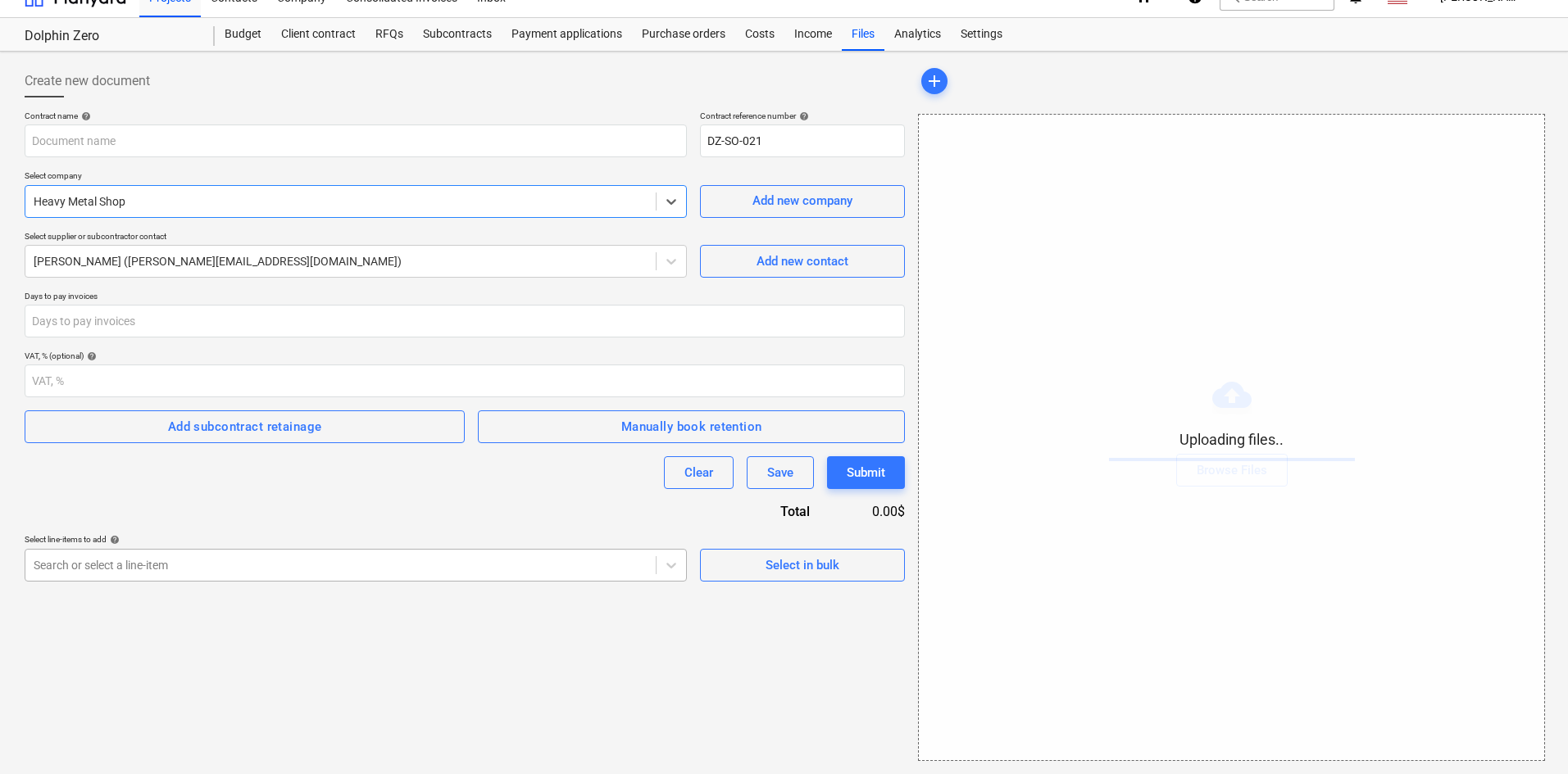
click at [156, 590] on body "Projects Contacts Company Consolidated Invoices Inbox format_size keyboard_arro…" at bounding box center [784, 363] width 1568 height 774
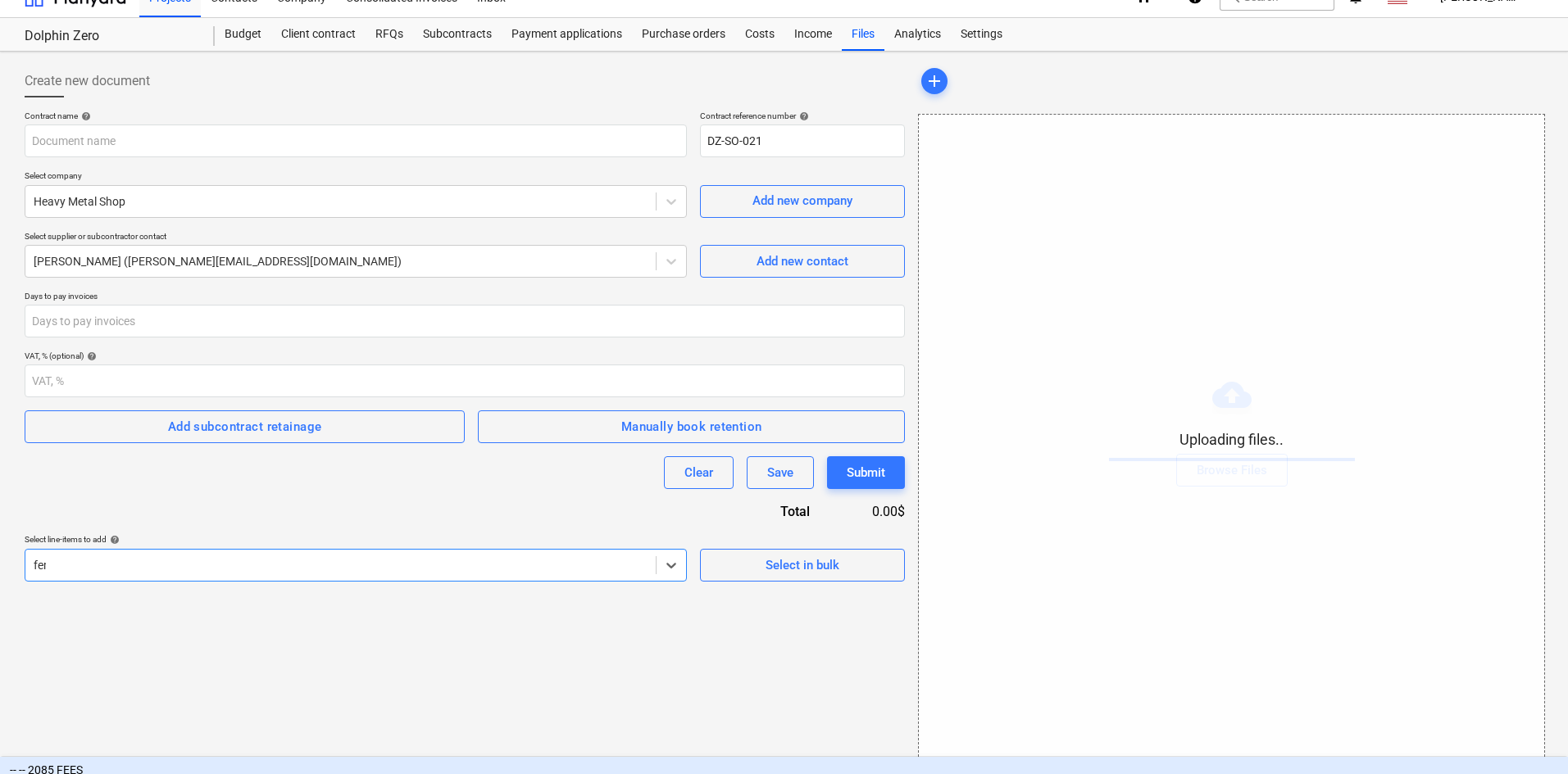
type input "fenc"
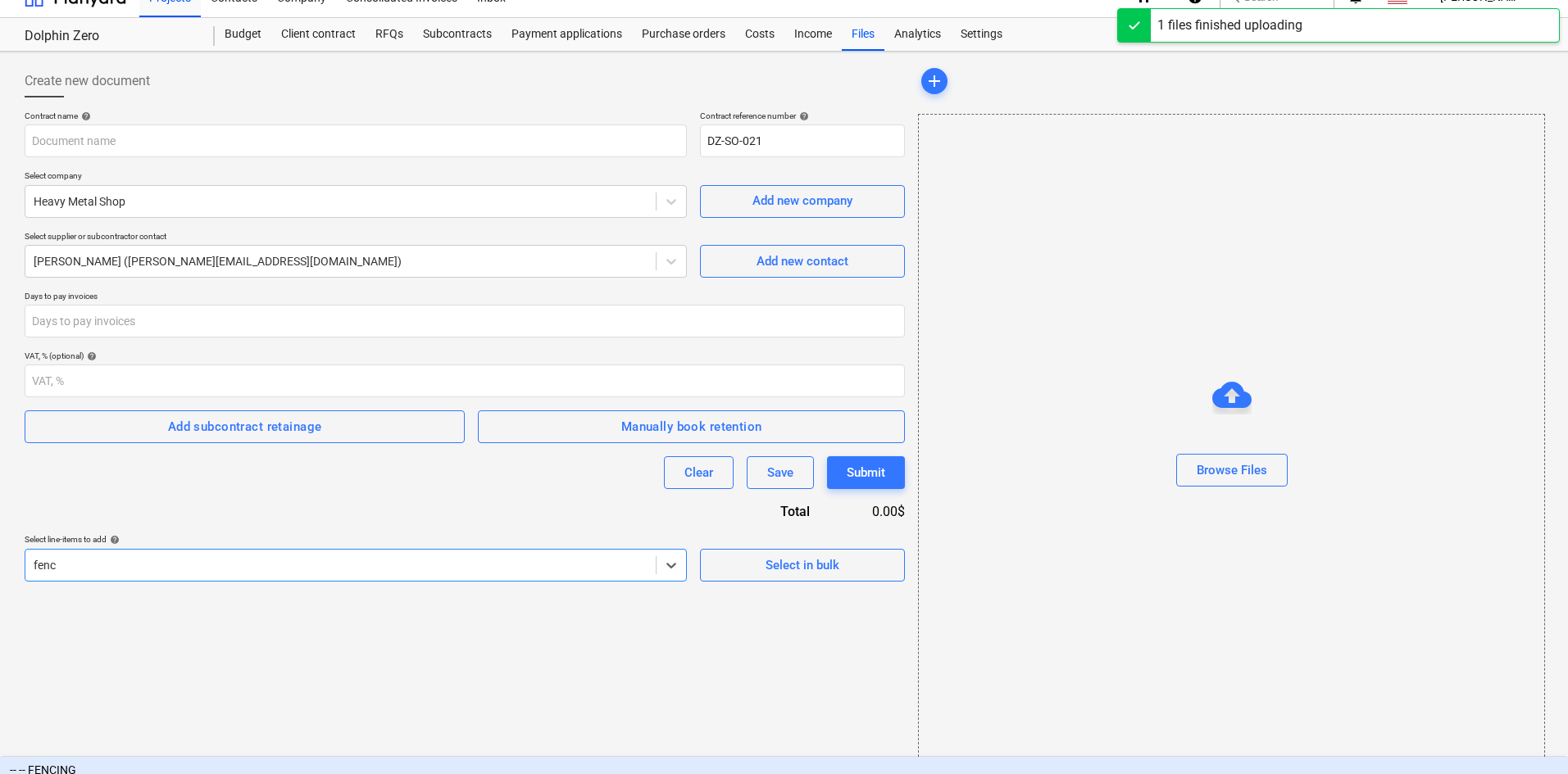
type input "Heavy Metal Shop (3201 3209) Agreement [DATE].pdf"
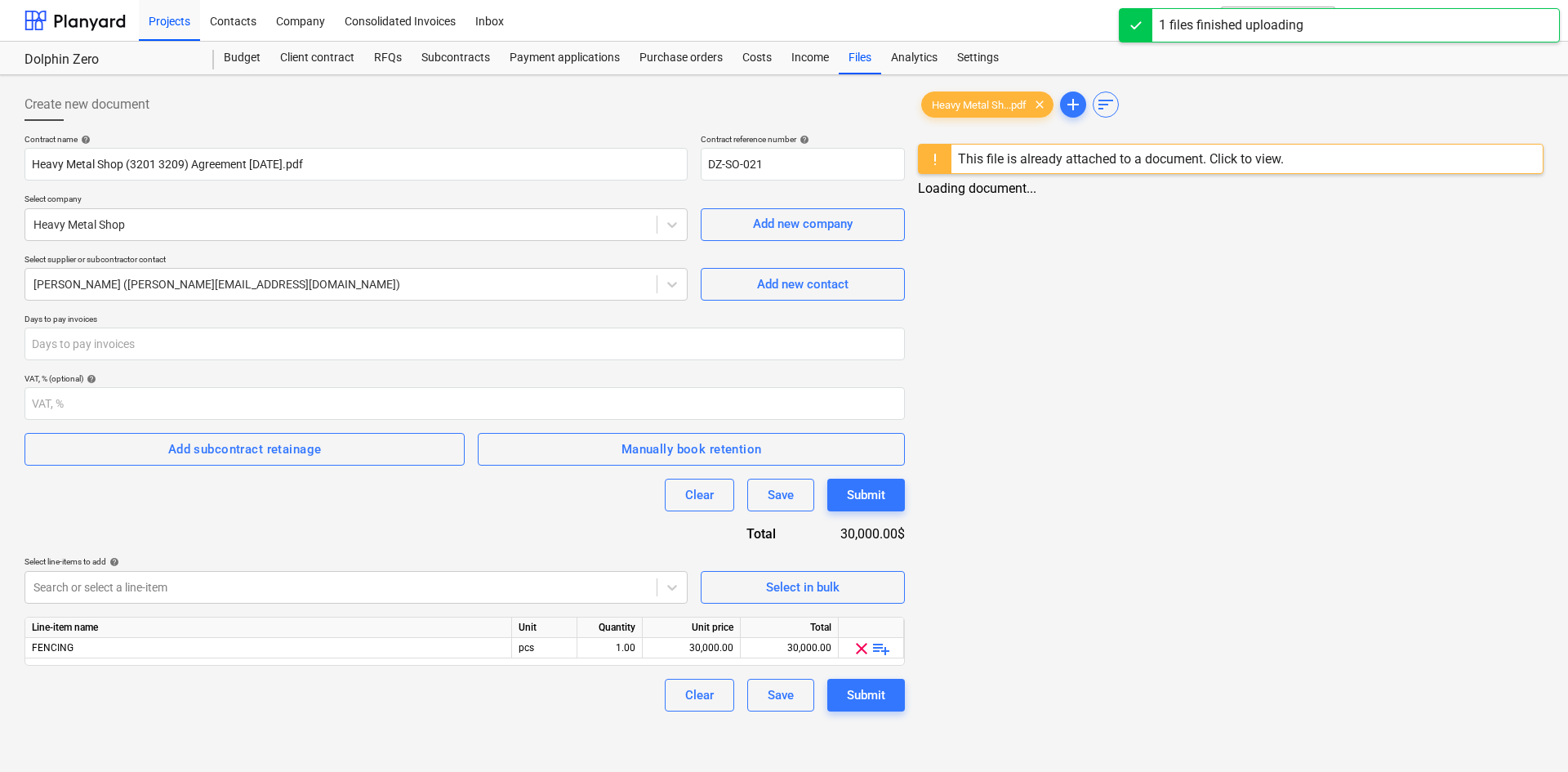
click at [124, 615] on div "Contract name help Heavy Metal Shop (3201 3209) Agreement [DATE].pdf Contract r…" at bounding box center [464, 423] width 881 height 578
click at [386, 491] on div "Clear Save Submit" at bounding box center [463, 496] width 877 height 33
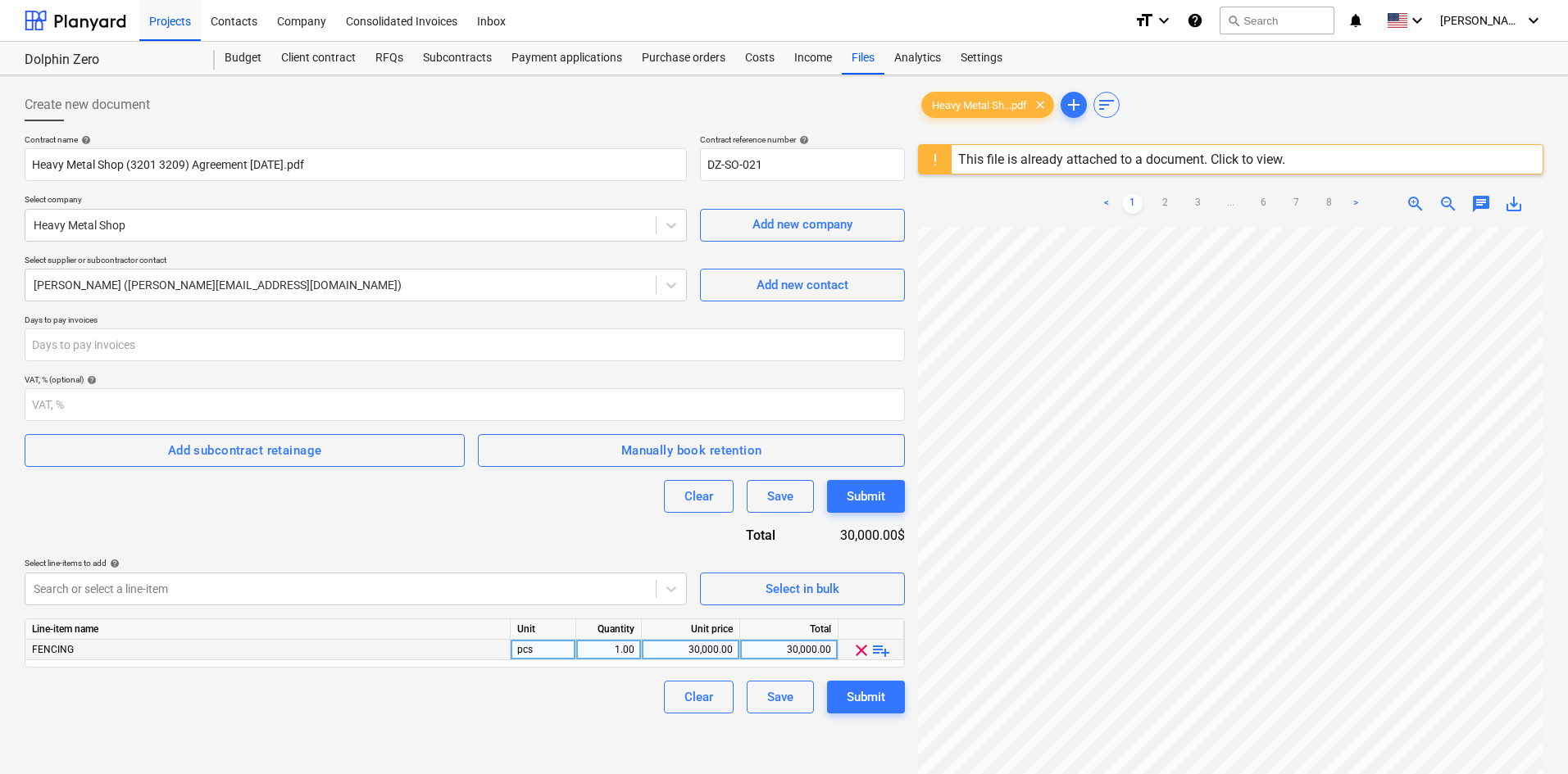
click at [662, 651] on div "30,000.00" at bounding box center [690, 649] width 85 height 20
type input "17550"
click at [1176, 164] on div "This file is already attached to a document. Click to view." at bounding box center [1121, 159] width 327 height 16
drag, startPoint x: 1165, startPoint y: 164, endPoint x: 822, endPoint y: 363, distance: 396.5
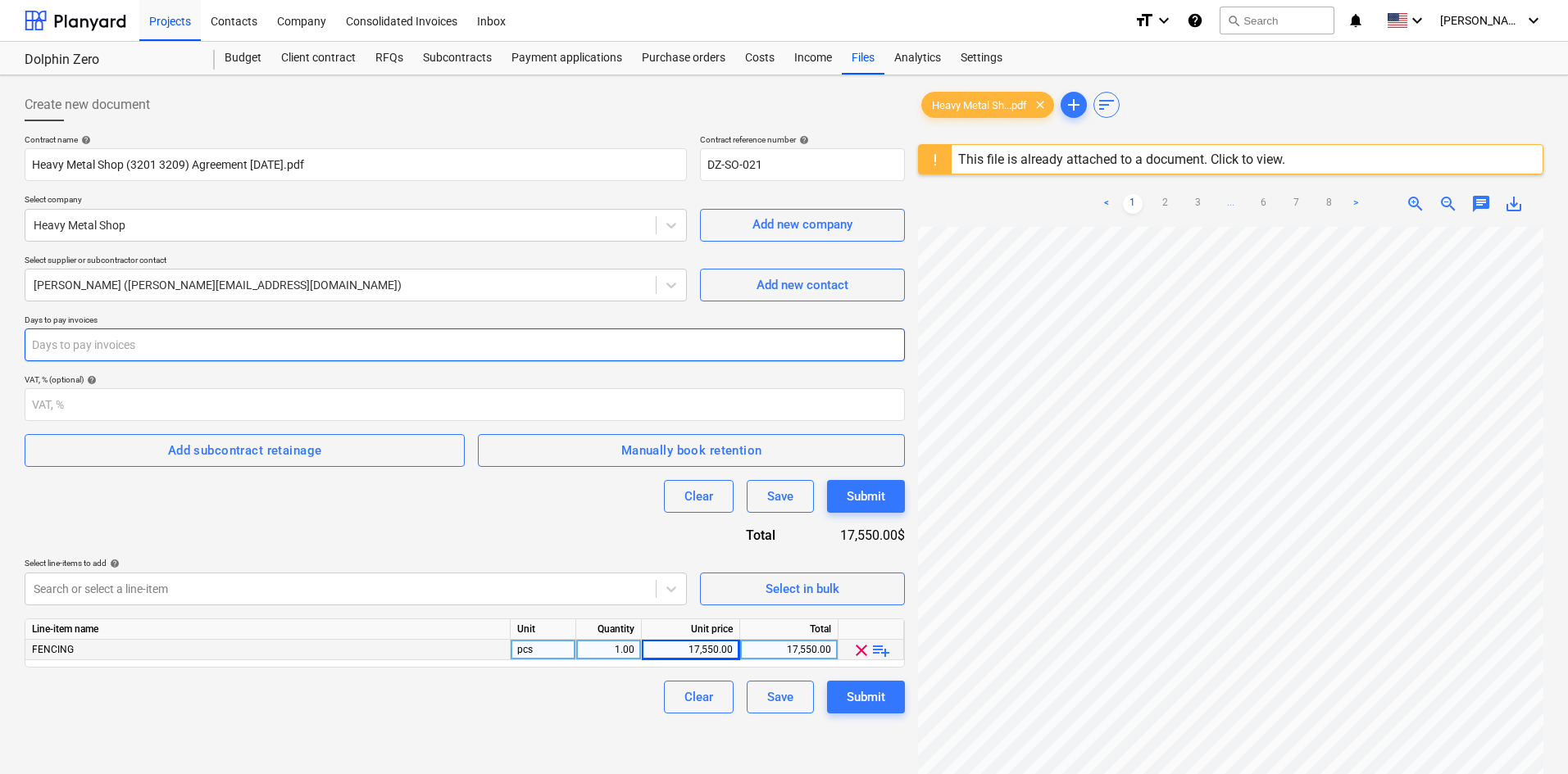
click at [822, 363] on div "Contract name help Heavy Metal Shop (3201 3209) Agreement [DATE].pdf Contract r…" at bounding box center [464, 424] width 880 height 579
click at [686, 706] on div "Clear" at bounding box center [698, 697] width 29 height 21
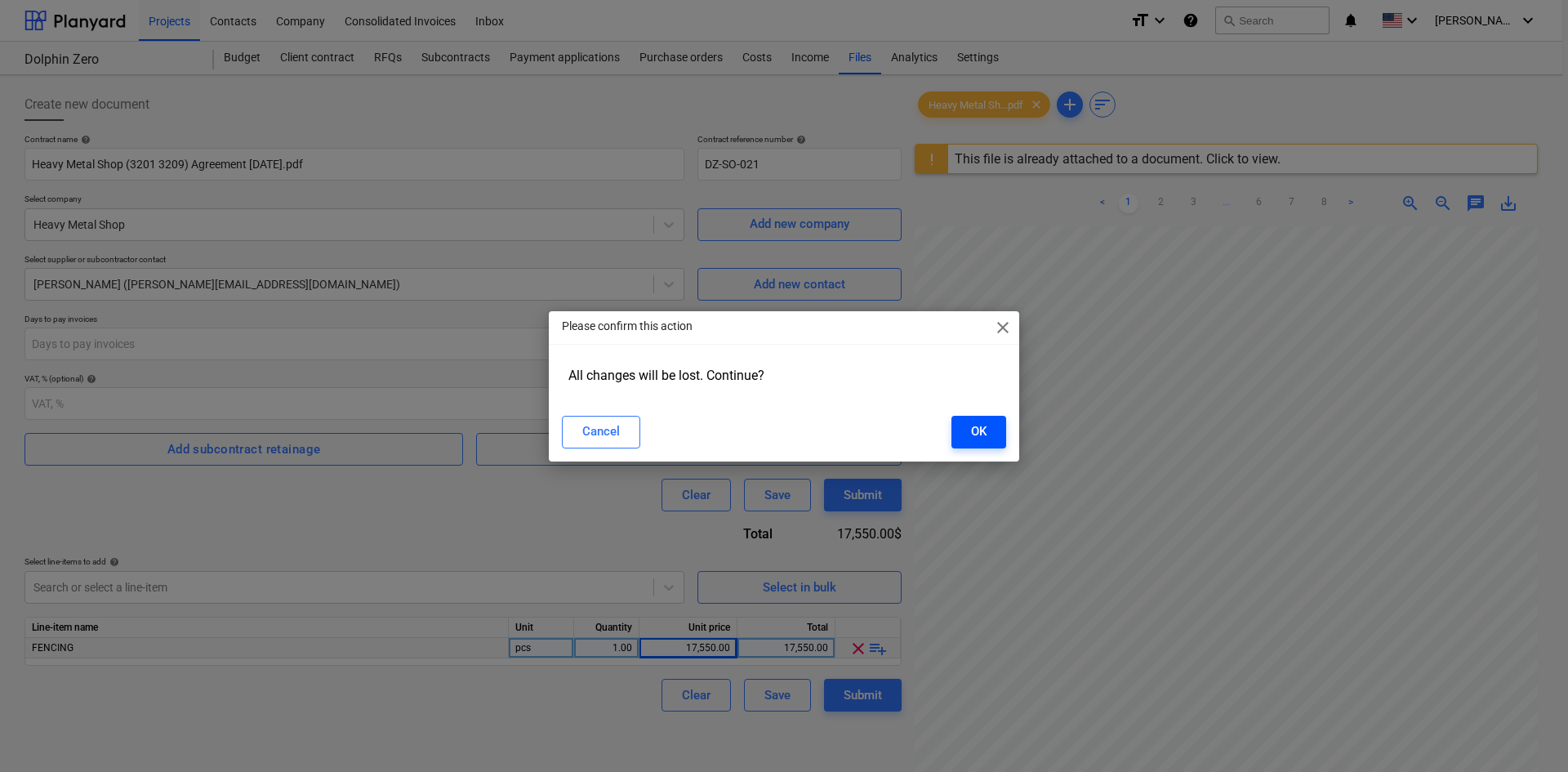
click at [962, 436] on button "OK" at bounding box center [978, 432] width 55 height 33
type input "DZ-SO-021"
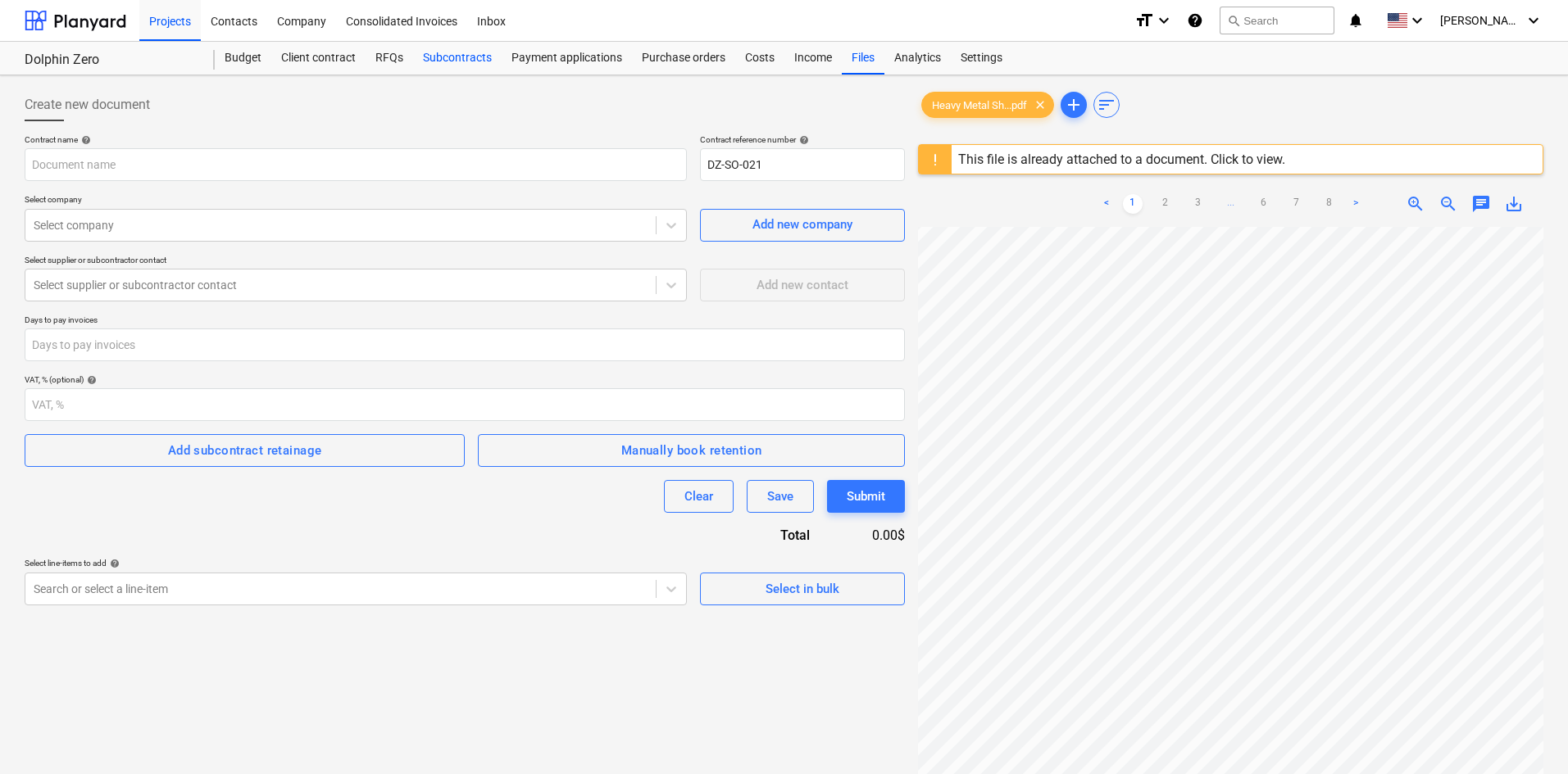
click at [477, 66] on div "Subcontracts" at bounding box center [457, 59] width 88 height 33
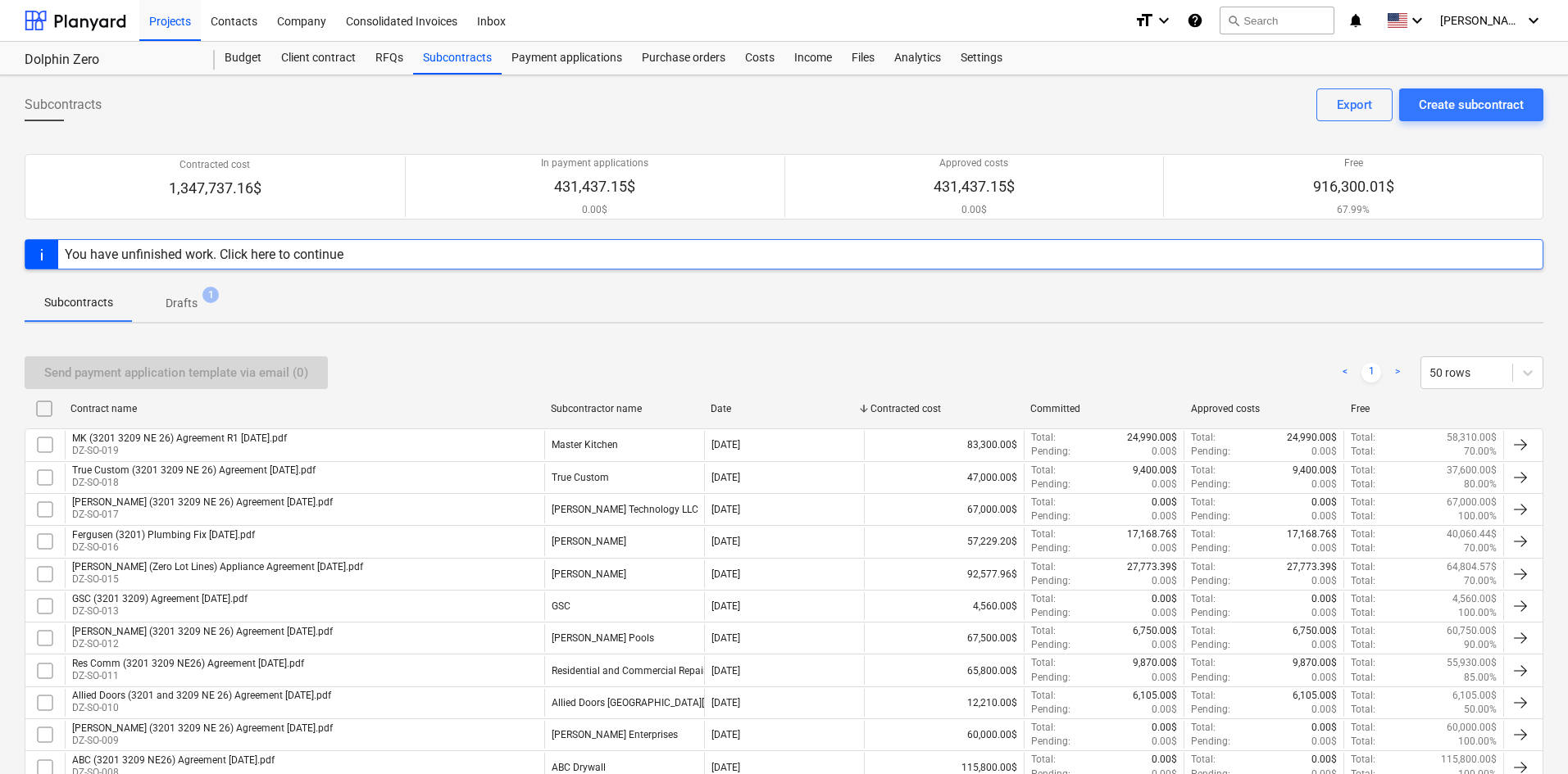
click at [461, 274] on div at bounding box center [784, 276] width 1519 height 13
click at [461, 267] on div "You have unfinished work. Click here to continue" at bounding box center [784, 254] width 1519 height 31
click at [443, 366] on div "Send payment application template via email (0) < 1 > 50 rows" at bounding box center [784, 373] width 1519 height 33
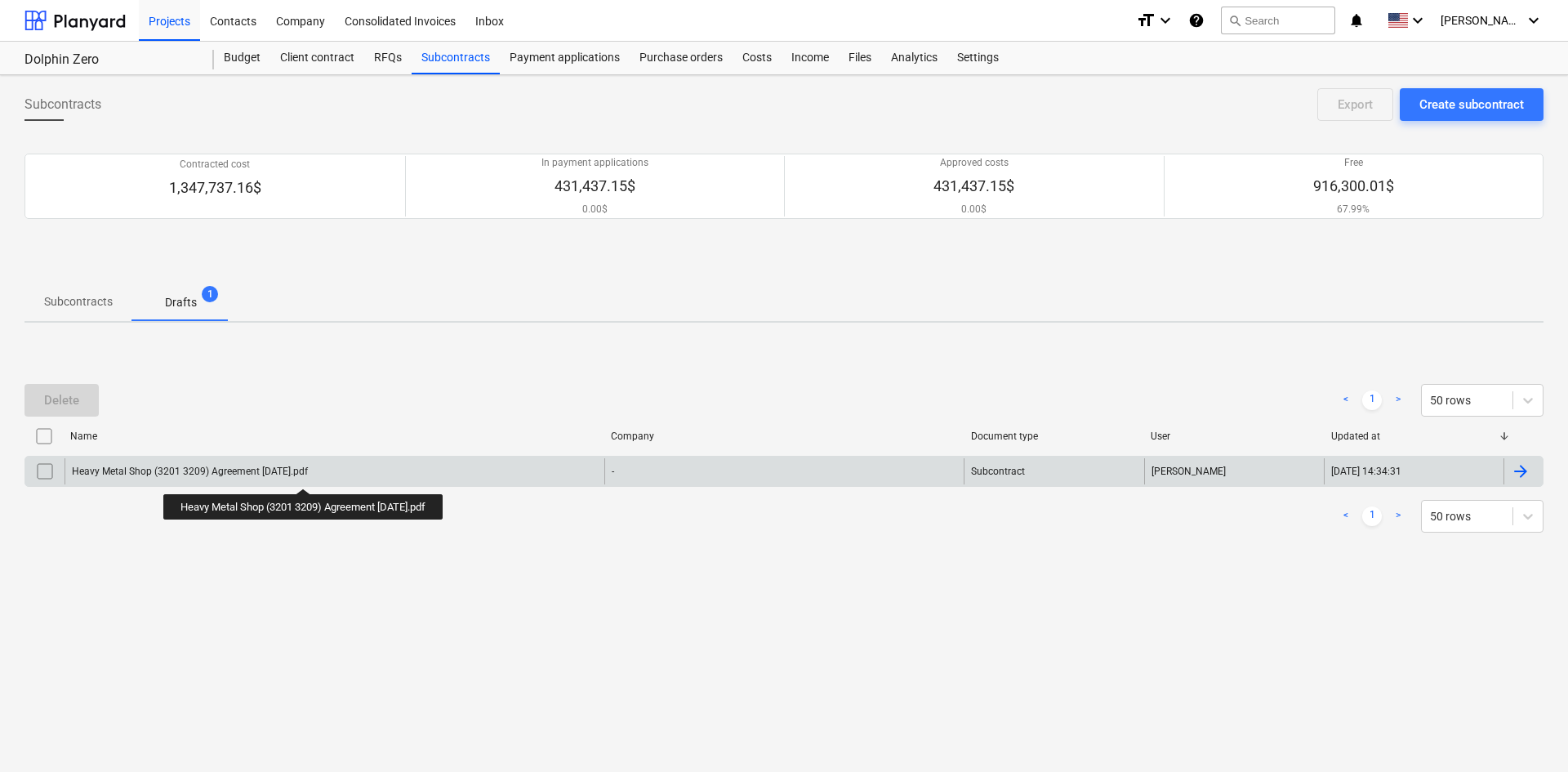
click at [308, 474] on div "Heavy Metal Shop (3201 3209) Agreement [DATE].pdf" at bounding box center [190, 471] width 236 height 11
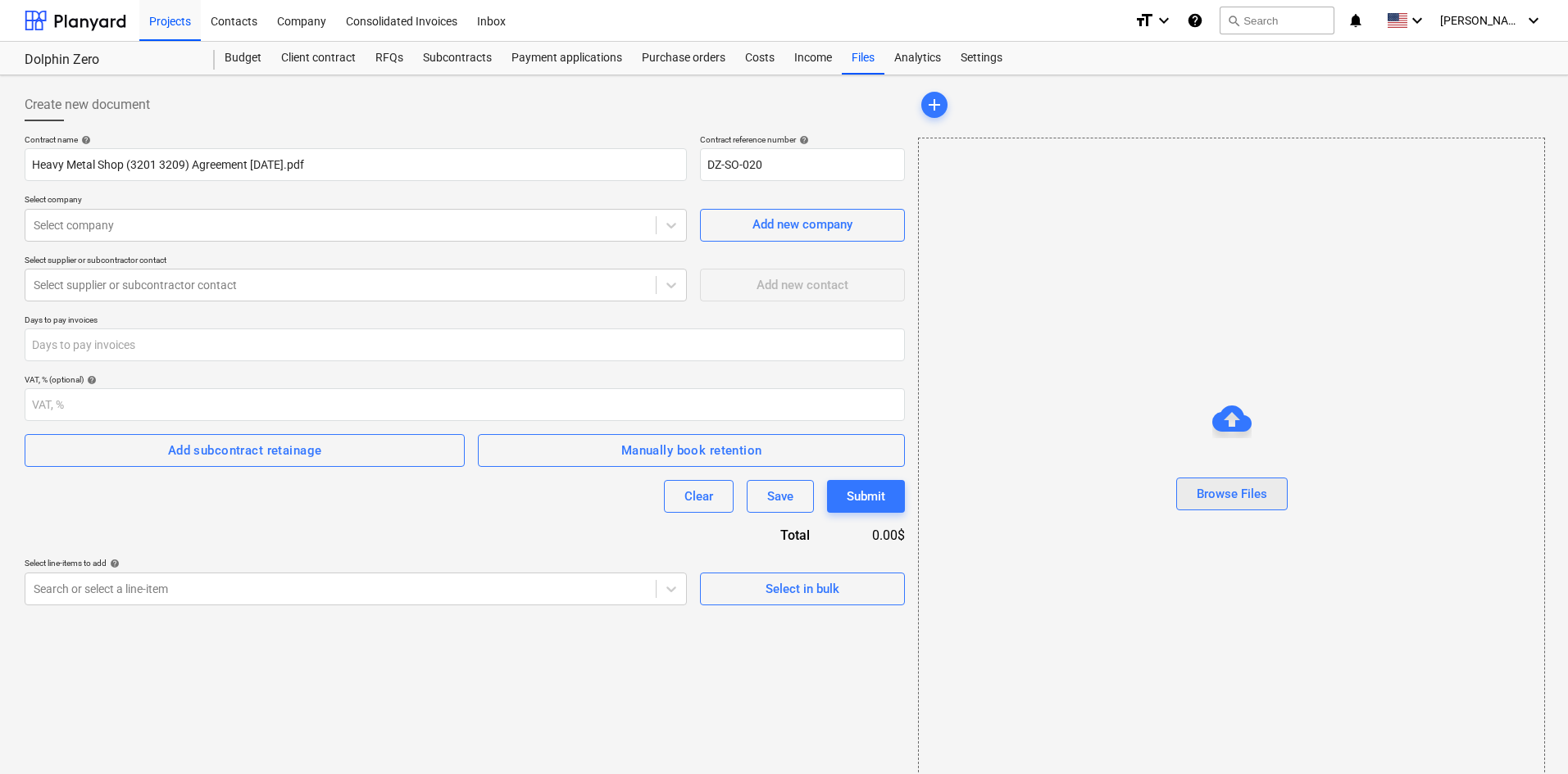
click at [1249, 492] on div "Browse Files" at bounding box center [1232, 494] width 71 height 21
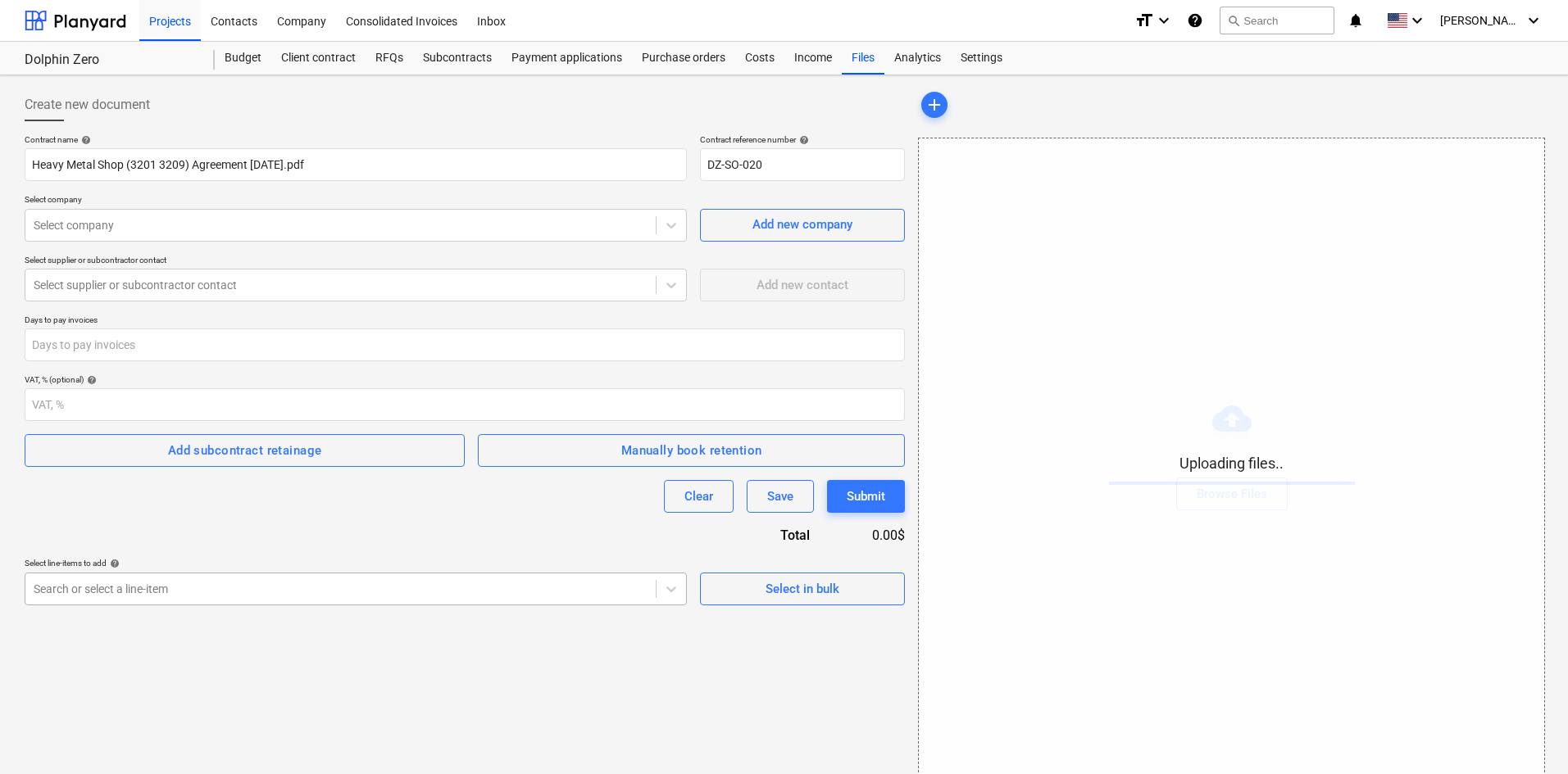
click at [217, 591] on body "Projects Contacts Company Consolidated Invoices Inbox format_size keyboard_arro…" at bounding box center [784, 387] width 1568 height 774
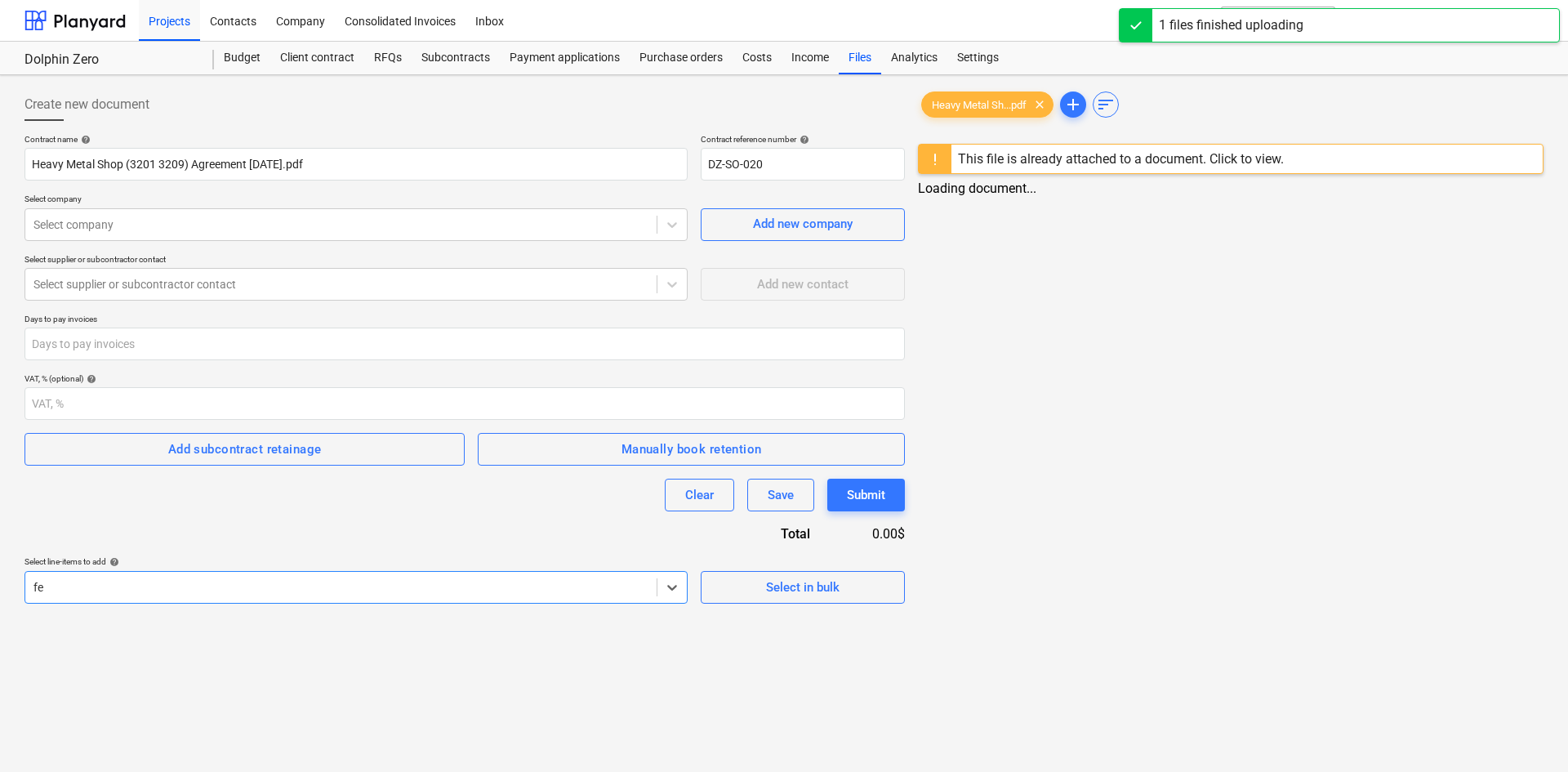
type input "fen"
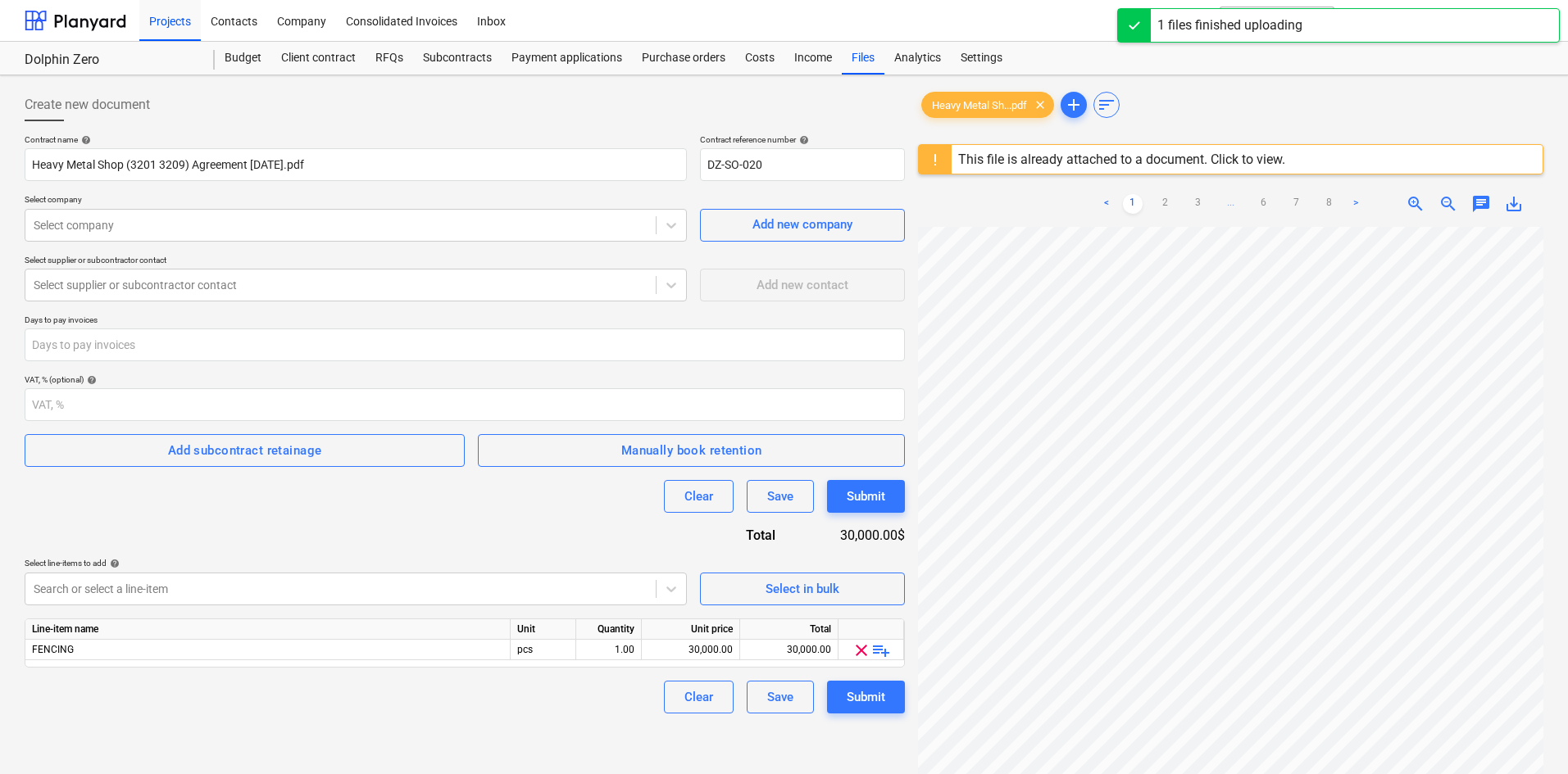
click at [269, 513] on div "Clear Save Submit" at bounding box center [464, 497] width 880 height 33
click at [665, 649] on div "30,000.00" at bounding box center [690, 649] width 85 height 20
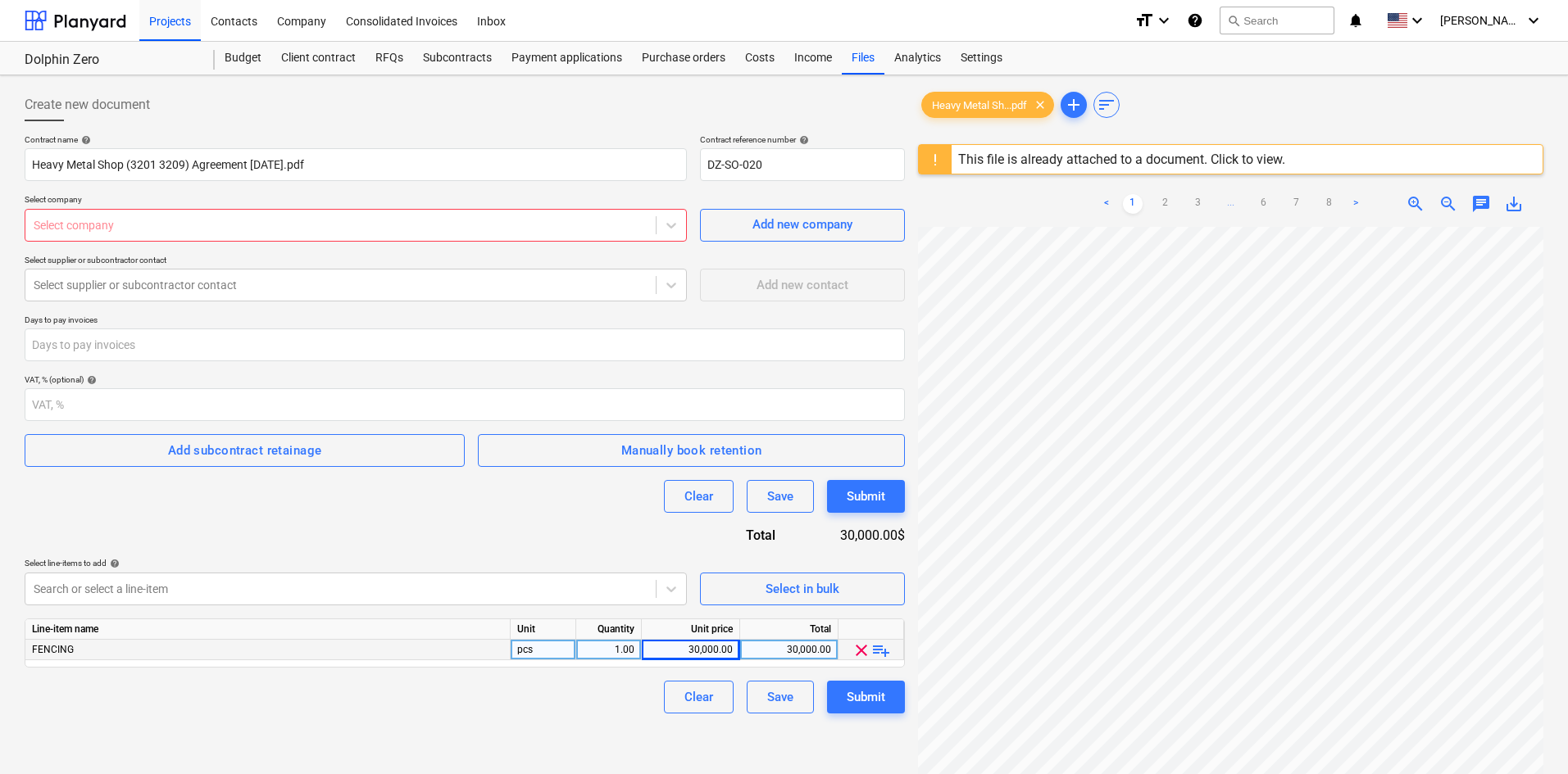
click at [646, 229] on div at bounding box center [340, 225] width 614 height 17
click at [633, 233] on div at bounding box center [340, 225] width 614 height 17
type input "heav"
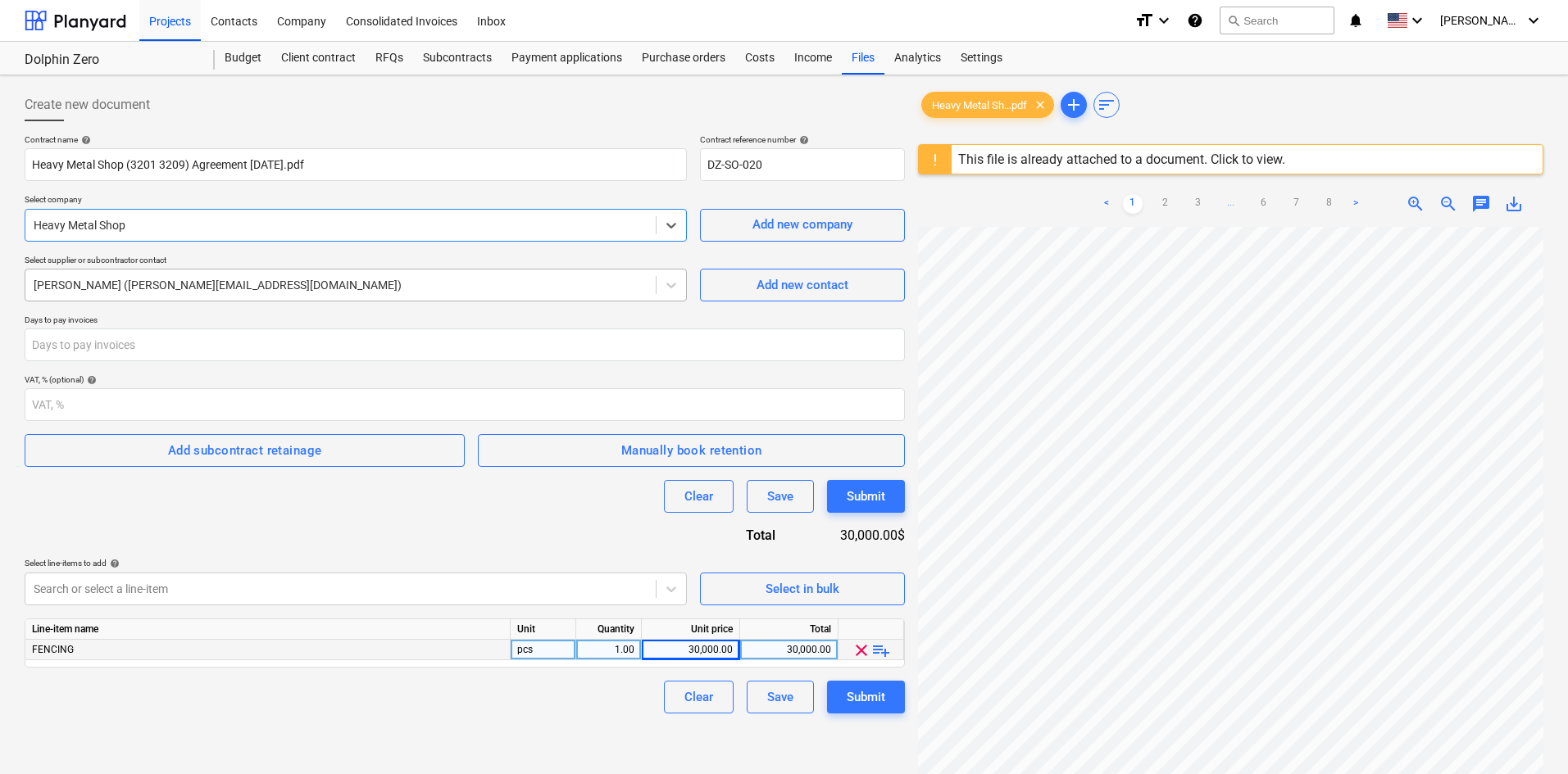
click at [126, 280] on div at bounding box center [340, 285] width 614 height 17
click at [684, 646] on div "30,000.00" at bounding box center [690, 649] width 85 height 20
type input "17550"
click at [464, 704] on div "Clear Save Submit" at bounding box center [464, 697] width 880 height 33
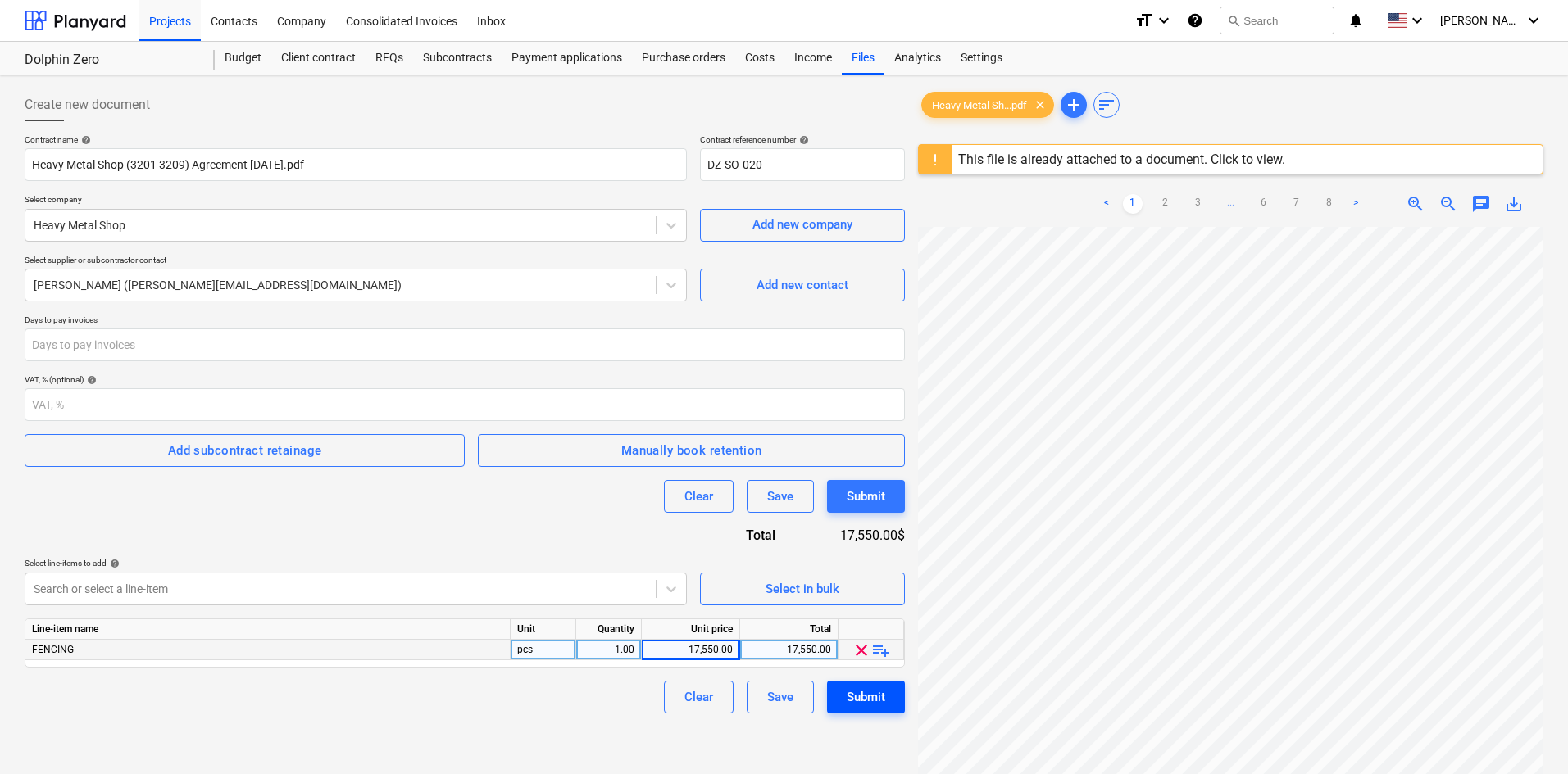
click at [849, 696] on div "Submit" at bounding box center [866, 697] width 38 height 21
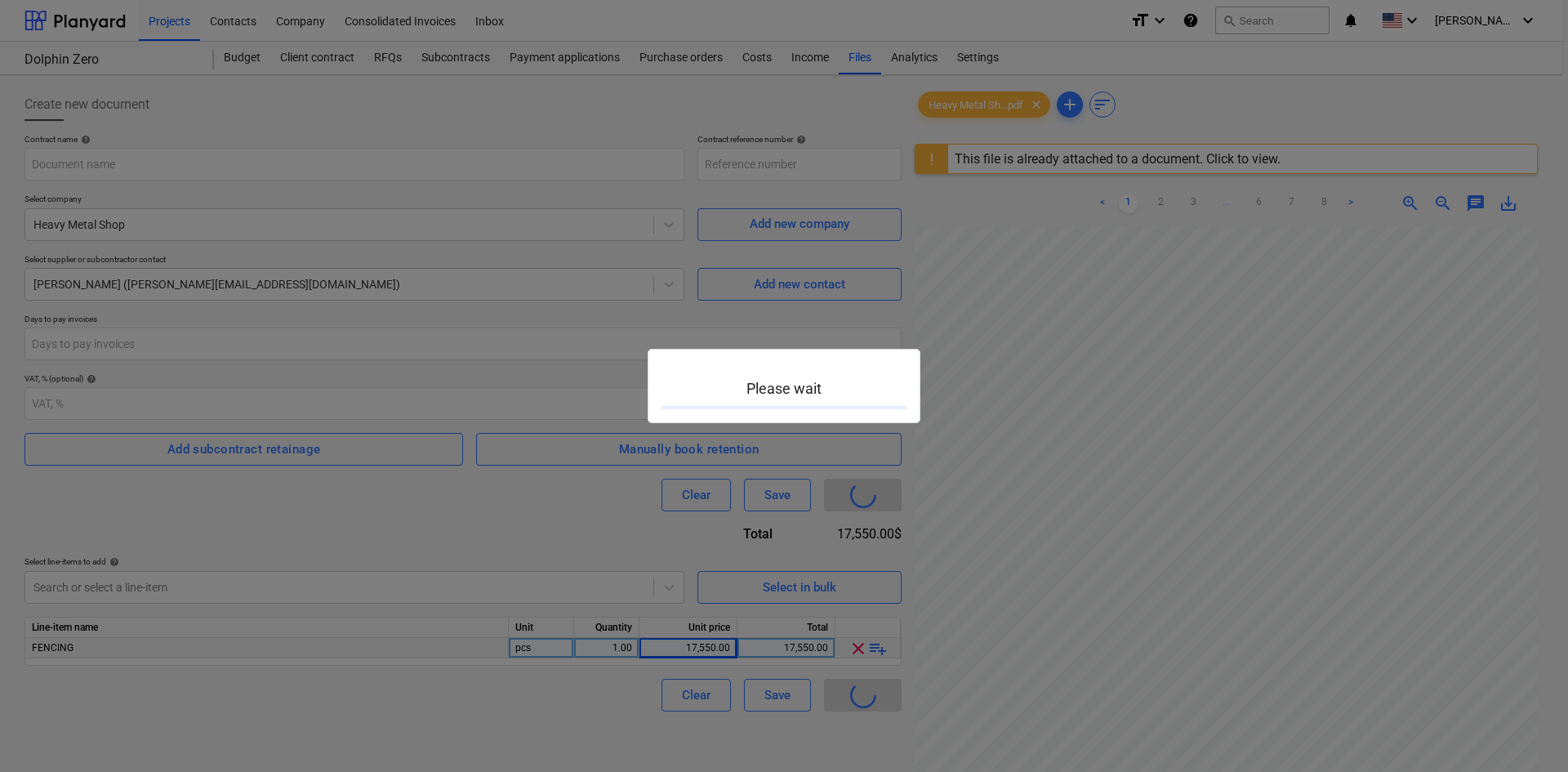
type input "DZ-SO-021"
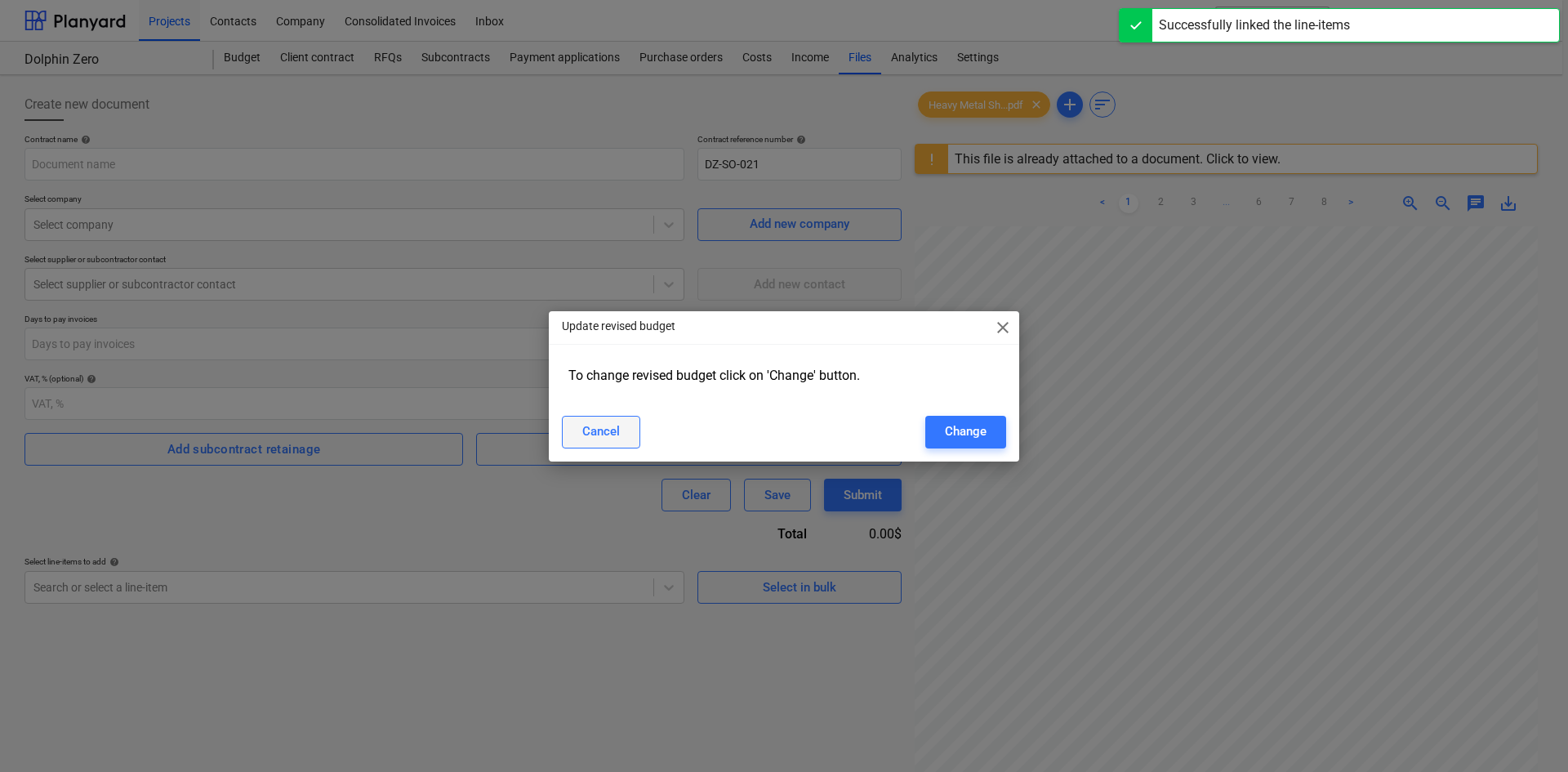
click at [612, 433] on div "Cancel" at bounding box center [601, 431] width 37 height 21
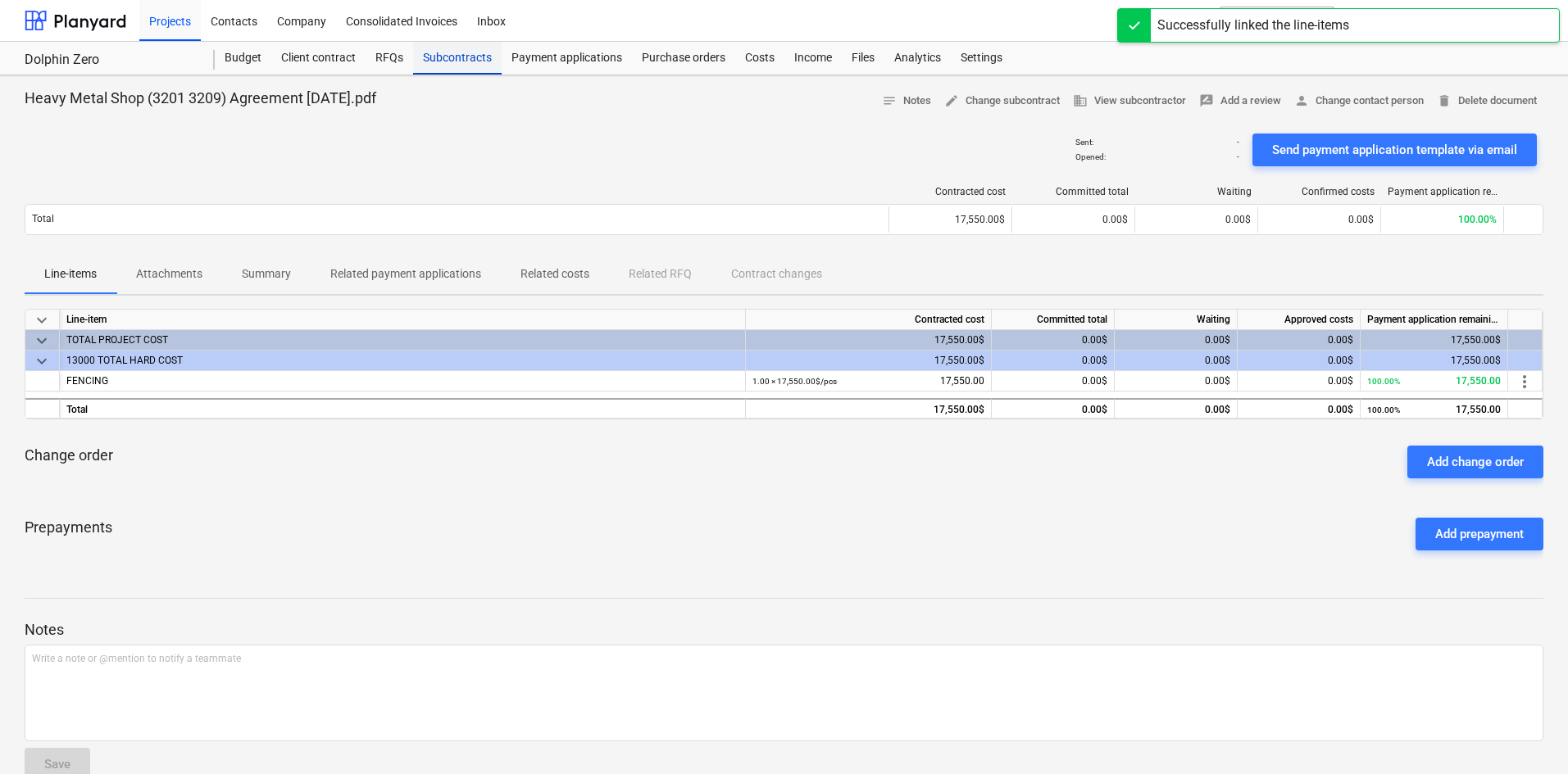
click at [450, 61] on div "Subcontracts" at bounding box center [457, 59] width 88 height 33
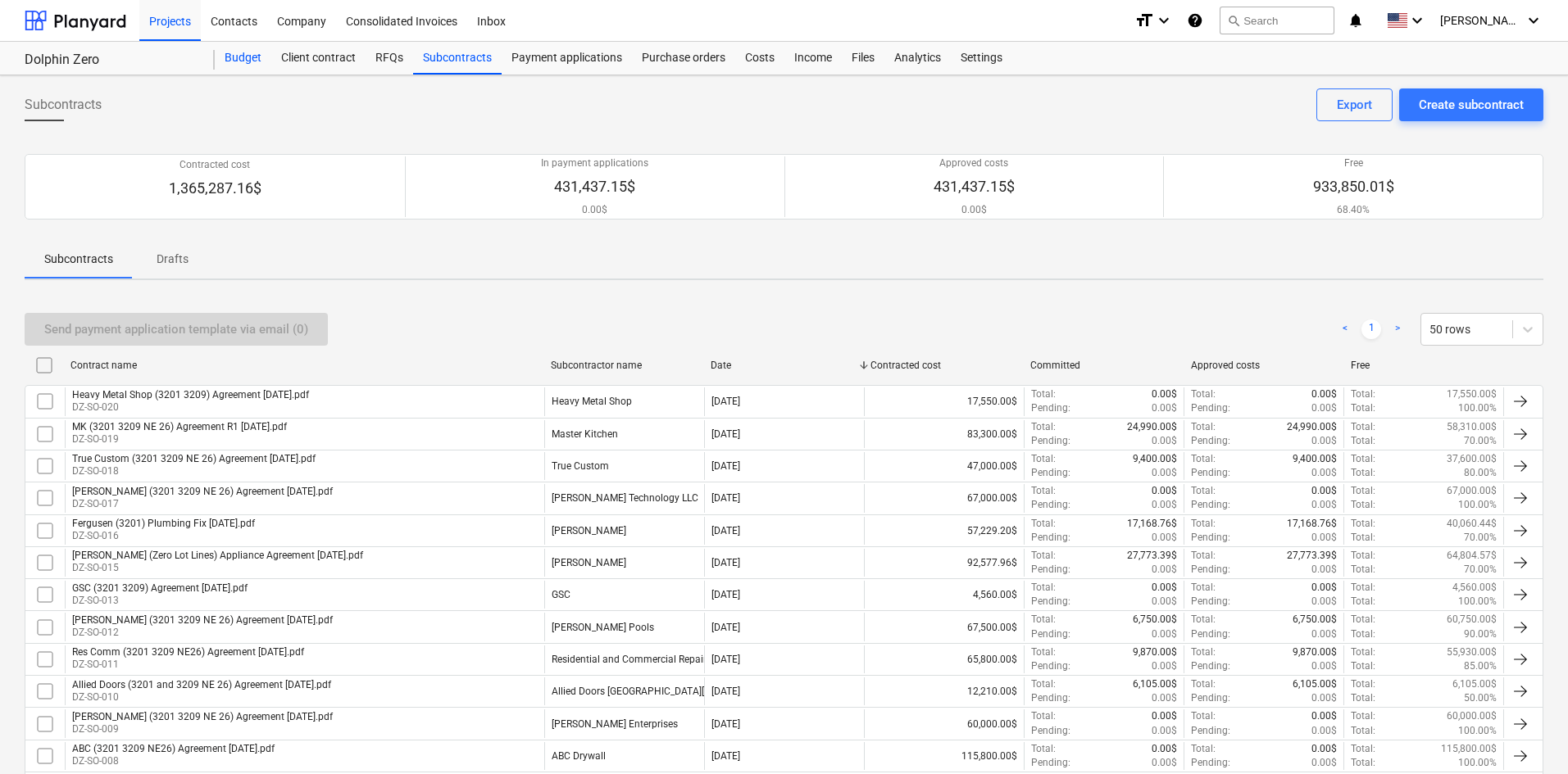
click at [249, 59] on div "Budget" at bounding box center [243, 59] width 57 height 33
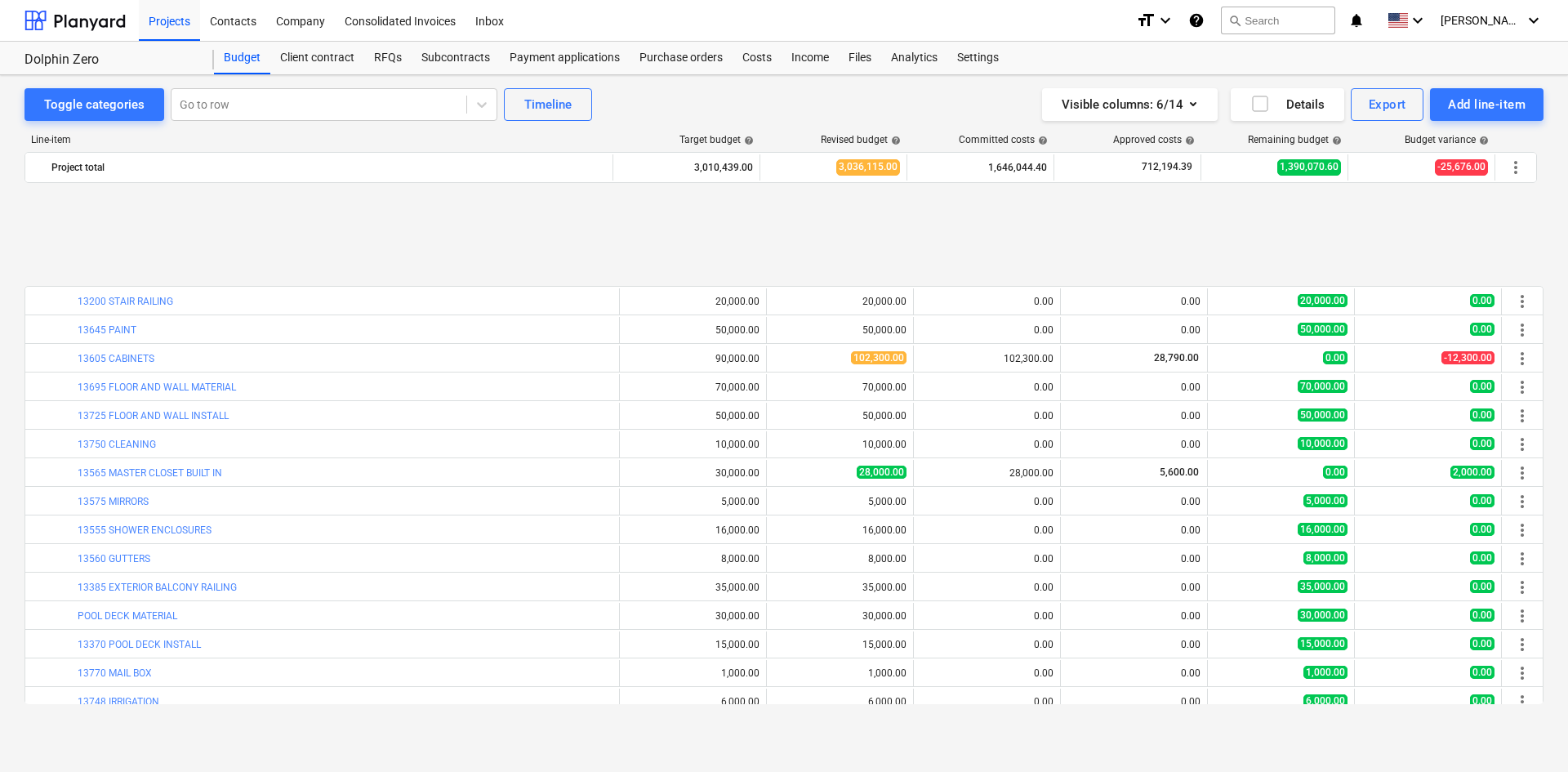
scroll to position [1611, 0]
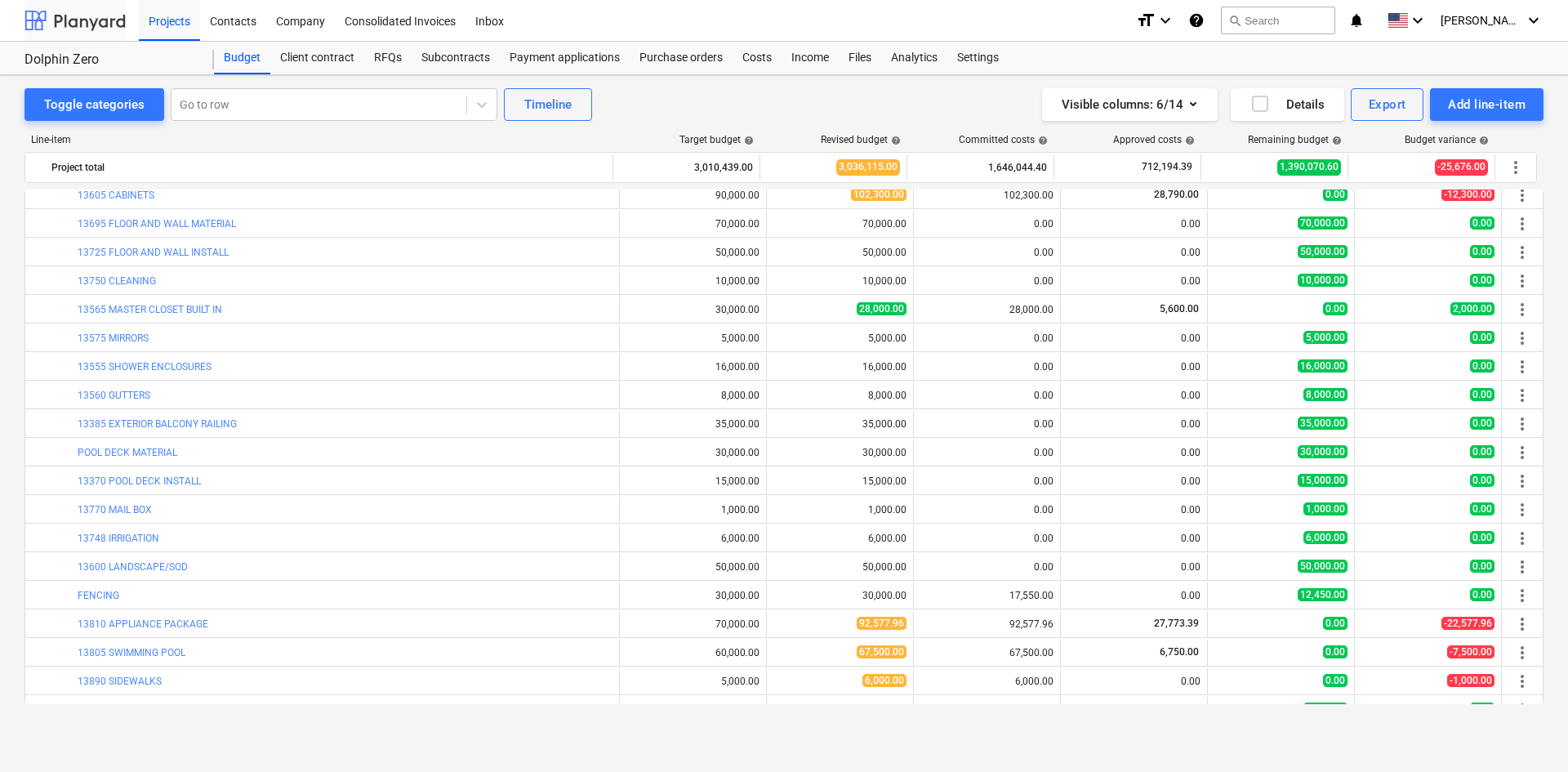
click at [71, 29] on div at bounding box center [75, 20] width 101 height 41
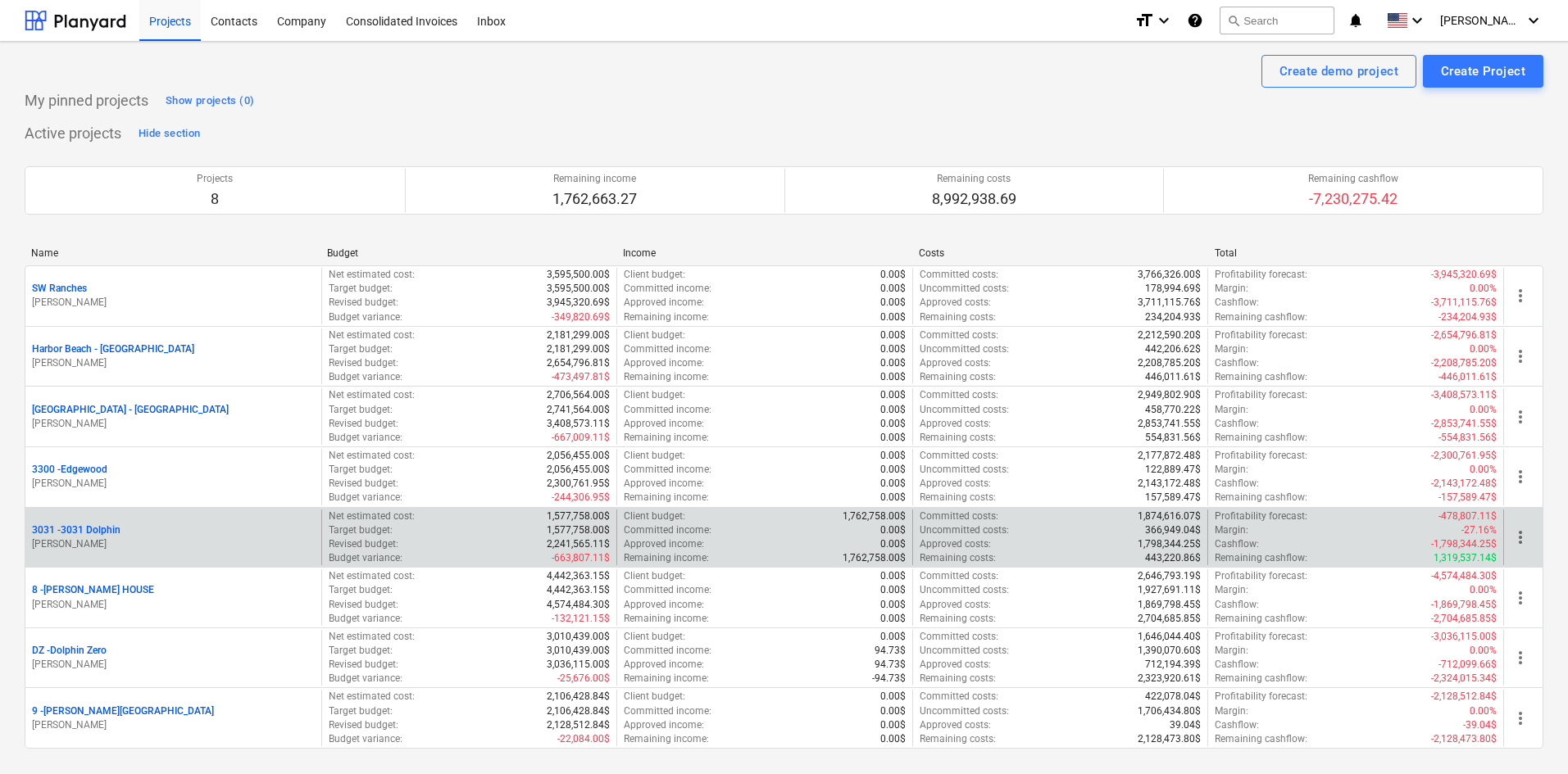
click at [105, 536] on p "3031 - 3031 Dolphin" at bounding box center [76, 530] width 88 height 14
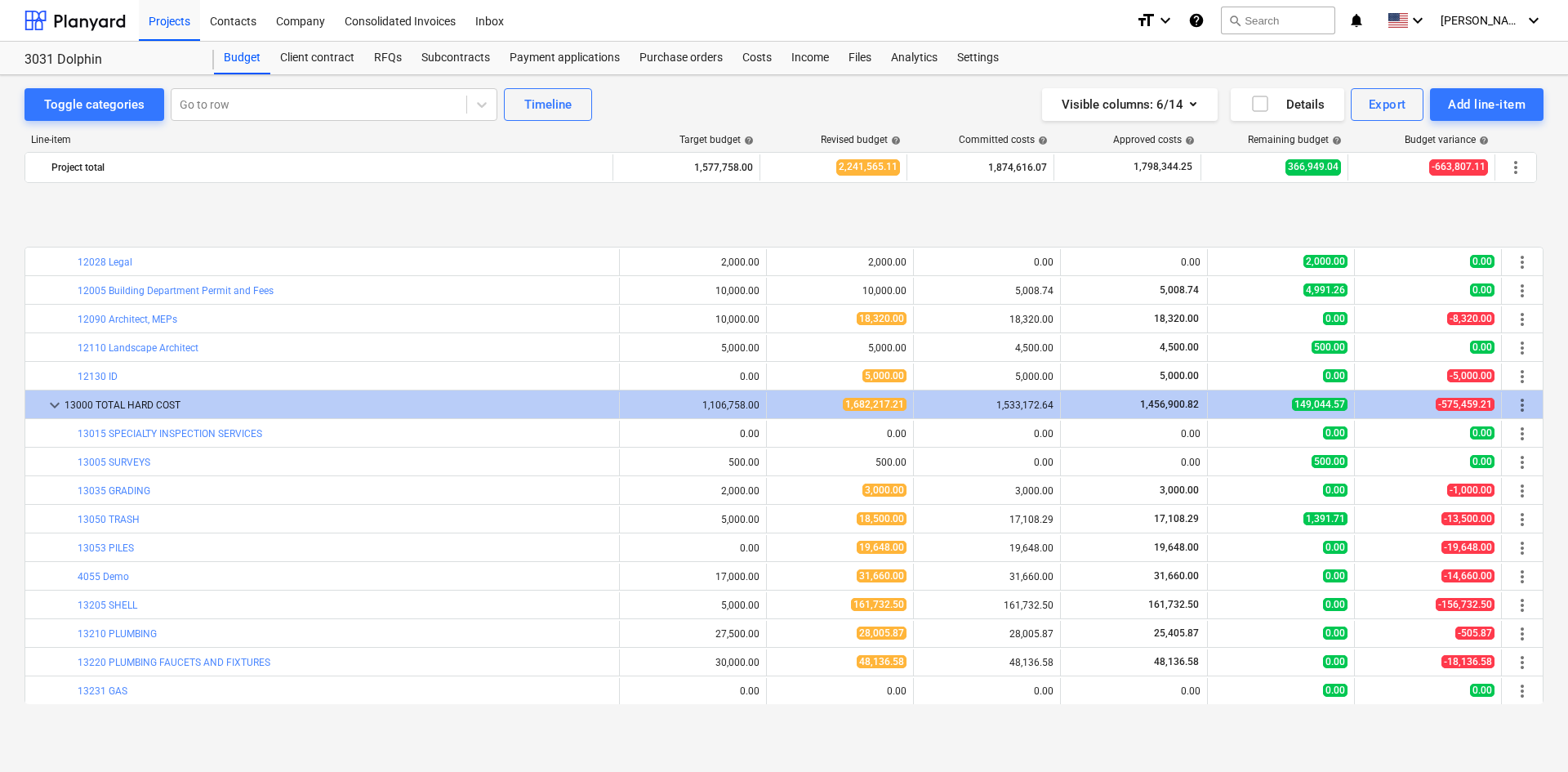
scroll to position [653, 0]
click at [464, 67] on div "Subcontracts" at bounding box center [456, 58] width 88 height 33
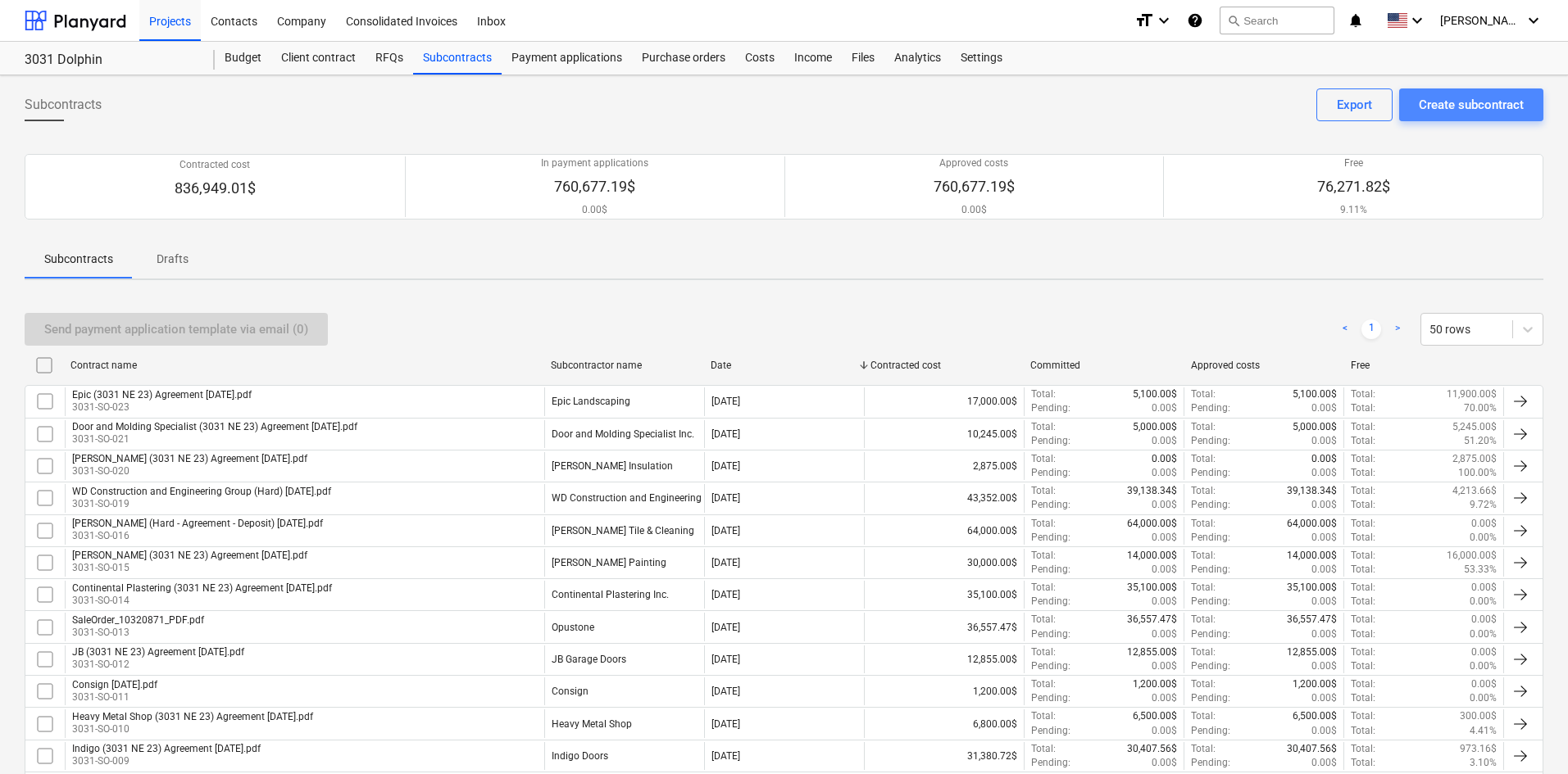
click at [1457, 105] on div "Create subcontract" at bounding box center [1471, 105] width 105 height 21
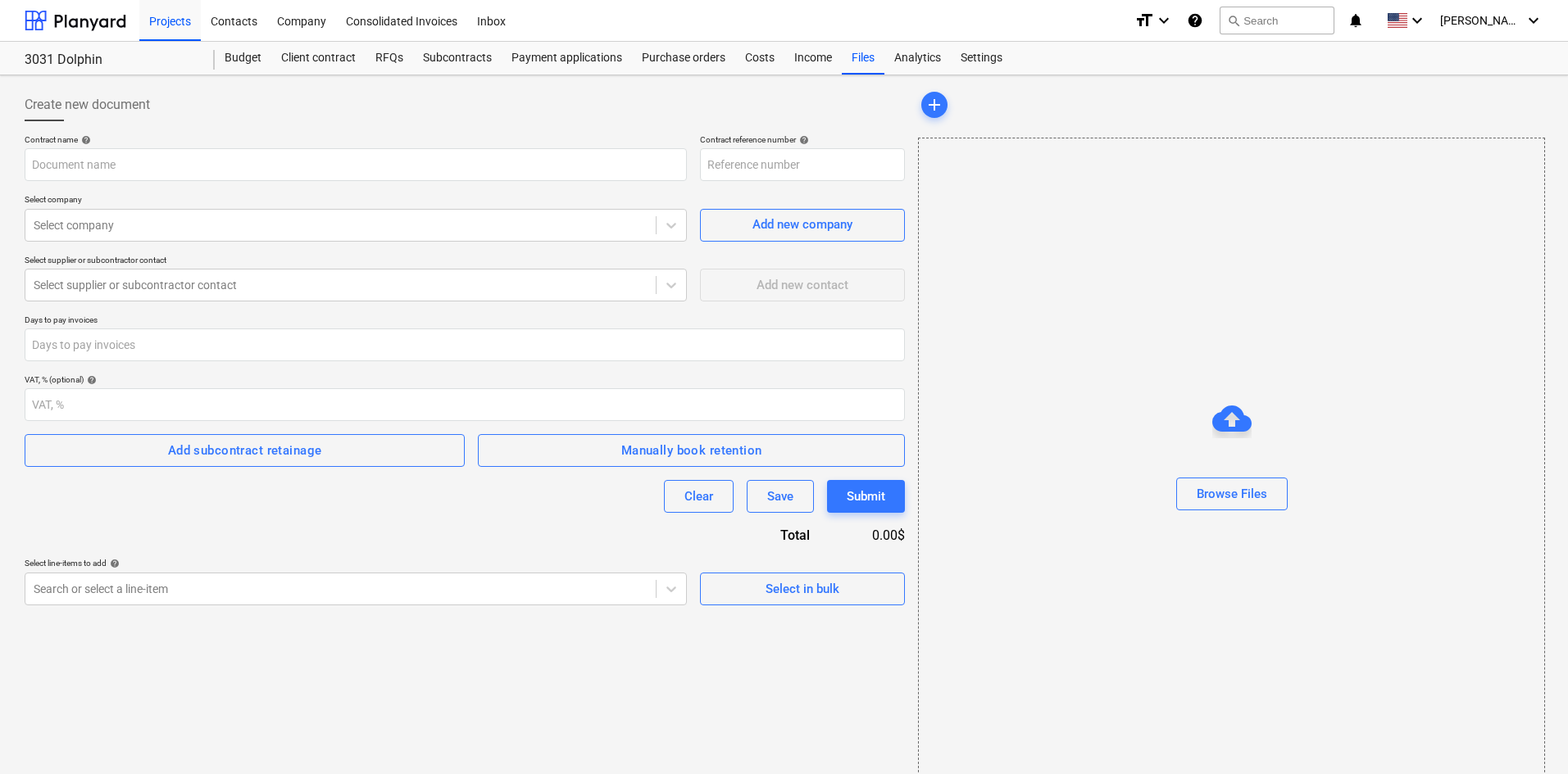
type input "3031-SO-024"
click at [330, 228] on div at bounding box center [340, 225] width 614 height 17
type input "goo"
drag, startPoint x: 421, startPoint y: 499, endPoint x: 413, endPoint y: 502, distance: 8.5
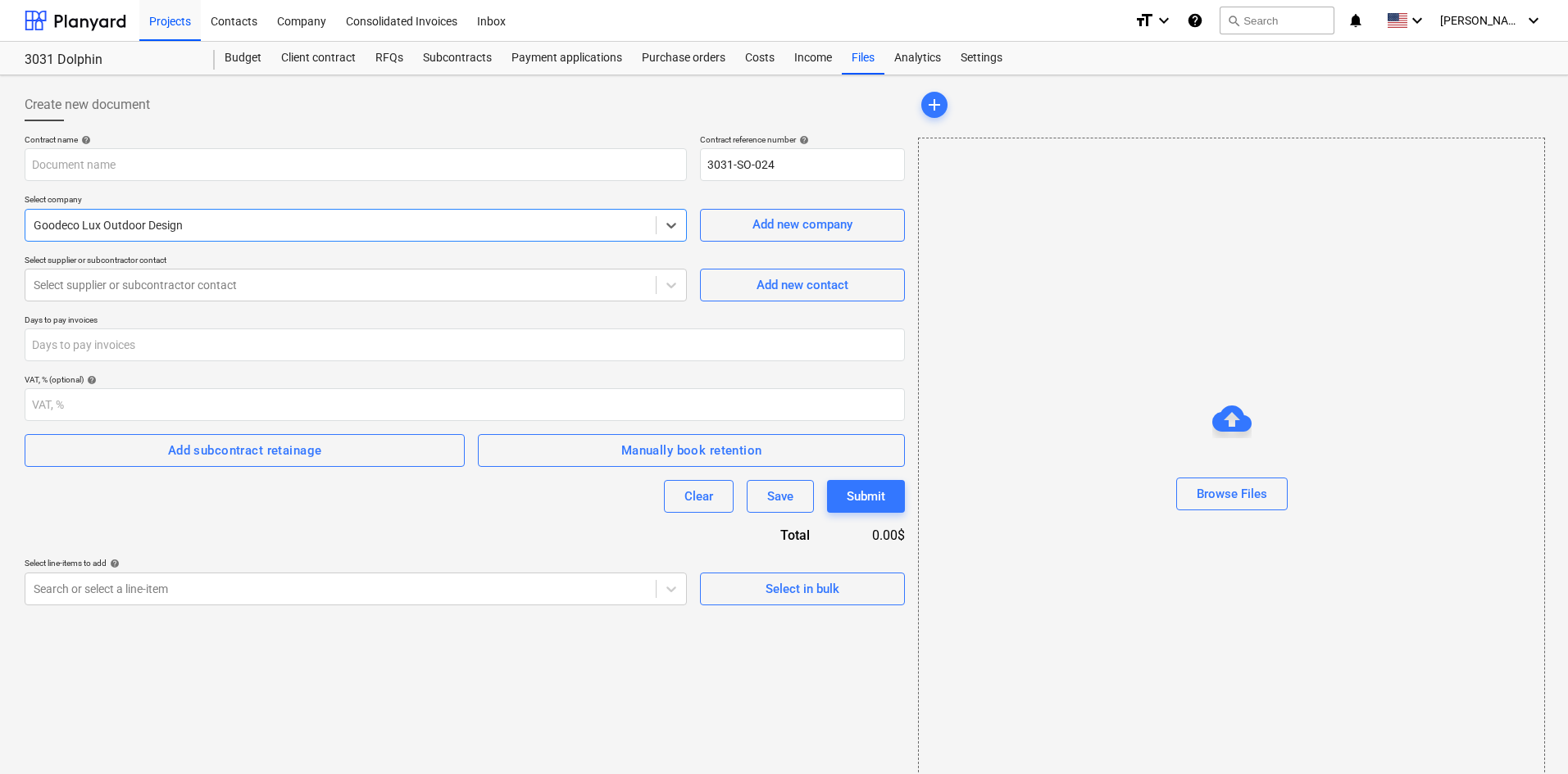
click at [417, 499] on div "Clear Save Submit" at bounding box center [464, 497] width 880 height 33
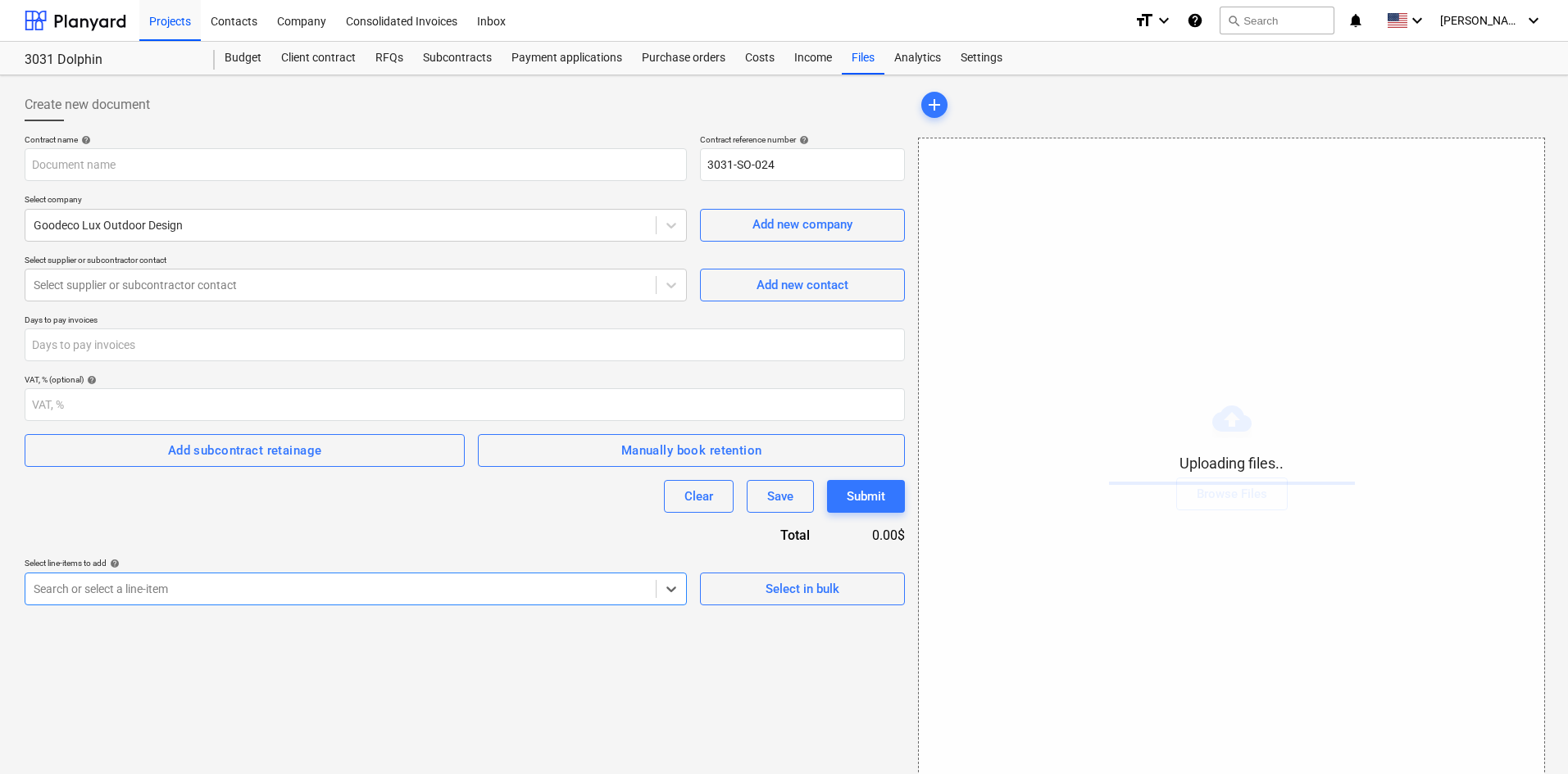
scroll to position [24, 0]
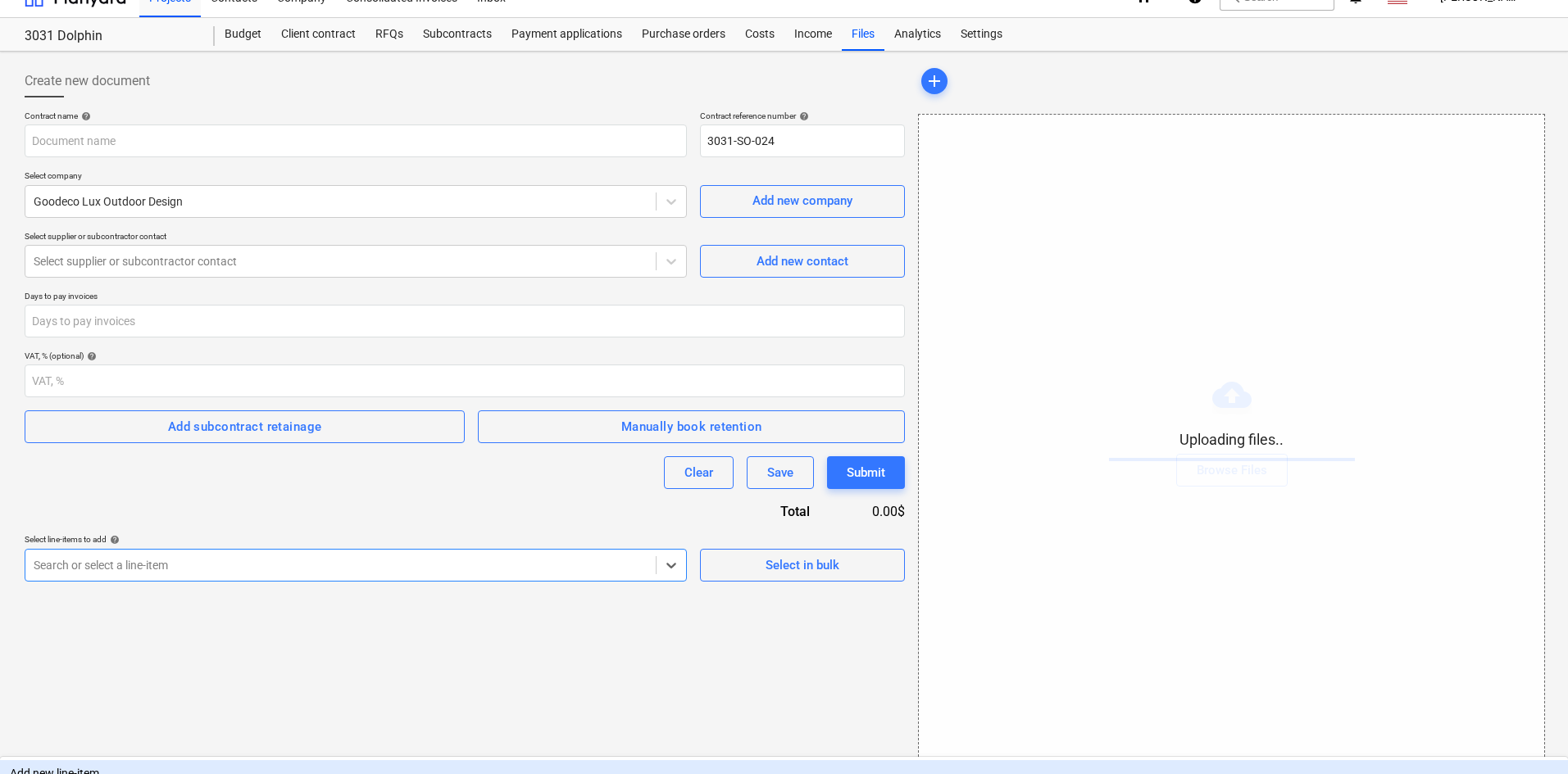
click at [162, 600] on body "Projects Contacts Company Consolidated Invoices Inbox format_size keyboard_arro…" at bounding box center [784, 363] width 1568 height 774
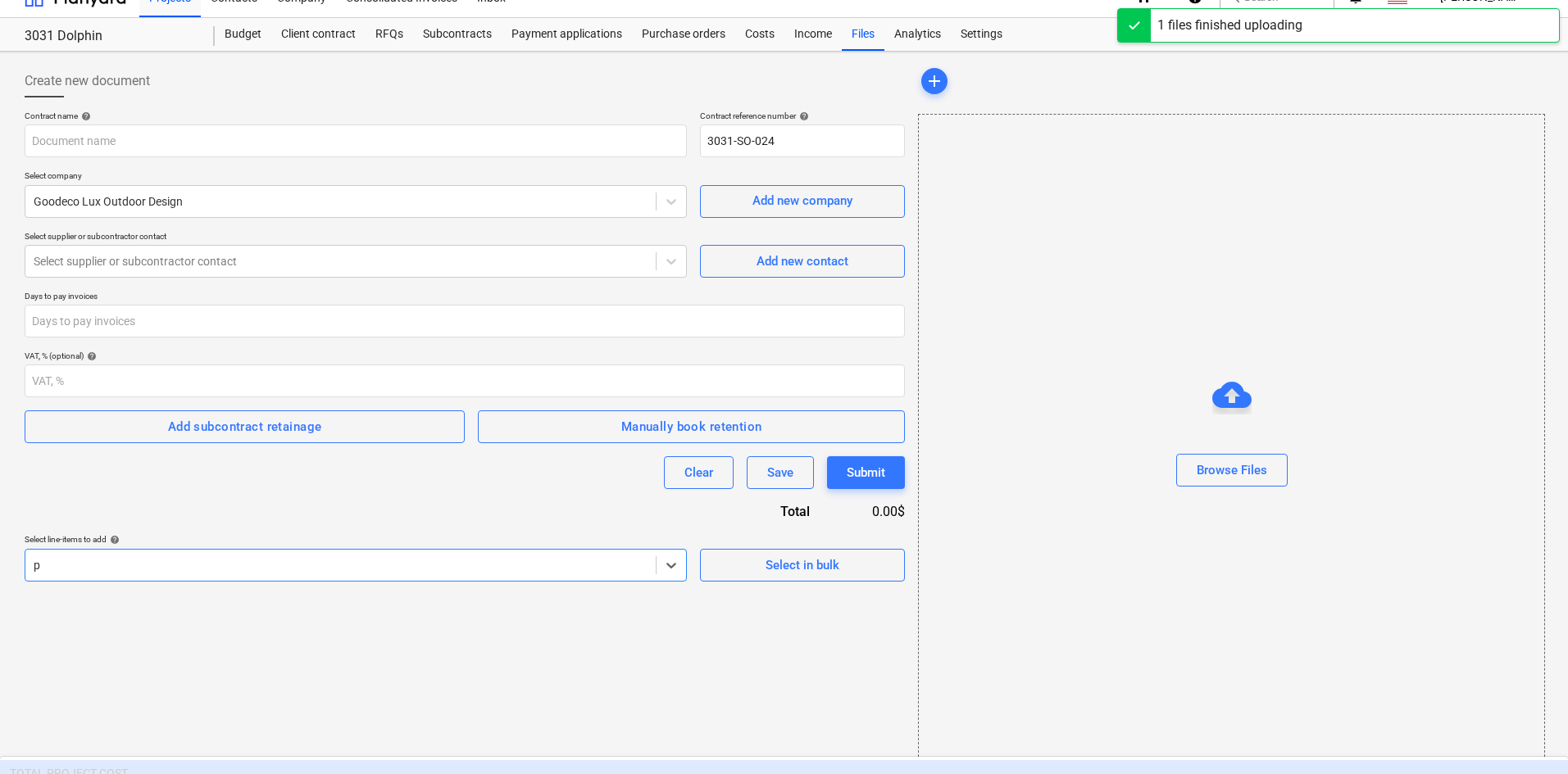
type input "pe"
type input "GooDecoLux (3031) Agreement Signed [DATE].pdf"
type input "per"
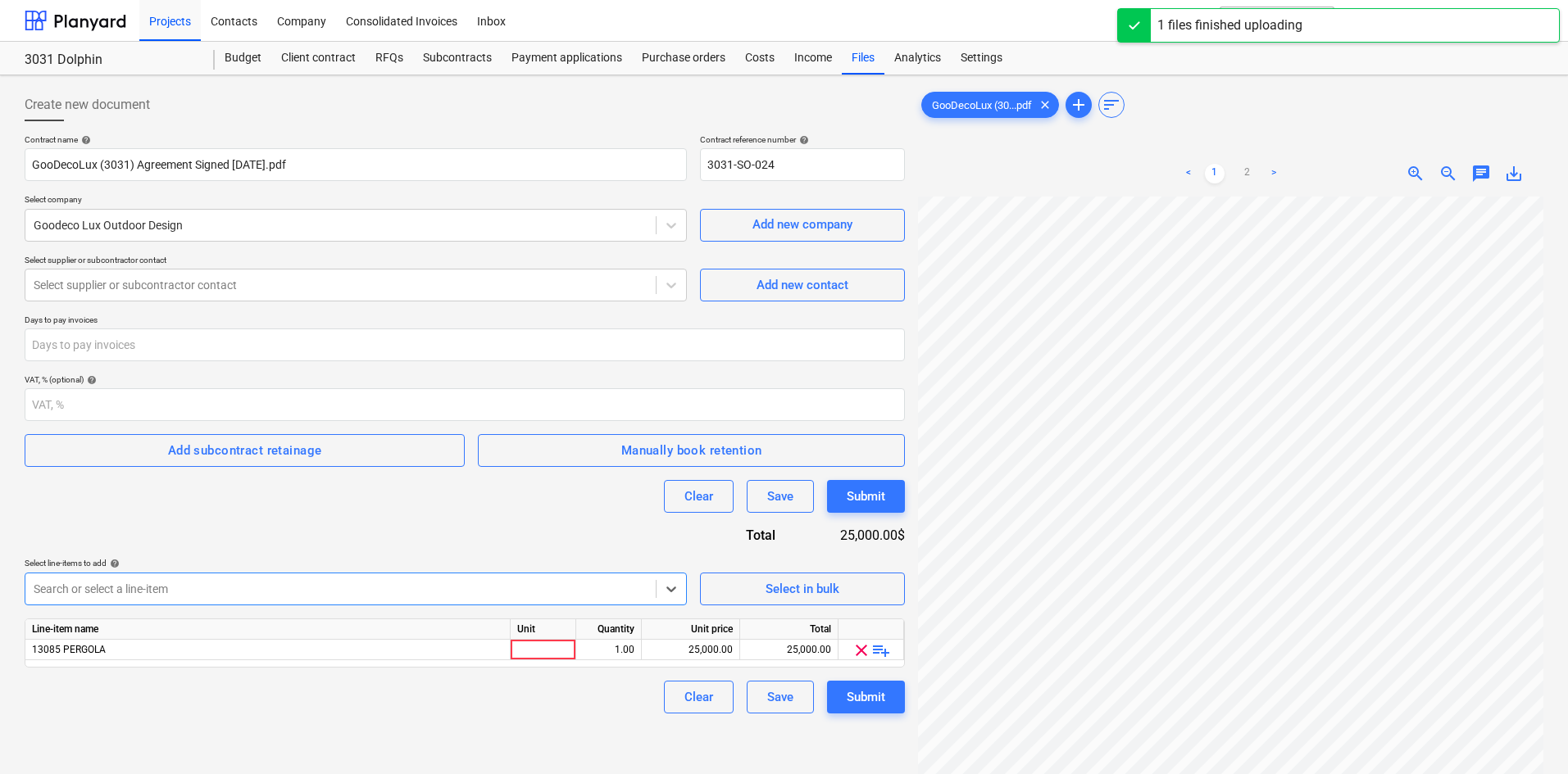
click at [438, 526] on div "Contract name help GooDecoLux (3031) Agreement Signed [DATE].pdf Contract refer…" at bounding box center [464, 424] width 880 height 579
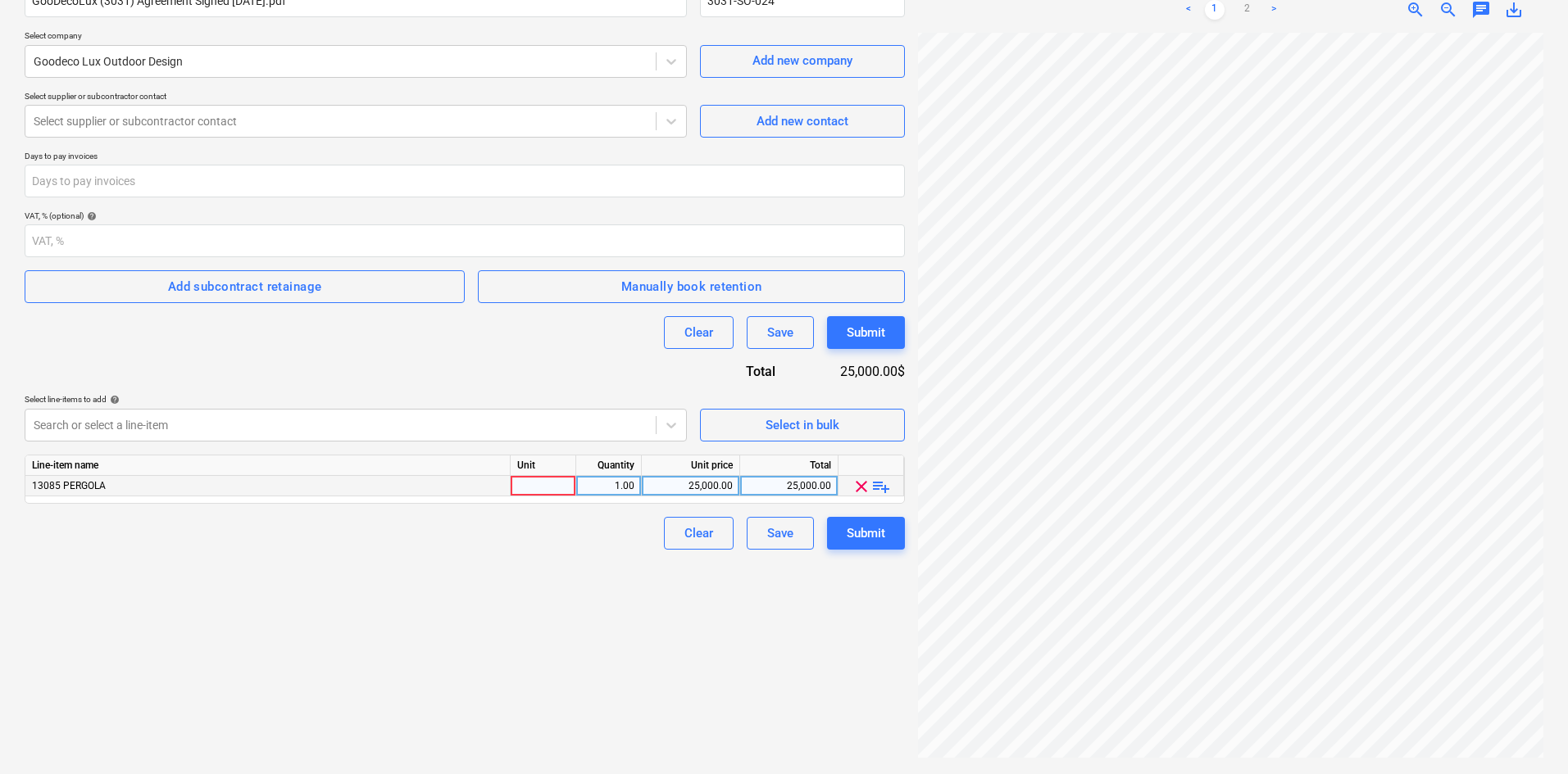
click at [718, 491] on div "25,000.00" at bounding box center [690, 486] width 85 height 20
type input "31000.92"
click at [596, 581] on div "Create new document Contract name help GooDecoLux (3031) Agreement Signed [DATE…" at bounding box center [465, 342] width 893 height 849
click at [531, 491] on div at bounding box center [543, 486] width 66 height 20
type input "pcs"
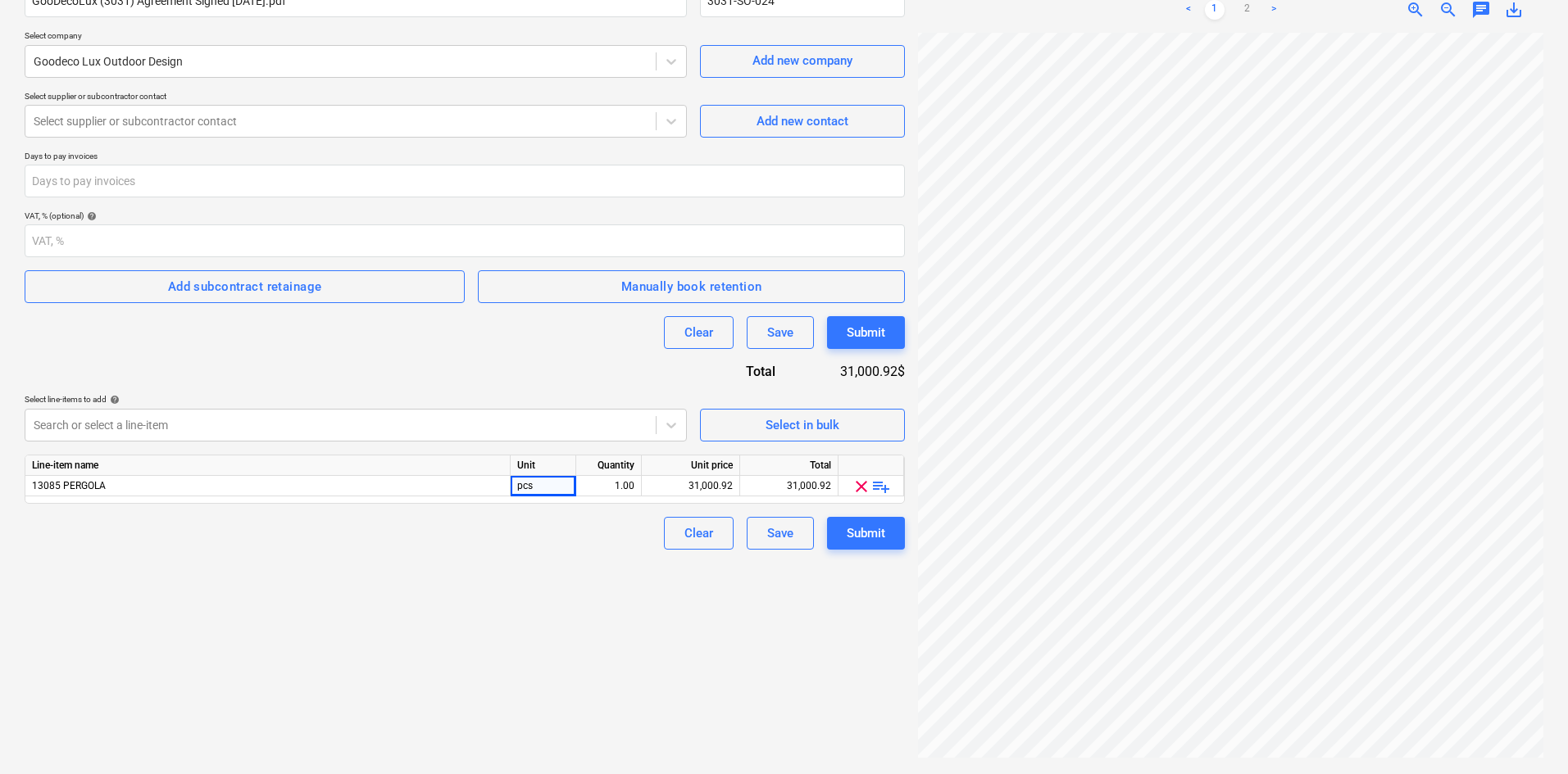
click at [652, 657] on div "Create new document Contract name help GooDecoLux (3031) Agreement Signed [DATE…" at bounding box center [465, 342] width 893 height 849
click at [862, 530] on div "Submit" at bounding box center [866, 533] width 38 height 21
click at [371, 120] on div at bounding box center [340, 121] width 614 height 17
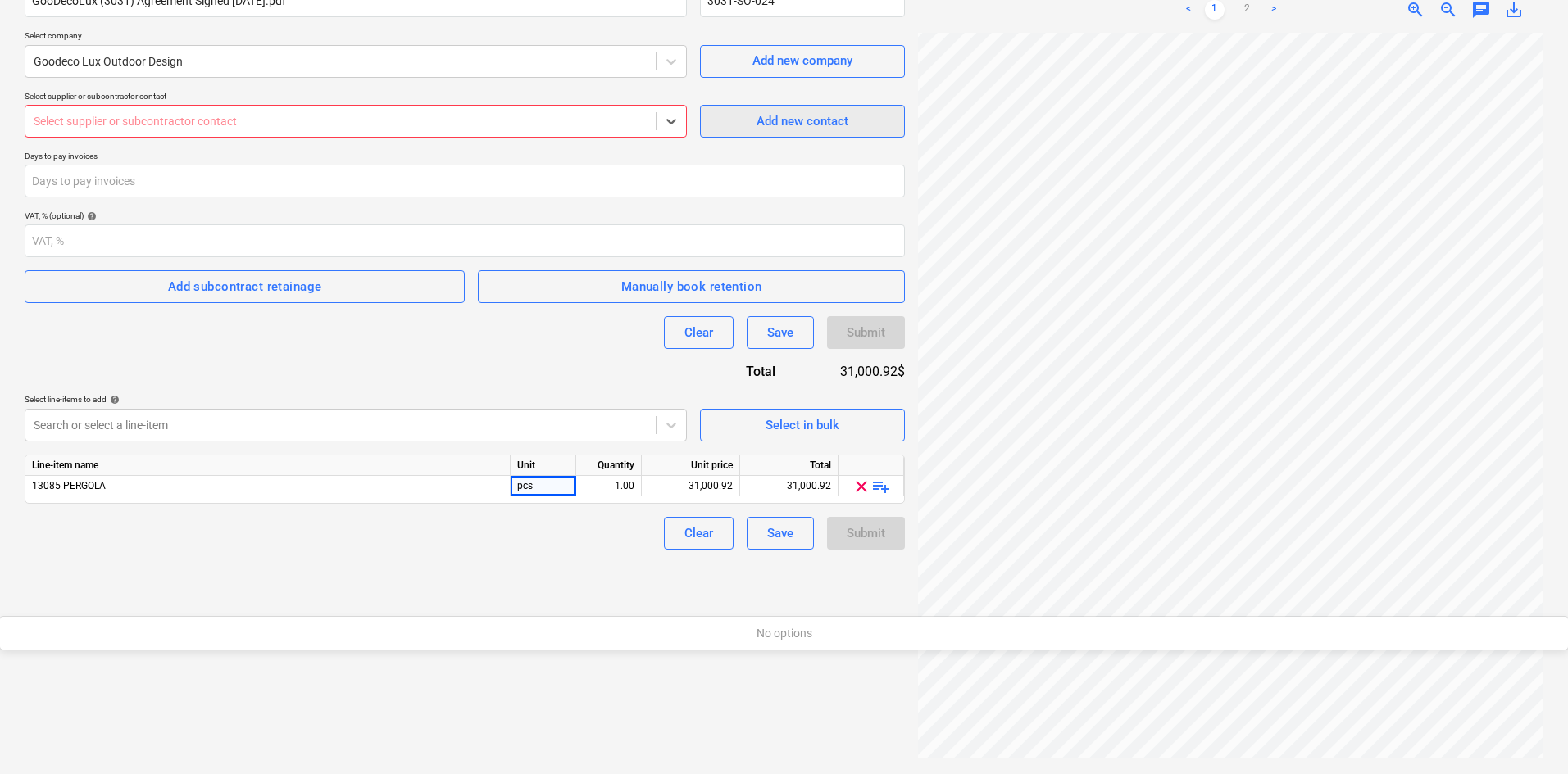
click at [799, 112] on div "Add new contact" at bounding box center [802, 121] width 92 height 21
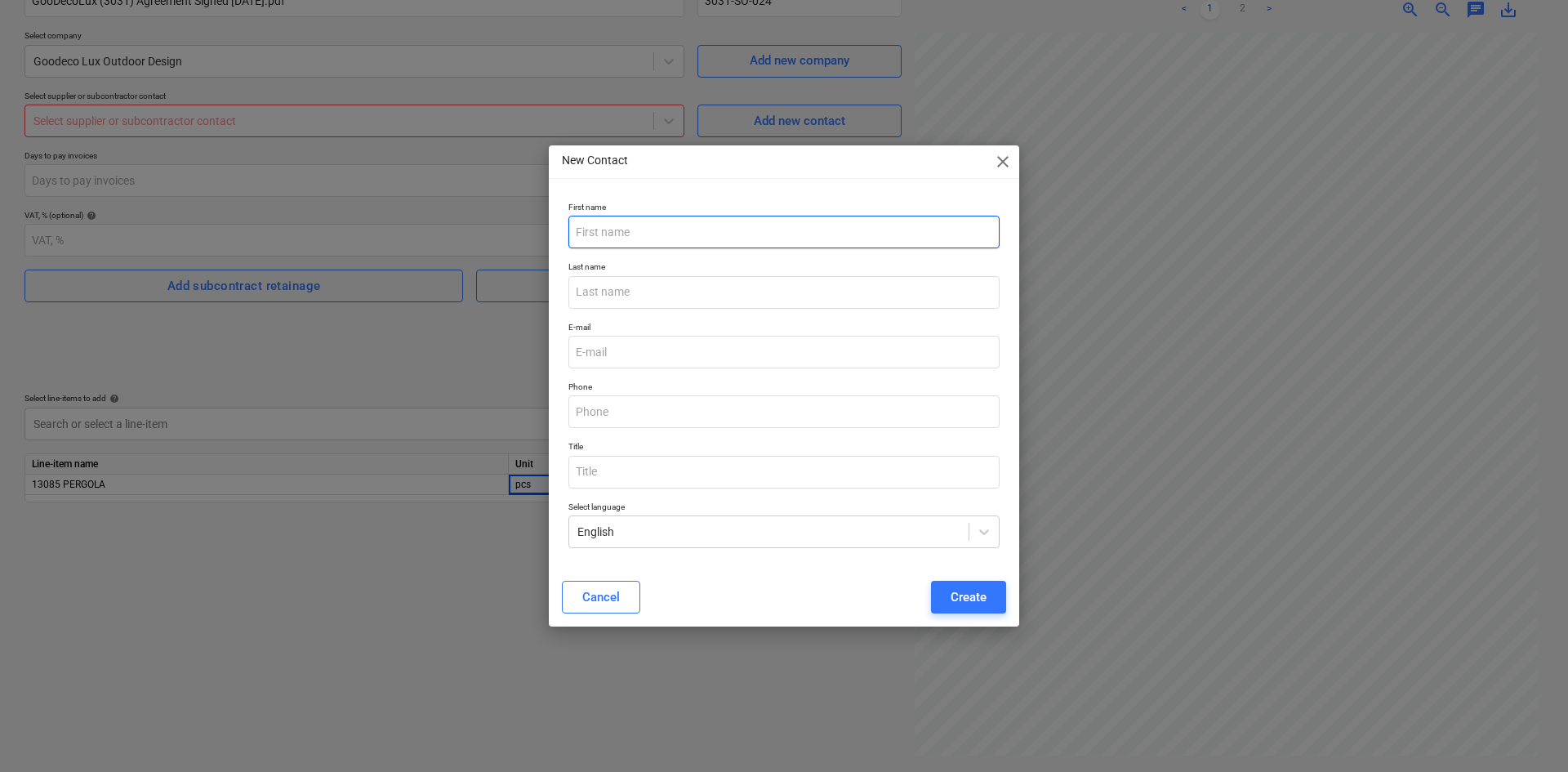
click at [650, 247] on input "text" at bounding box center [784, 233] width 431 height 33
type input "Salome"
type input "Goodeco"
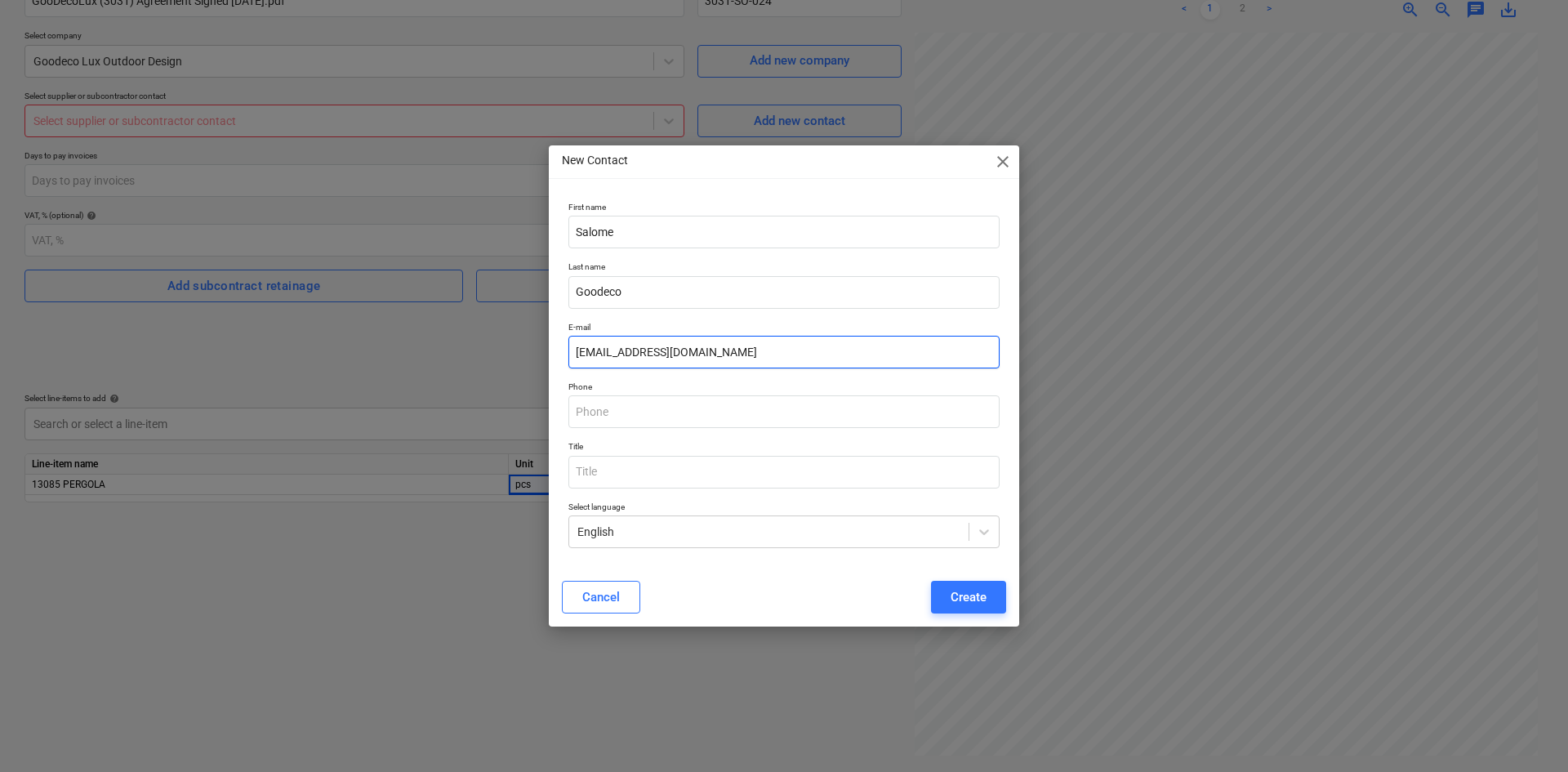
type input "[EMAIL_ADDRESS][DOMAIN_NAME]"
click at [797, 616] on div "Cancel Create" at bounding box center [784, 597] width 464 height 46
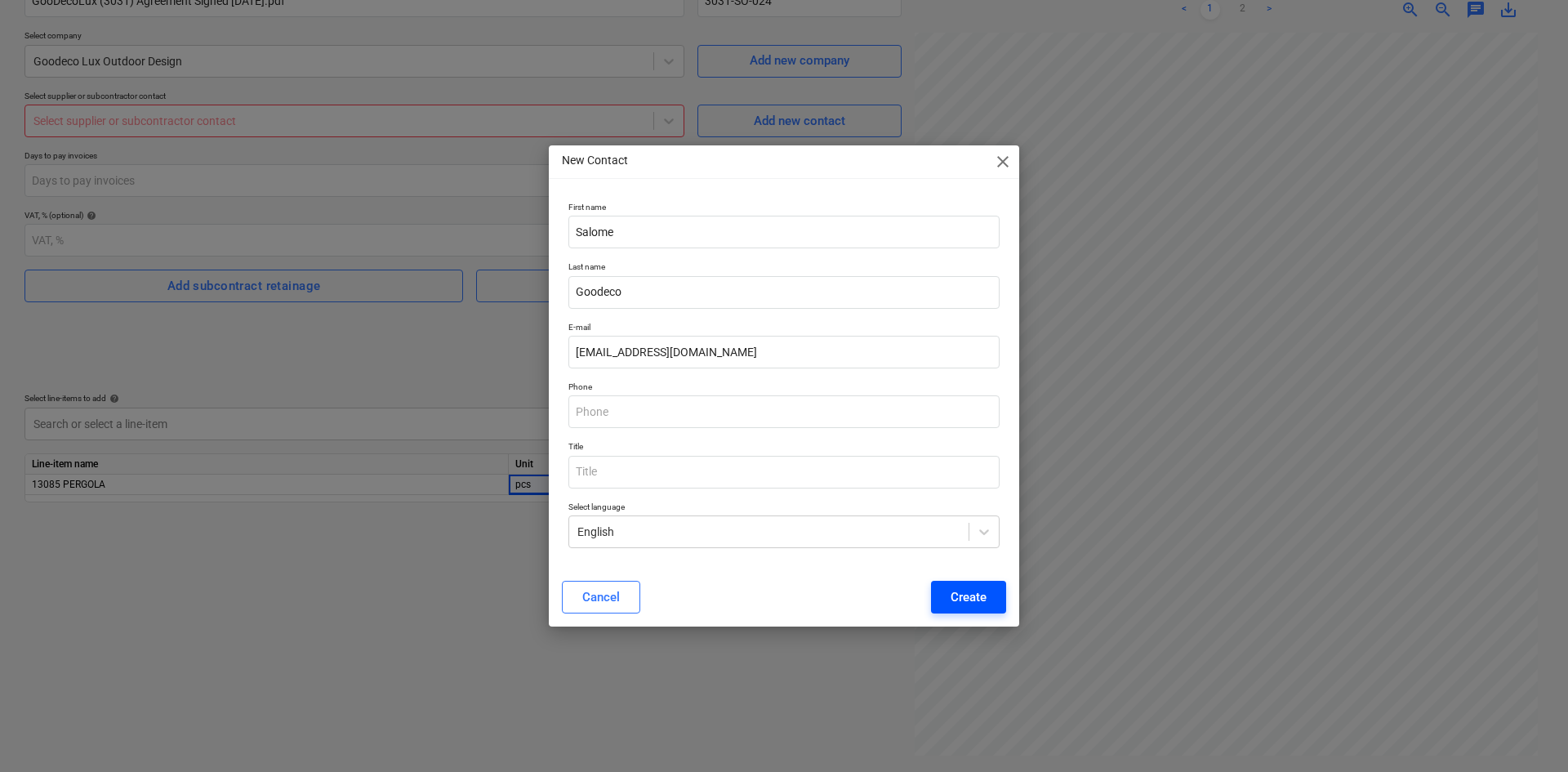
click at [962, 609] on button "Create" at bounding box center [969, 598] width 75 height 33
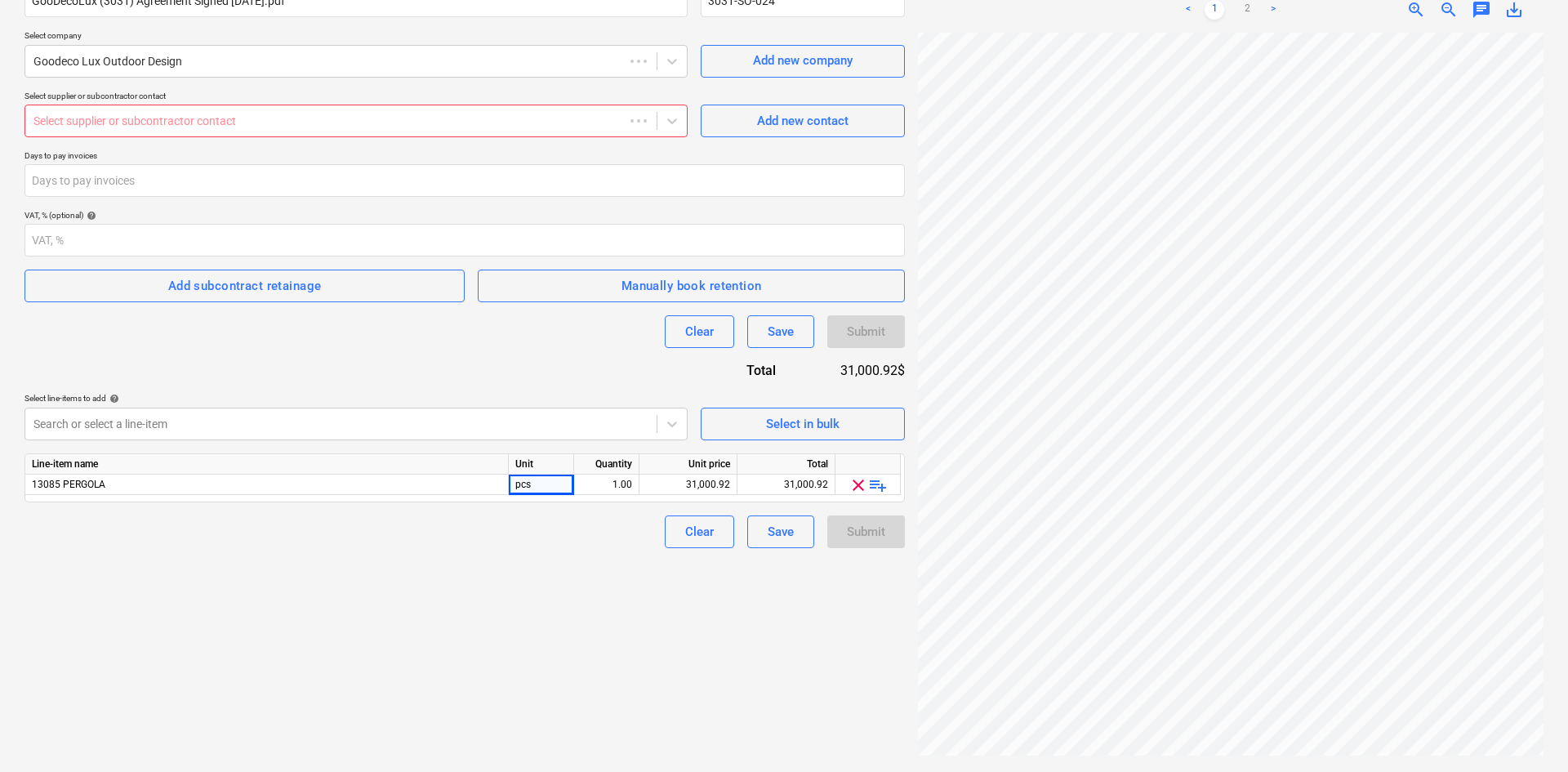
scroll to position [256, 132]
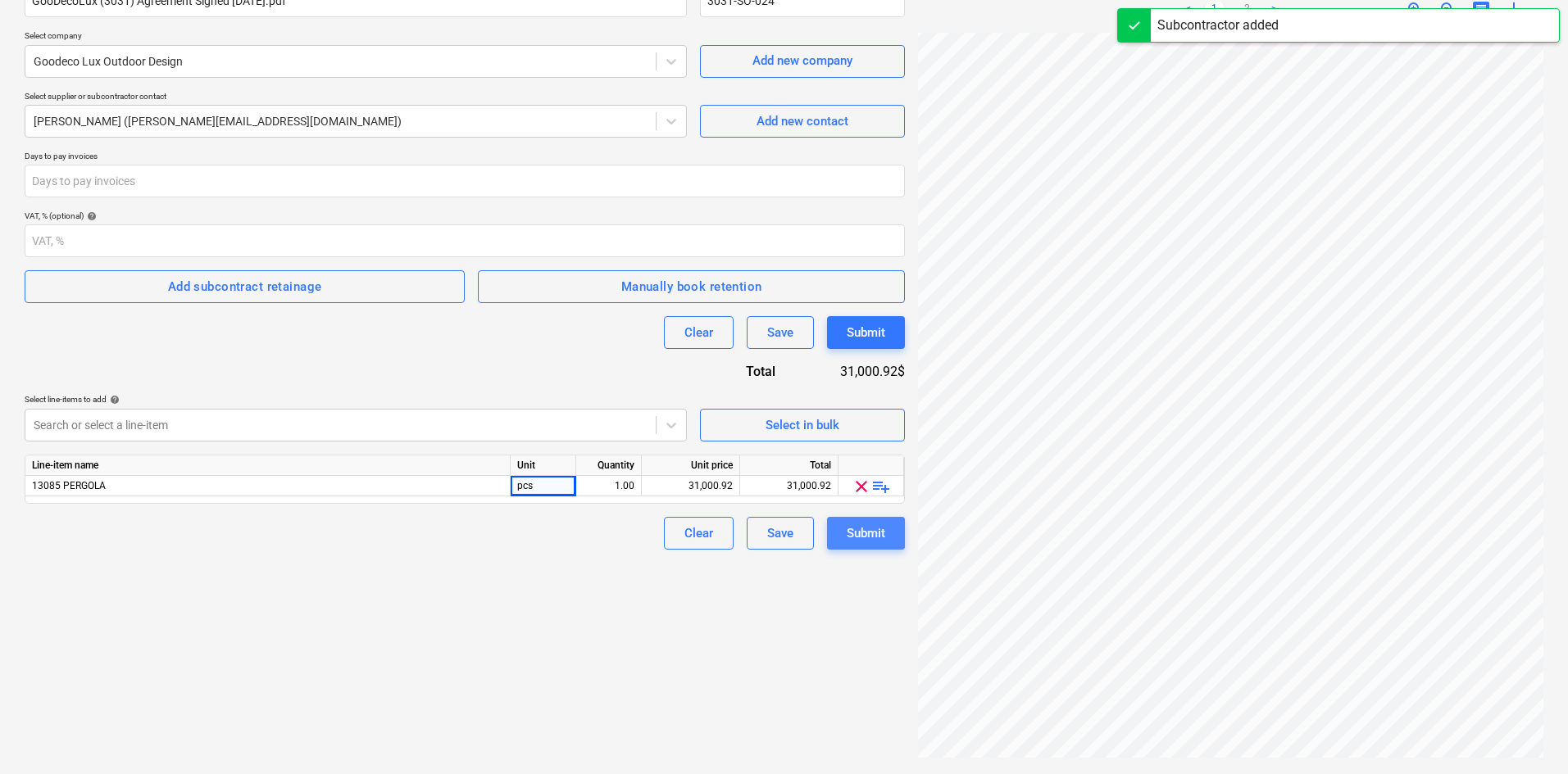
click at [878, 532] on div "Submit" at bounding box center [866, 533] width 38 height 21
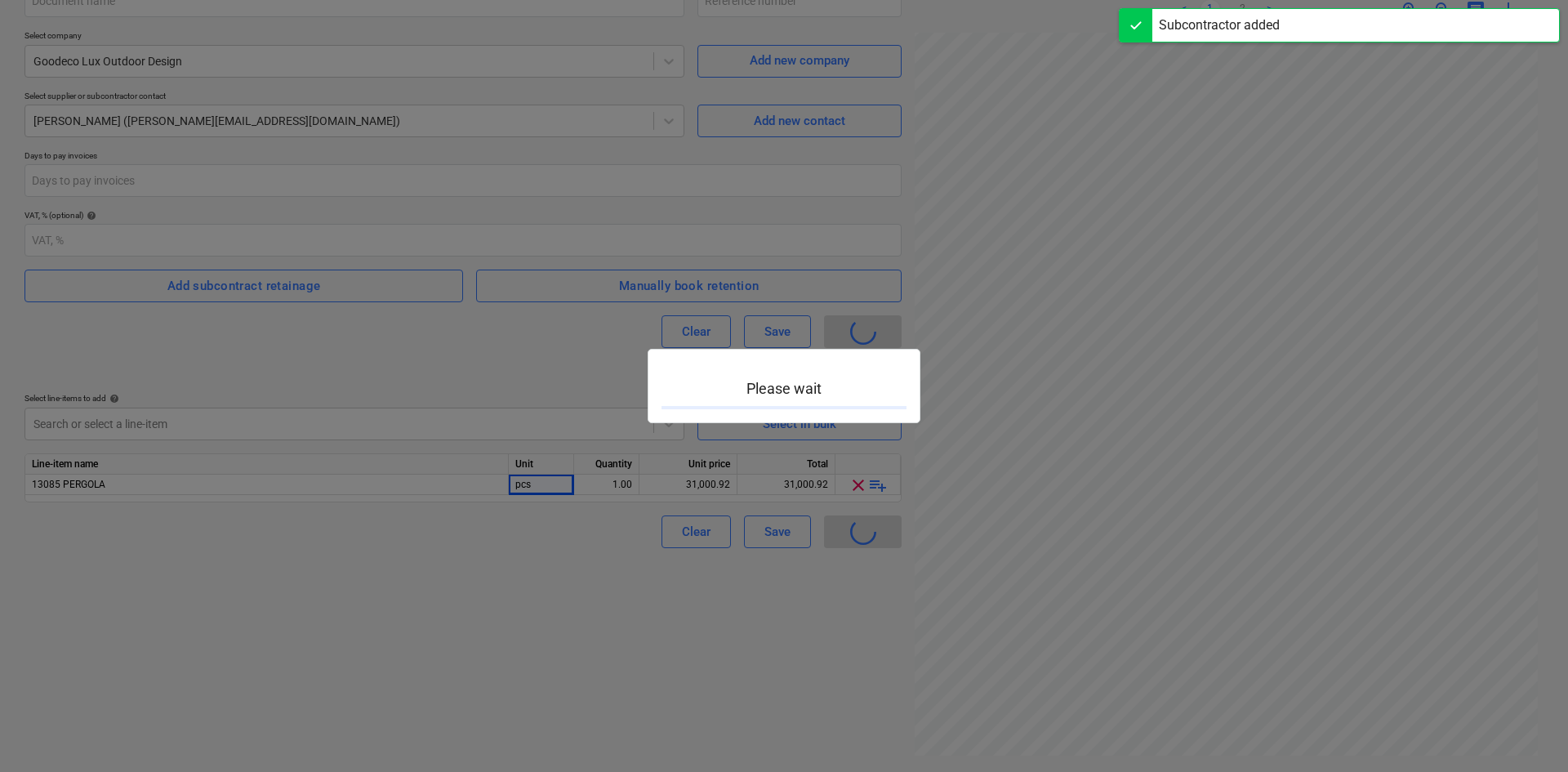
type input "3031-SO-024"
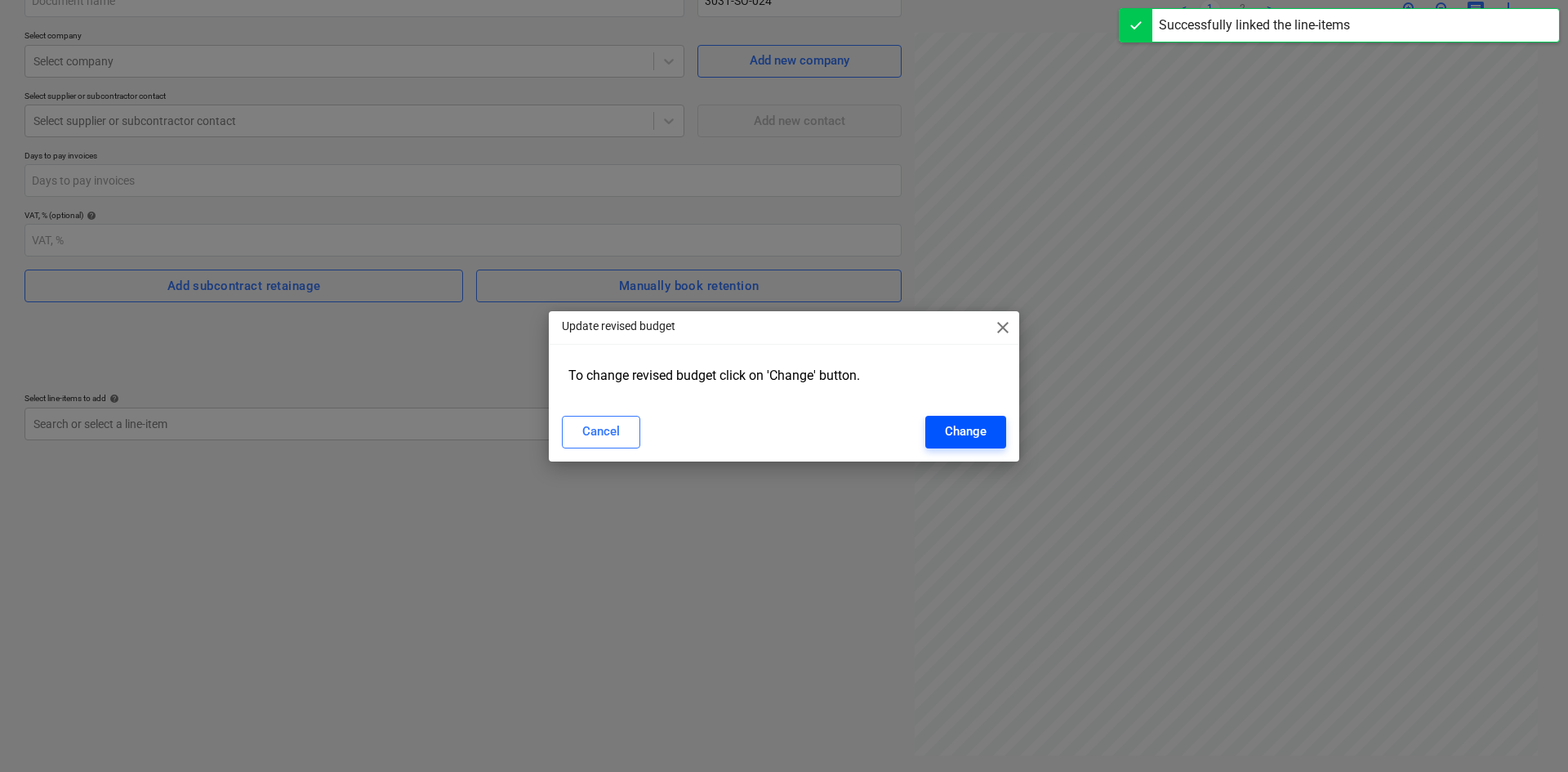
click at [963, 437] on div "Change" at bounding box center [966, 431] width 42 height 21
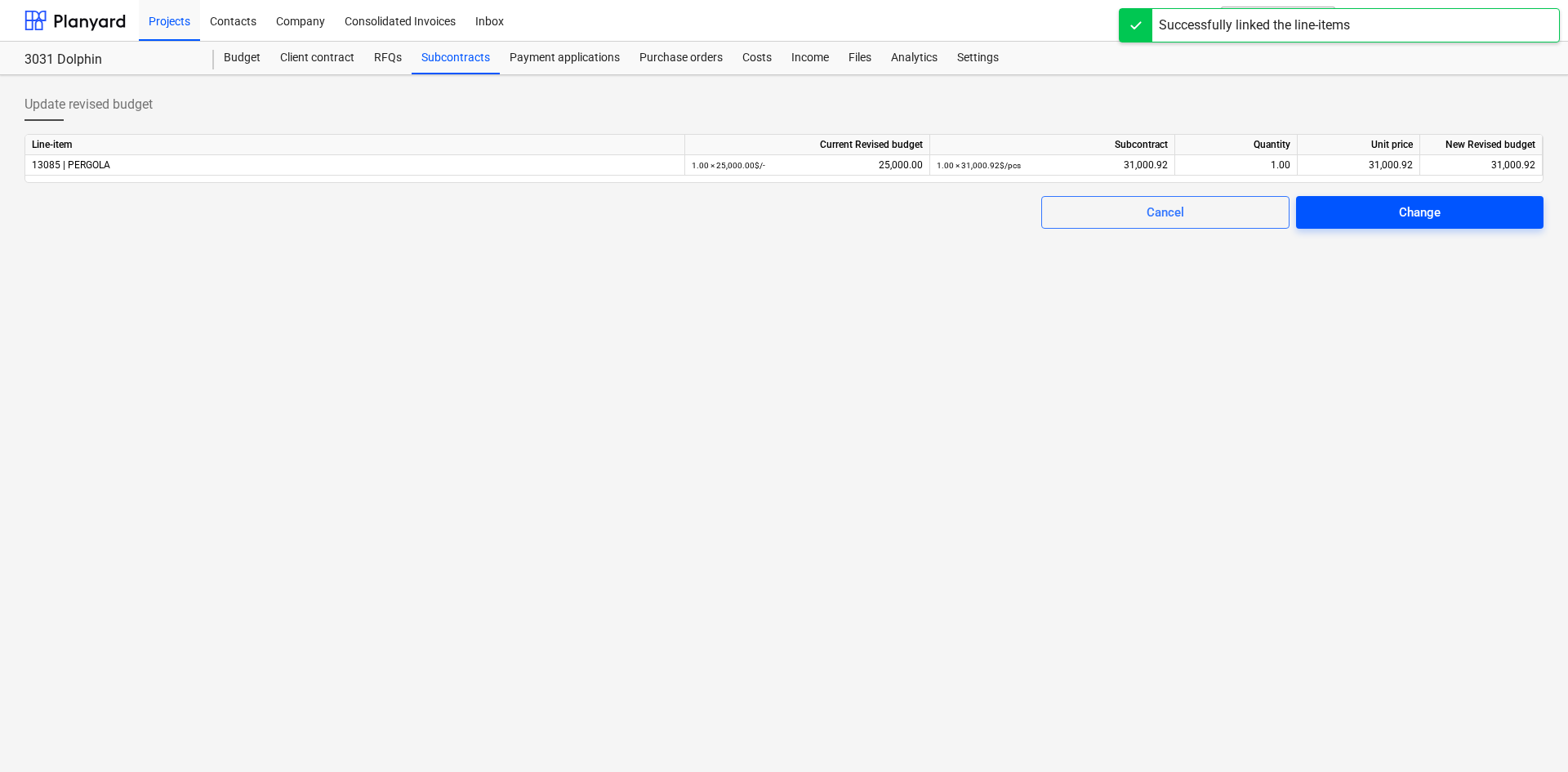
click at [1393, 208] on span "Change" at bounding box center [1420, 213] width 208 height 21
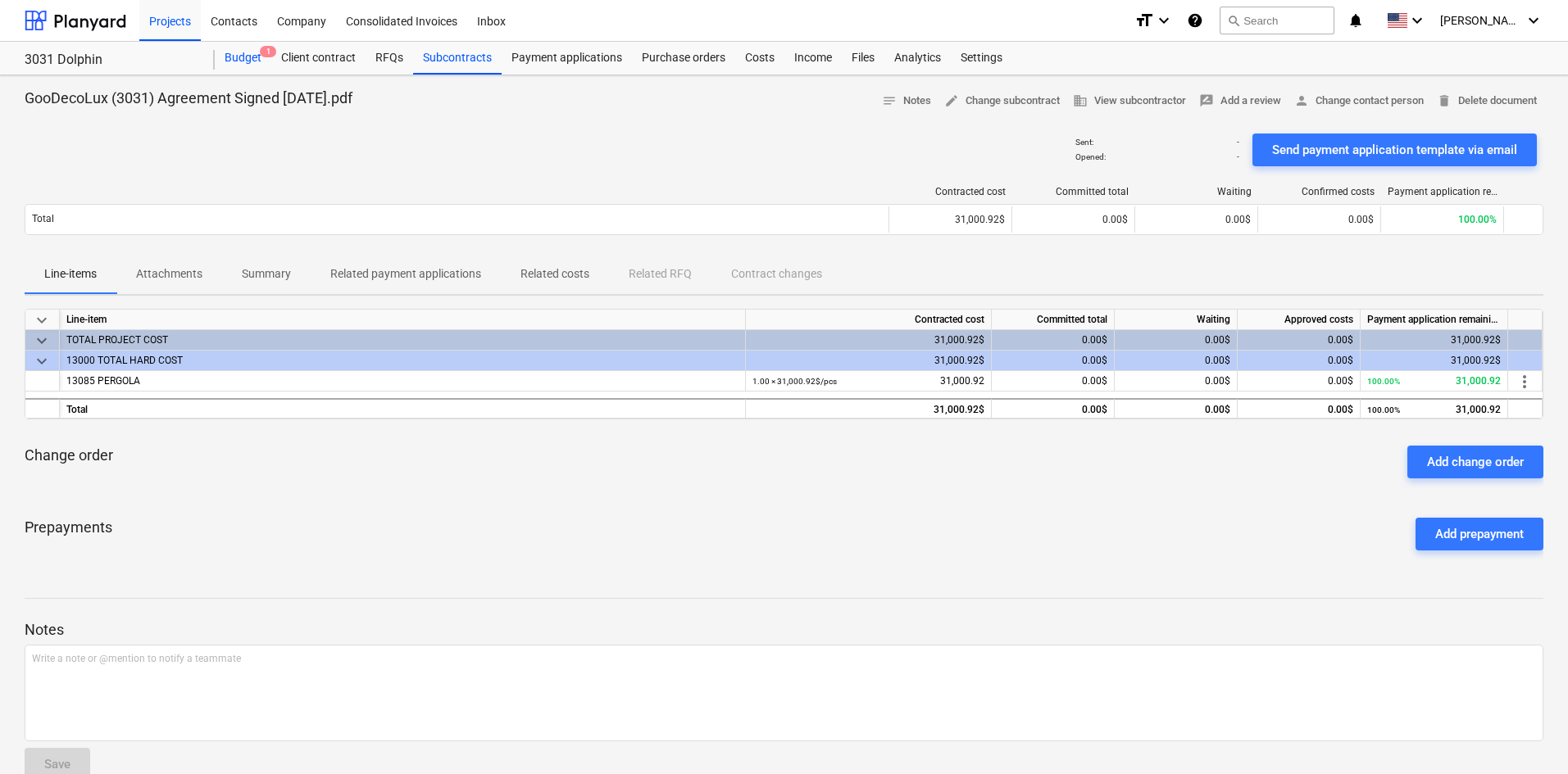
click at [233, 65] on div "Budget 1" at bounding box center [243, 59] width 57 height 33
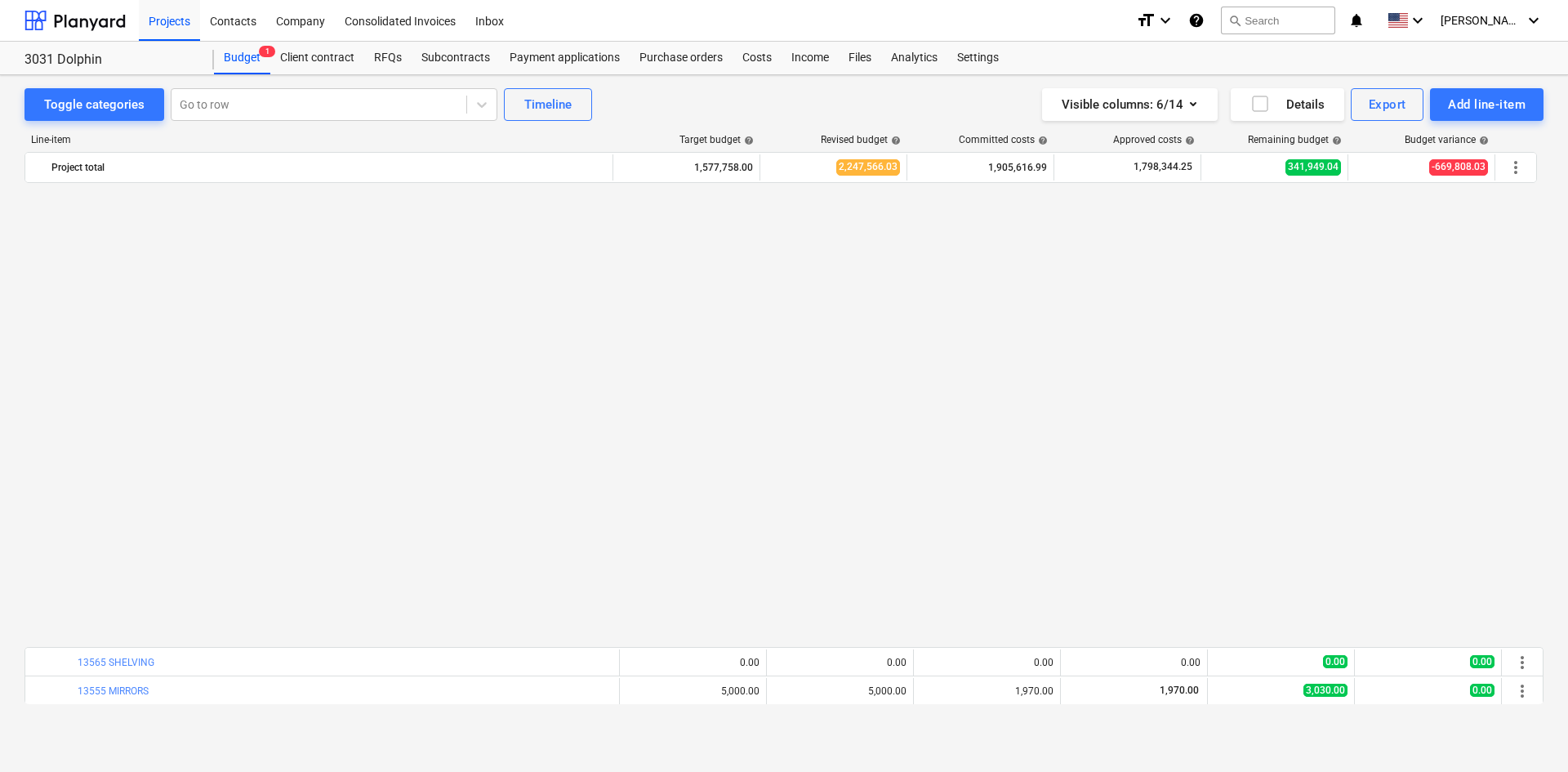
scroll to position [1291, 0]
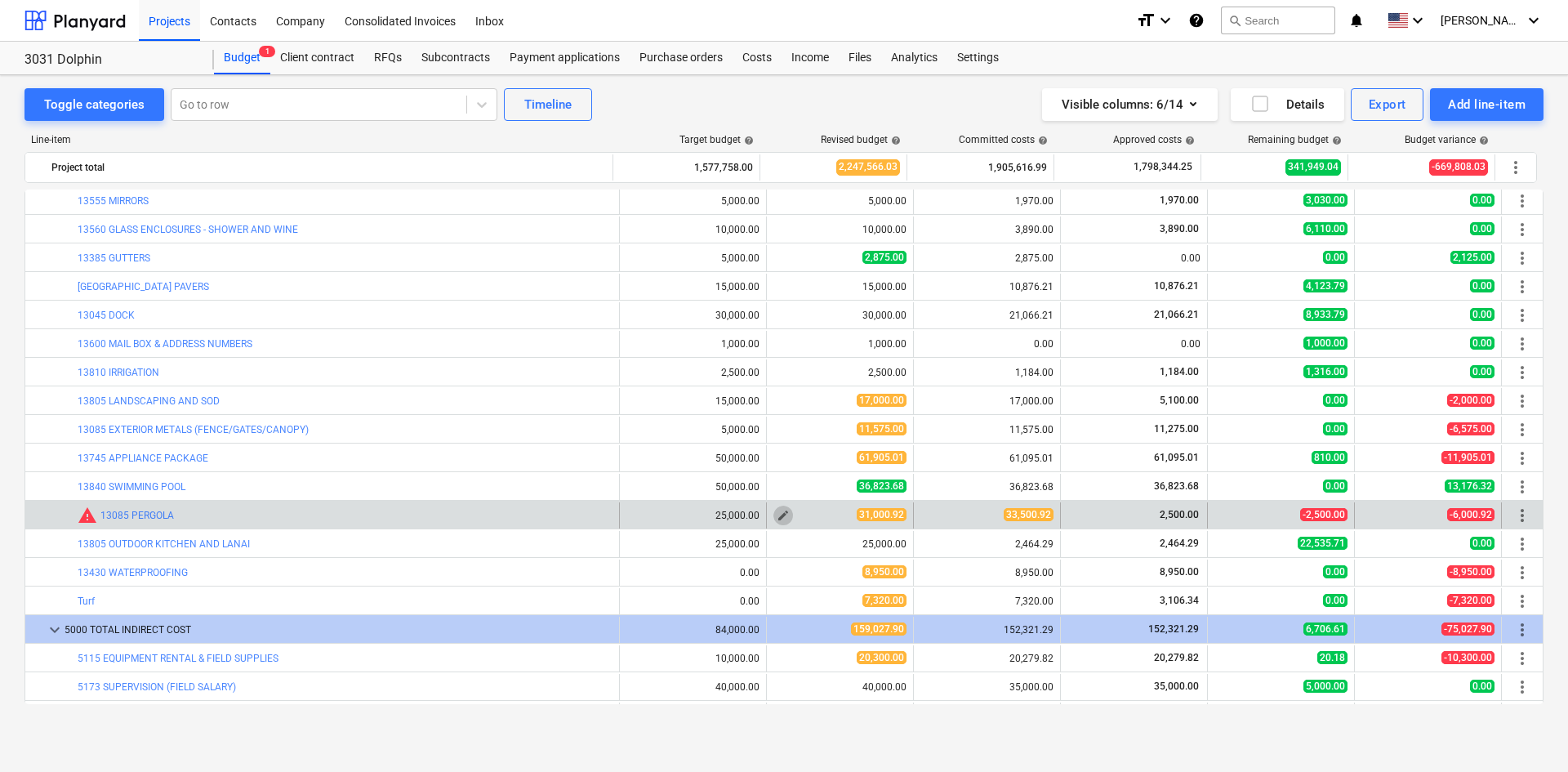
click at [777, 518] on span "edit" at bounding box center [783, 515] width 13 height 13
type textarea "x"
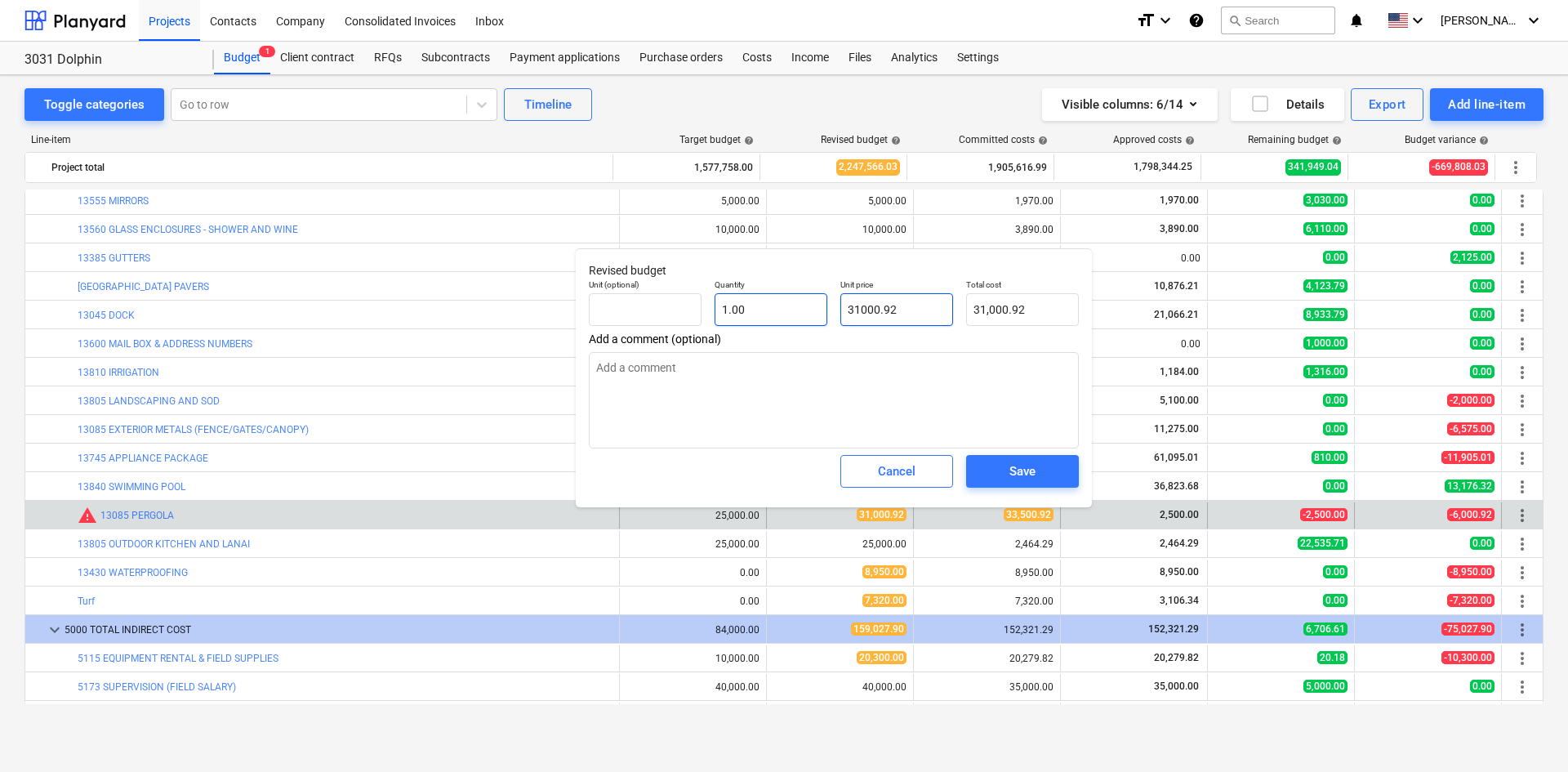
drag, startPoint x: 926, startPoint y: 309, endPoint x: 774, endPoint y: 311, distance: 152.0
click at [779, 311] on div "Unit (optional) Quantity 1.00 Unit price 31000.92 Total cost 31,000.92" at bounding box center [835, 302] width 504 height 59
type input "3"
type textarea "x"
type input "3.00"
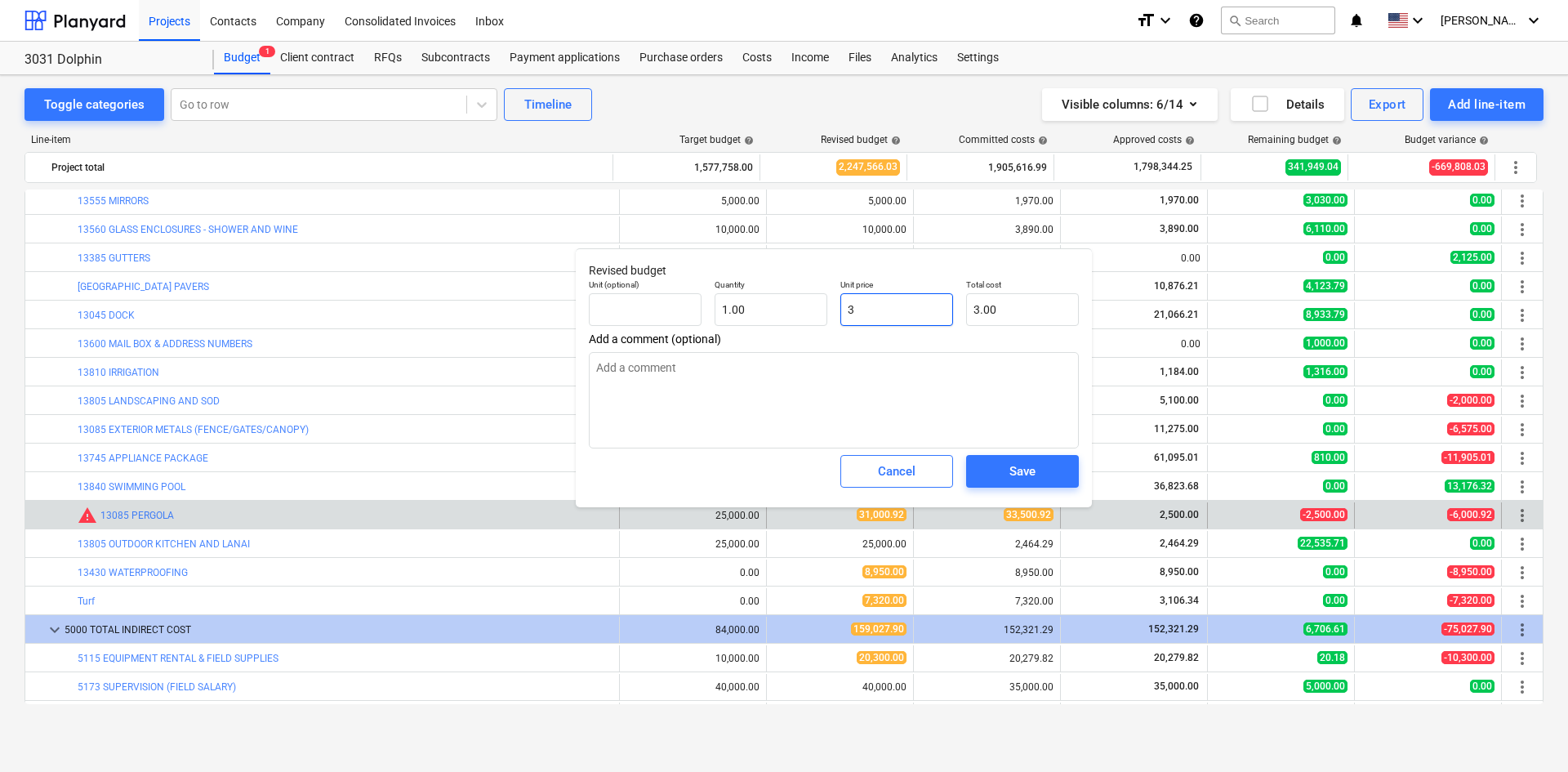
type textarea "x"
type input "33"
type input "33.00"
type textarea "x"
type input "335"
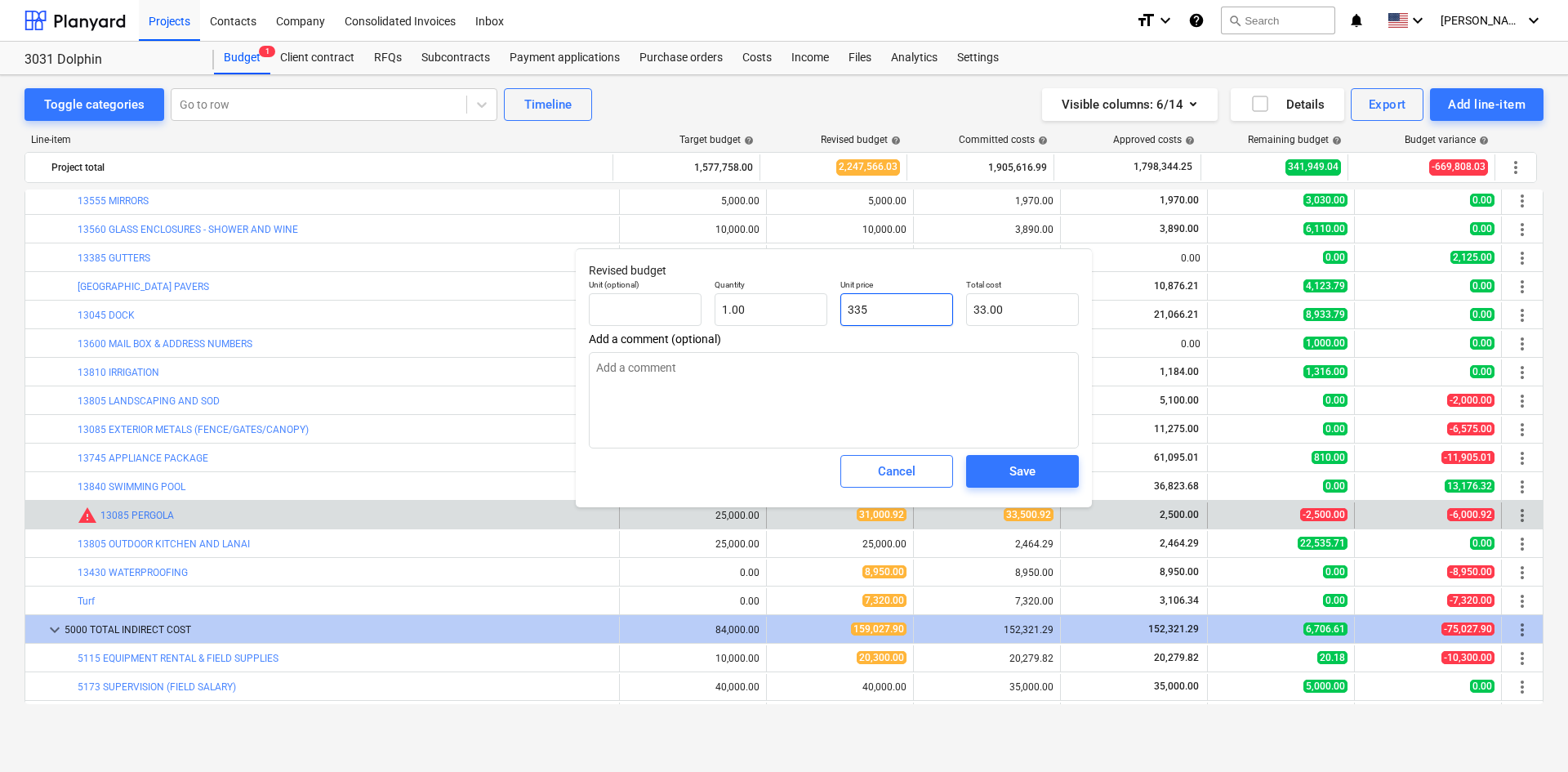
type input "335.00"
type textarea "x"
type input "3350"
type input "3,350.00"
type textarea "x"
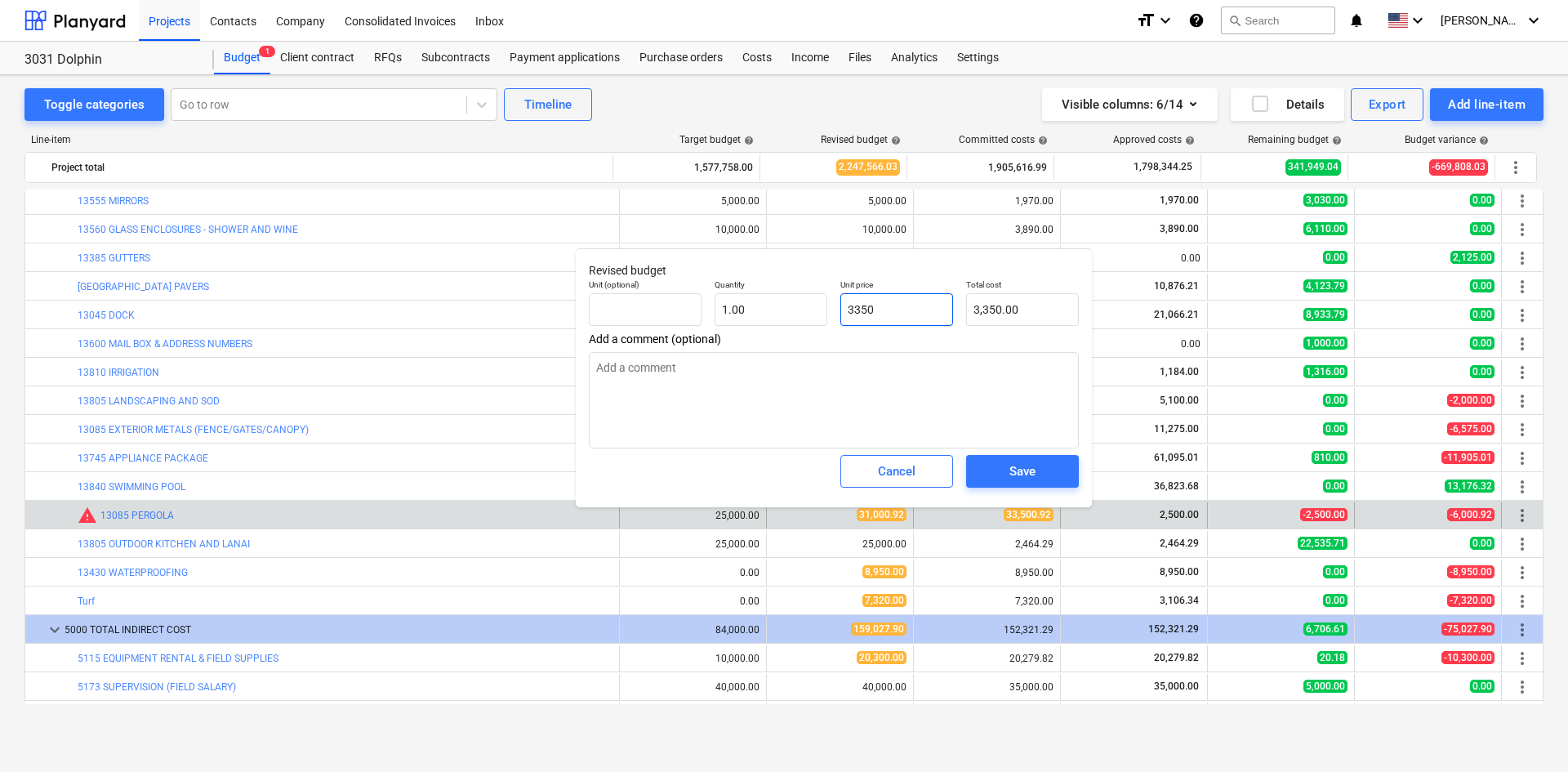
type input "33500"
type input "33,500.00"
type textarea "x"
type input "33500."
type textarea "x"
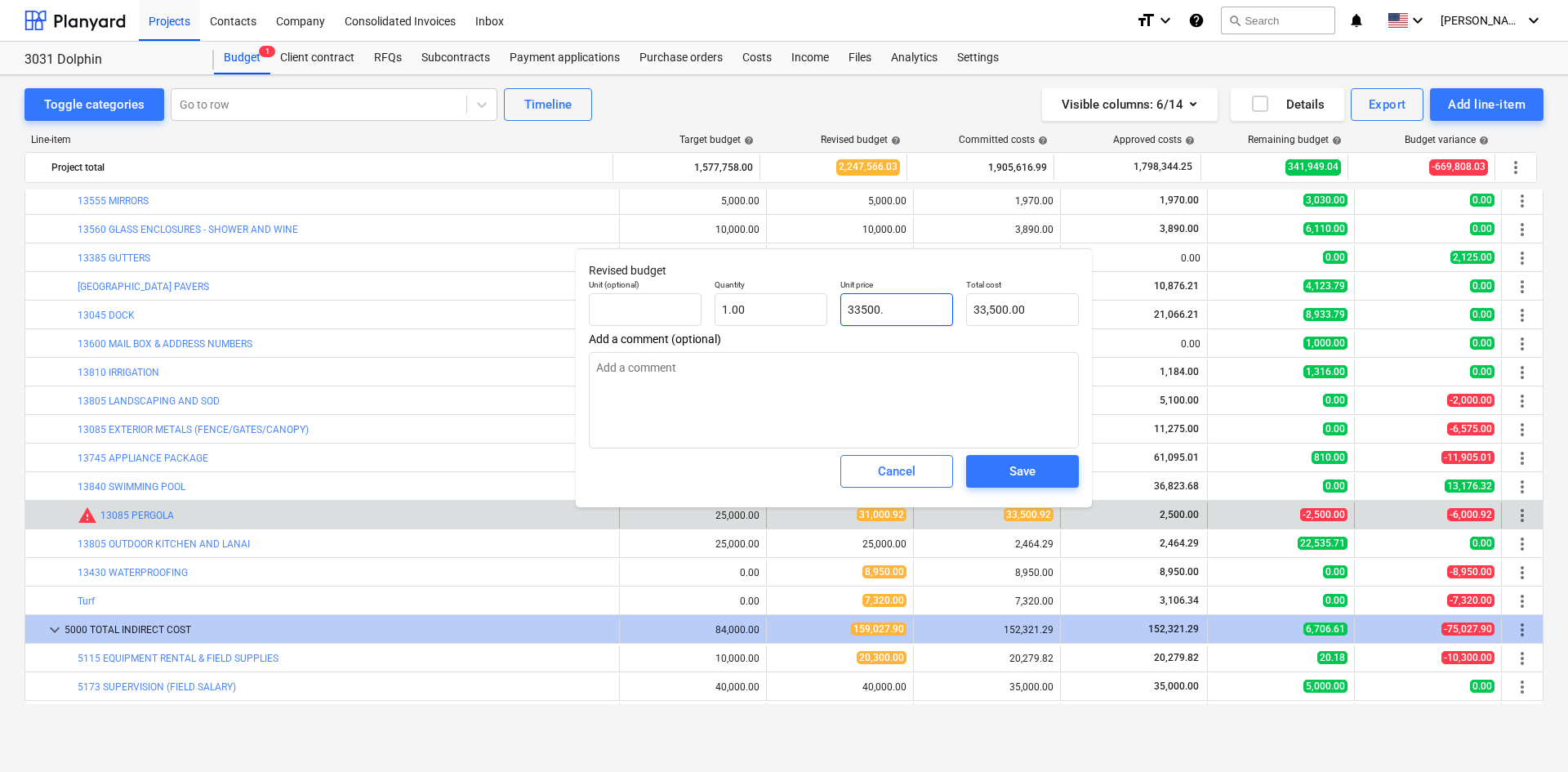
type input "33500.9"
type input "33,500.90"
type textarea "x"
type input "33500.92"
type input "33,500.92"
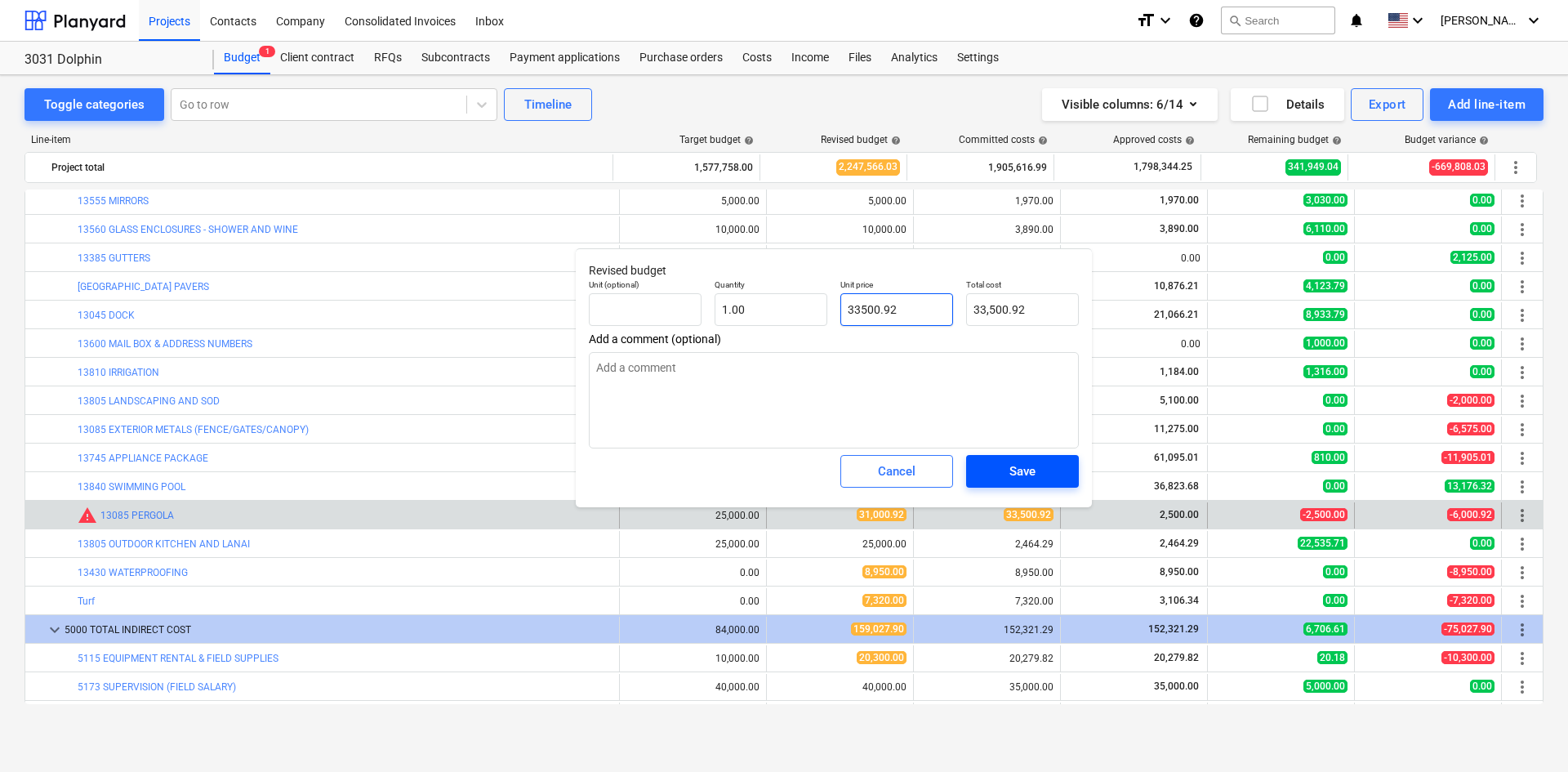
type input "33500.92"
type textarea "x"
type input "33,500.92"
click at [1045, 470] on span "Save" at bounding box center [1023, 471] width 73 height 21
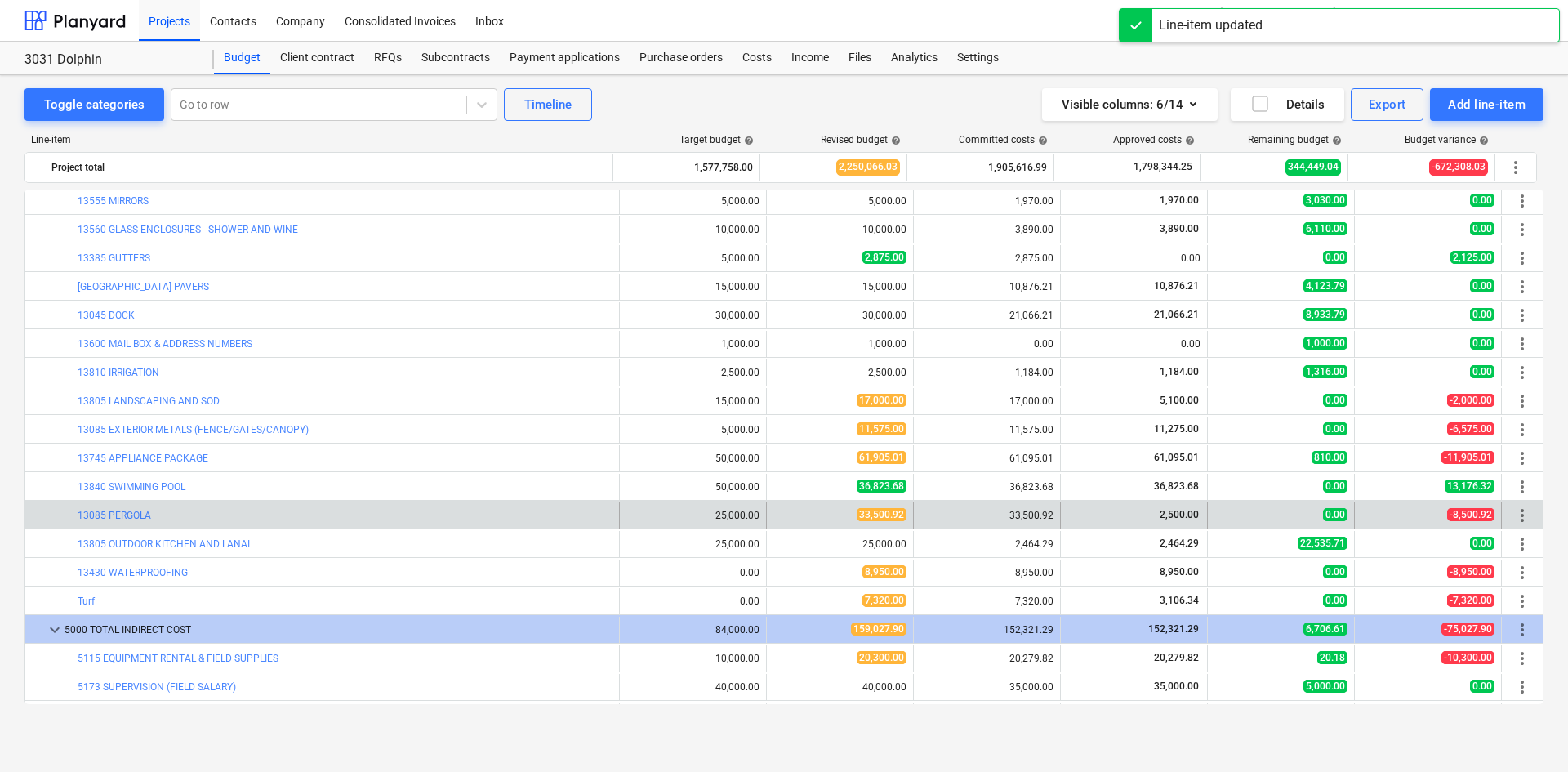
click at [112, 521] on div "bar_chart 13085 PERGOLA" at bounding box center [345, 516] width 535 height 26
click at [118, 518] on link "13085 PERGOLA" at bounding box center [114, 515] width 73 height 11
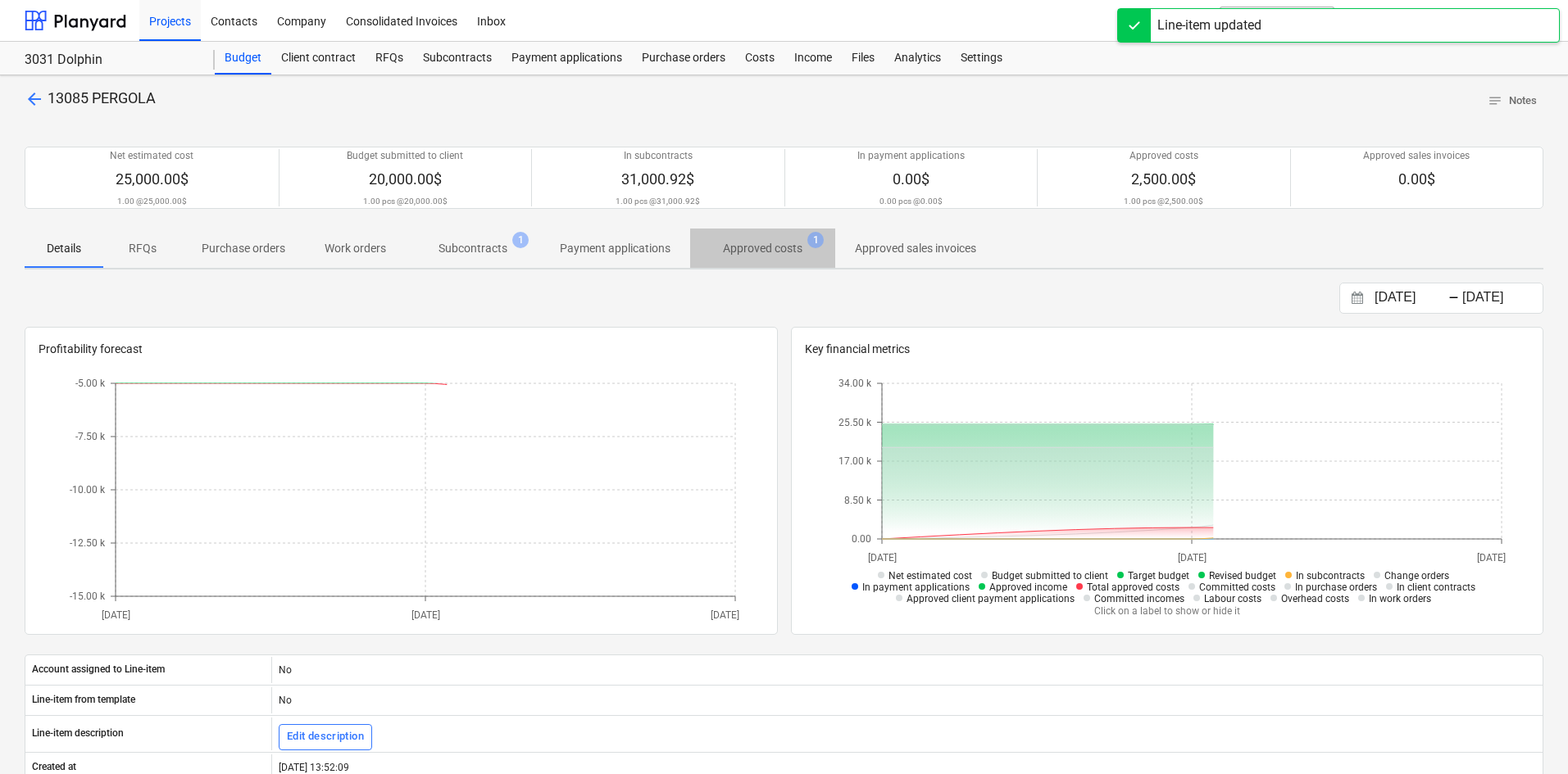
click at [746, 249] on p "Approved costs" at bounding box center [762, 249] width 80 height 17
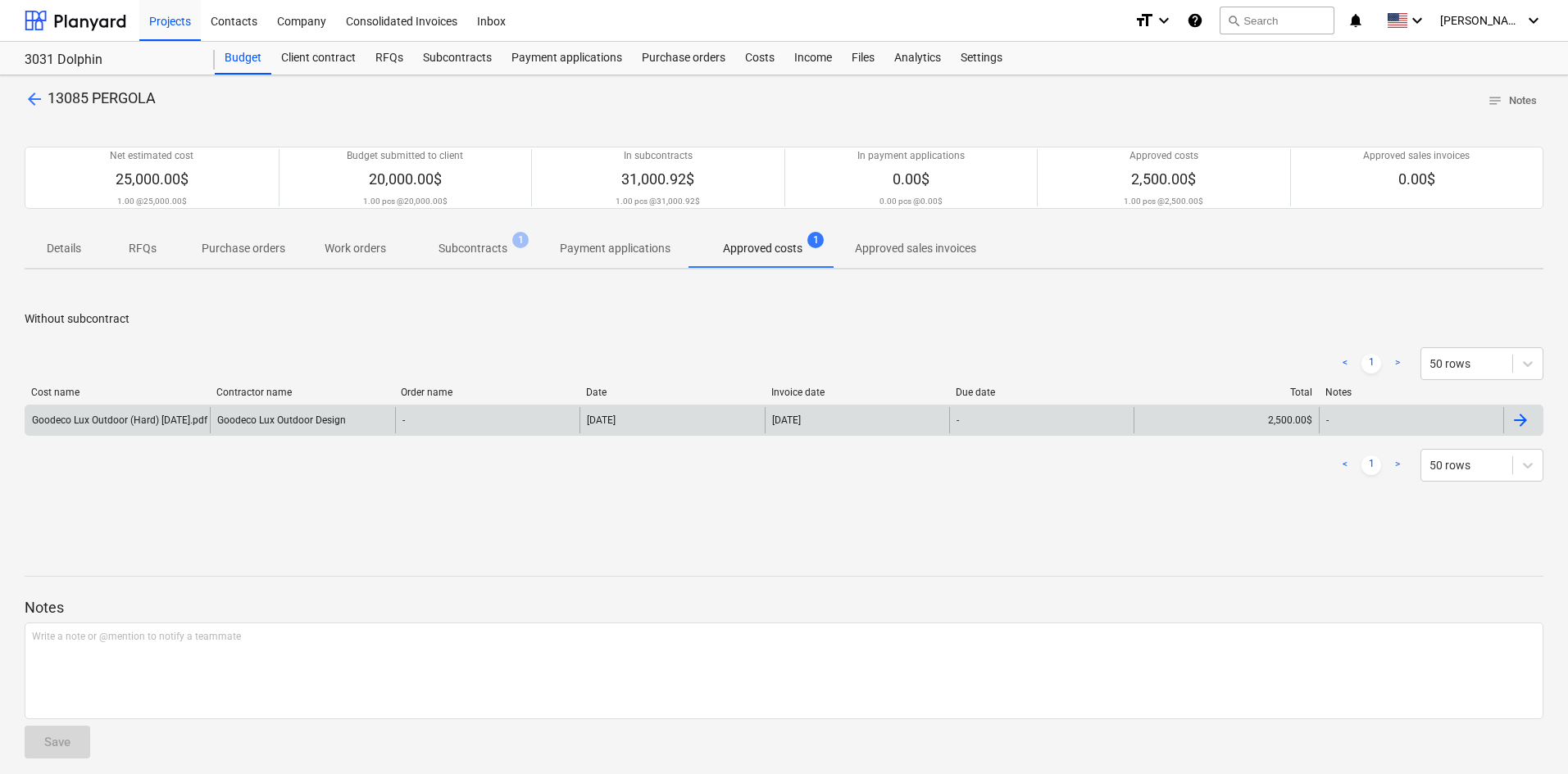
click at [301, 430] on div "Goodeco Lux Outdoor Design" at bounding box center [302, 420] width 184 height 26
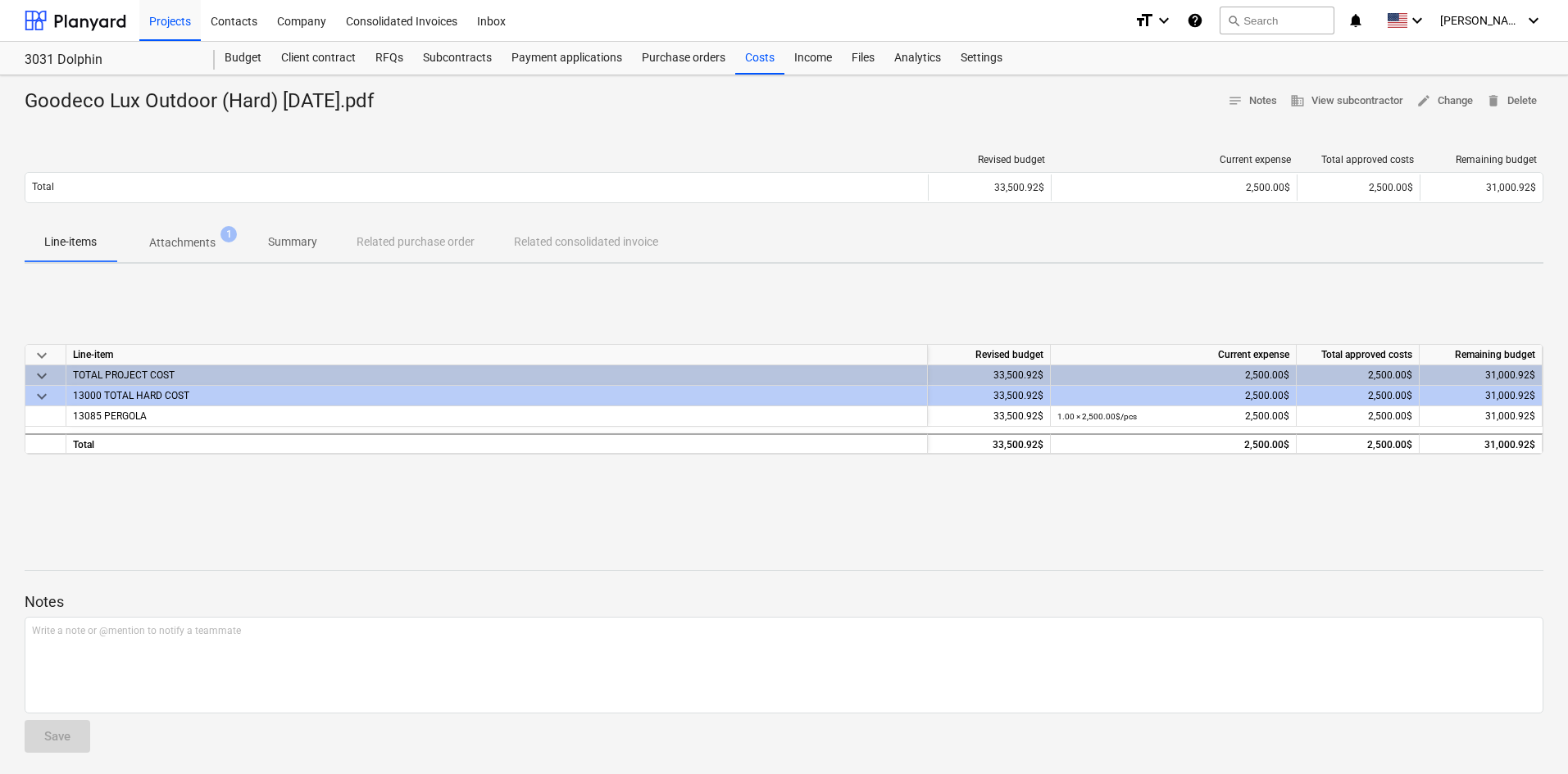
click at [179, 225] on button "Attachments 1" at bounding box center [182, 242] width 132 height 39
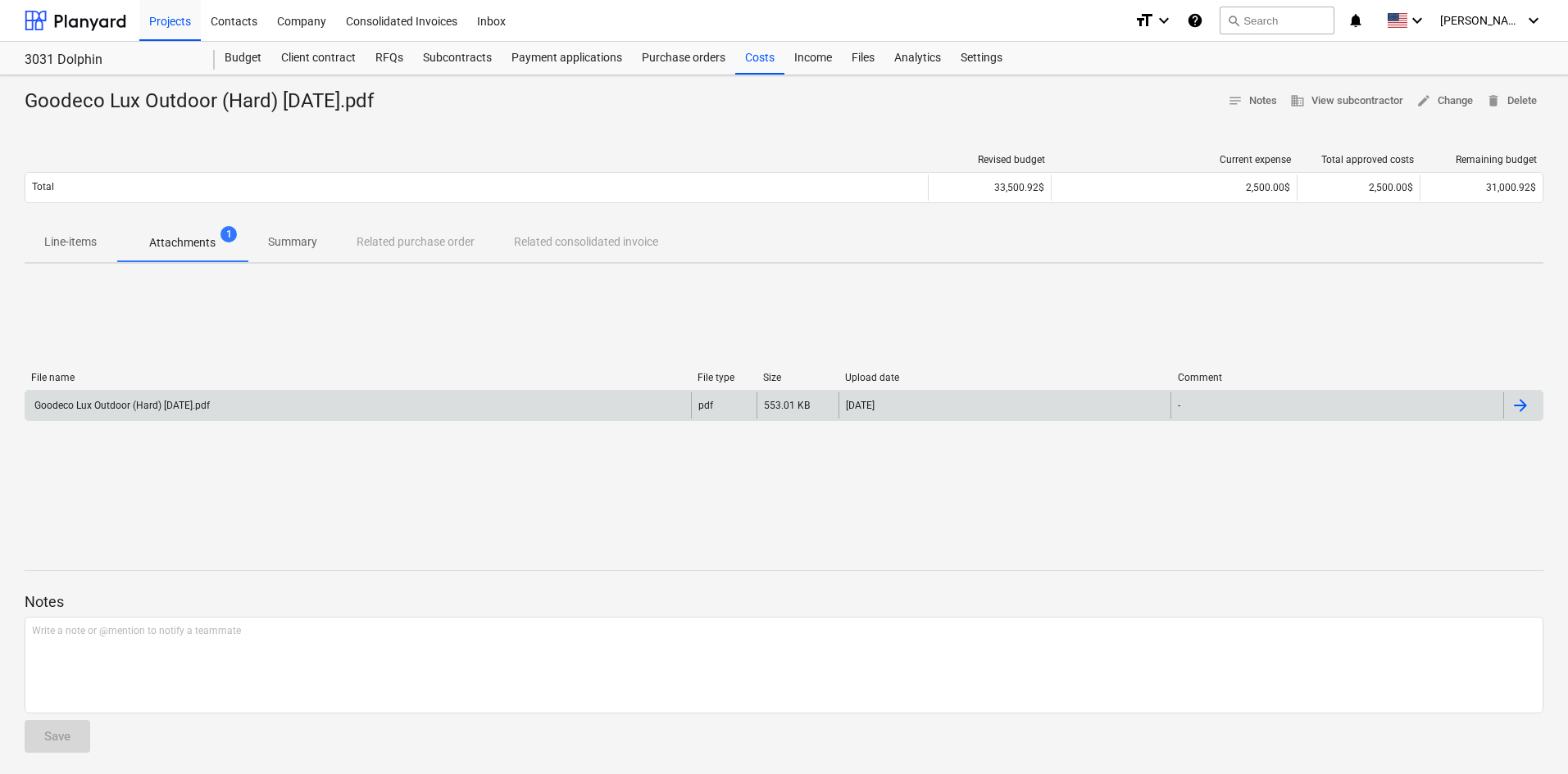
click at [246, 401] on div "Goodeco Lux Outdoor (Hard) [DATE].pdf" at bounding box center [357, 405] width 665 height 26
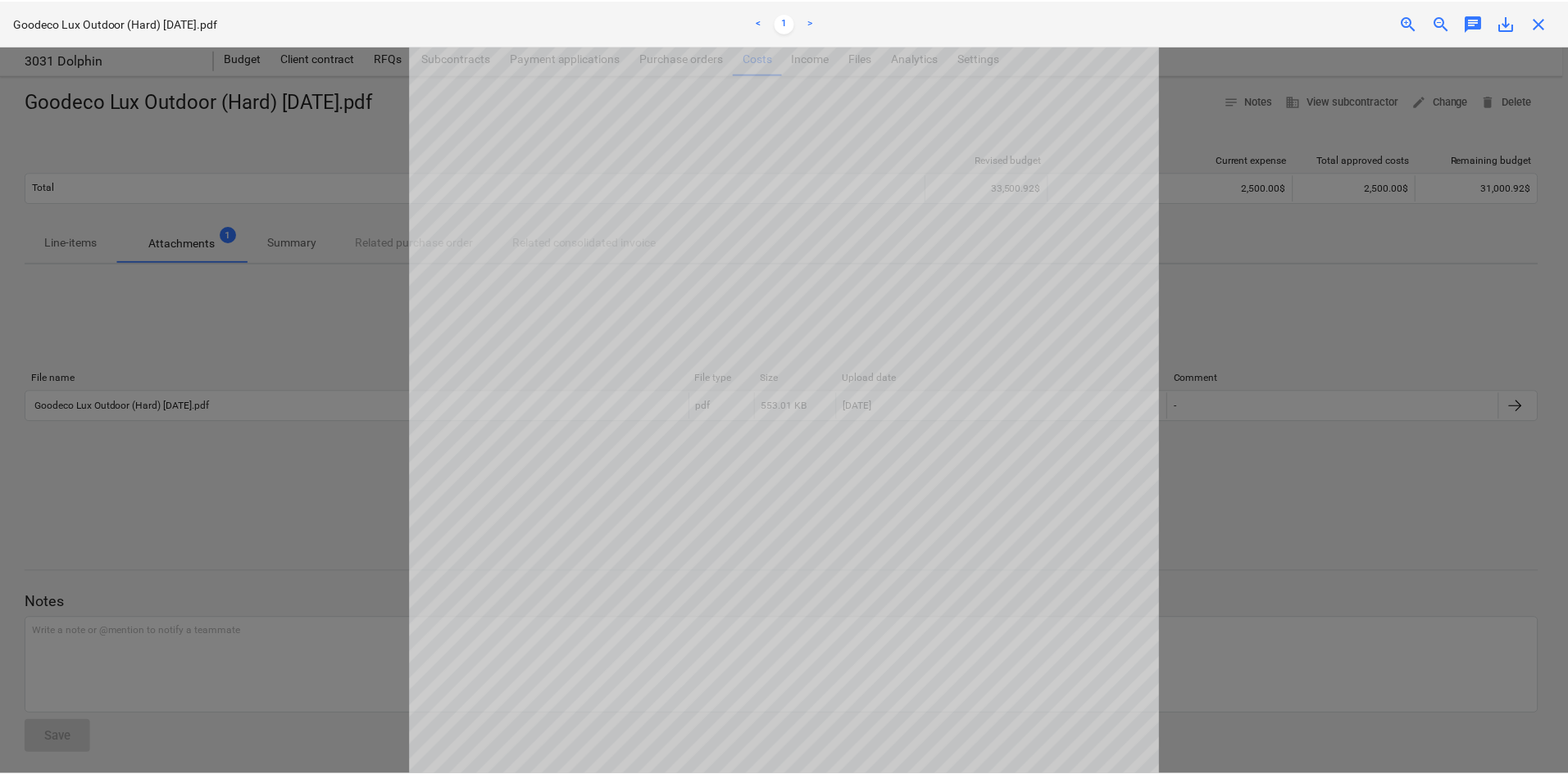
scroll to position [248, 0]
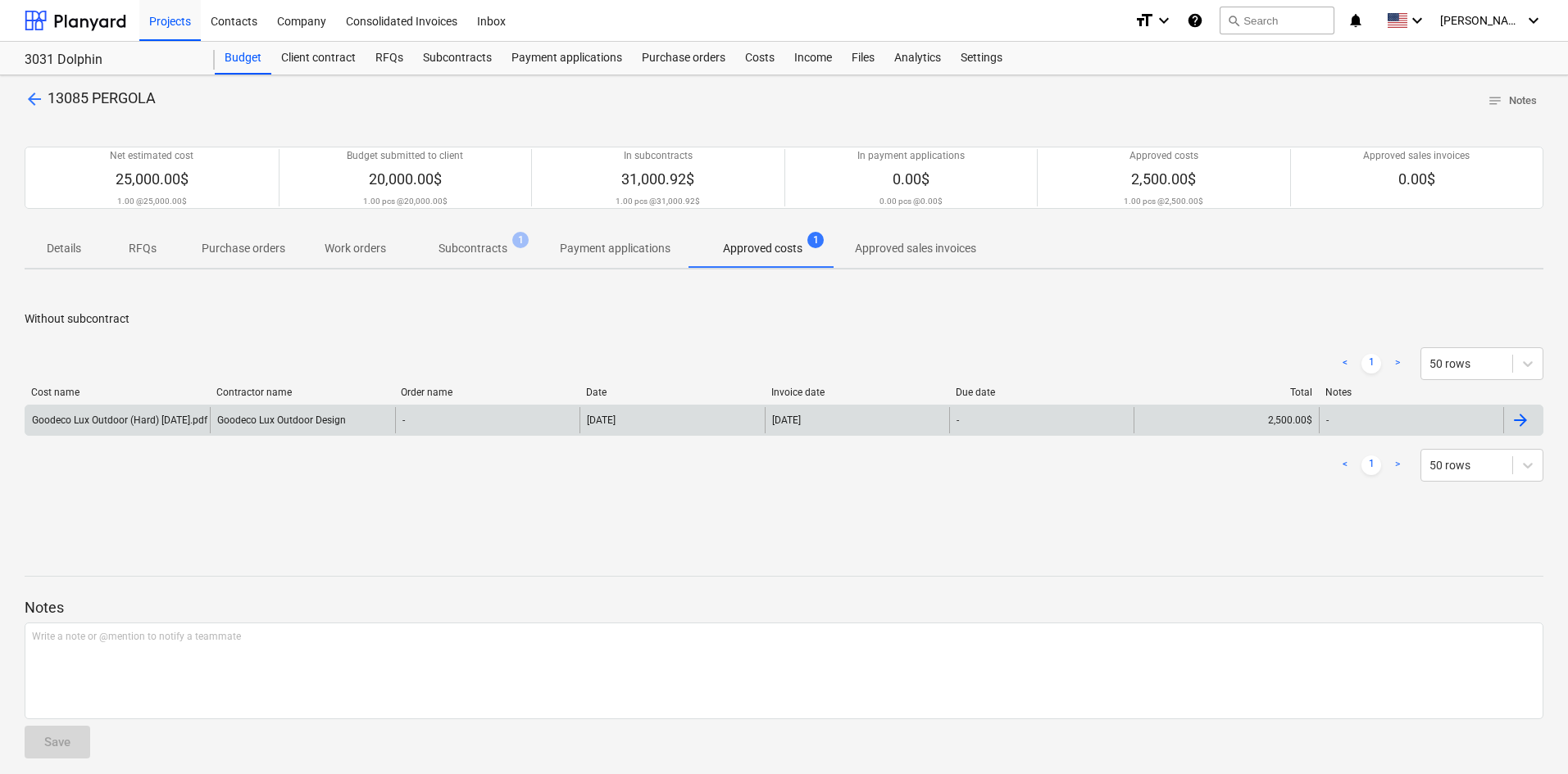
click at [162, 425] on div "Goodeco Lux Outdoor (Hard) [DATE].pdf" at bounding box center [120, 419] width 176 height 11
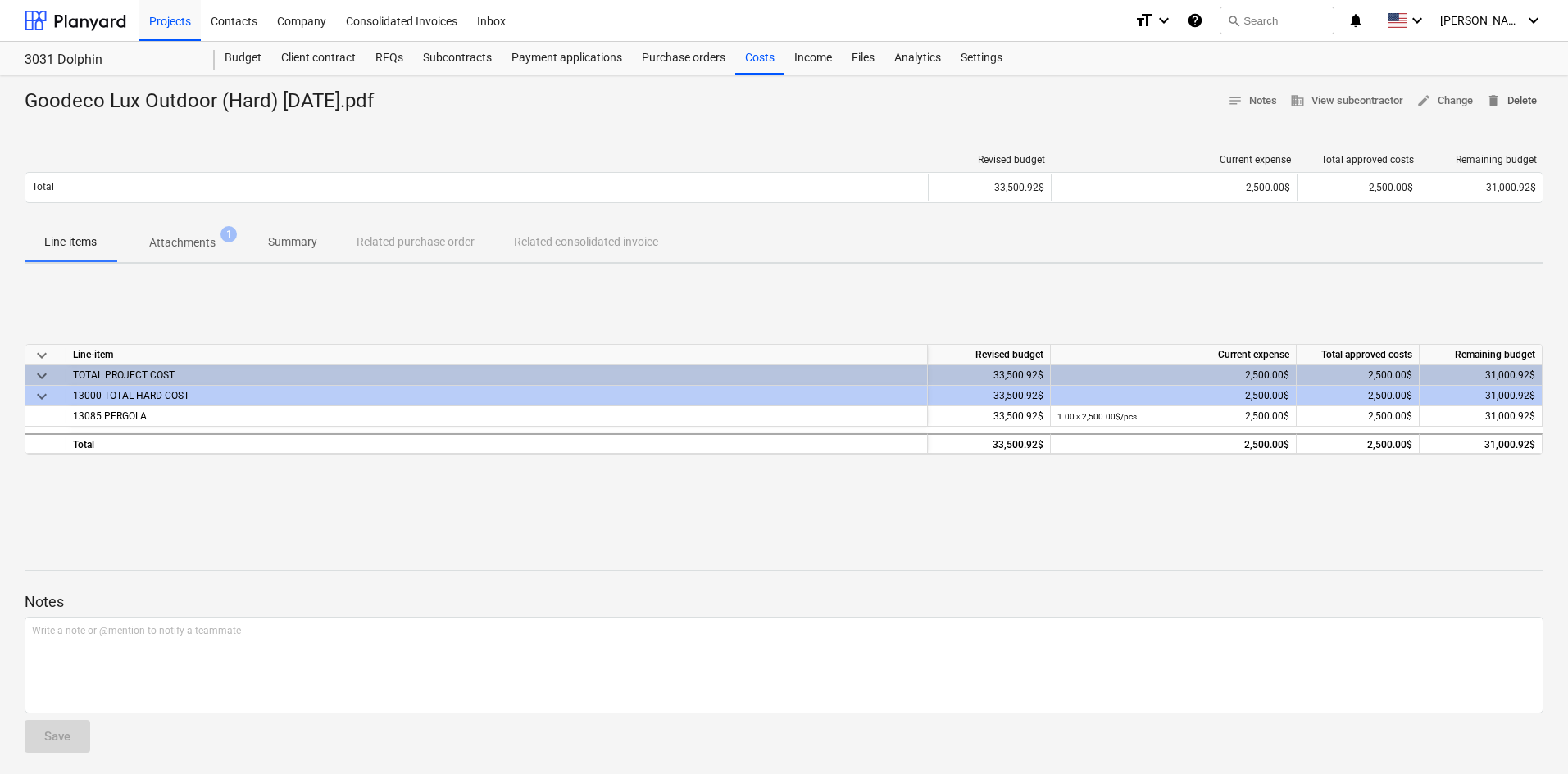
click at [1523, 100] on span "delete Delete" at bounding box center [1511, 101] width 51 height 19
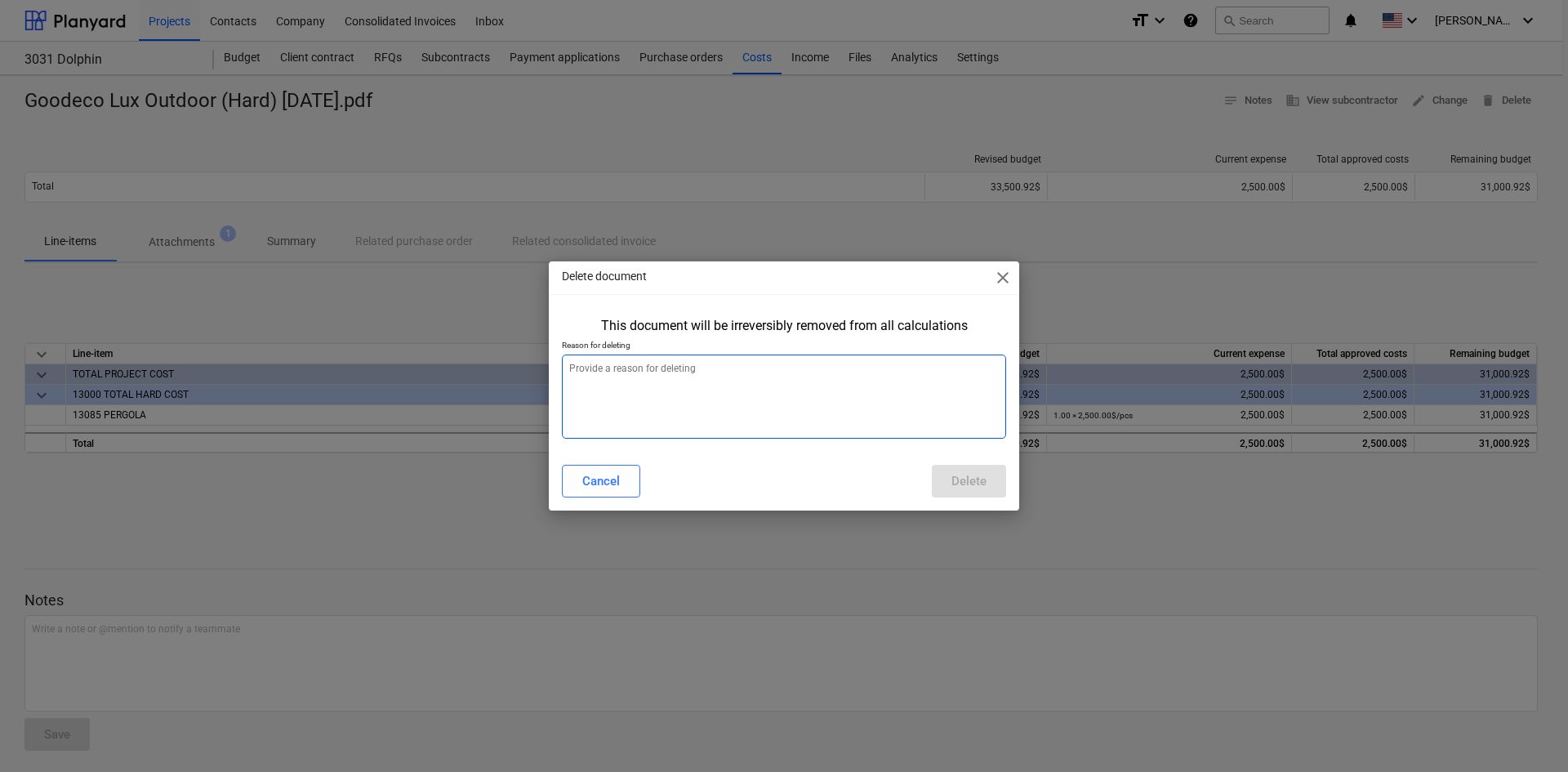
click at [751, 400] on textarea at bounding box center [784, 396] width 444 height 85
type textarea "x"
type textarea "d"
type textarea "x"
type textarea "di"
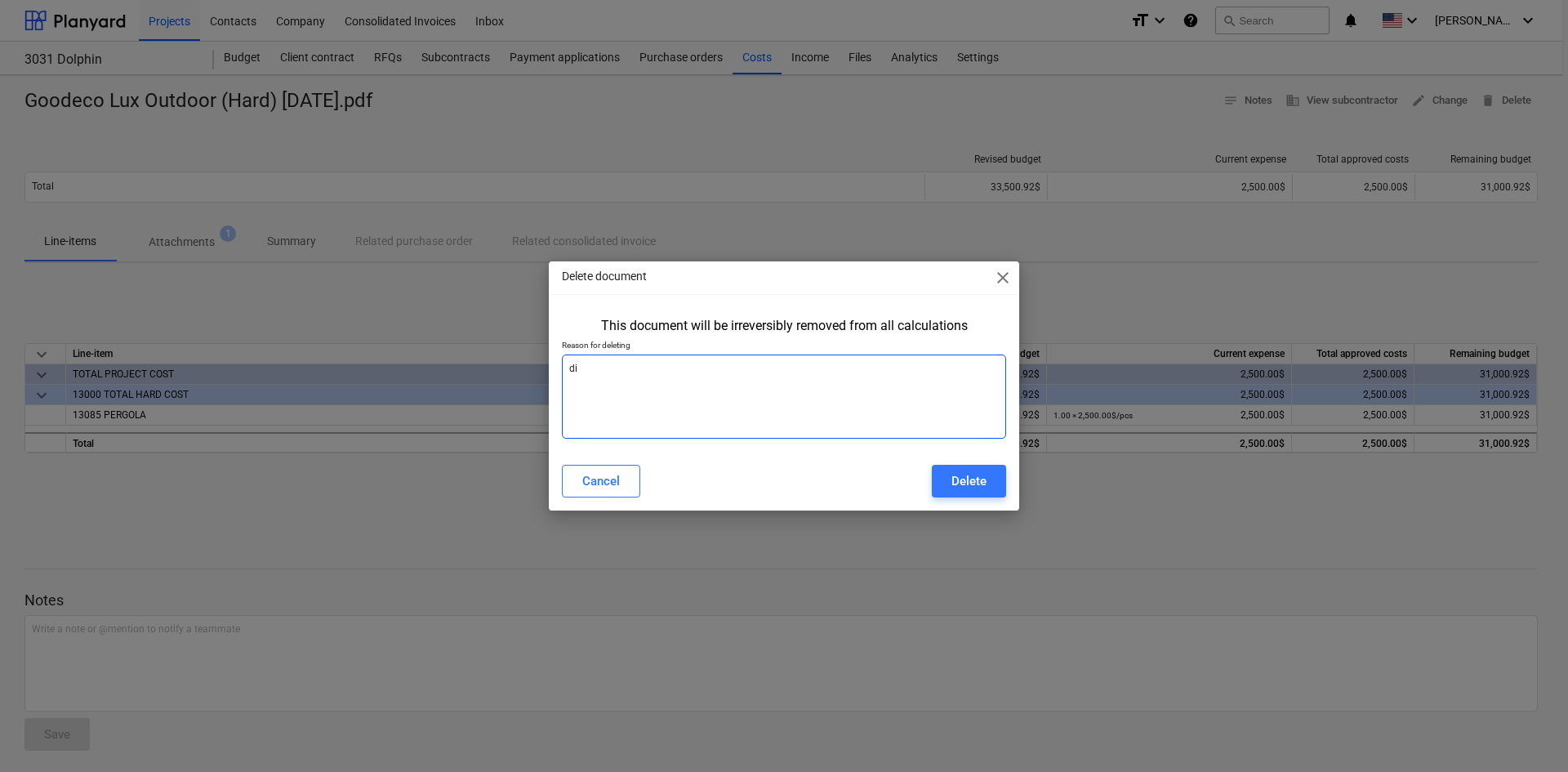
type textarea "x"
type textarea "did"
type textarea "x"
type textarea "didn"
type textarea "x"
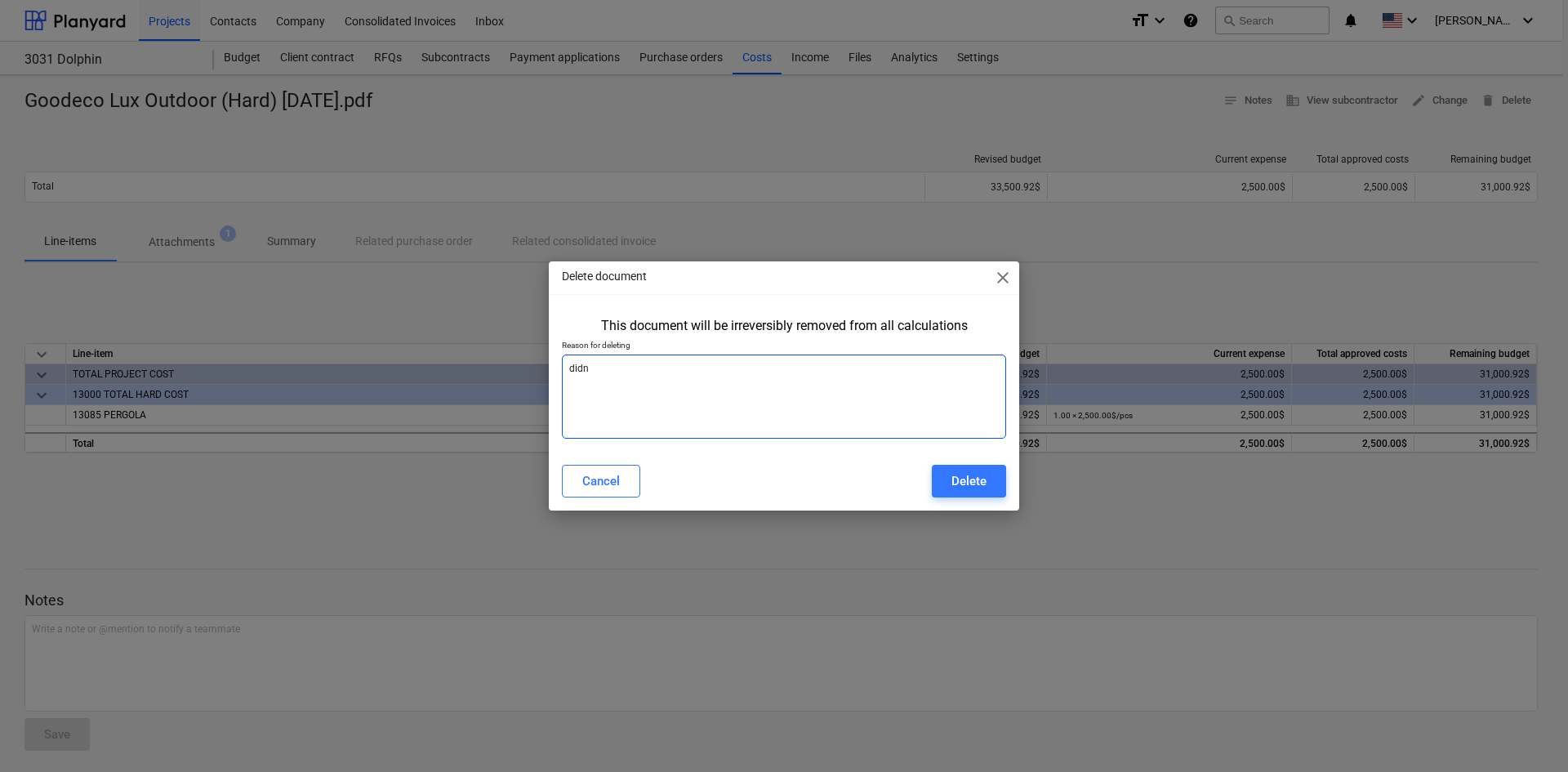
type textarea "didnt"
type textarea "x"
type textarea "didnt"
type textarea "x"
type textarea "didnt a"
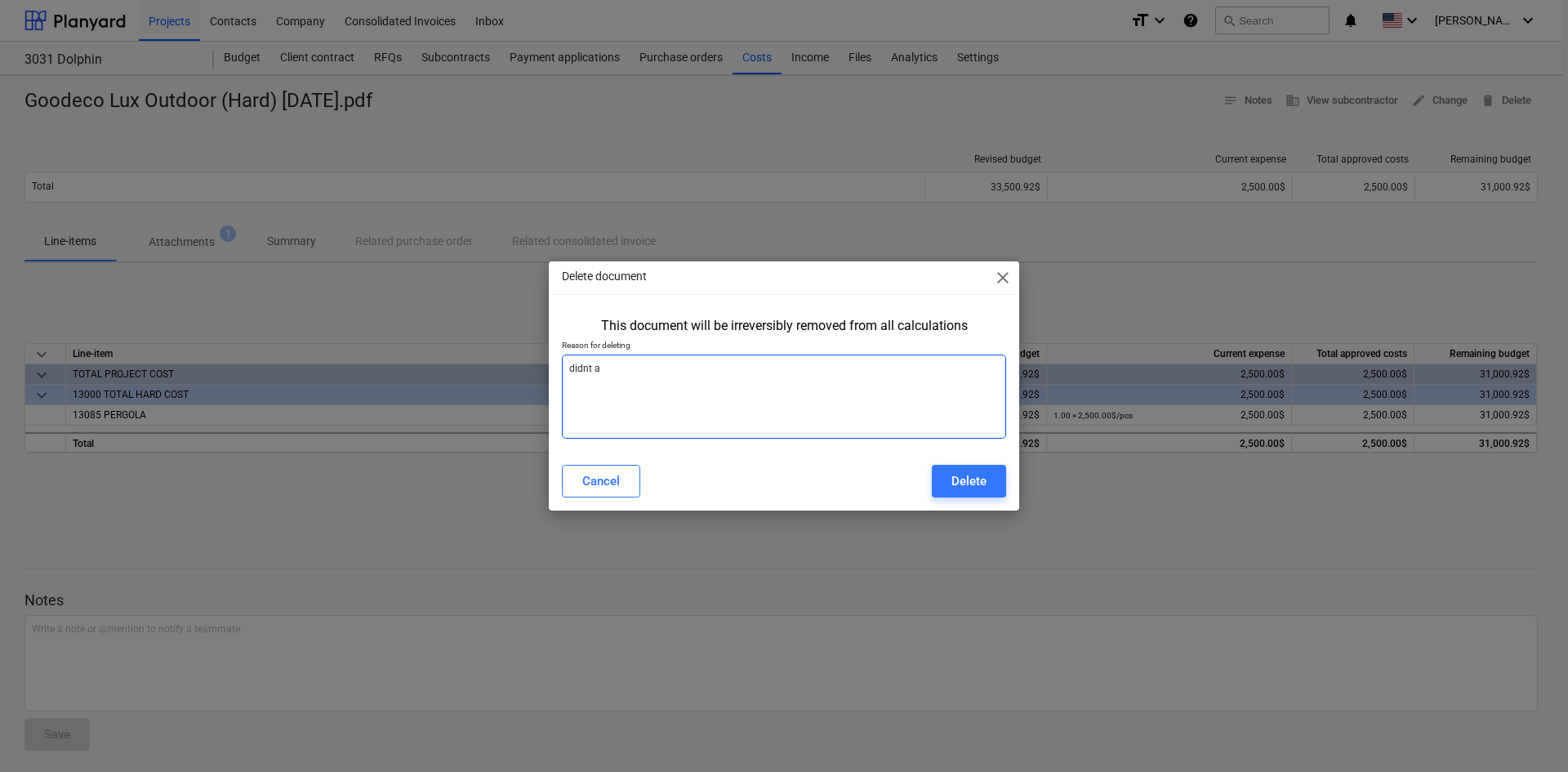
type textarea "x"
type textarea "didnt ad"
type textarea "x"
type textarea "didnt add"
type textarea "x"
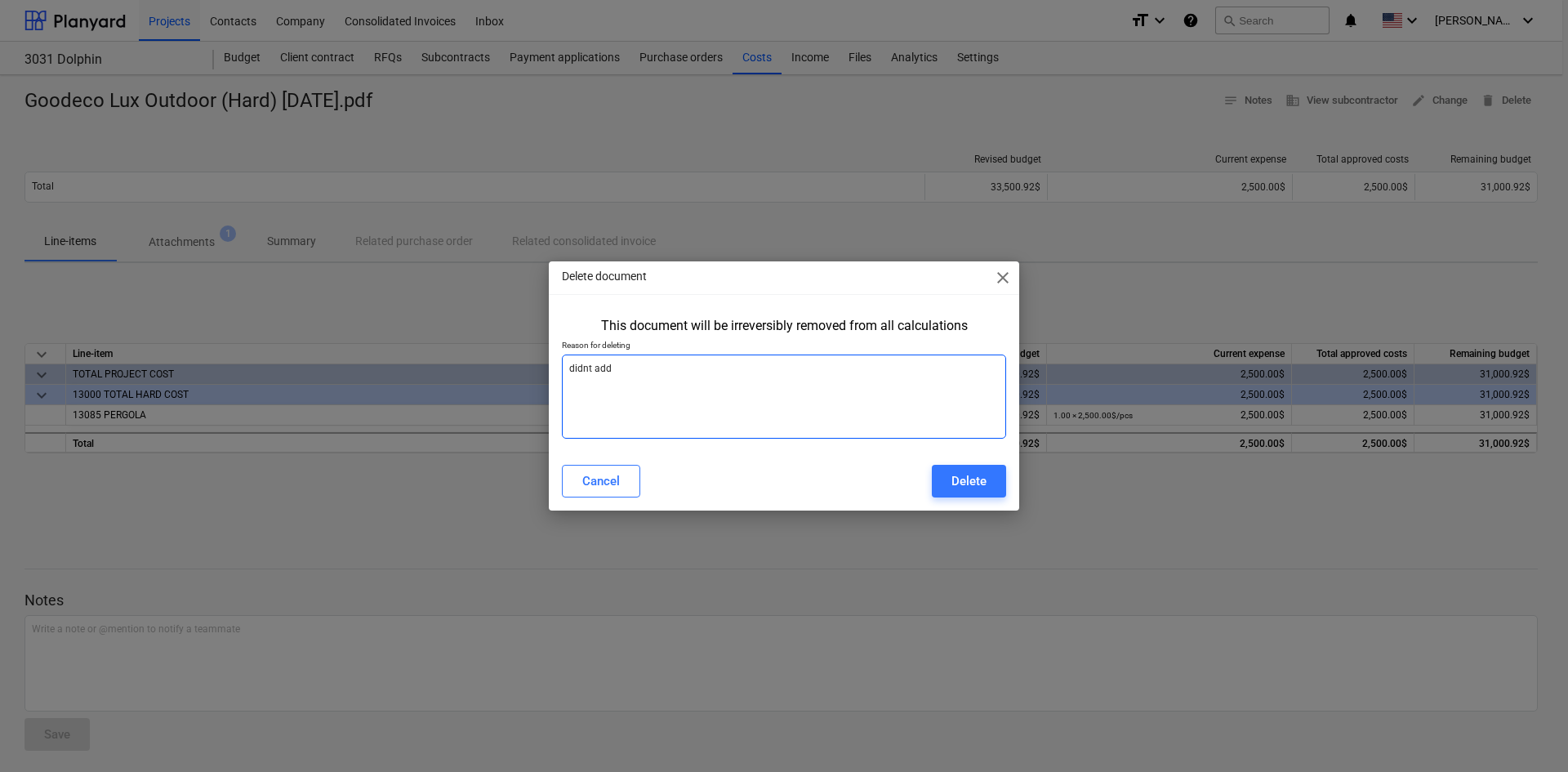
type textarea "didnt add"
type textarea "x"
type textarea "didnt add t"
type textarea "x"
type textarea "didnt add to"
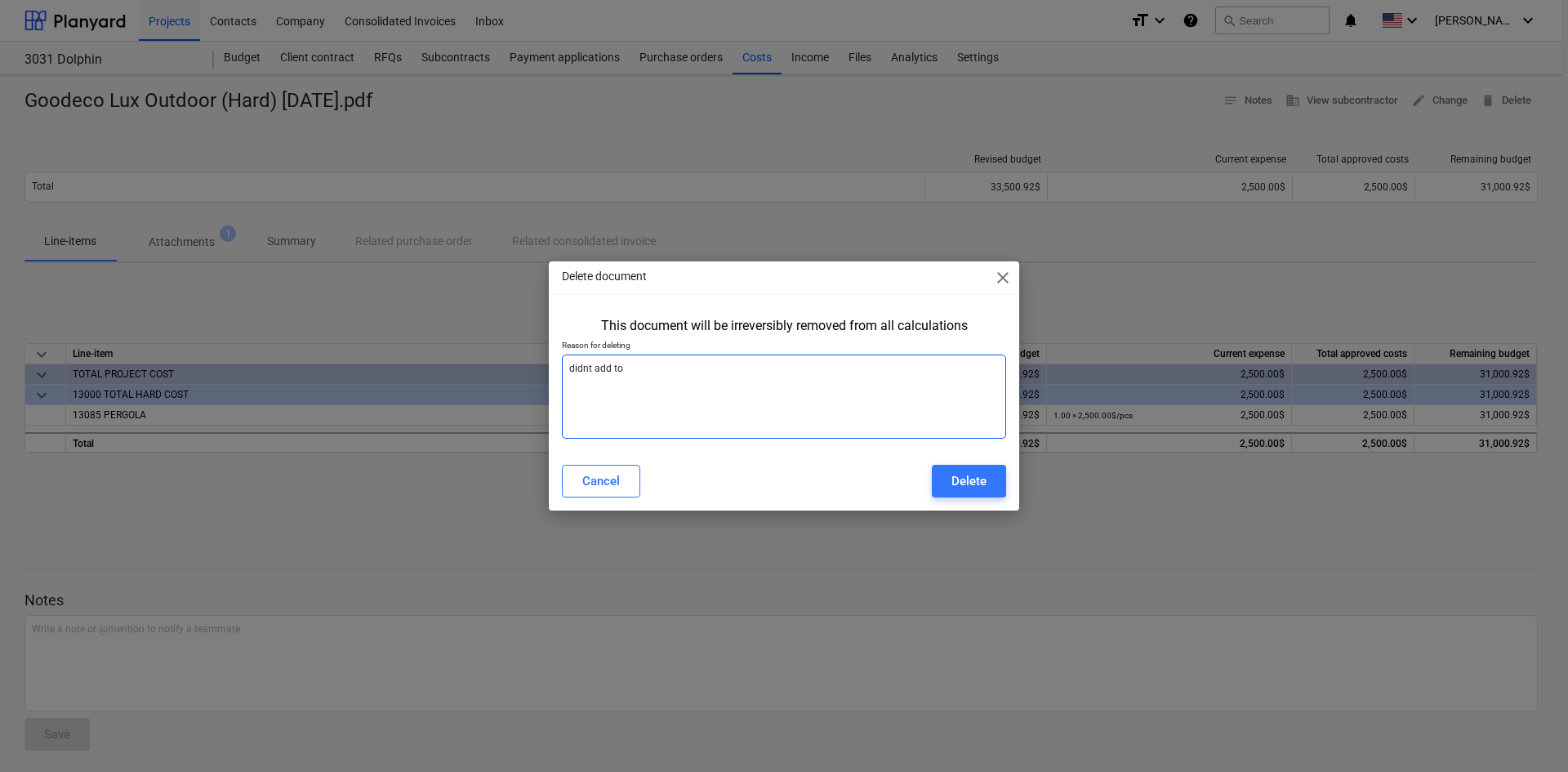
type textarea "x"
type textarea "didnt add to"
type textarea "x"
type textarea "didnt add to s"
type textarea "x"
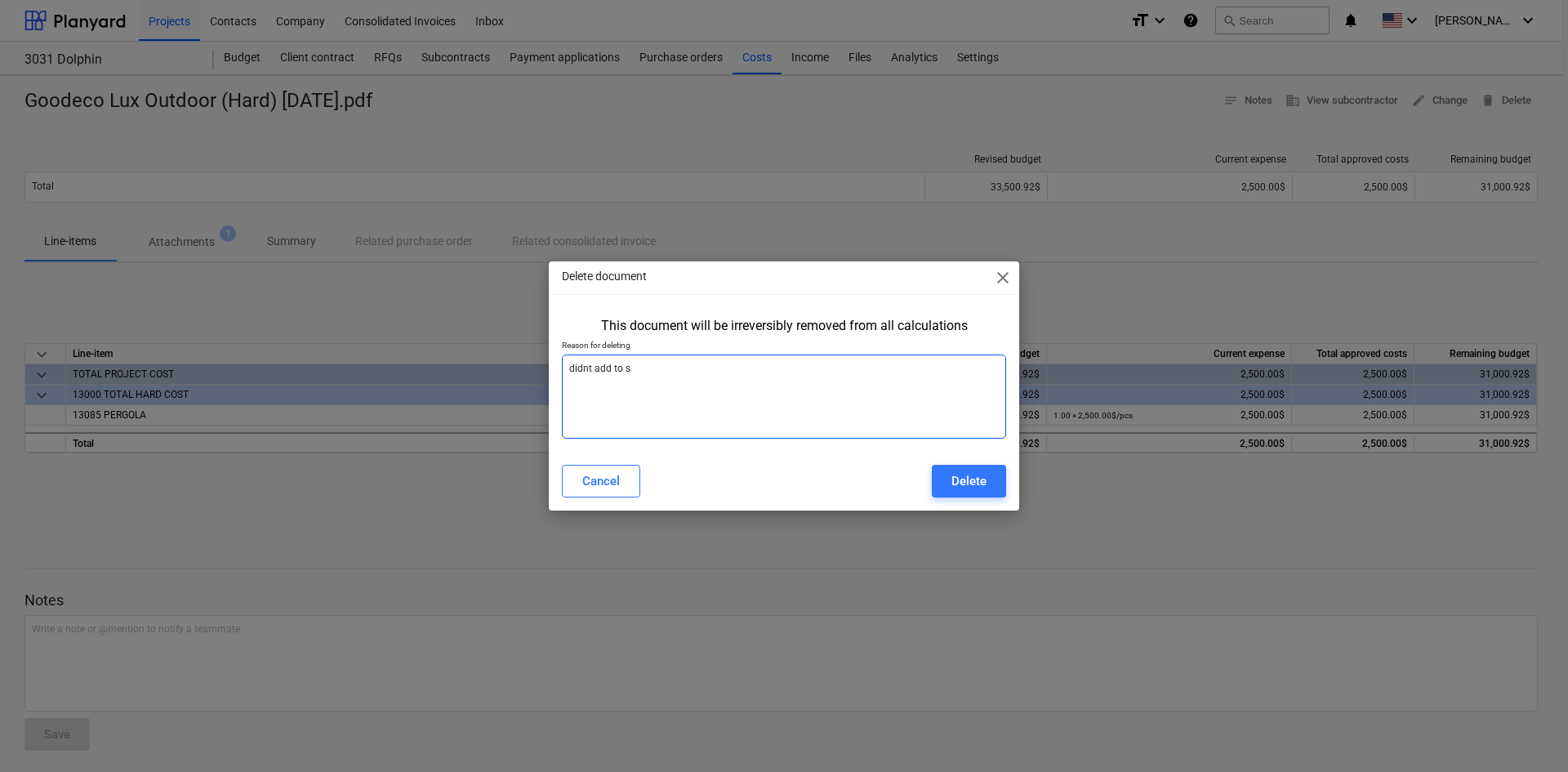
type textarea "didnt add to su"
type textarea "x"
type textarea "didnt add to sub"
type textarea "x"
type textarea "didnt add to subc"
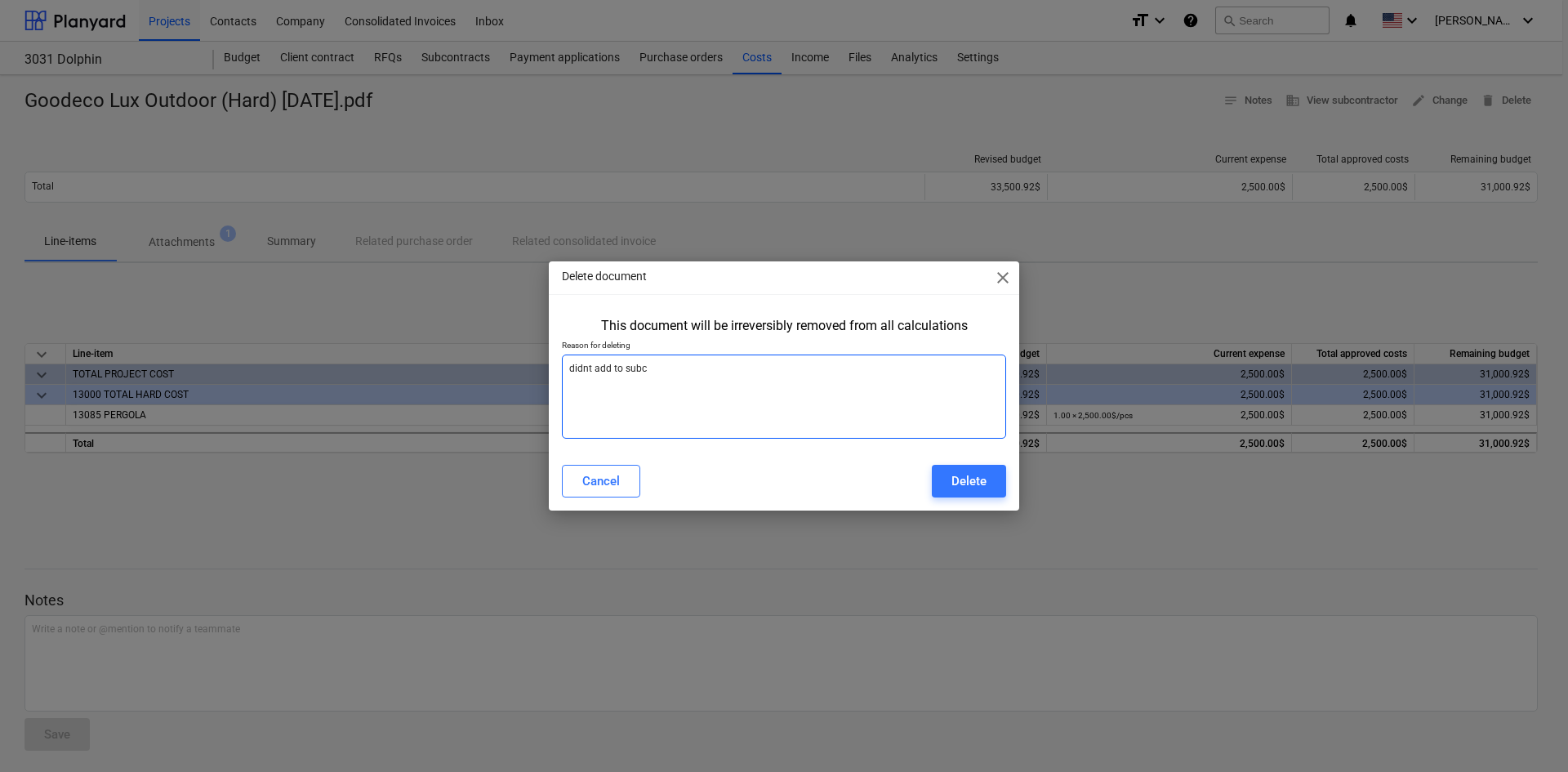
type textarea "x"
type textarea "didnt add to subco"
type textarea "x"
type textarea "didnt add to subcon"
type textarea "x"
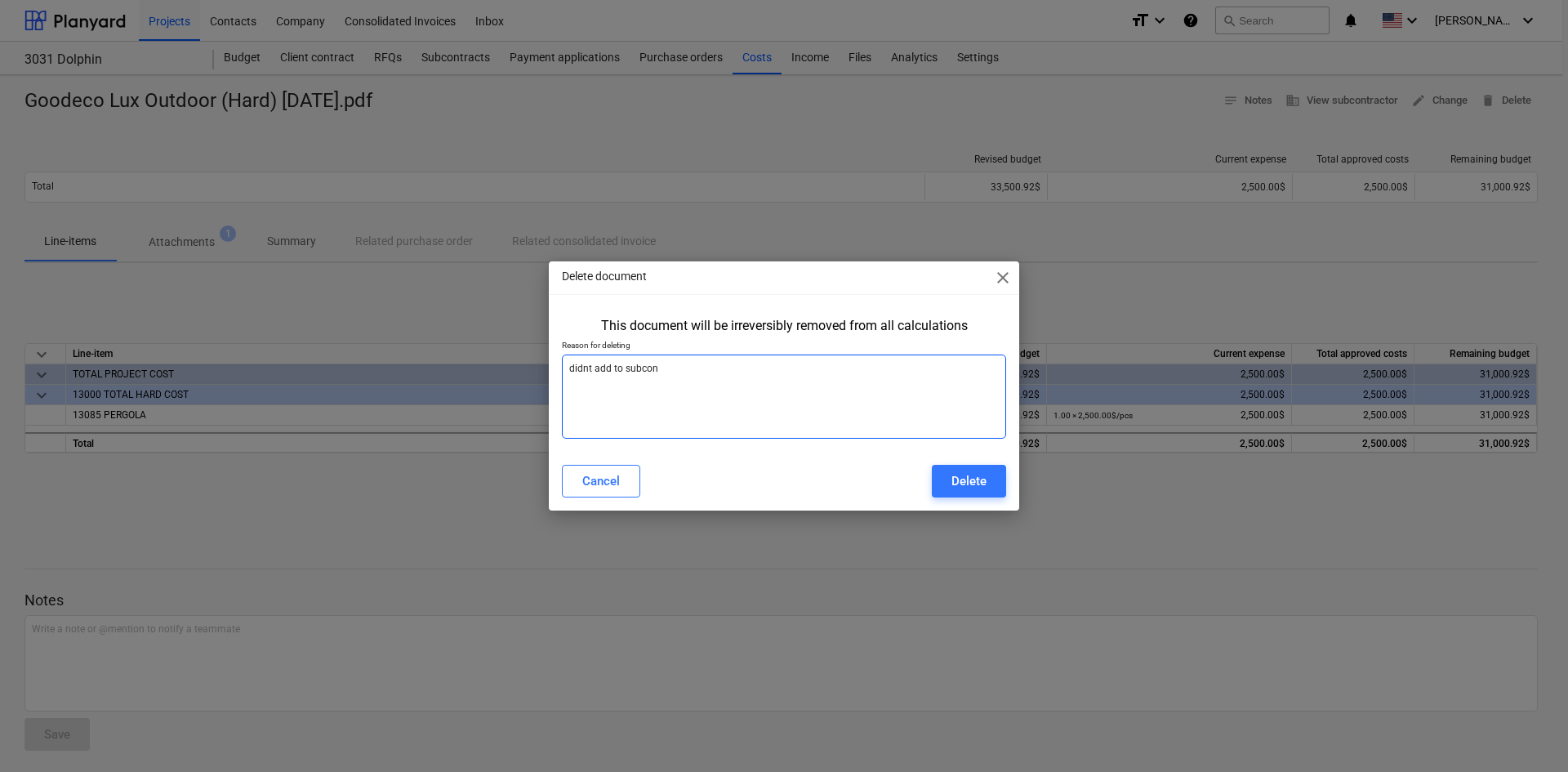
type textarea "didnt add to subcont"
type textarea "x"
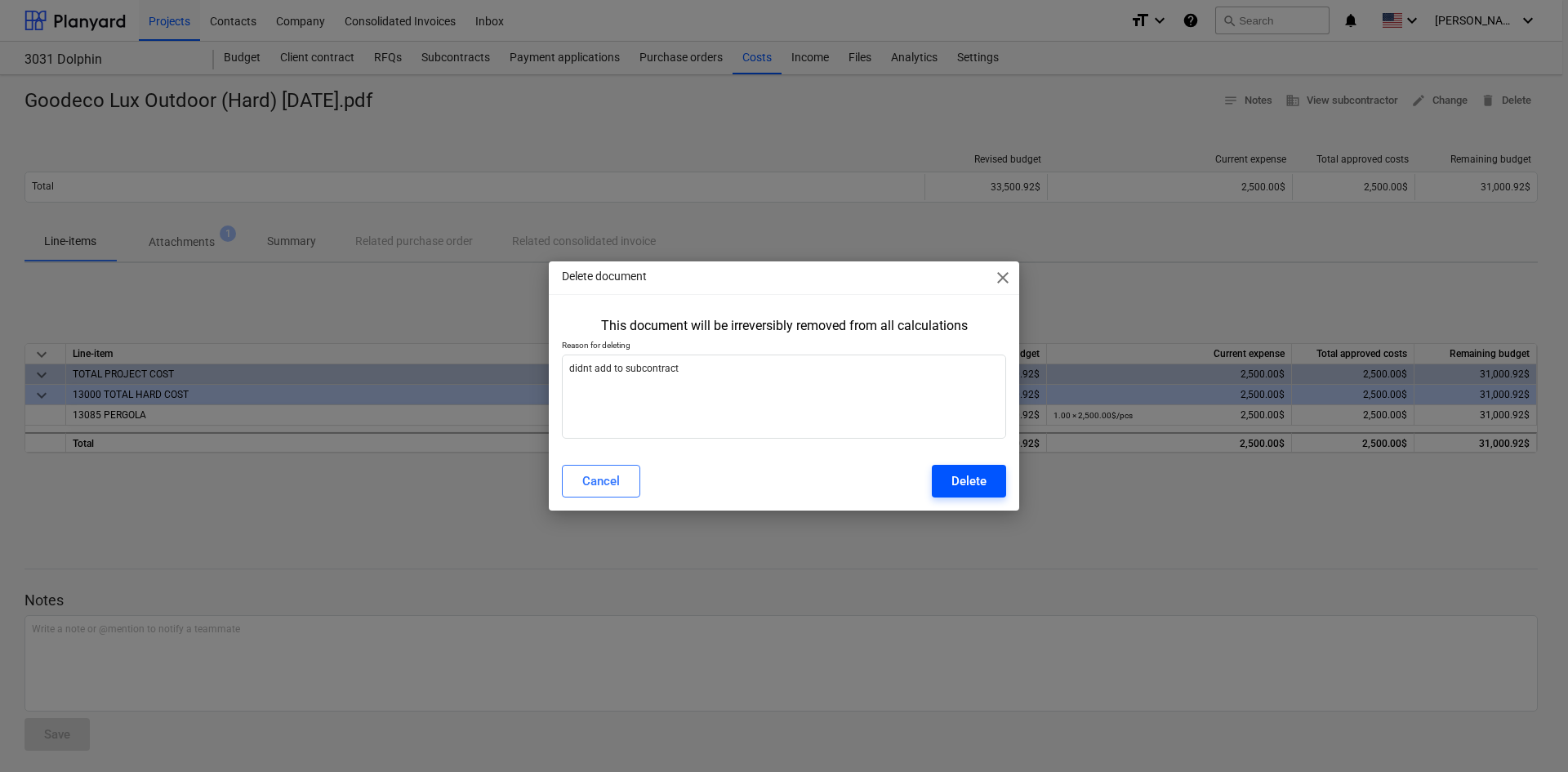
click at [970, 473] on div "Delete" at bounding box center [969, 481] width 35 height 21
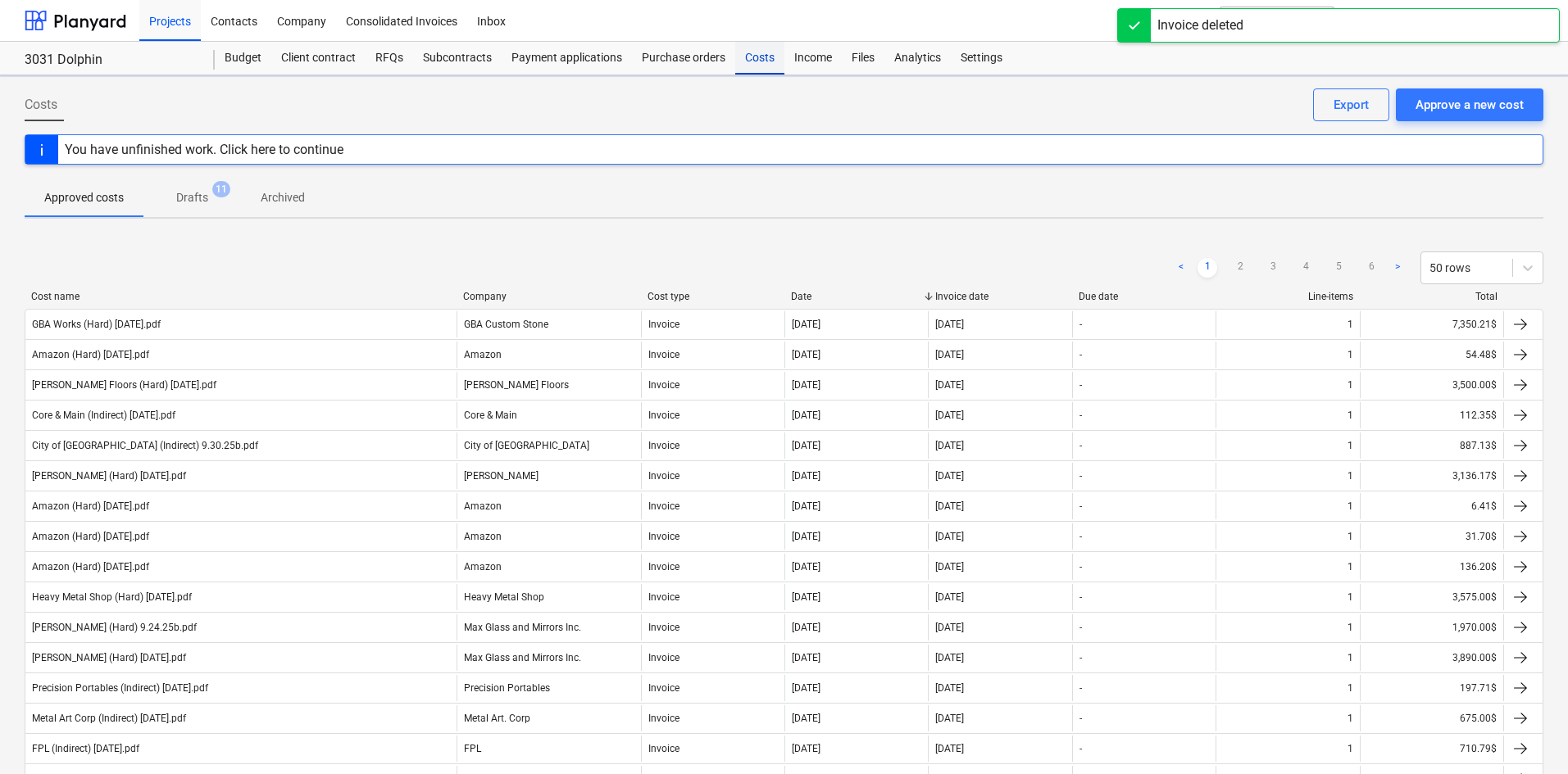
click at [760, 61] on div "Costs" at bounding box center [760, 59] width 49 height 33
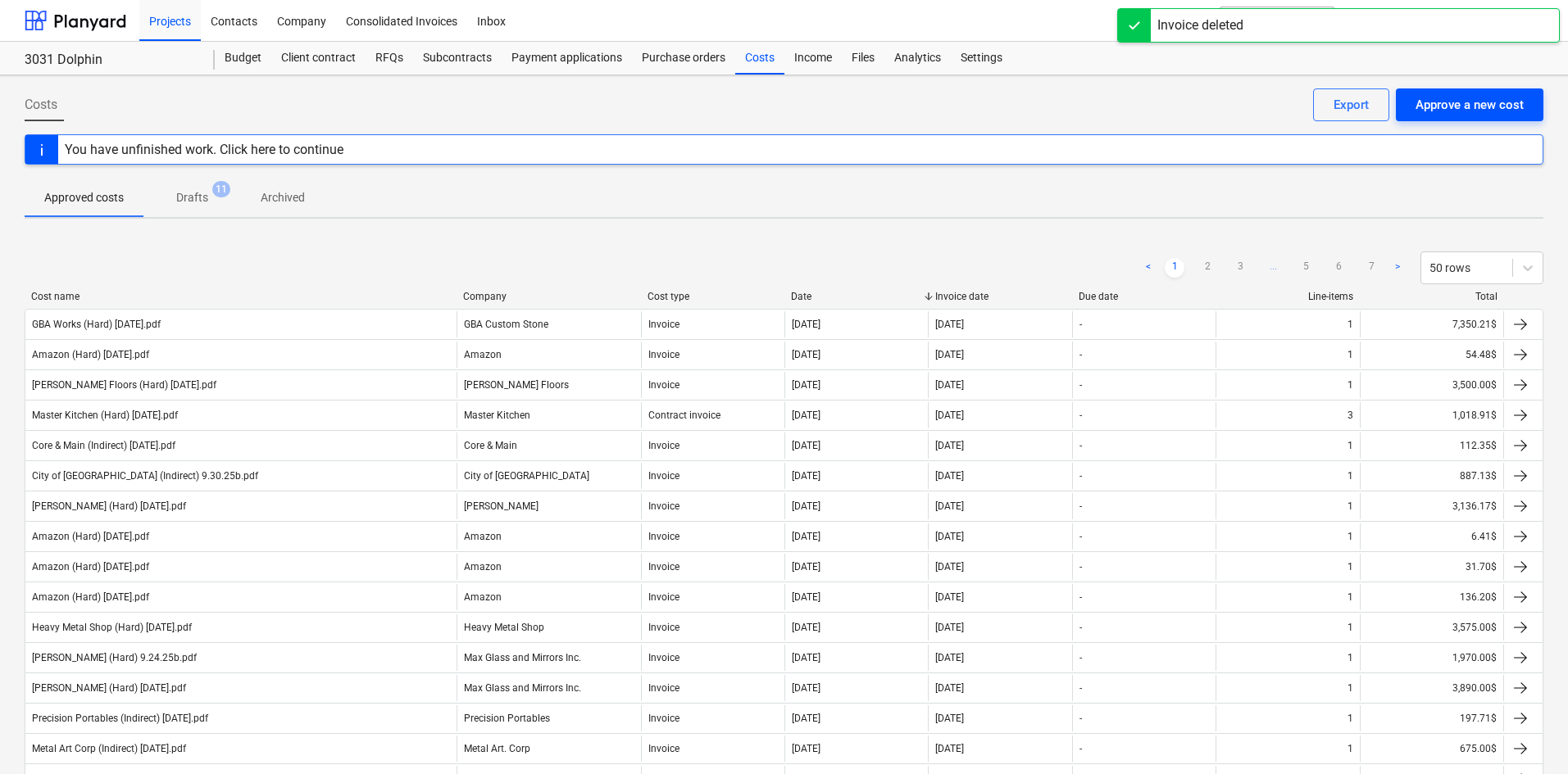
click at [1467, 105] on div "Approve a new cost" at bounding box center [1469, 105] width 108 height 21
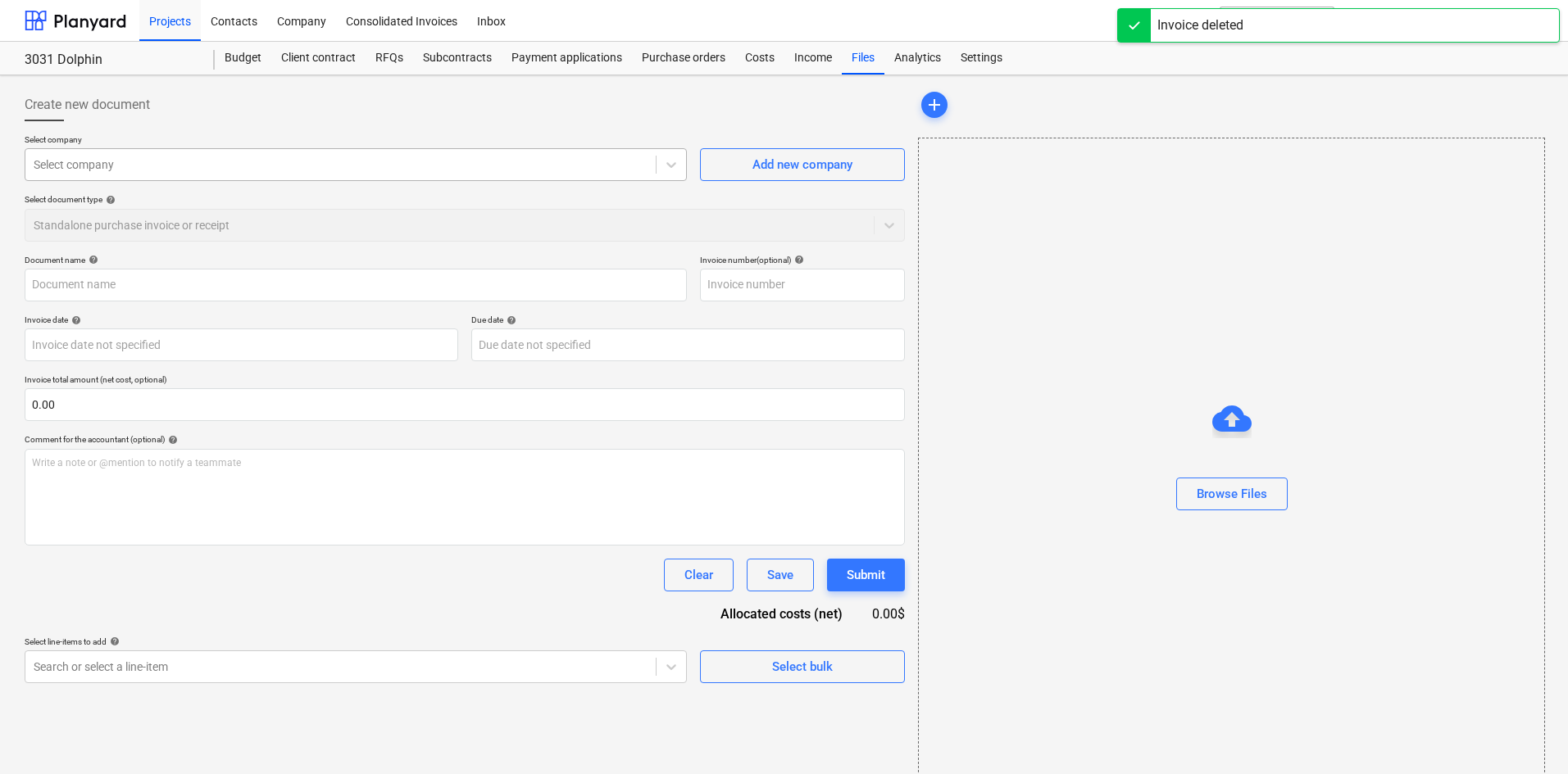
click at [181, 168] on div at bounding box center [340, 164] width 614 height 17
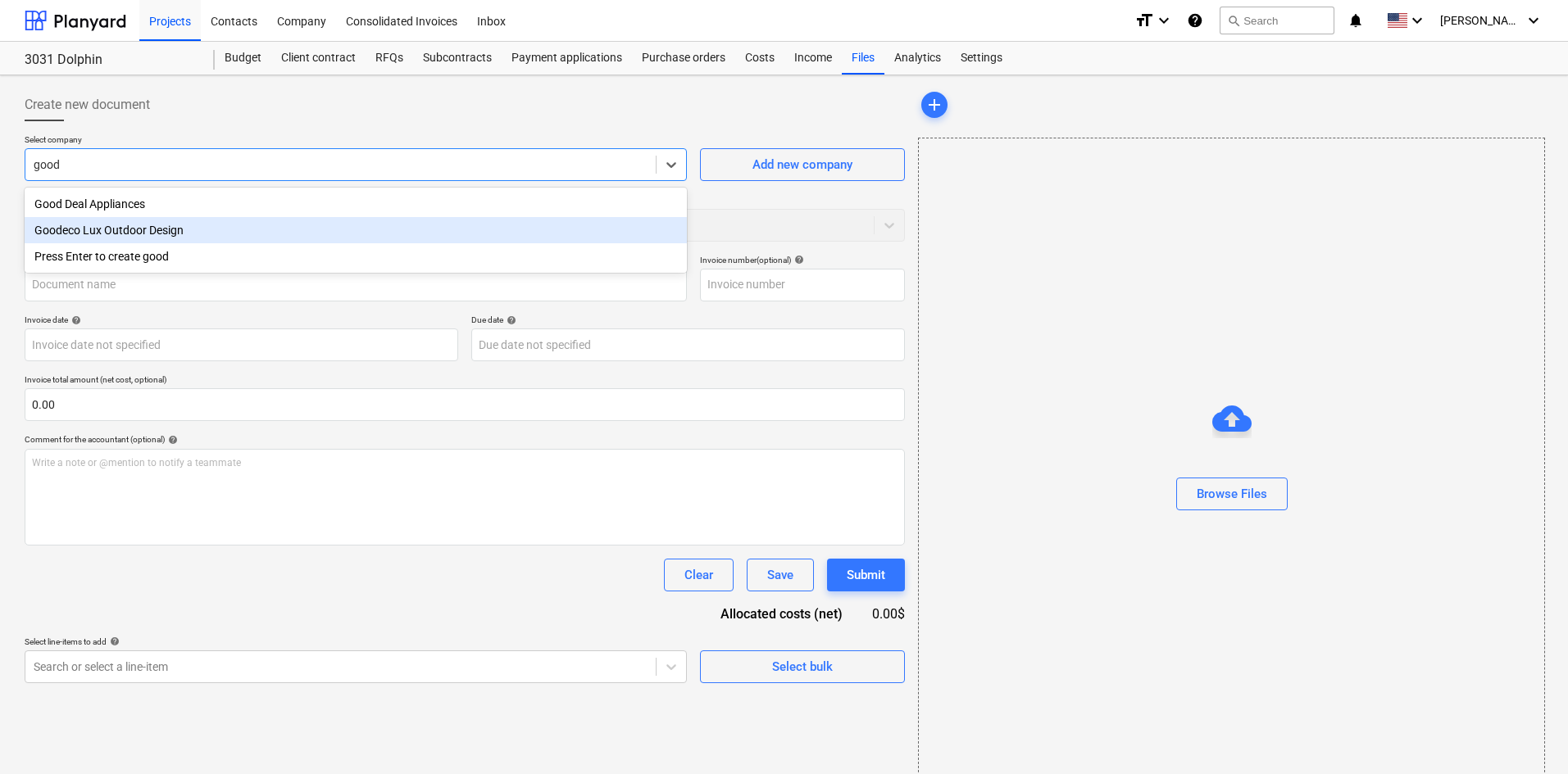
click at [191, 222] on div "Goodeco Lux Outdoor Design" at bounding box center [356, 230] width 663 height 26
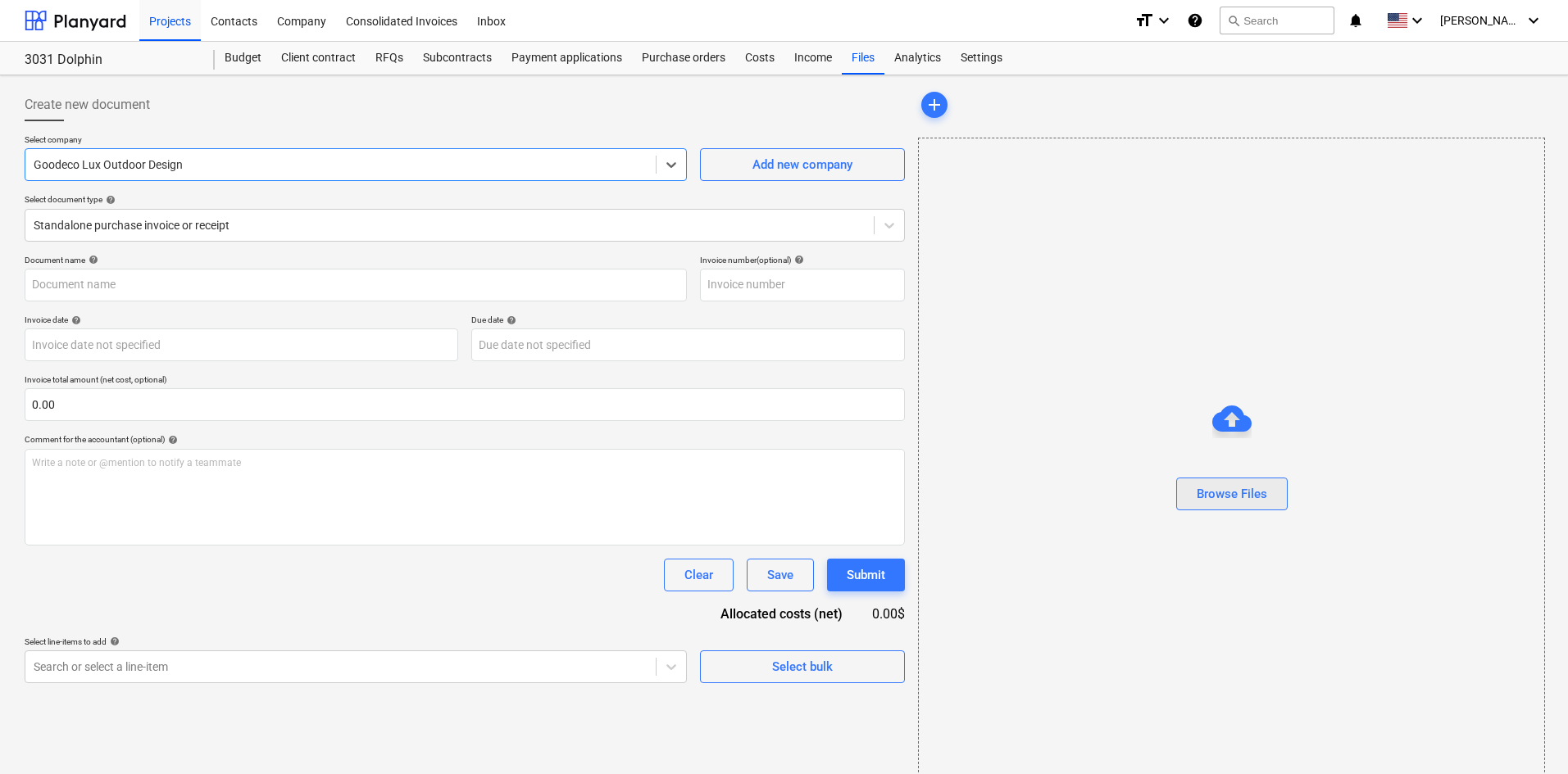
click at [1232, 501] on div "Browse Files" at bounding box center [1232, 494] width 71 height 21
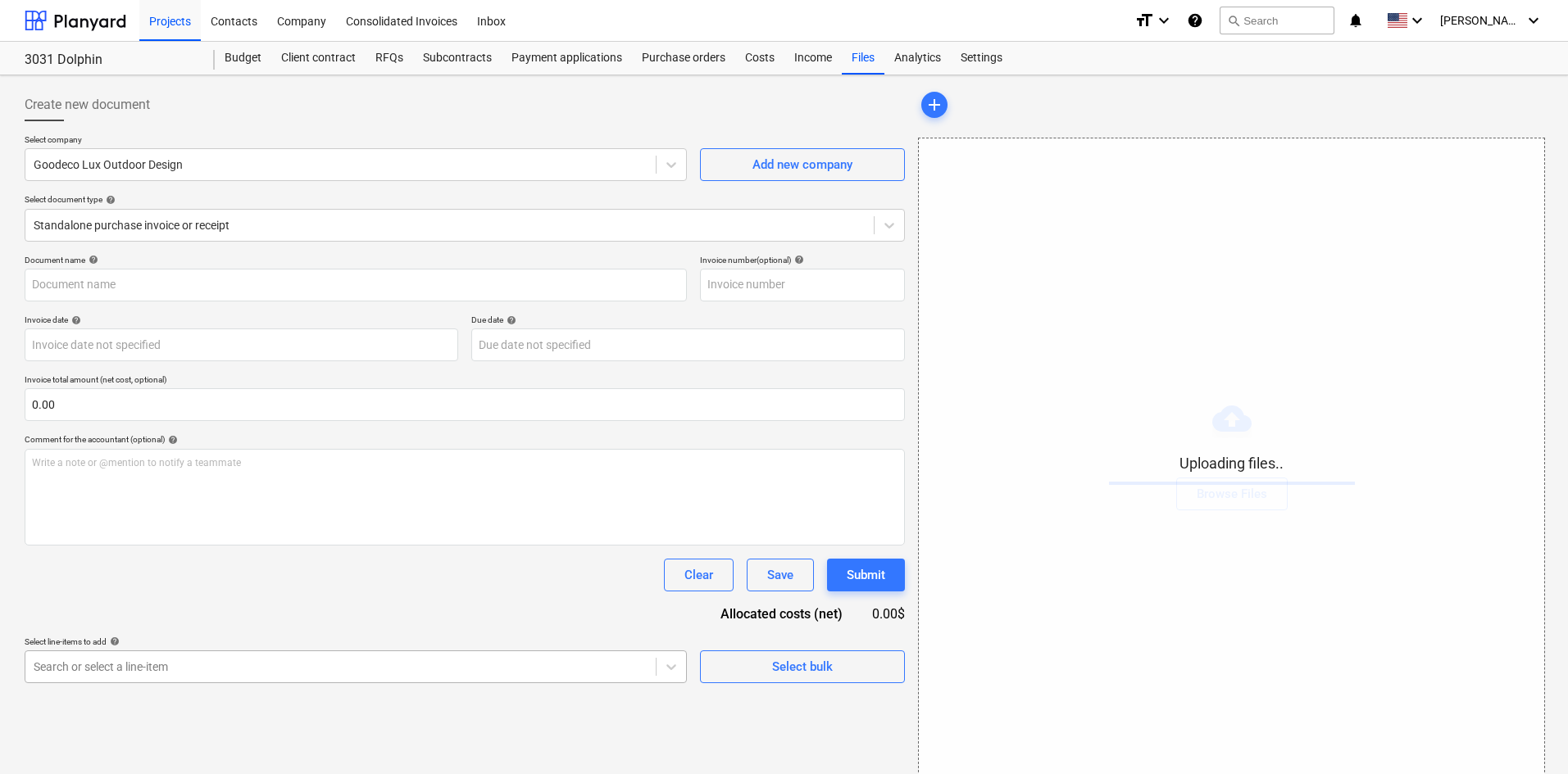
scroll to position [164, 0]
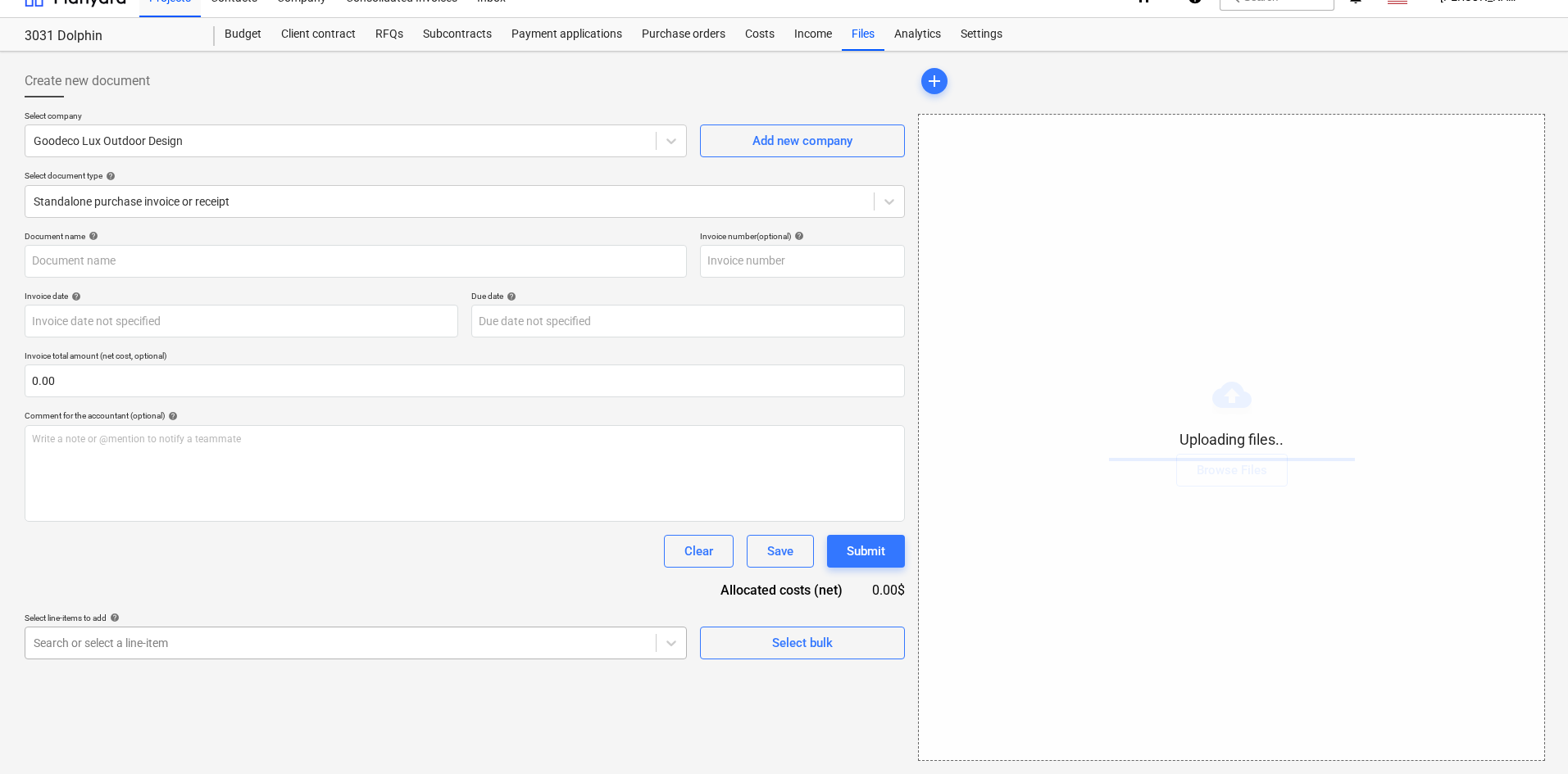
click at [307, 654] on body "Projects Contacts Company Consolidated Invoices Inbox format_size keyboard_arro…" at bounding box center [784, 363] width 1568 height 774
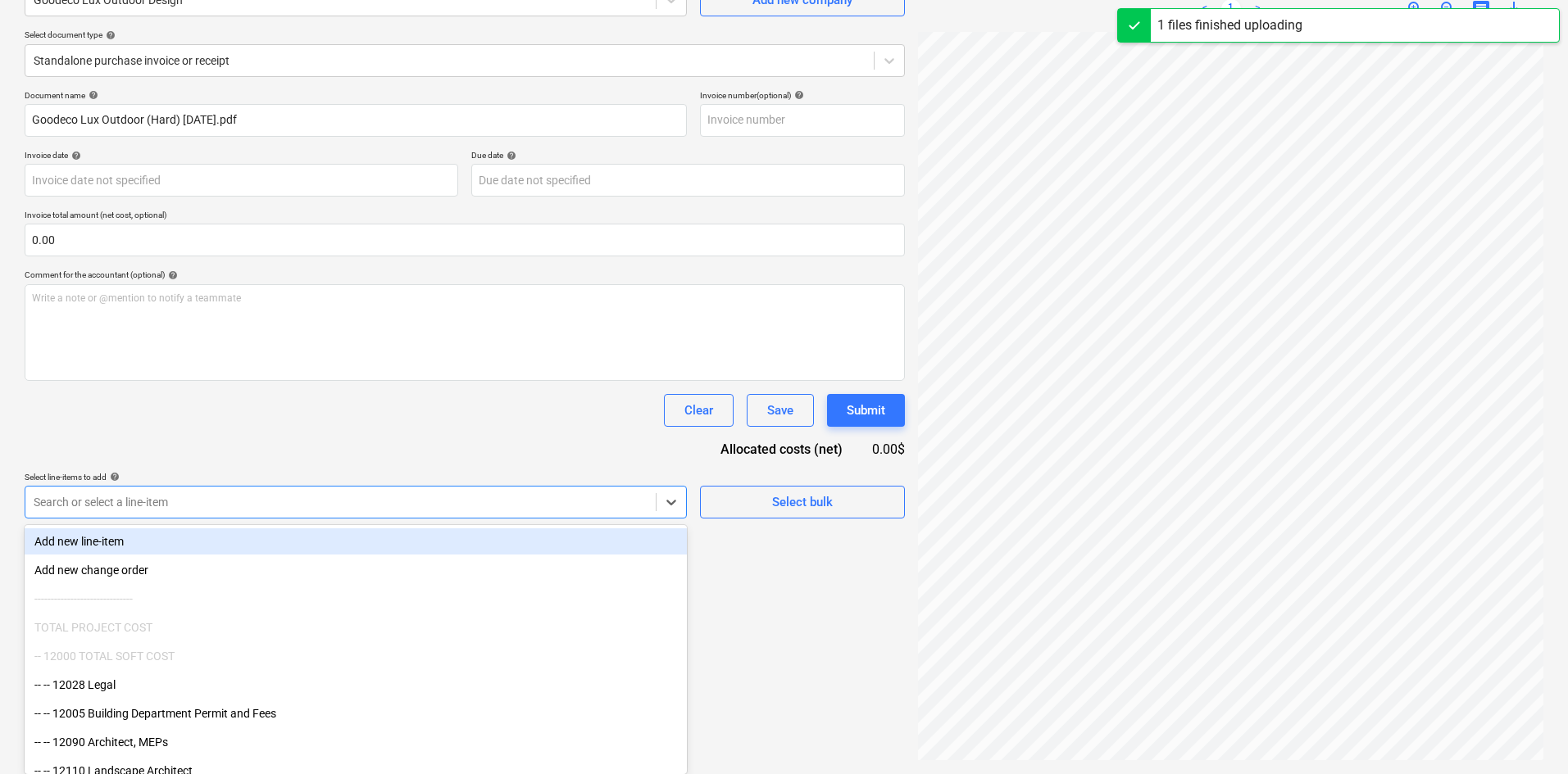
click at [336, 432] on div "Document name help Goodeco Lux Outdoor (Hard) [DATE].pdf Invoice number (option…" at bounding box center [464, 304] width 880 height 428
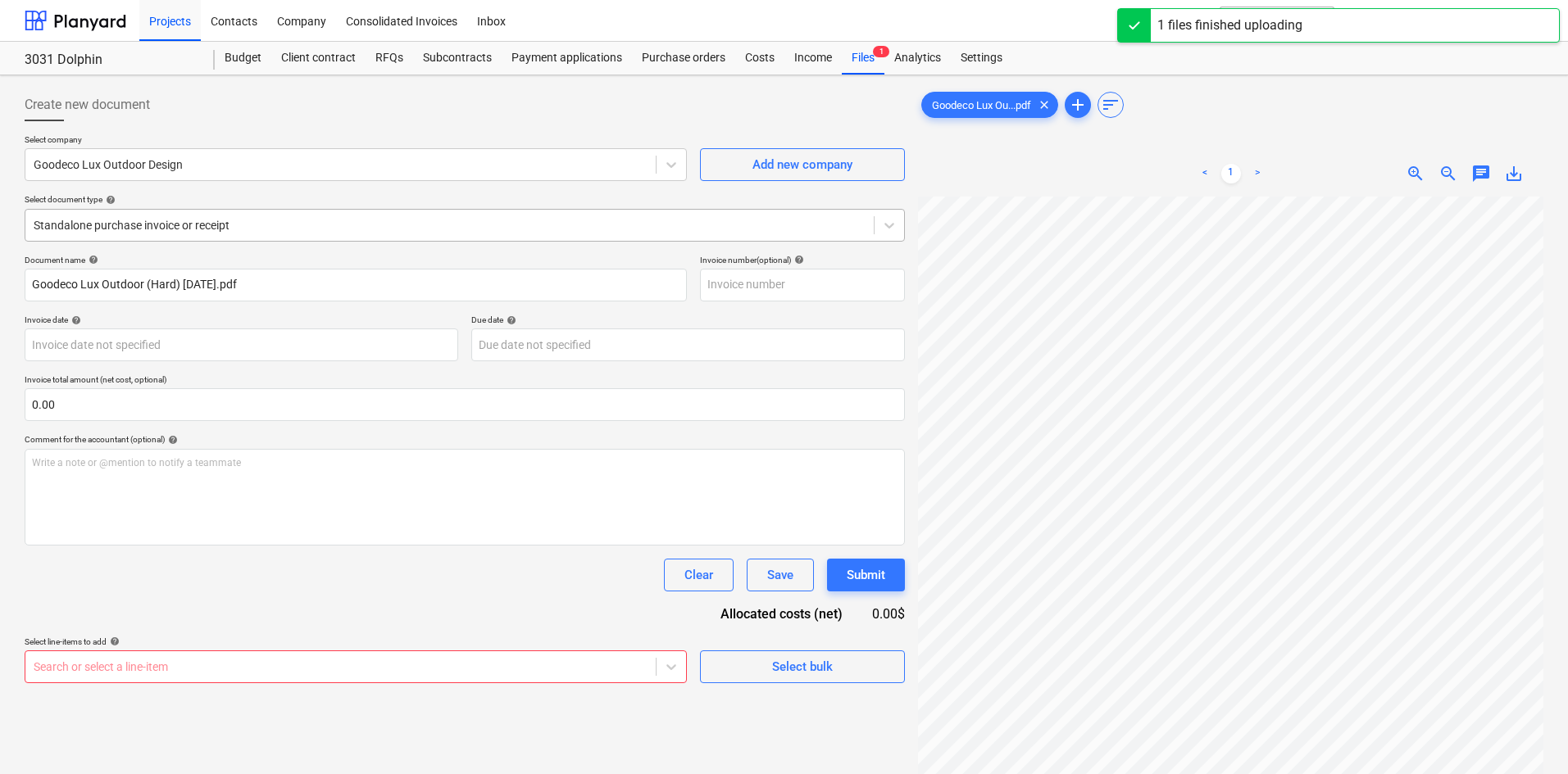
click at [252, 232] on div at bounding box center [449, 225] width 832 height 17
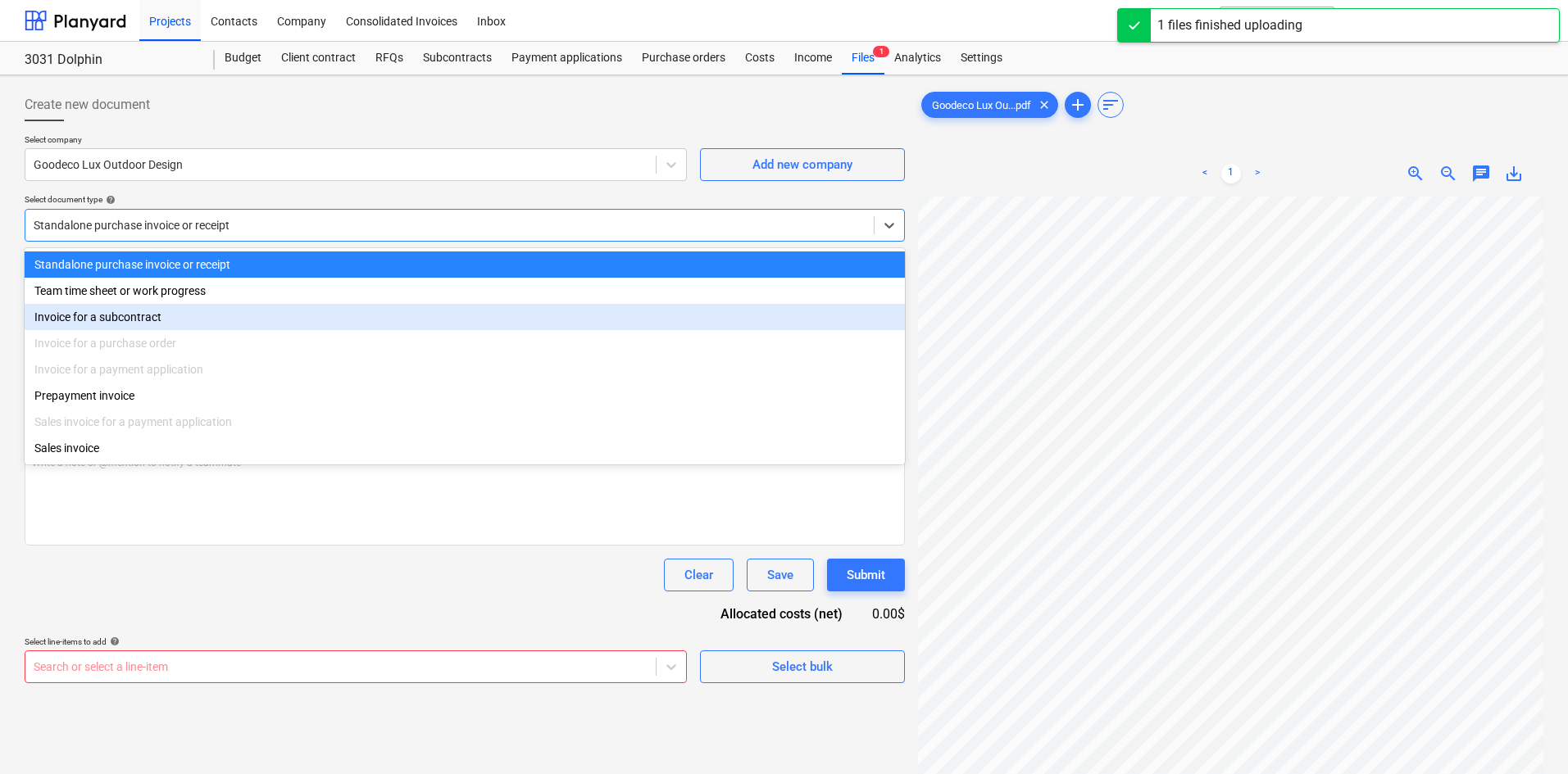
click at [195, 320] on div "Invoice for a subcontract" at bounding box center [464, 317] width 880 height 26
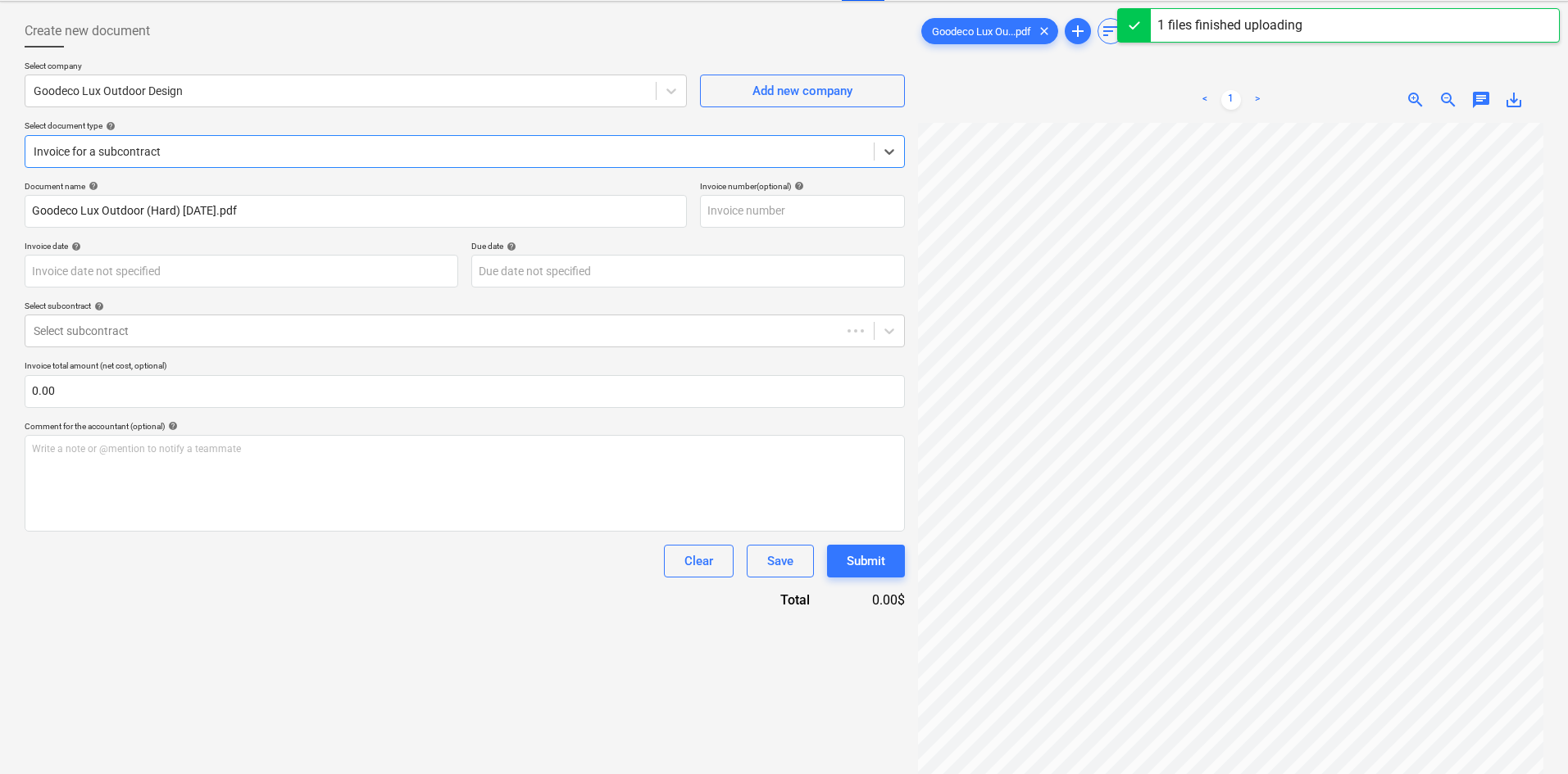
scroll to position [164, 0]
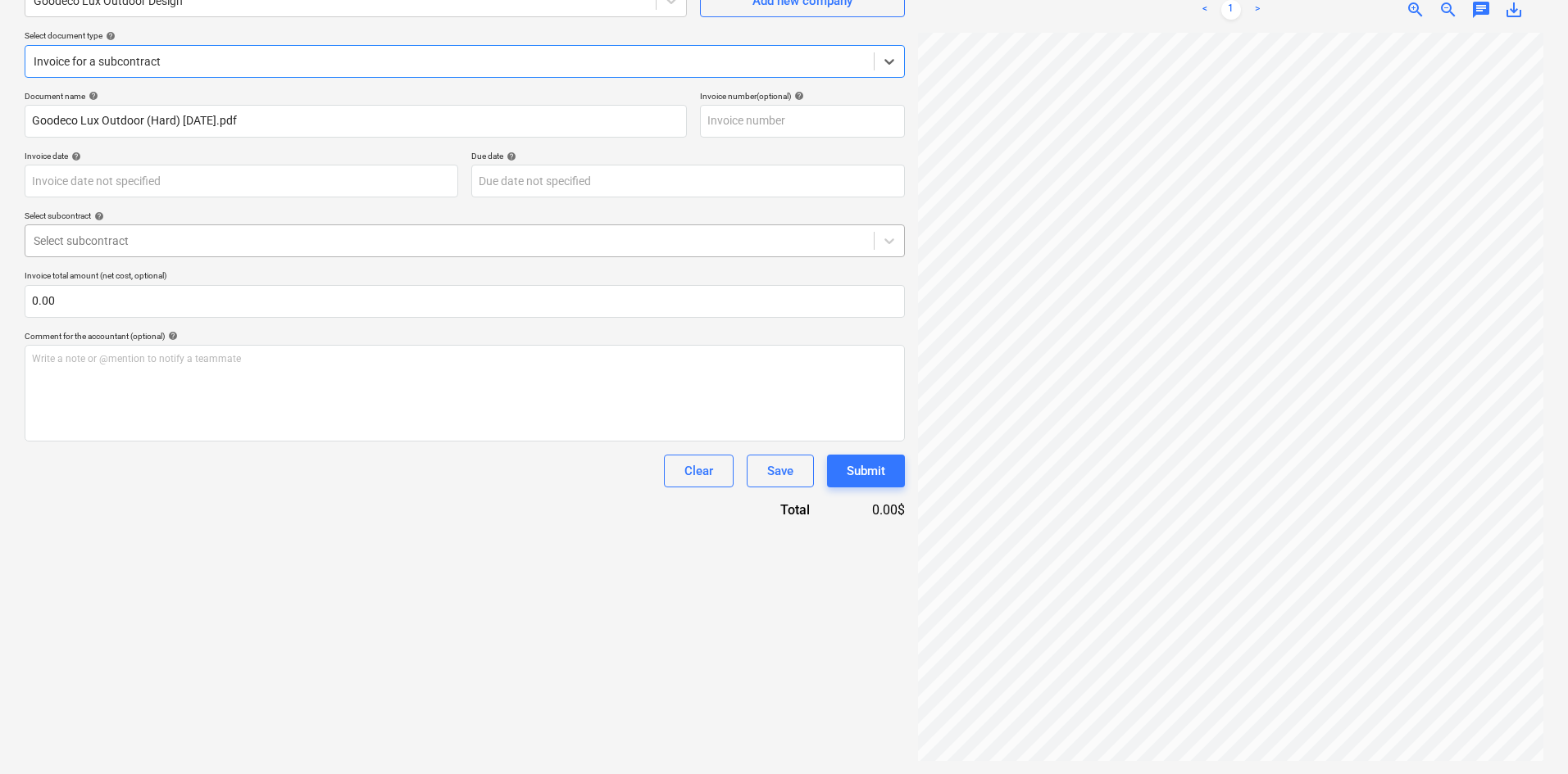
click at [203, 238] on div at bounding box center [449, 240] width 832 height 17
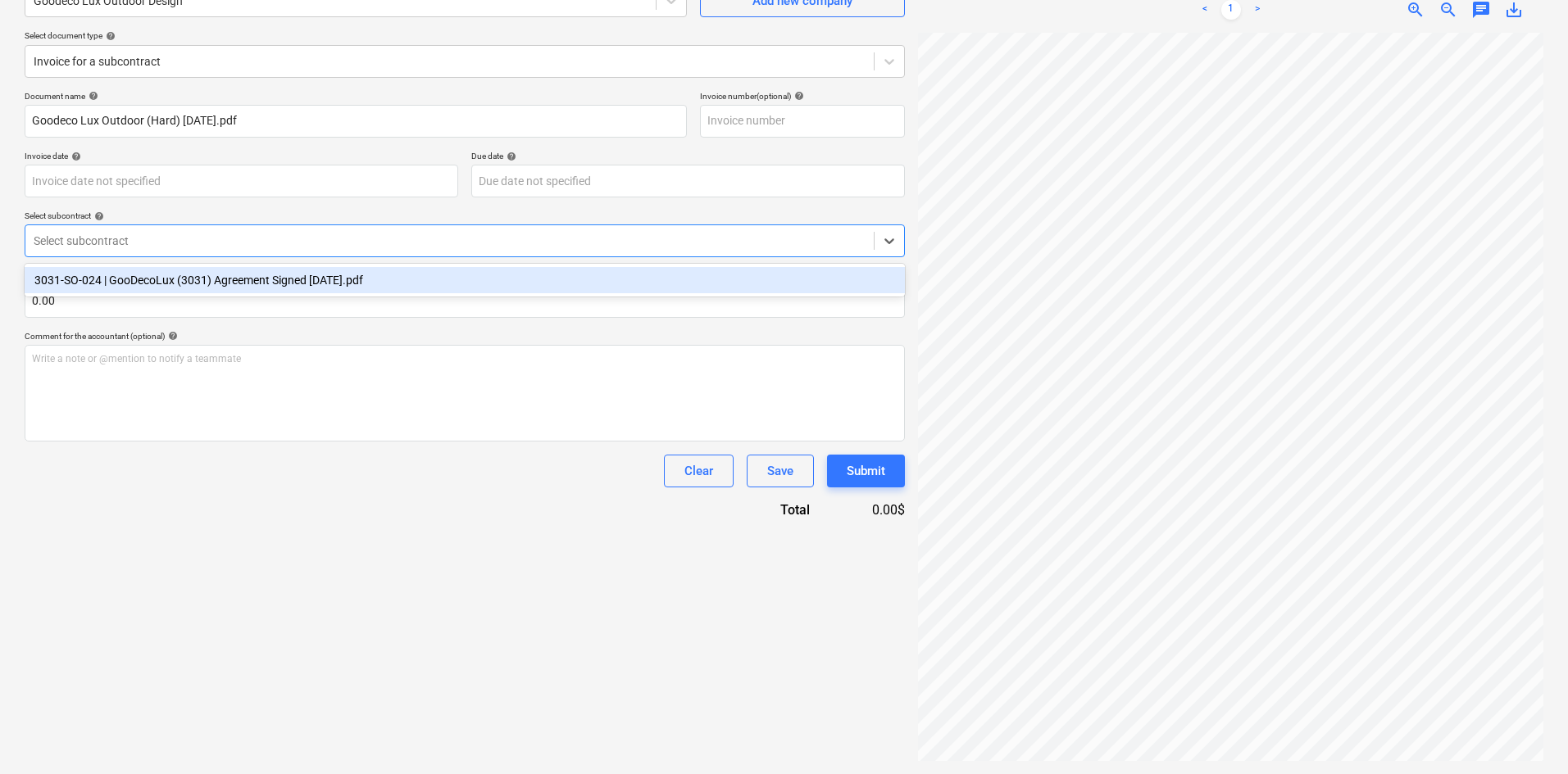
click at [209, 271] on div "3031-SO-024 | GooDecoLux (3031) Agreement Signed [DATE].pdf" at bounding box center [464, 280] width 880 height 26
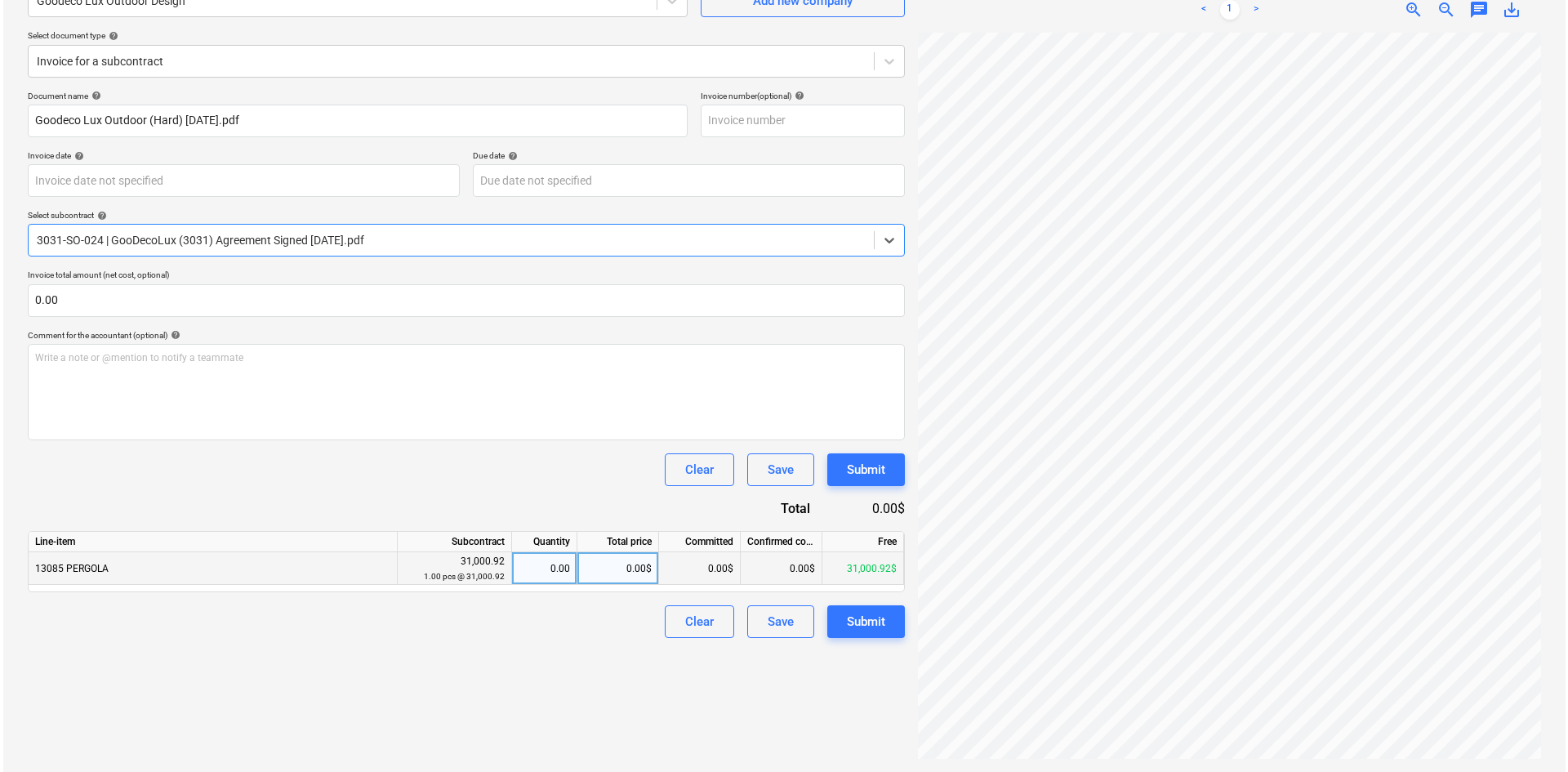
scroll to position [0, 136]
click at [605, 572] on div "0.00$" at bounding box center [615, 569] width 82 height 33
click at [548, 645] on div "Create new document Select company Goodeco Lux Outdoor Design Add new company S…" at bounding box center [463, 342] width 890 height 847
click at [870, 621] on div "Submit" at bounding box center [863, 621] width 38 height 21
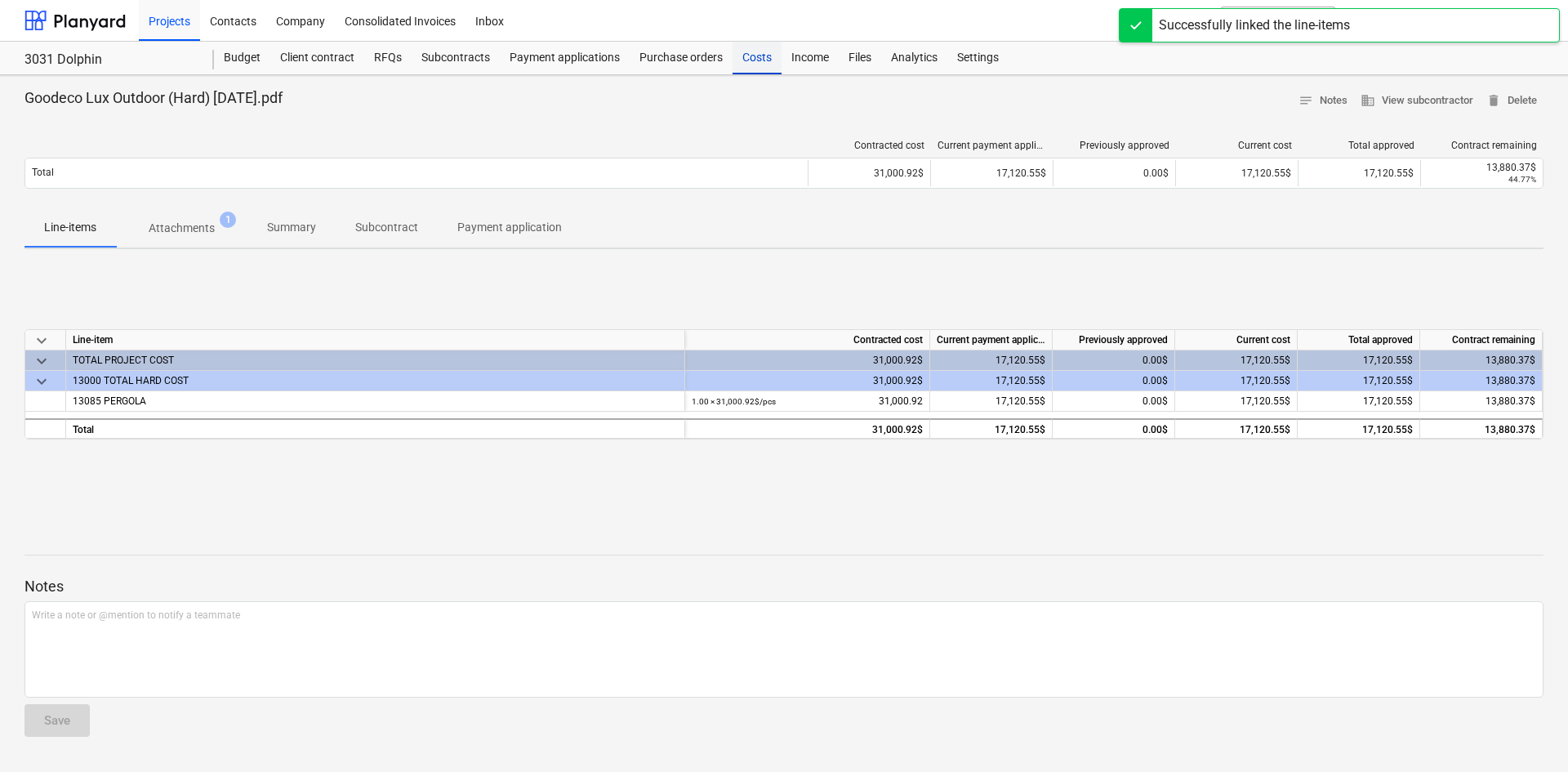
click at [741, 71] on div "Costs" at bounding box center [757, 58] width 49 height 33
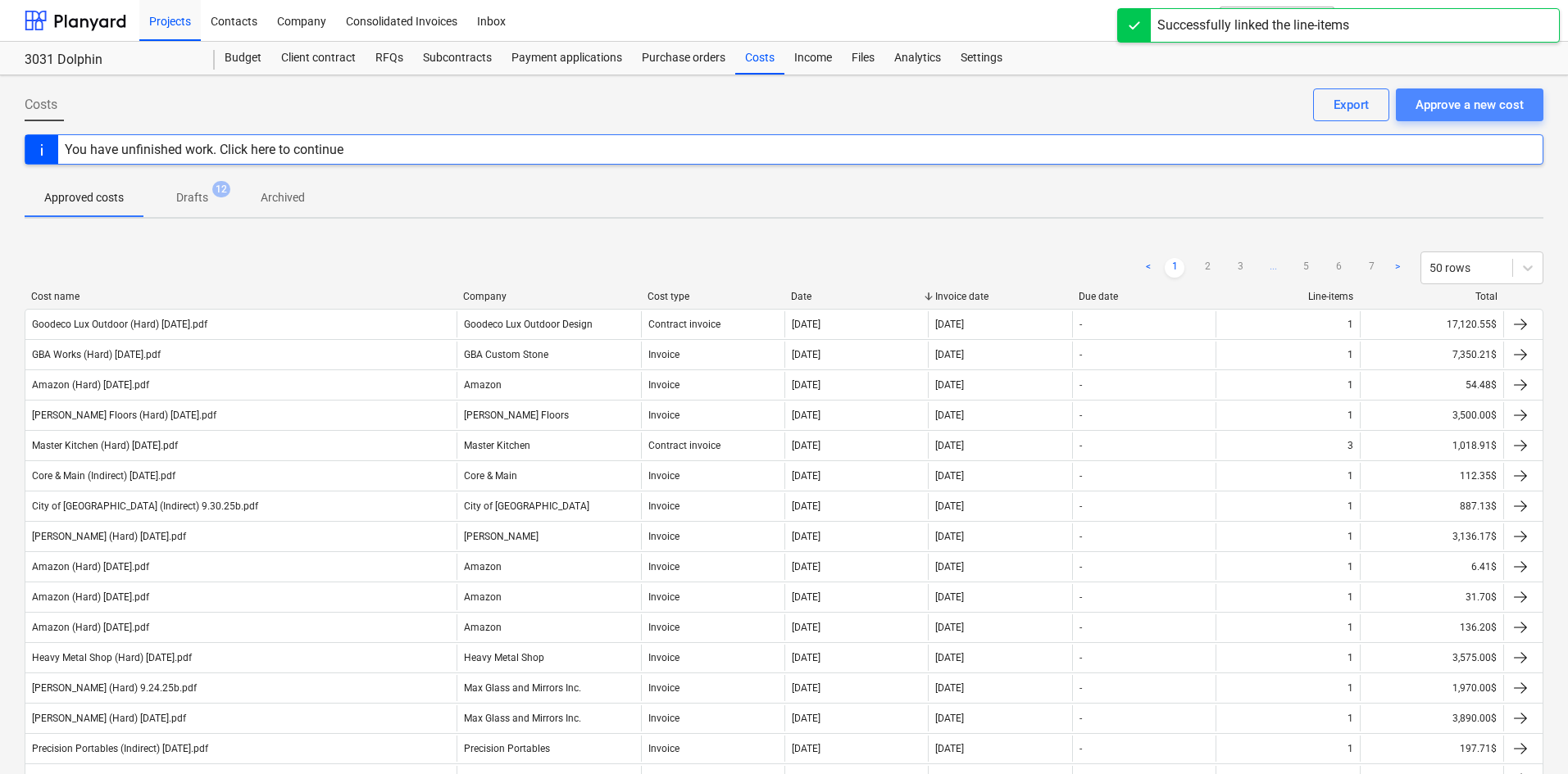
click at [1451, 108] on div "Approve a new cost" at bounding box center [1469, 105] width 108 height 21
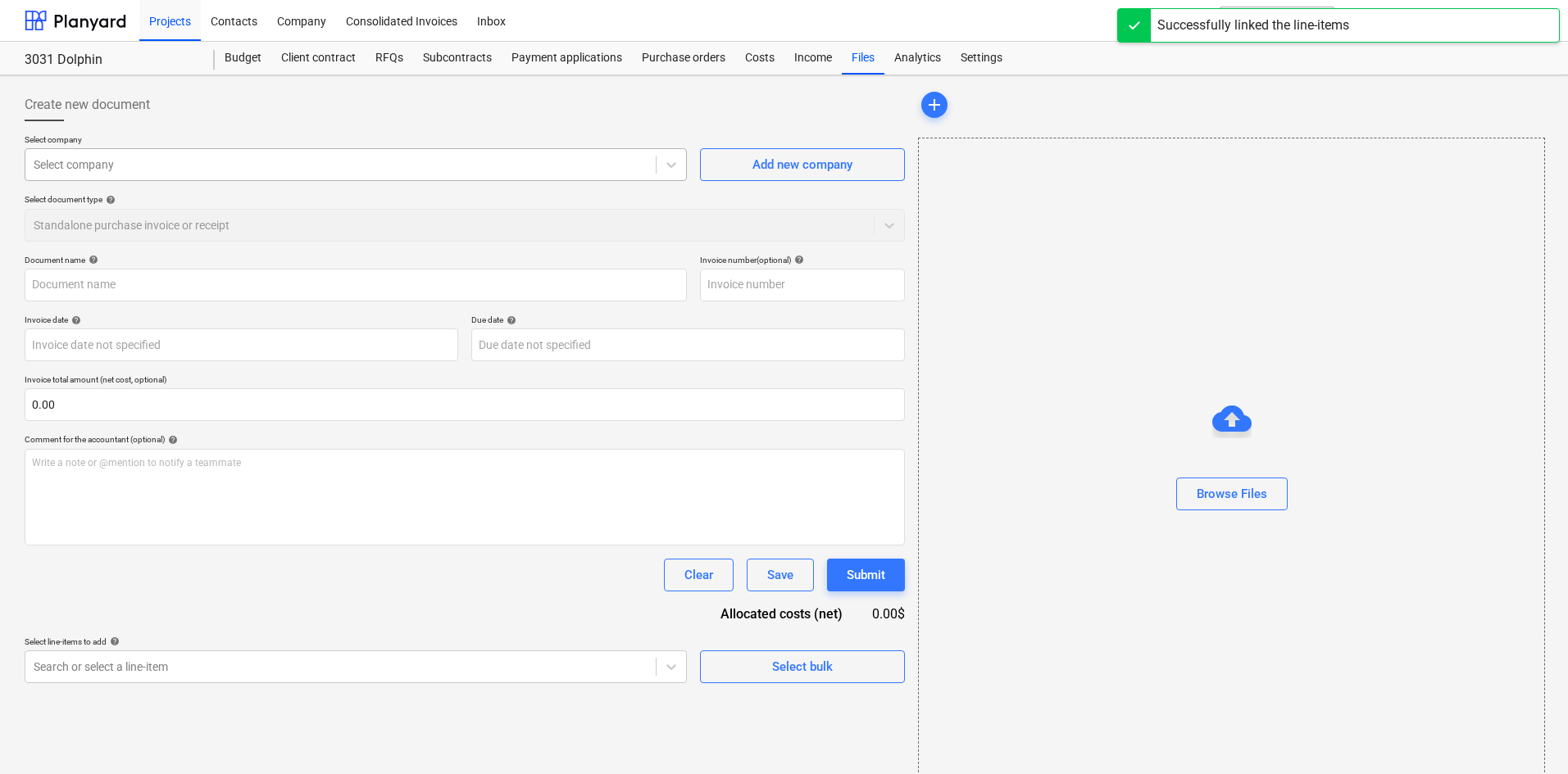
click at [403, 178] on div "Select company" at bounding box center [356, 165] width 663 height 33
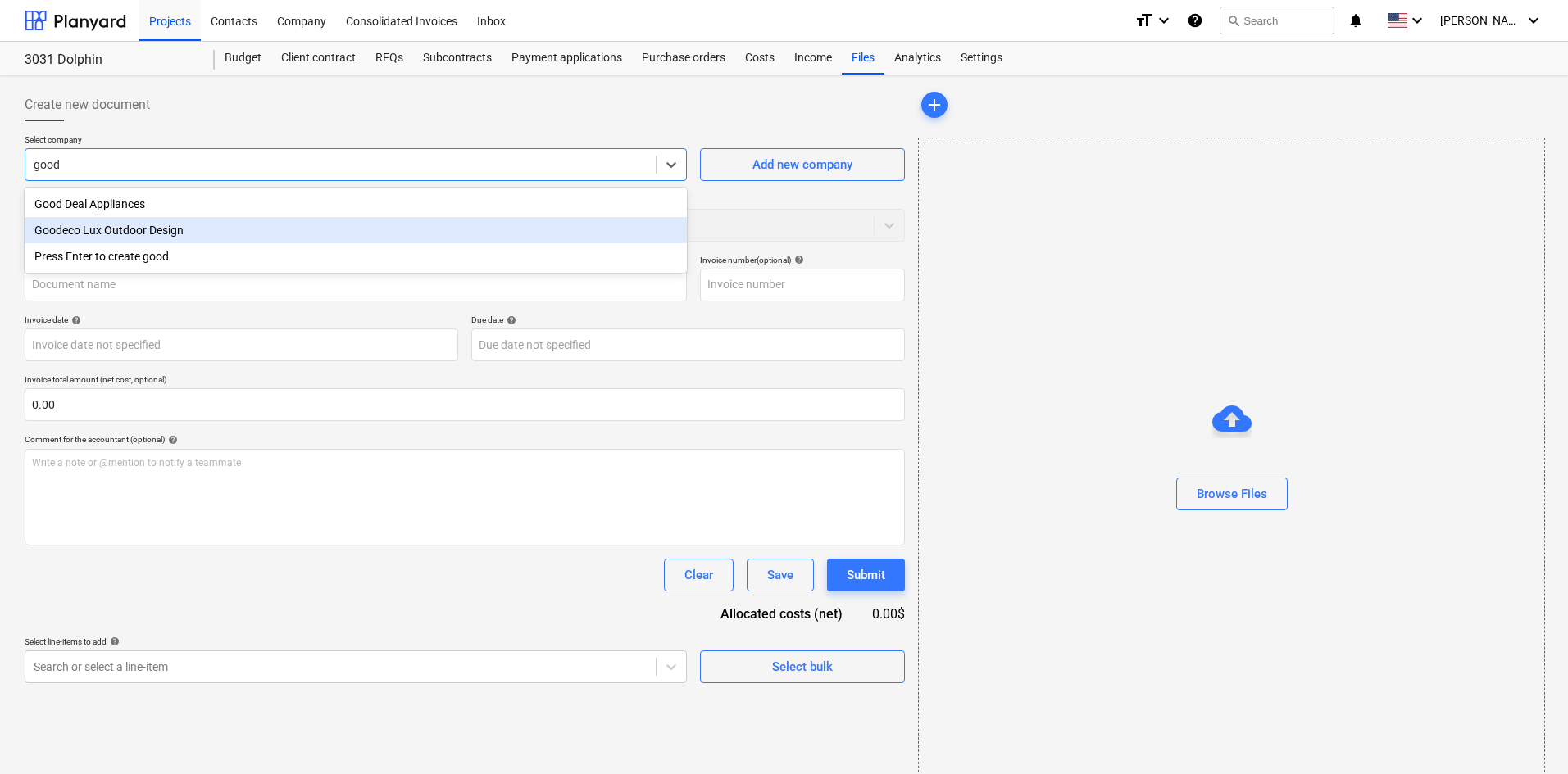
click at [239, 233] on div "Goodeco Lux Outdoor Design" at bounding box center [356, 230] width 663 height 26
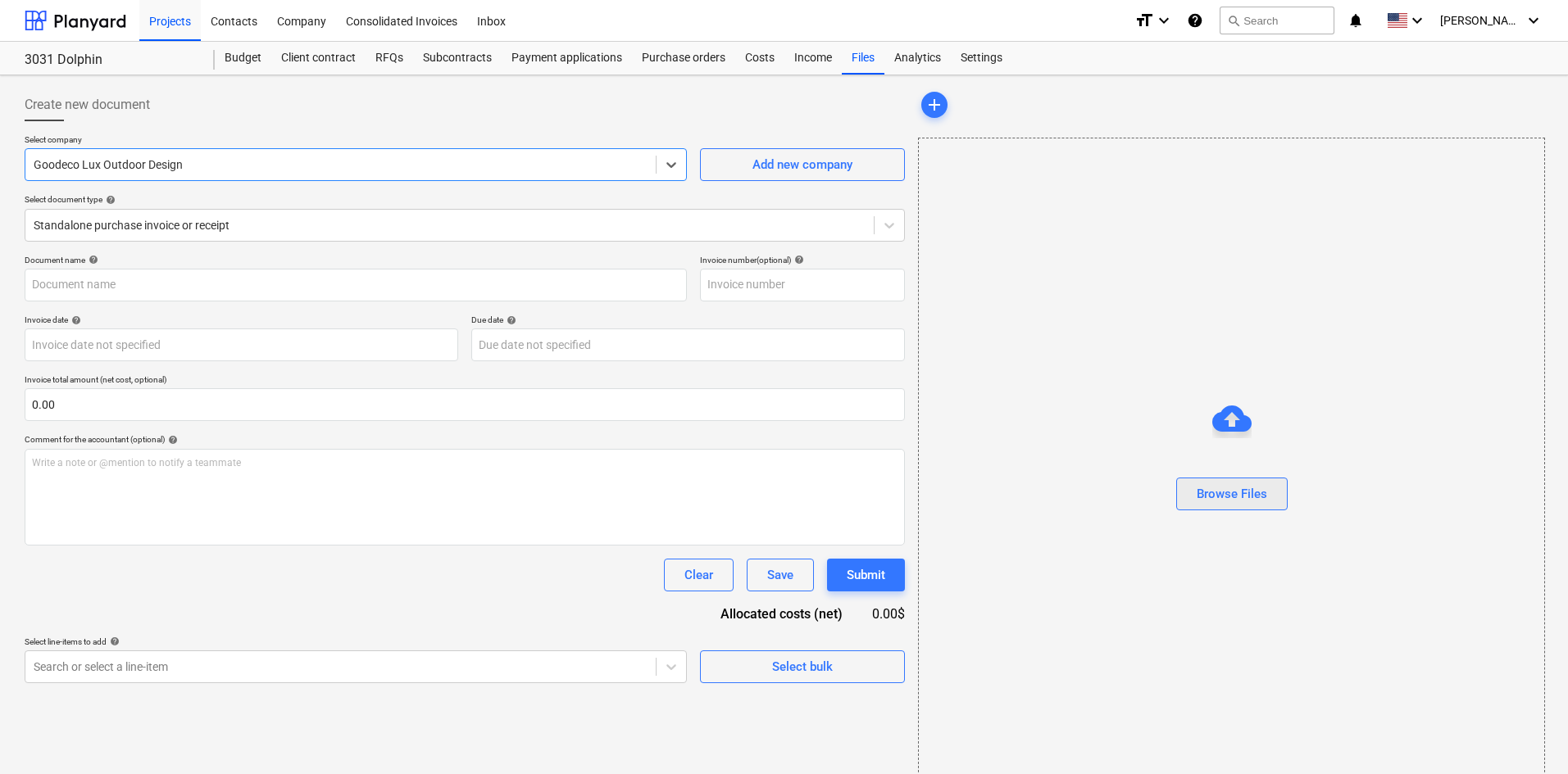
click at [1252, 493] on div "Browse Files" at bounding box center [1232, 494] width 71 height 21
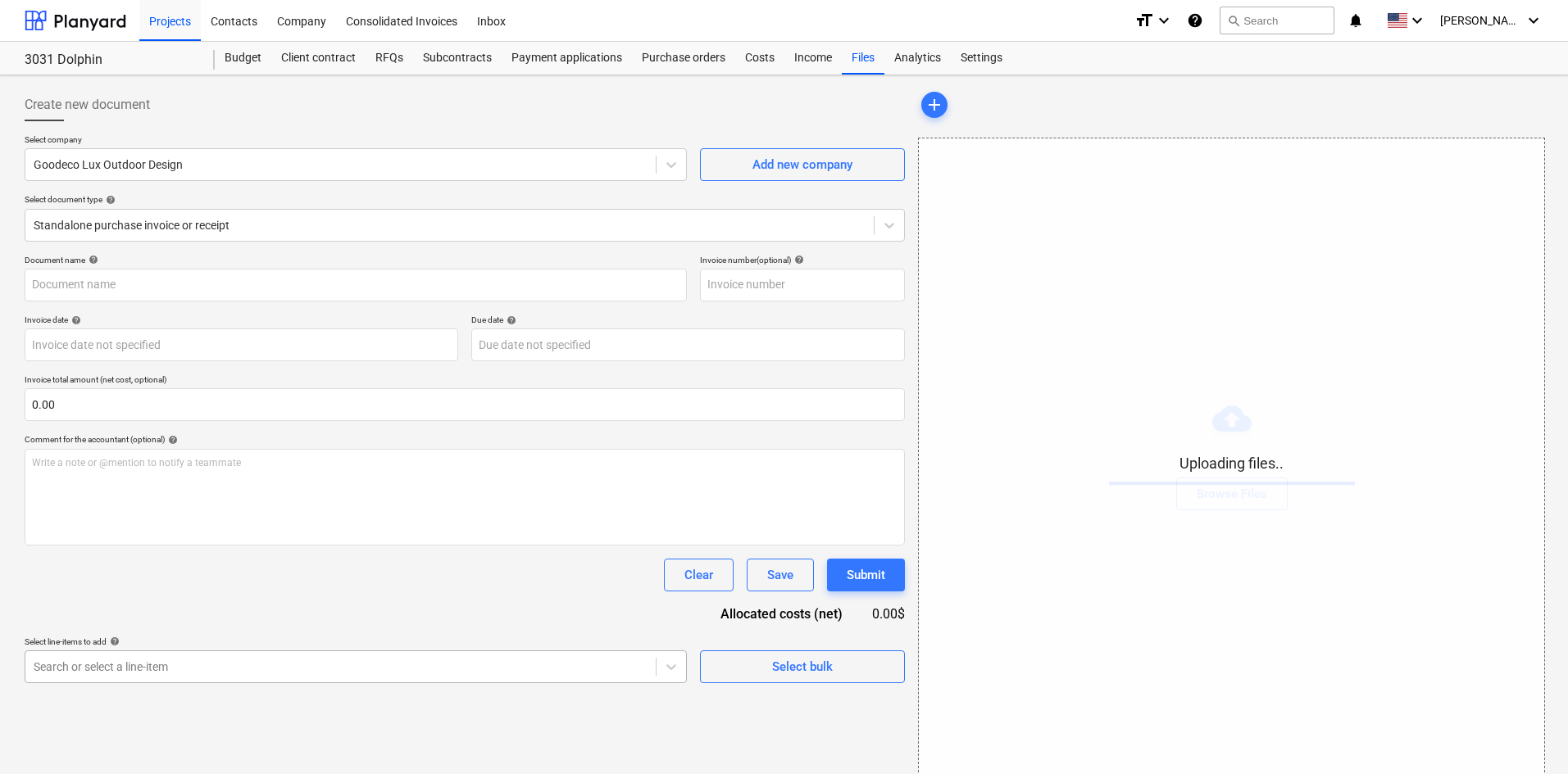
click at [273, 667] on body "Projects Contacts Company Consolidated Invoices Inbox format_size keyboard_arro…" at bounding box center [784, 387] width 1568 height 774
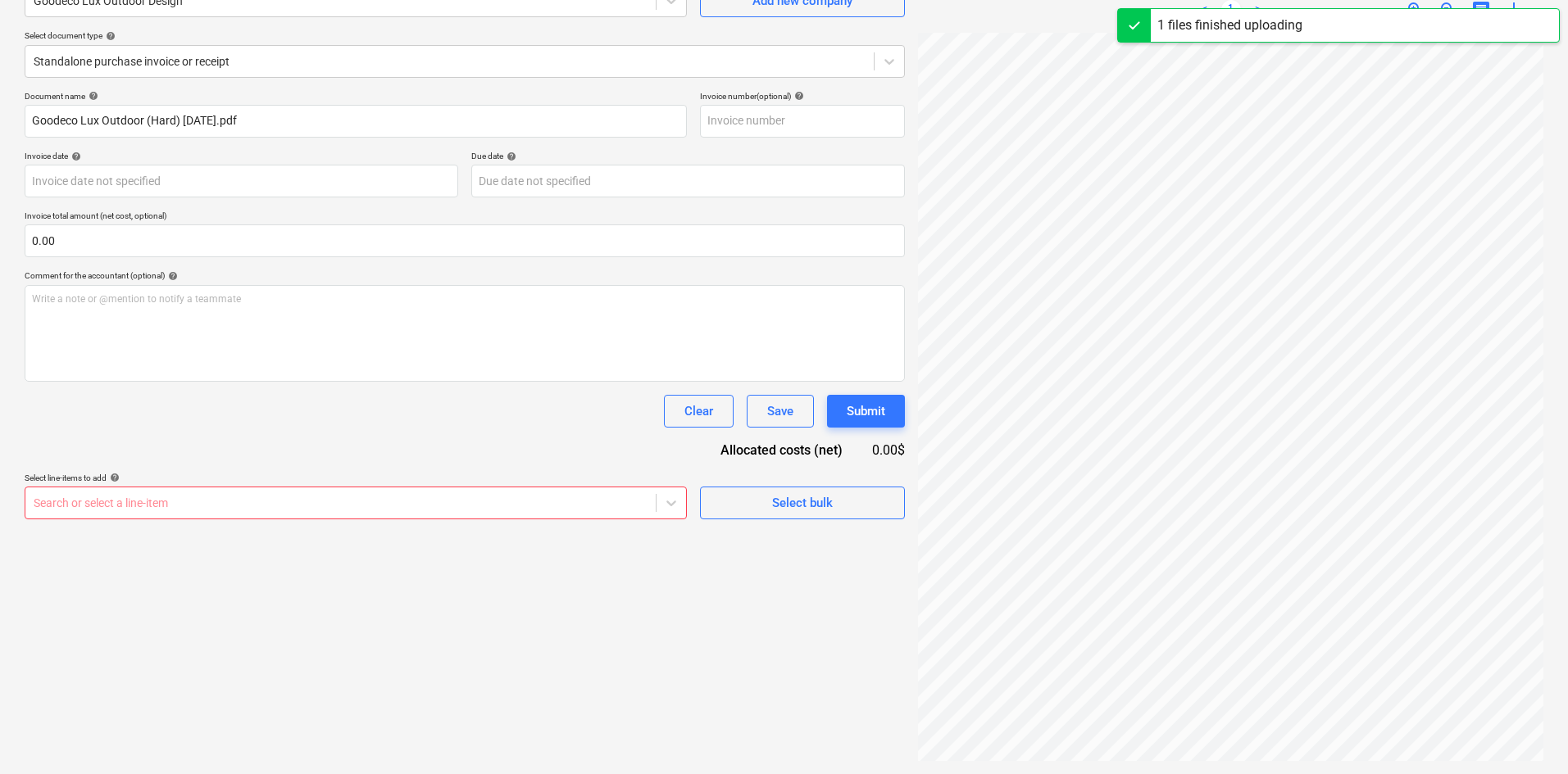
scroll to position [164, 0]
click at [221, 418] on div "Clear Save Submit" at bounding box center [464, 411] width 880 height 33
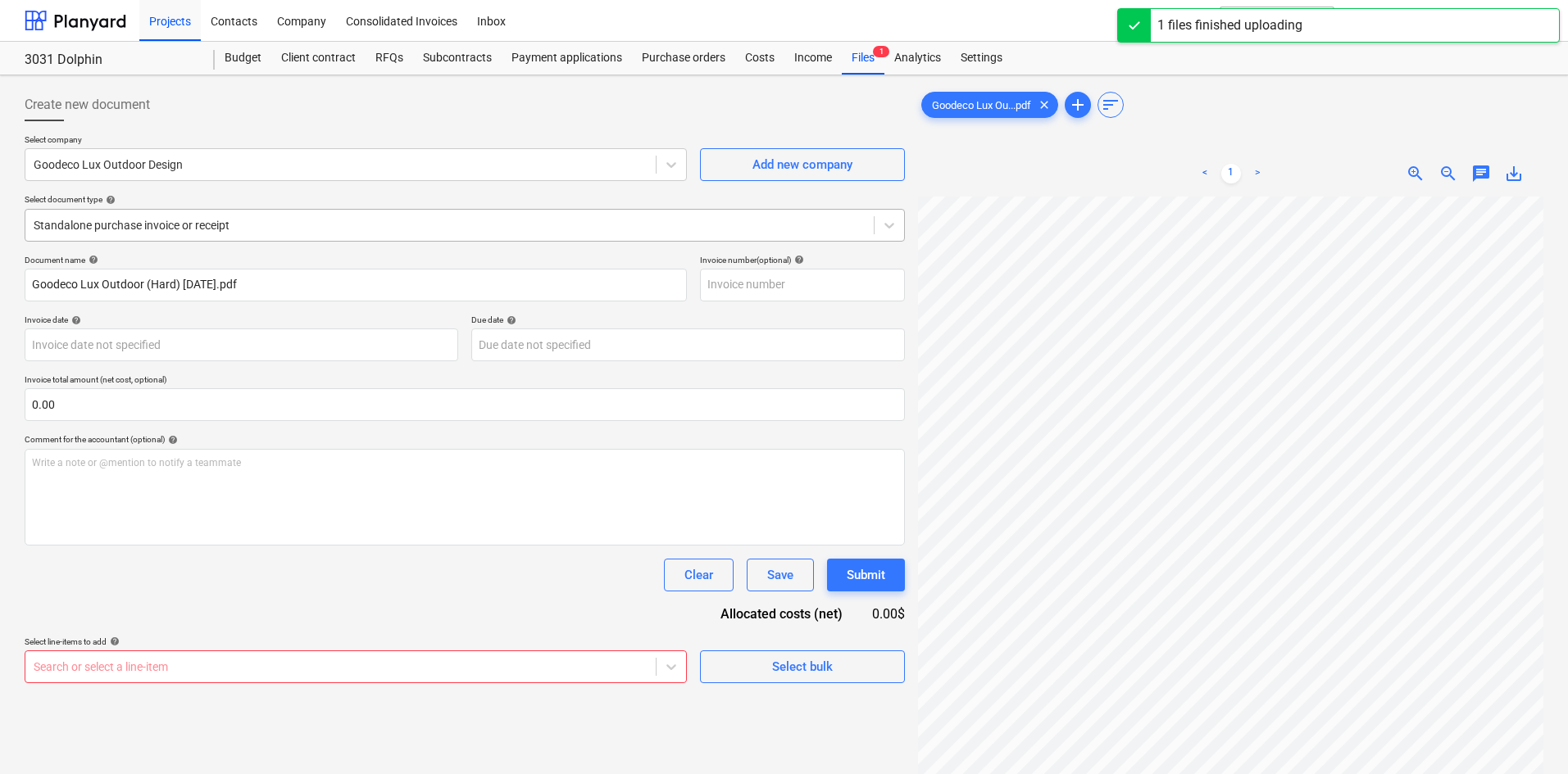
click at [257, 236] on div "Standalone purchase invoice or receipt" at bounding box center [449, 225] width 849 height 23
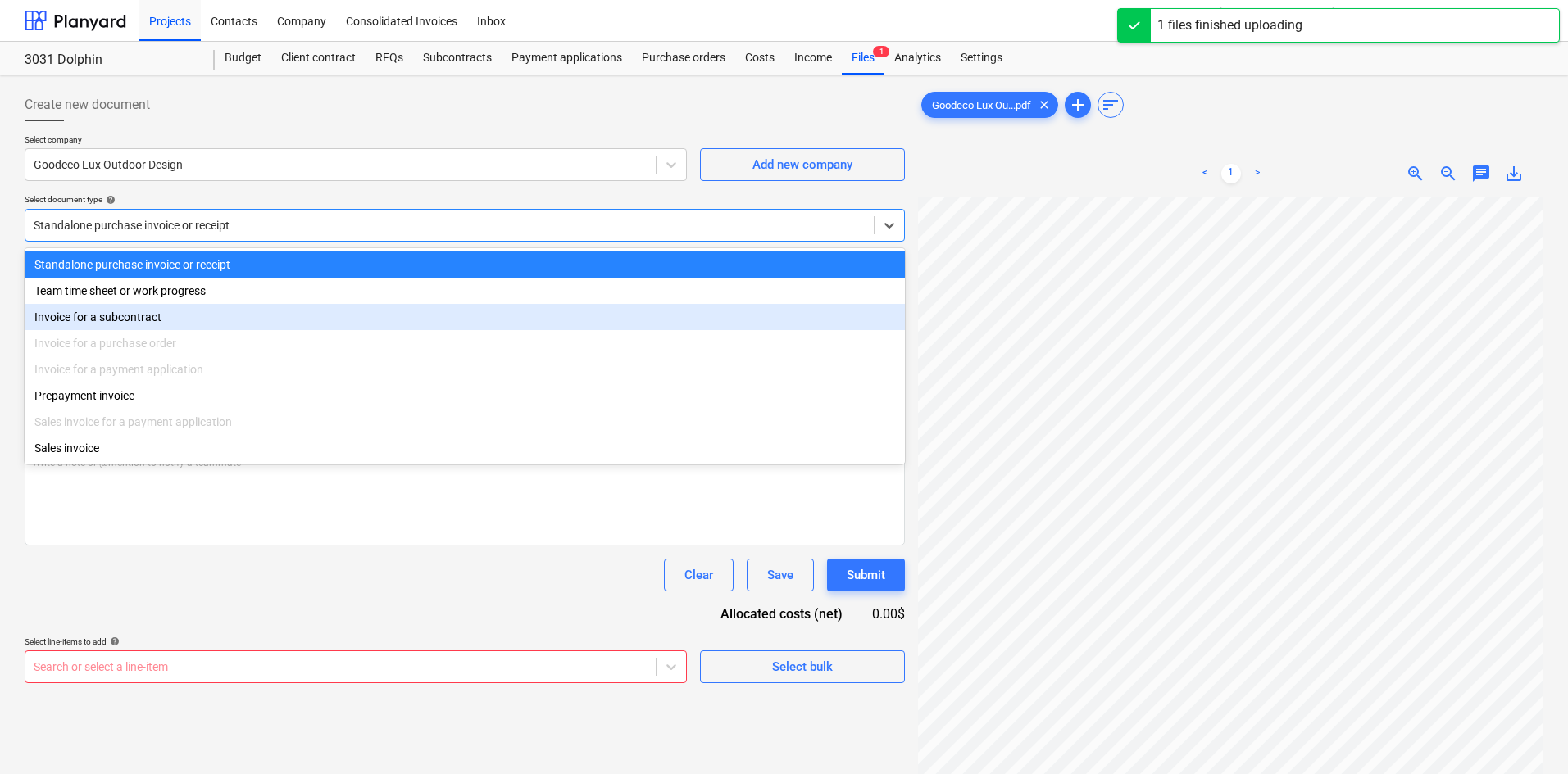
click at [200, 323] on div "Invoice for a subcontract" at bounding box center [464, 317] width 880 height 26
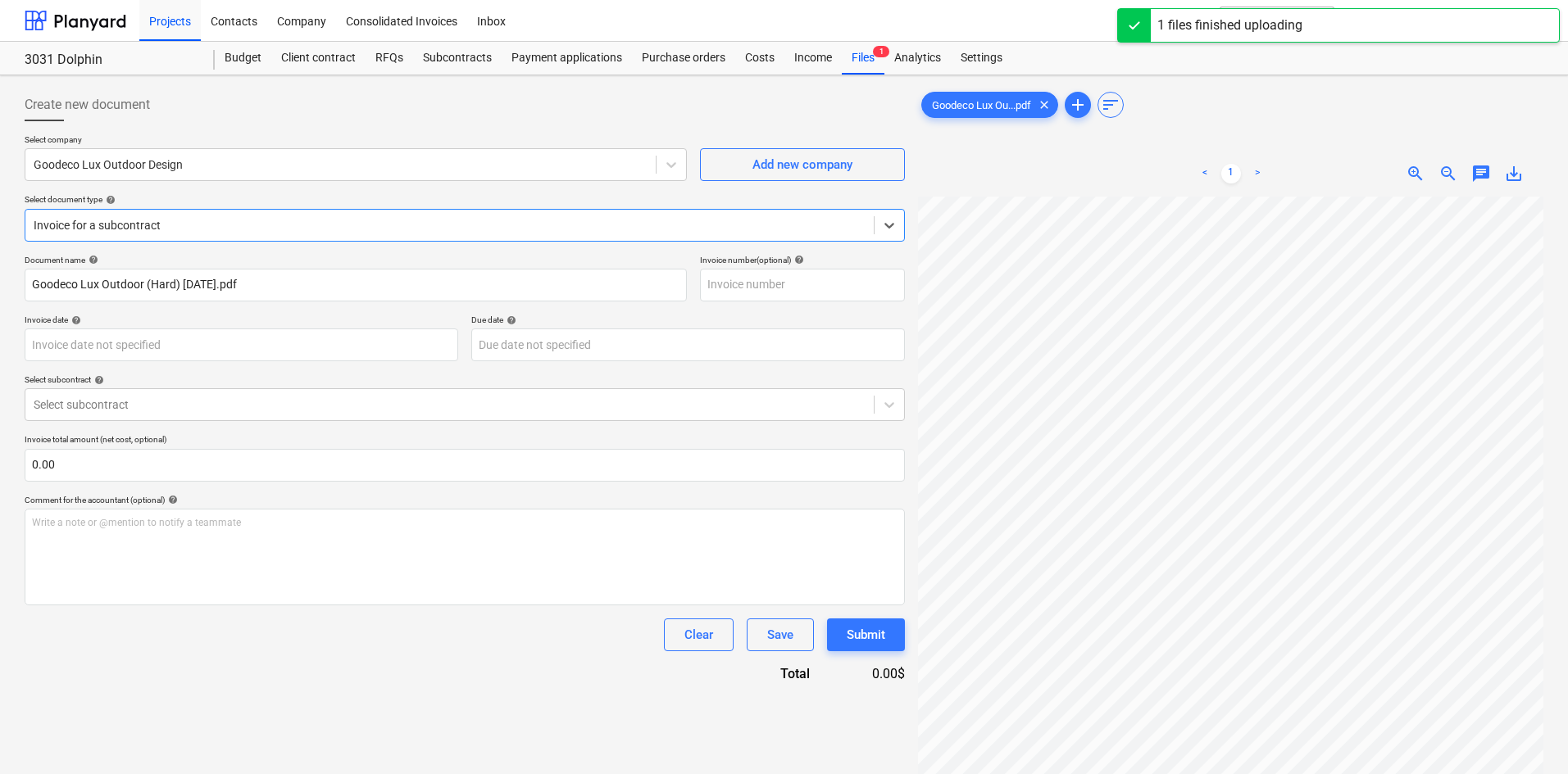
scroll to position [164, 0]
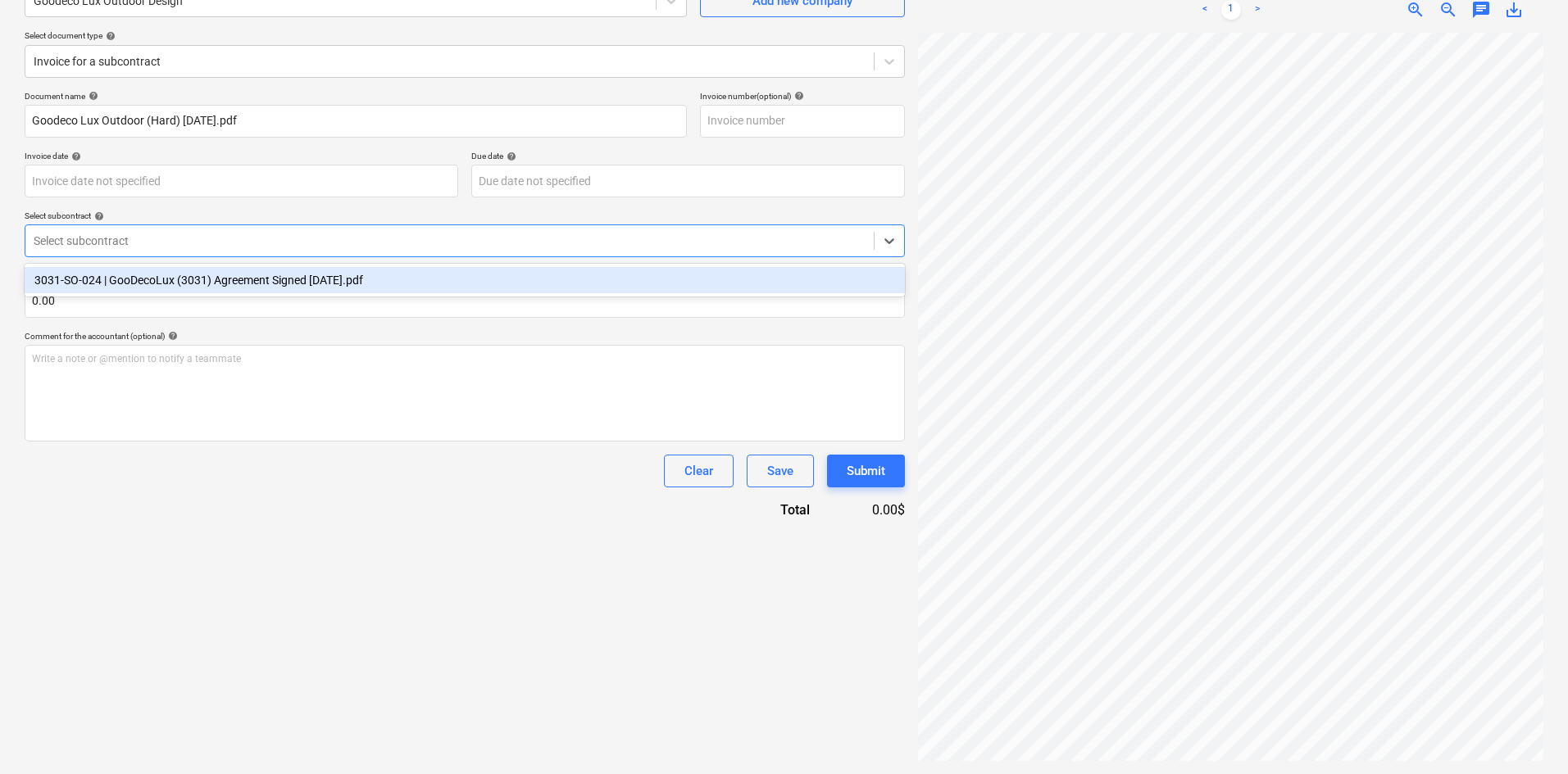
click at [267, 256] on div "Select subcontract" at bounding box center [464, 241] width 880 height 33
click at [270, 284] on div "3031-SO-024 | GooDecoLux (3031) Agreement Signed [DATE].pdf" at bounding box center [464, 280] width 880 height 26
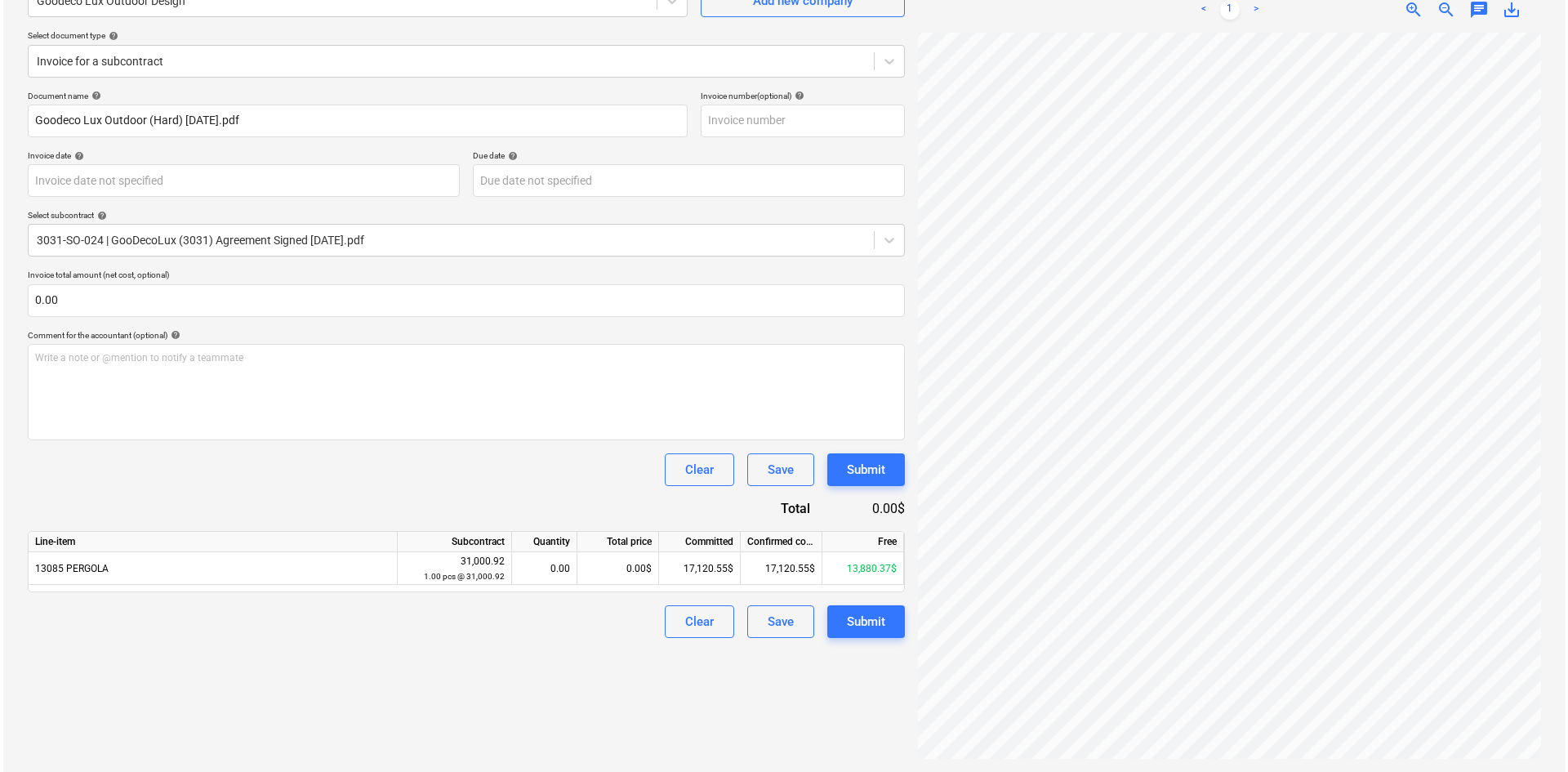
scroll to position [256, 136]
click at [610, 564] on div "0.00$" at bounding box center [615, 569] width 82 height 33
click at [574, 675] on div "Create new document Select company Goodeco Lux Outdoor Design Add new company S…" at bounding box center [463, 342] width 890 height 847
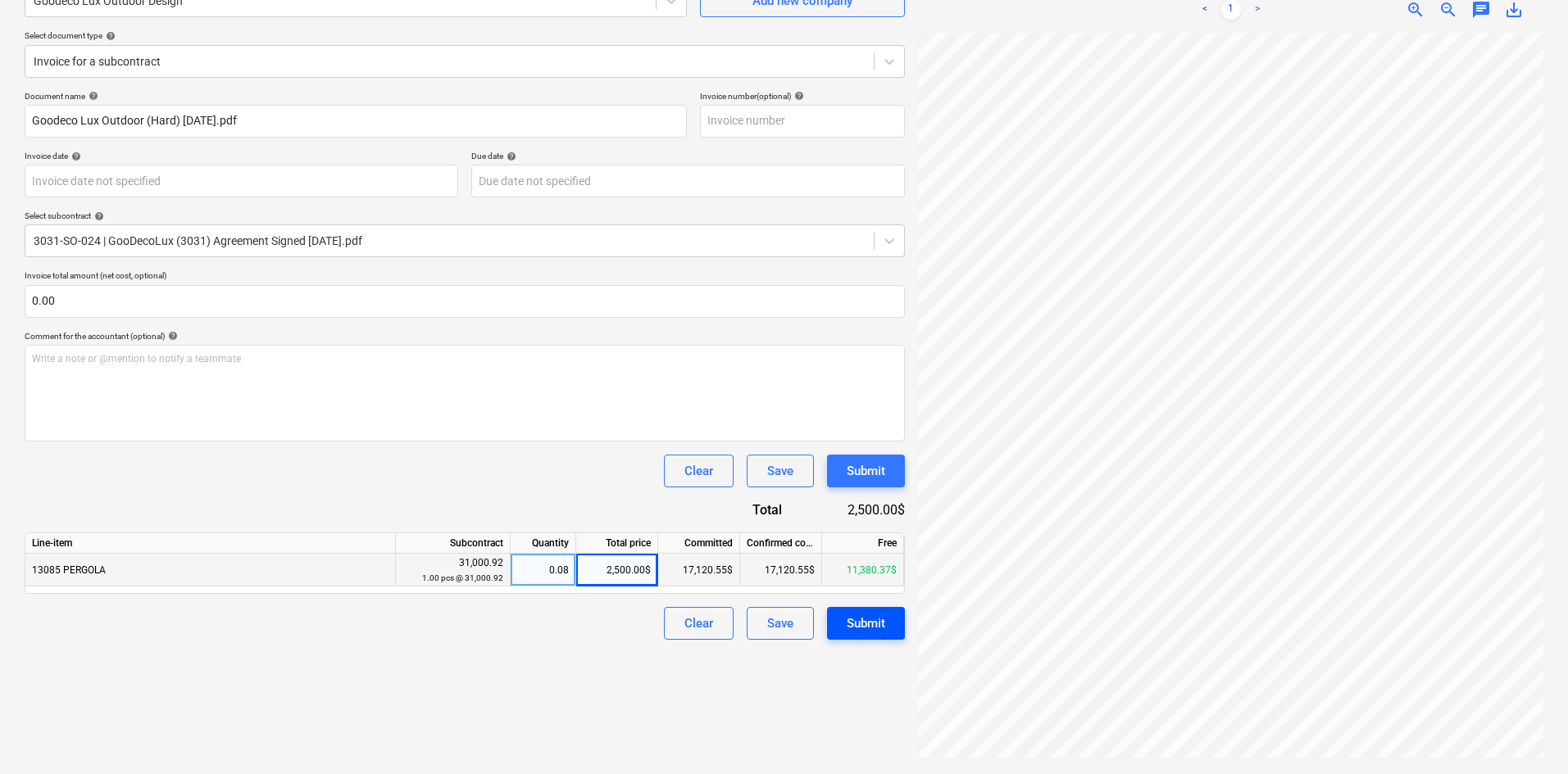
click at [886, 613] on button "Submit" at bounding box center [865, 624] width 78 height 33
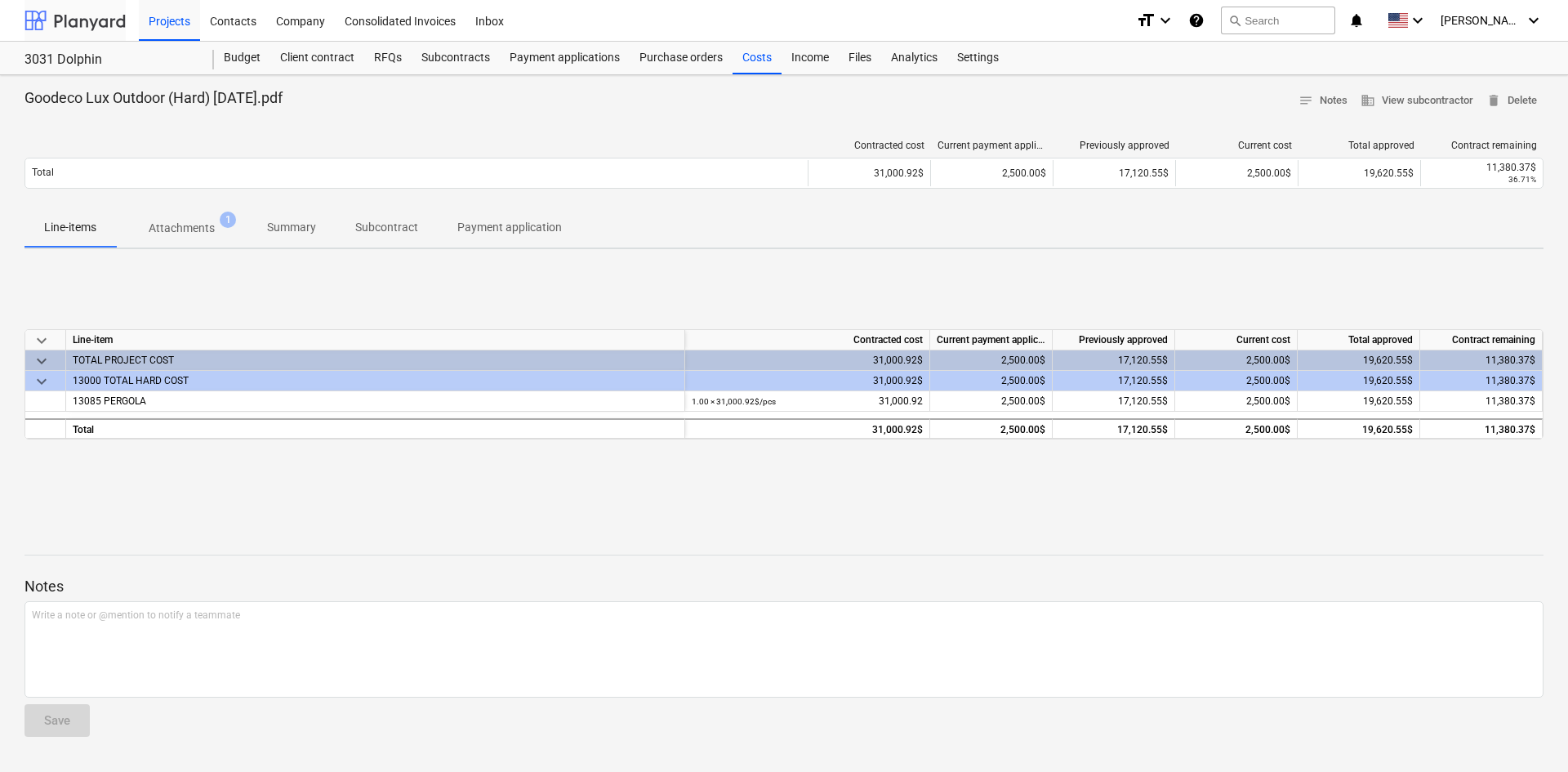
click at [103, 19] on div at bounding box center [75, 20] width 101 height 41
